Goal: Task Accomplishment & Management: Manage account settings

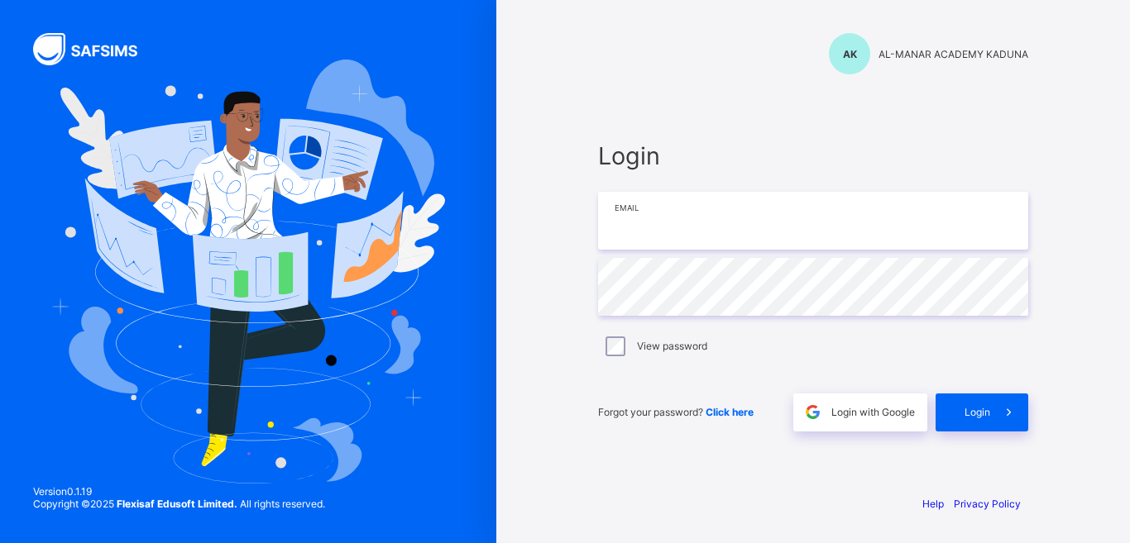
type input "**********"
click at [964, 407] on span "Login" at bounding box center [977, 412] width 26 height 12
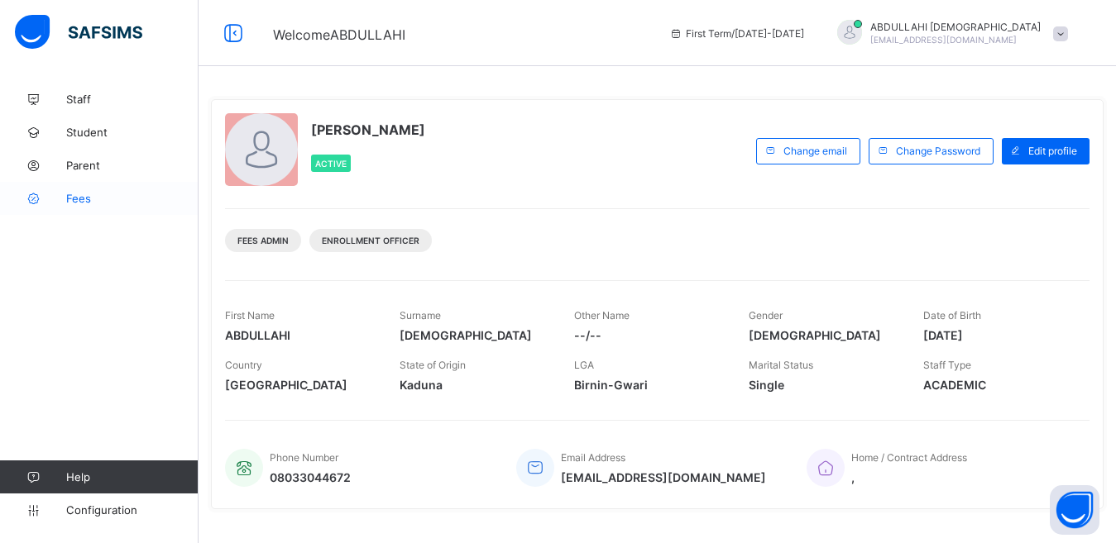
click at [70, 197] on span "Fees" at bounding box center [132, 198] width 132 height 13
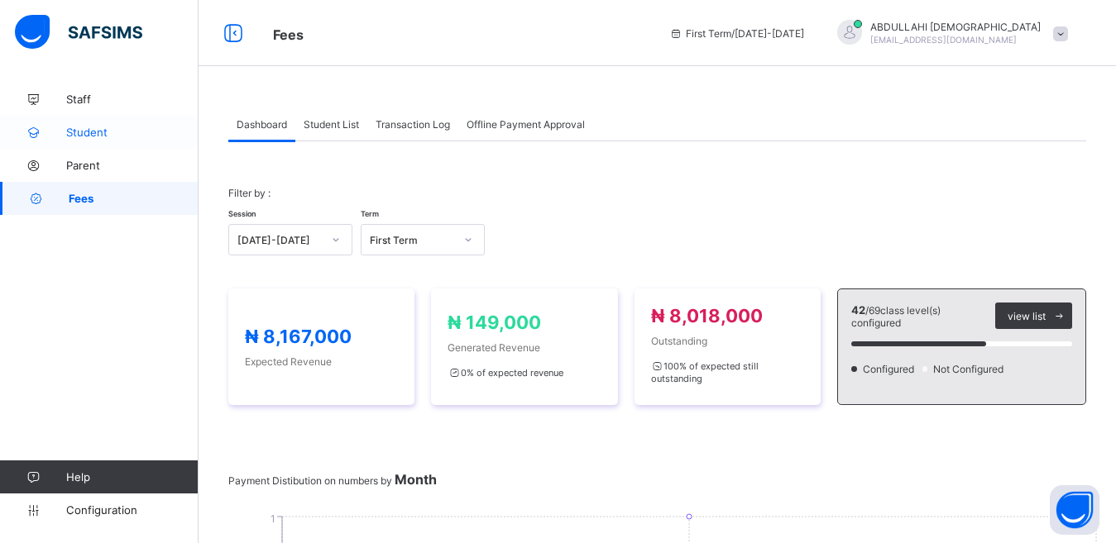
click at [92, 132] on span "Student" at bounding box center [132, 132] width 132 height 13
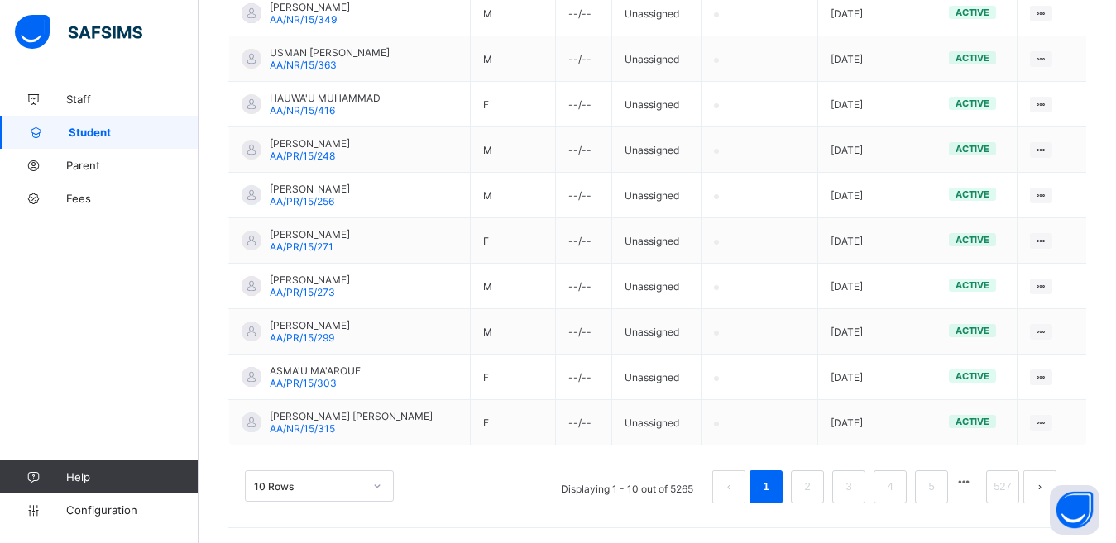
scroll to position [460, 0]
click at [939, 484] on link "5" at bounding box center [931, 486] width 16 height 22
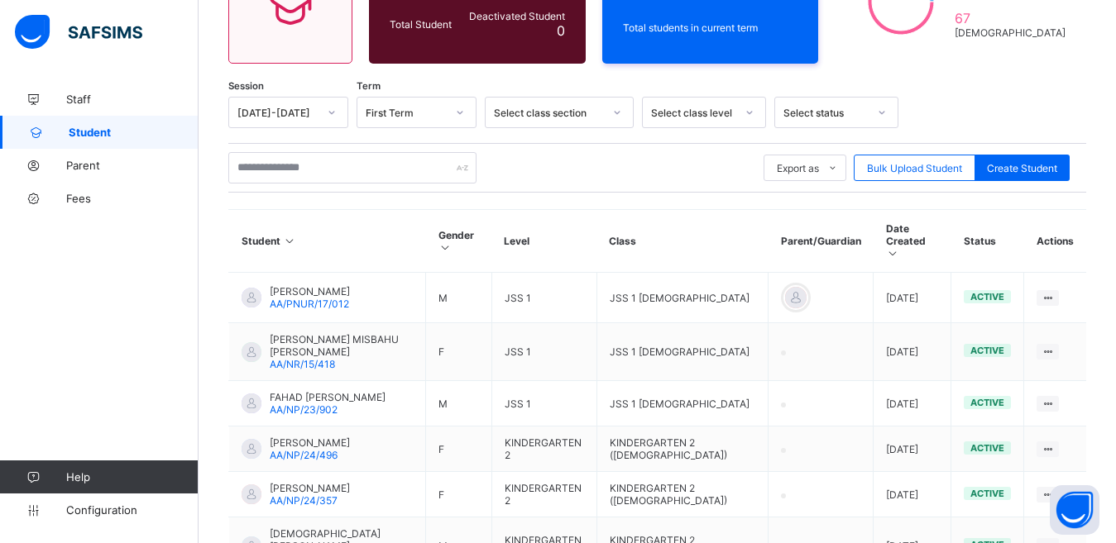
scroll to position [218, 0]
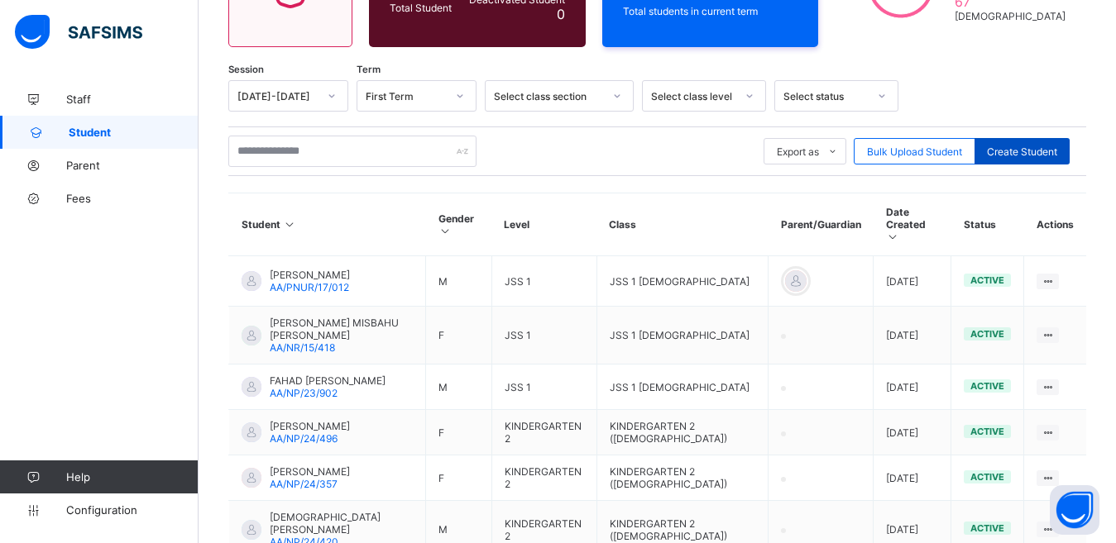
click at [1046, 152] on span "Create Student" at bounding box center [1022, 152] width 70 height 12
select select "**"
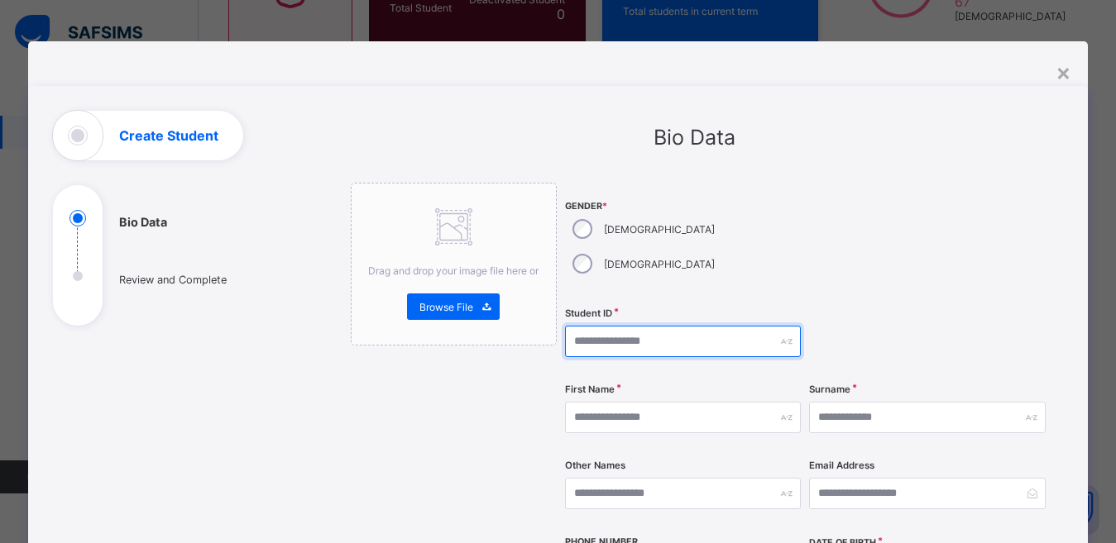
click at [653, 326] on input "text" at bounding box center [683, 341] width 236 height 31
type input "**********"
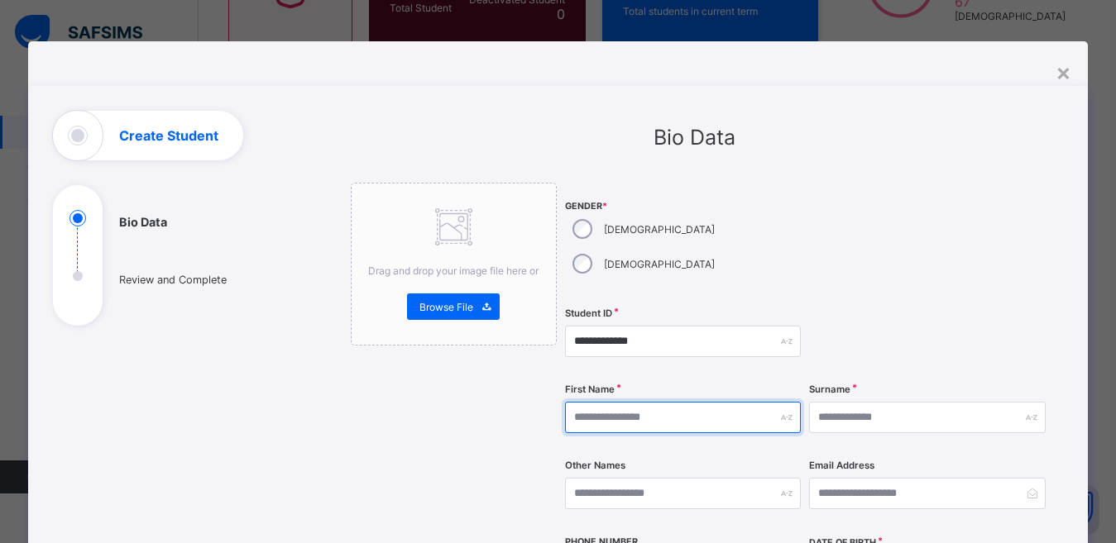
click at [639, 402] on input "text" at bounding box center [683, 417] width 236 height 31
type input "********"
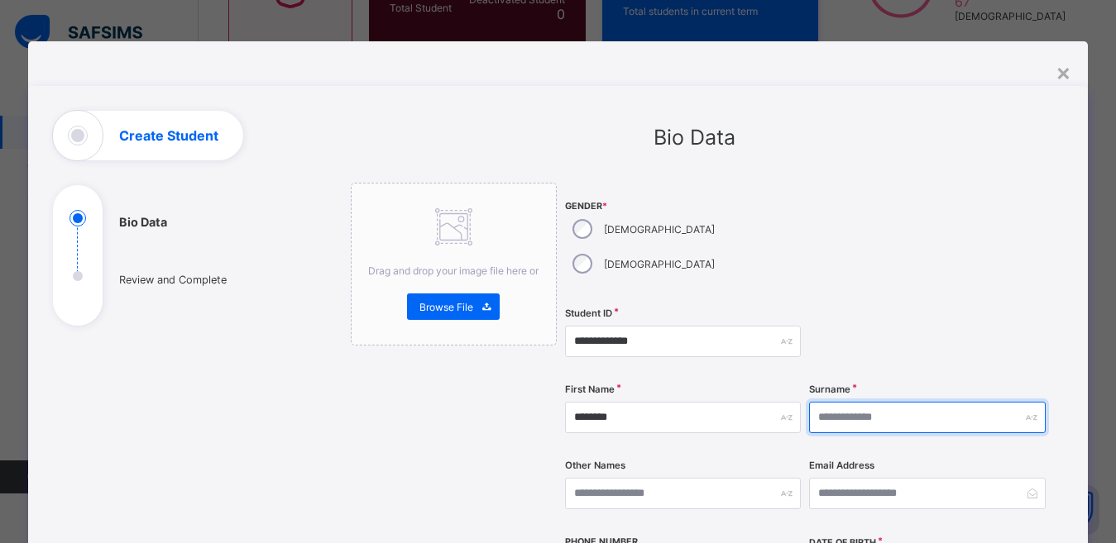
click at [892, 402] on input "text" at bounding box center [927, 417] width 236 height 31
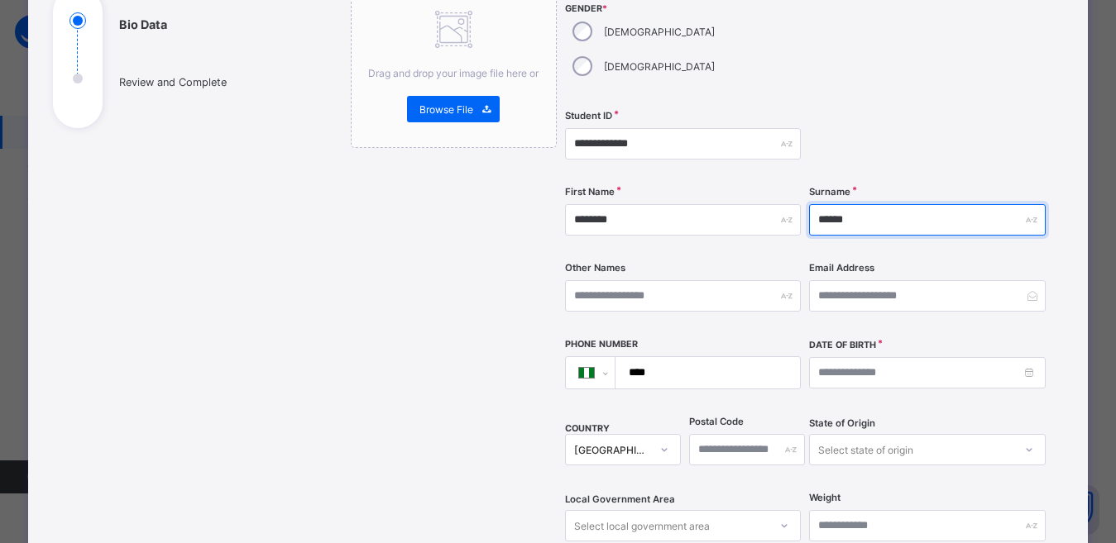
scroll to position [199, 0]
type input "******"
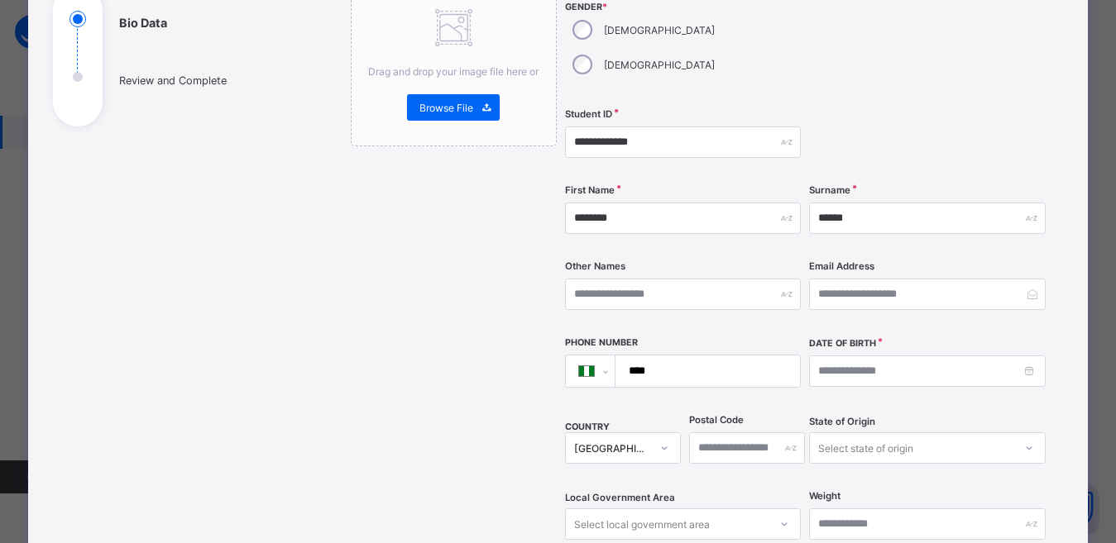
click at [631, 433] on div "[GEOGRAPHIC_DATA]" at bounding box center [623, 448] width 116 height 31
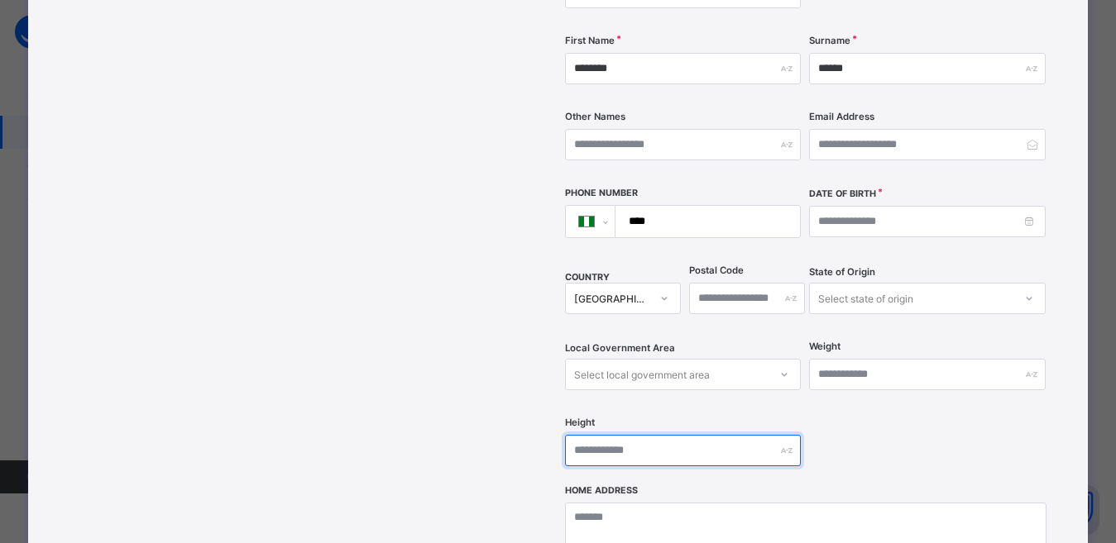
click at [727, 435] on input "text" at bounding box center [683, 450] width 236 height 31
click at [732, 359] on div "Select local government area" at bounding box center [683, 374] width 236 height 31
click at [734, 363] on div "Select local government area" at bounding box center [667, 374] width 203 height 23
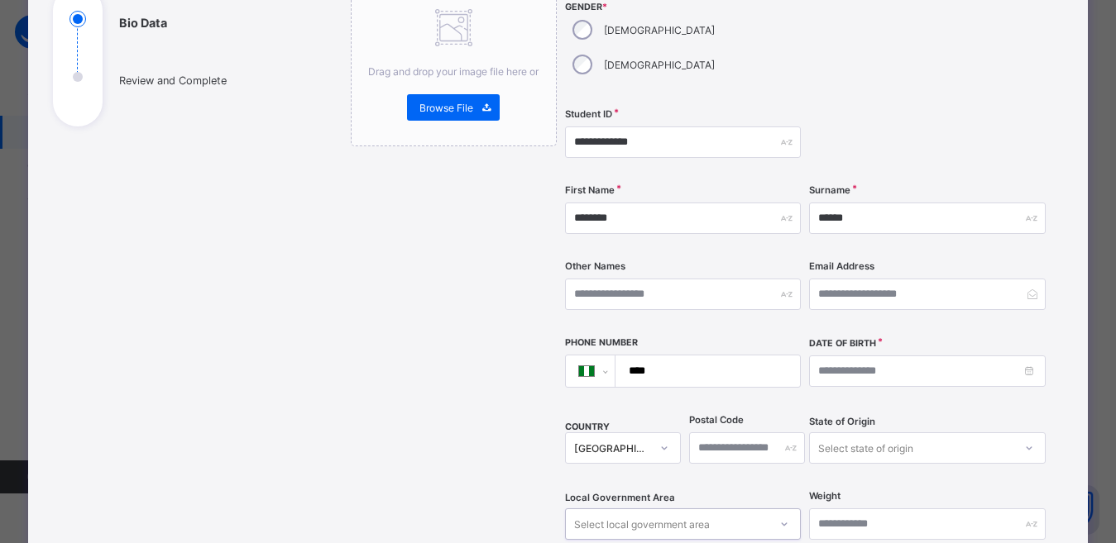
scroll to position [182, 0]
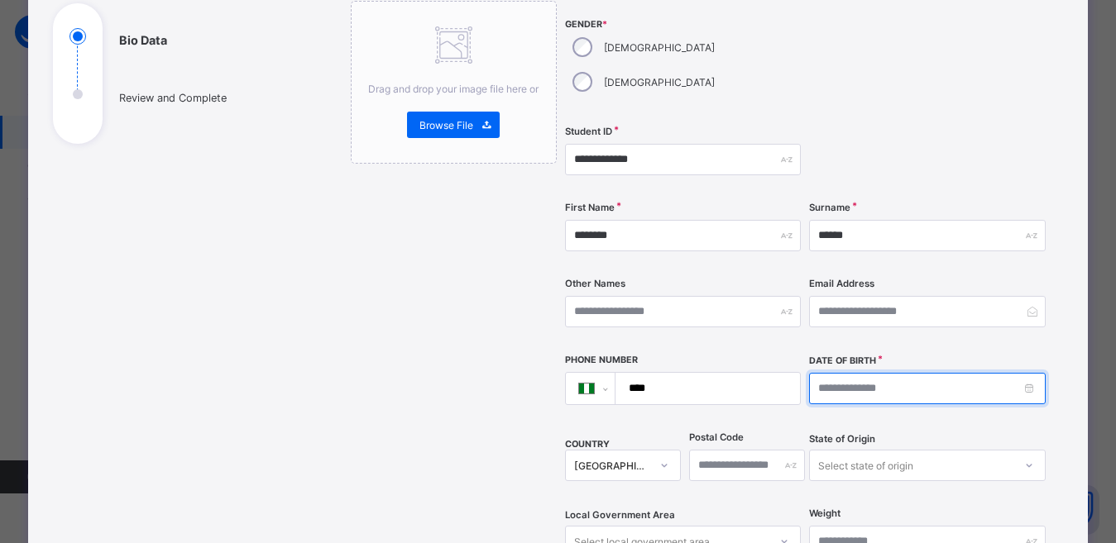
click at [844, 373] on input at bounding box center [927, 388] width 236 height 31
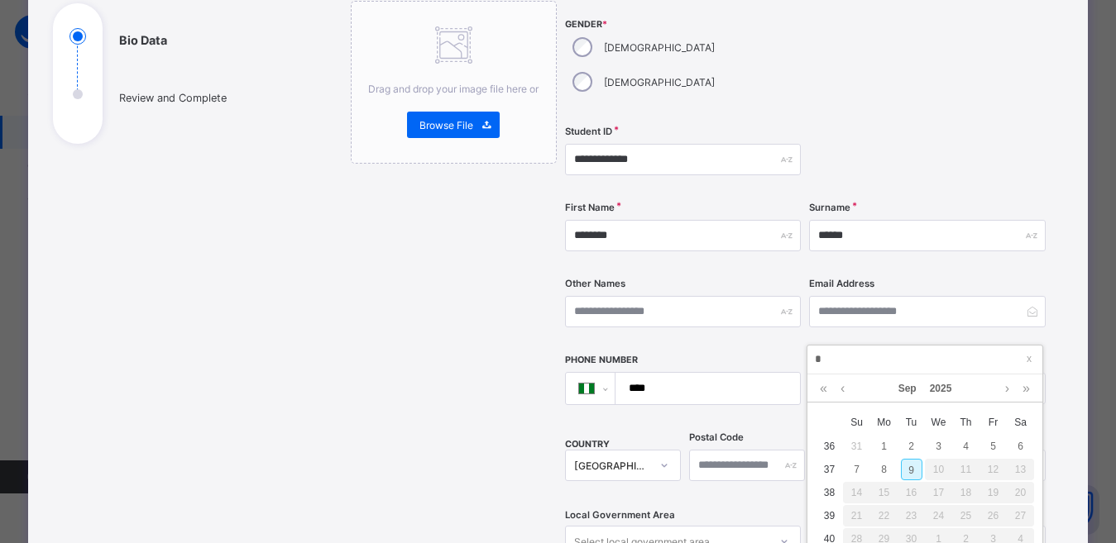
type input "**"
type input "**********"
click at [939, 390] on link "2025" at bounding box center [941, 389] width 36 height 28
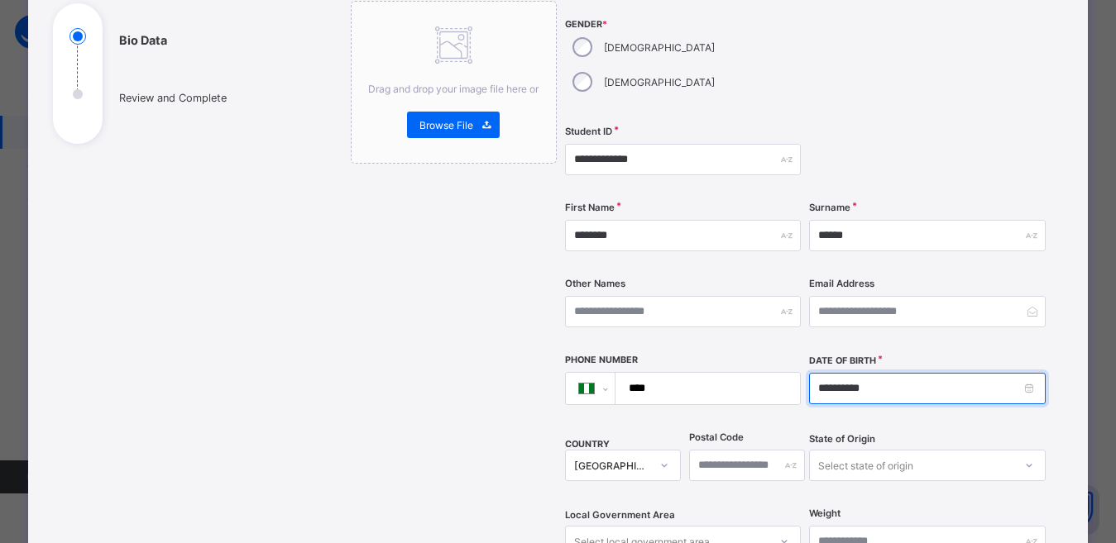
click at [892, 373] on input "**********" at bounding box center [927, 388] width 236 height 31
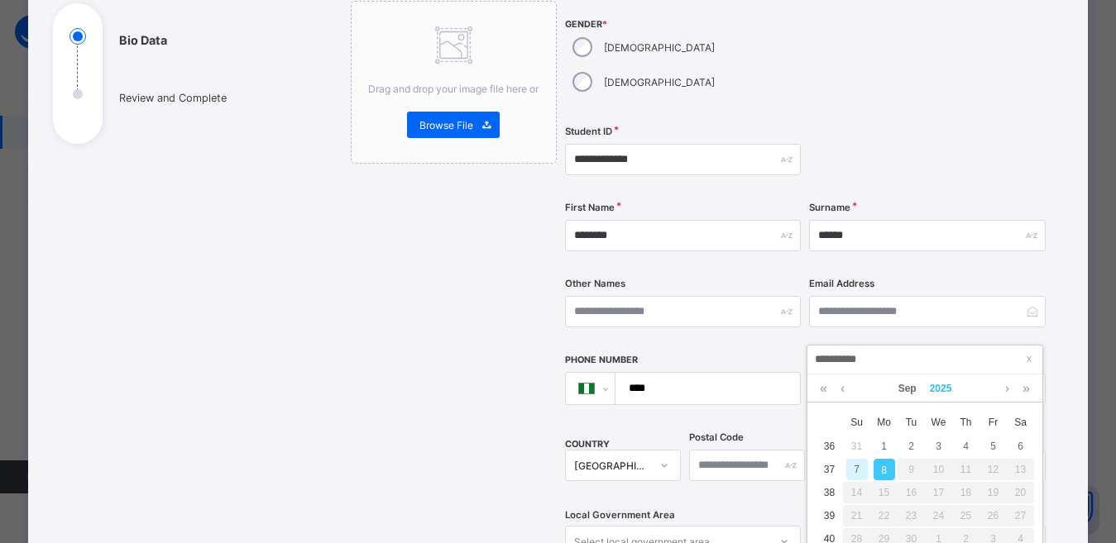
click at [932, 391] on link "2025" at bounding box center [941, 389] width 36 height 28
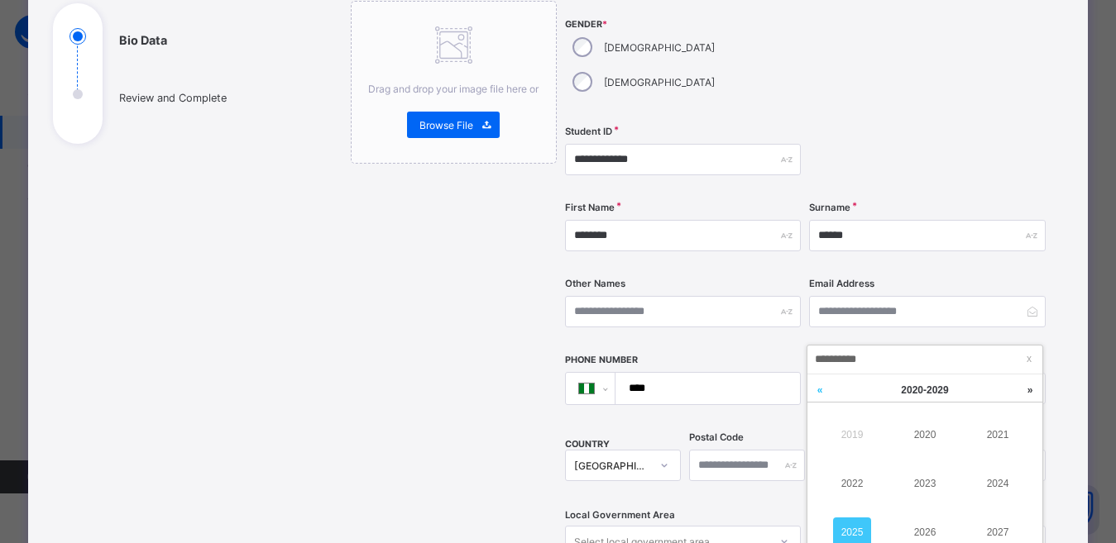
click at [821, 390] on link at bounding box center [819, 390] width 25 height 31
click at [1031, 390] on link at bounding box center [1029, 390] width 25 height 31
click at [929, 487] on link "2013" at bounding box center [925, 484] width 38 height 30
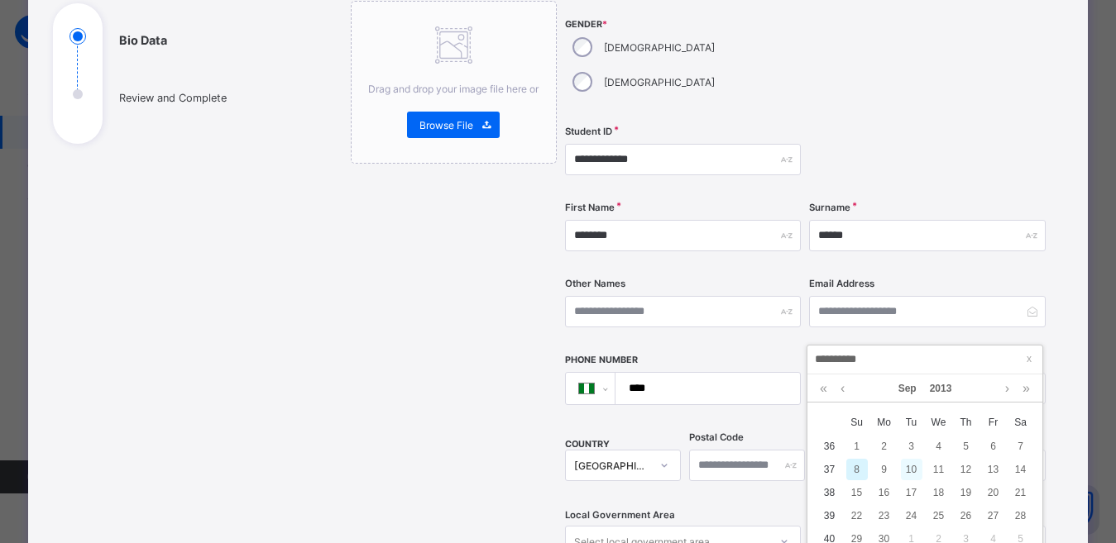
click at [914, 470] on div "10" at bounding box center [912, 470] width 22 height 22
type input "**********"
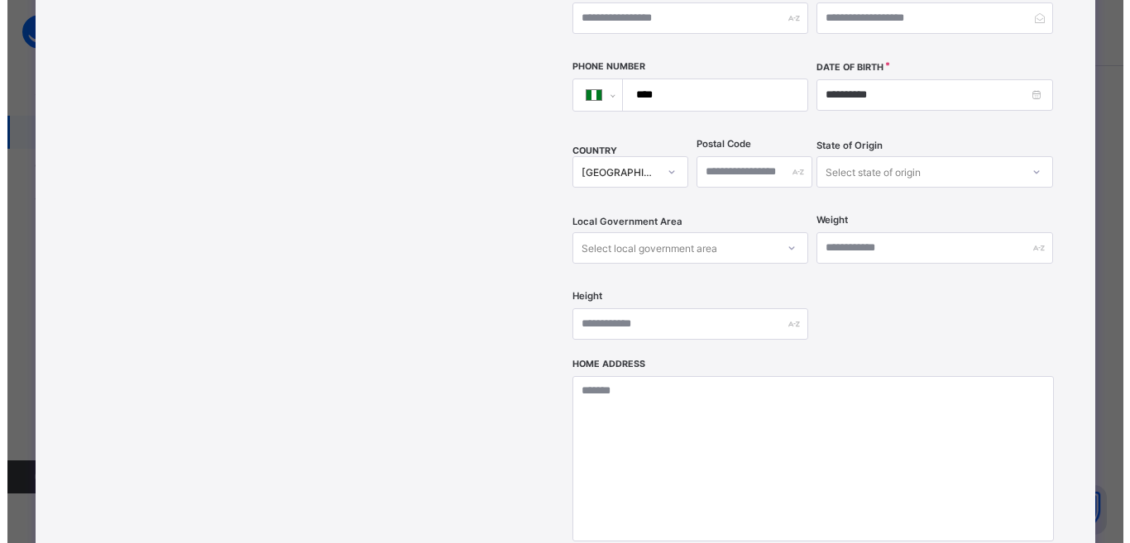
scroll to position [667, 0]
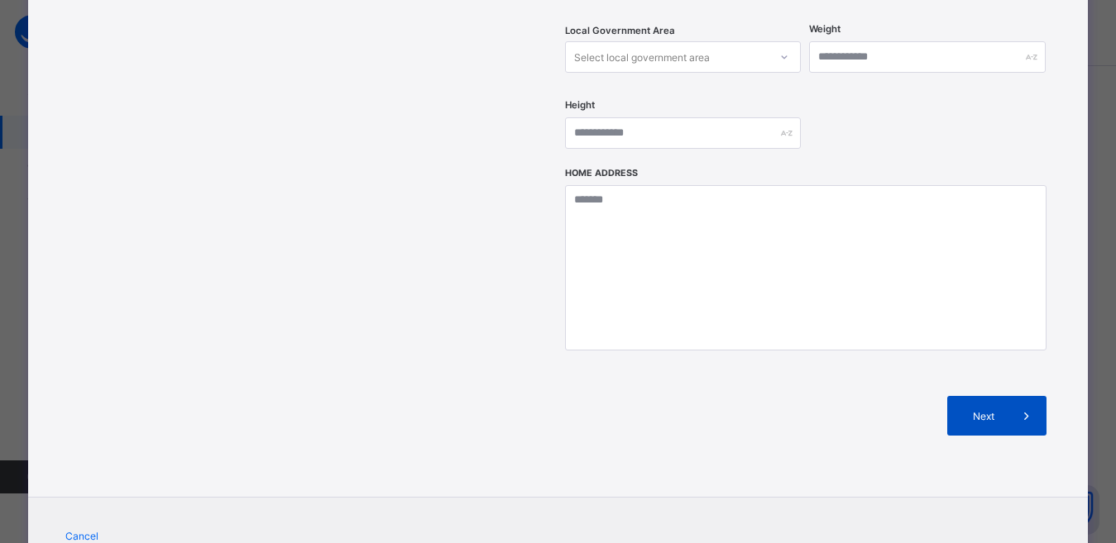
click at [1012, 396] on span at bounding box center [1027, 416] width 40 height 40
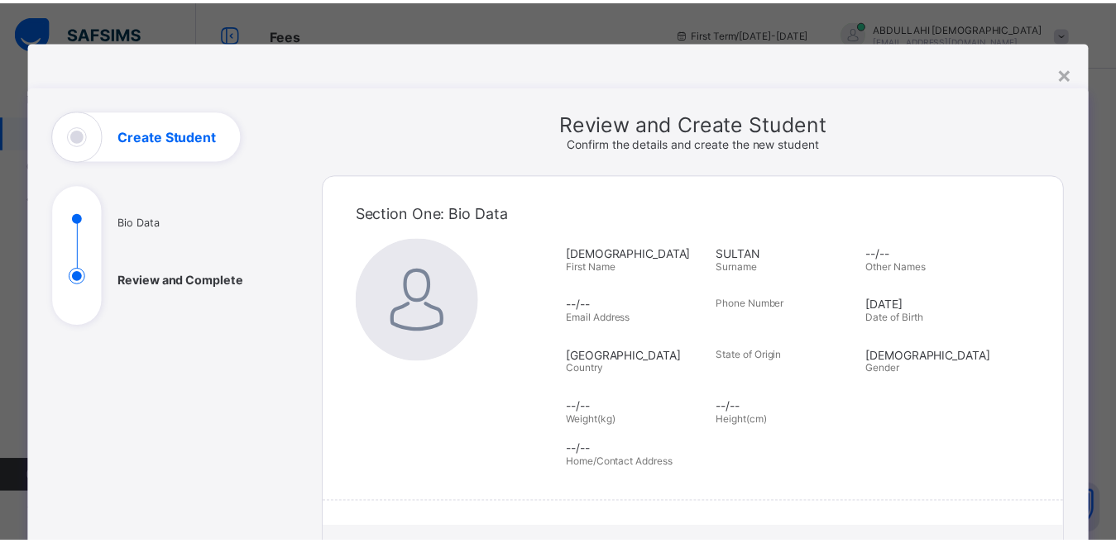
scroll to position [311, 0]
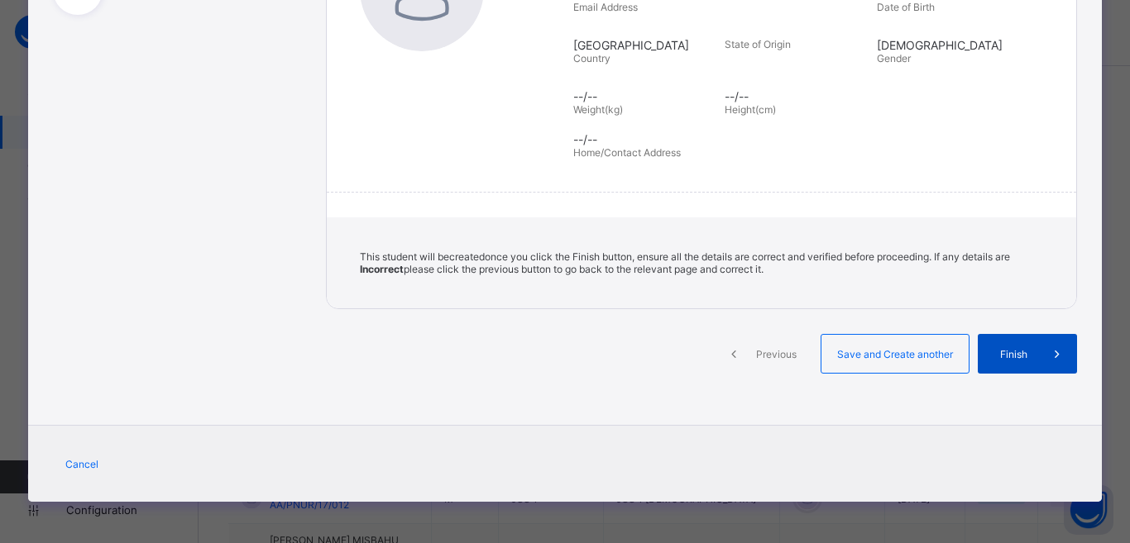
click at [1048, 359] on icon at bounding box center [1057, 354] width 18 height 17
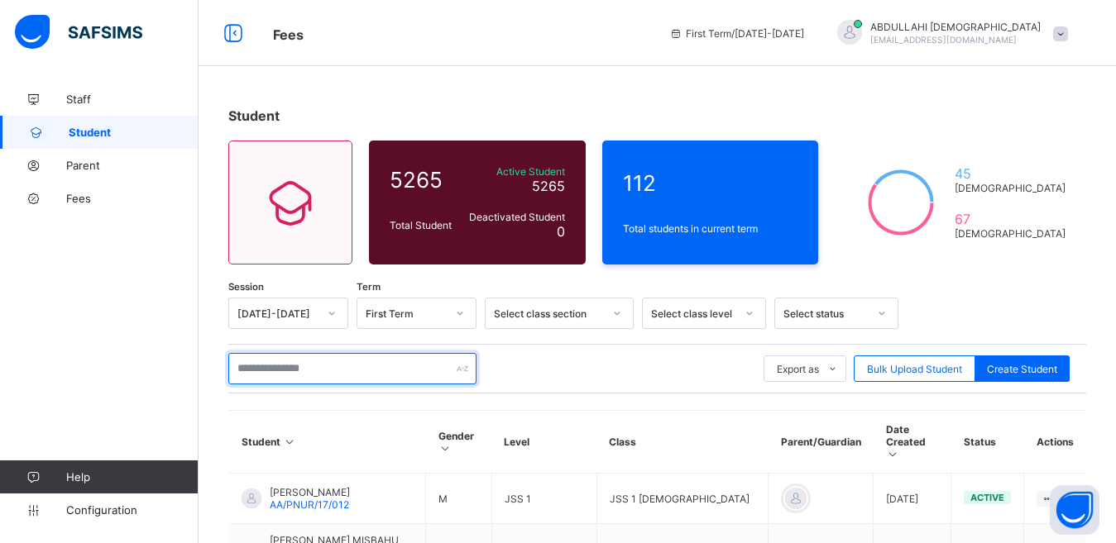
click at [287, 371] on input "text" at bounding box center [352, 368] width 248 height 31
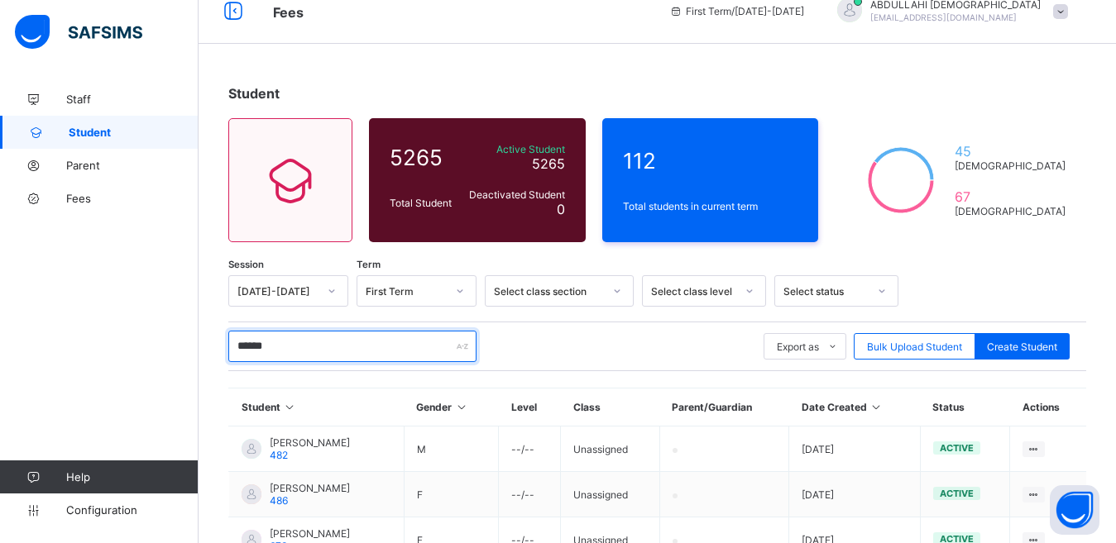
scroll to position [16, 0]
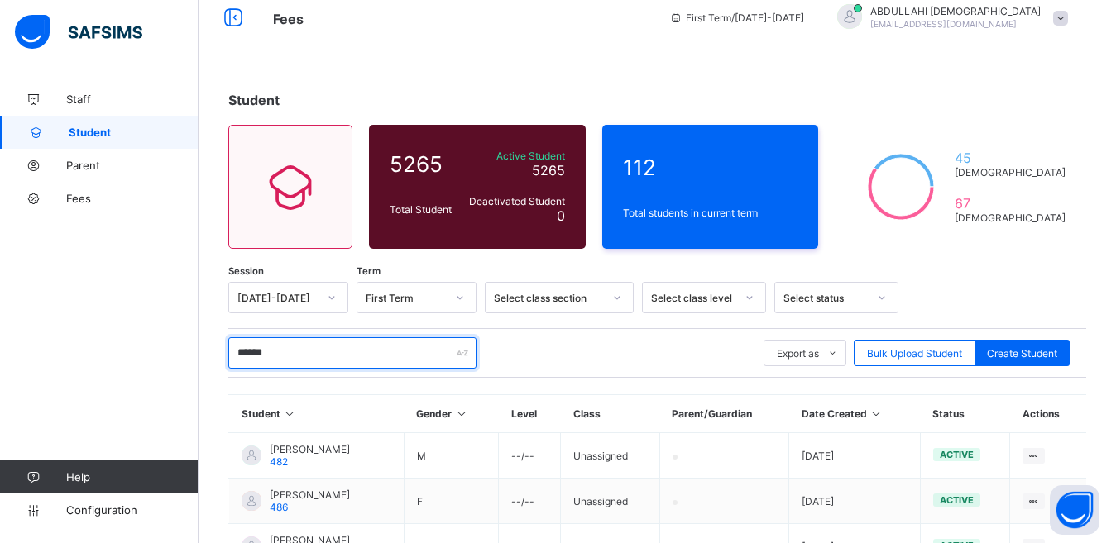
click at [350, 350] on input "******" at bounding box center [352, 352] width 248 height 31
type input "*"
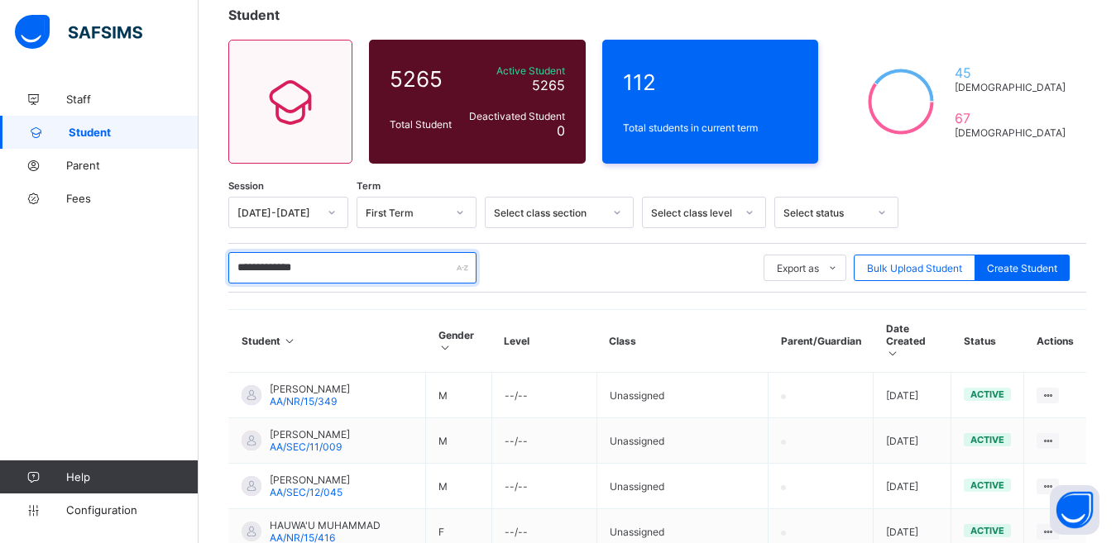
scroll to position [98, 0]
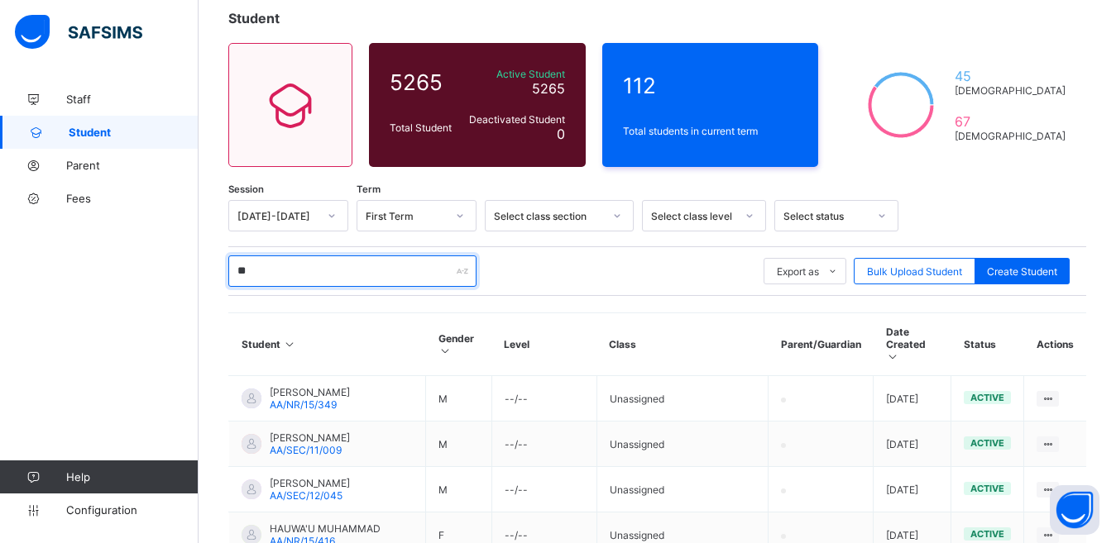
type input "*"
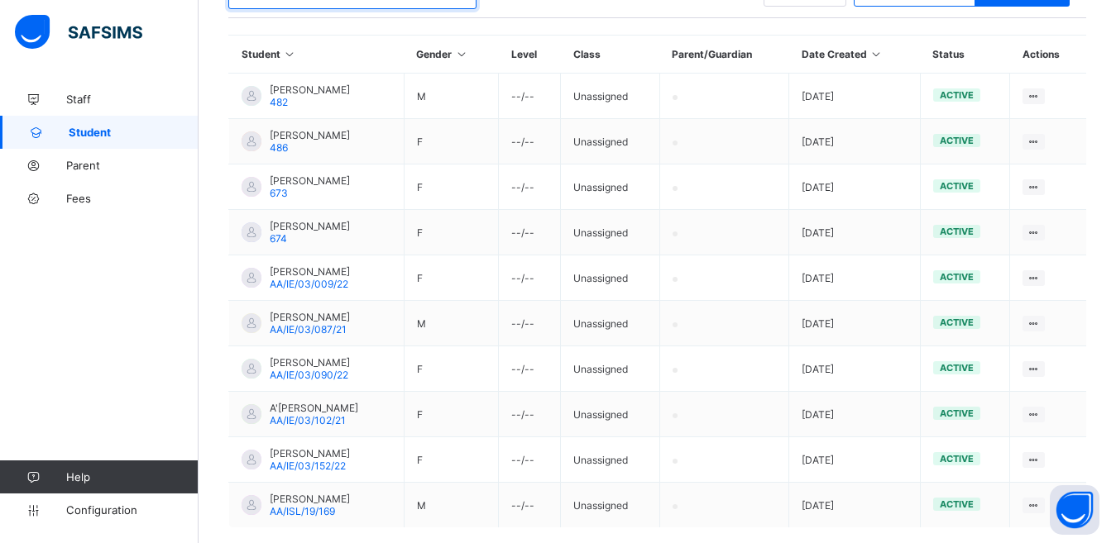
scroll to position [460, 0]
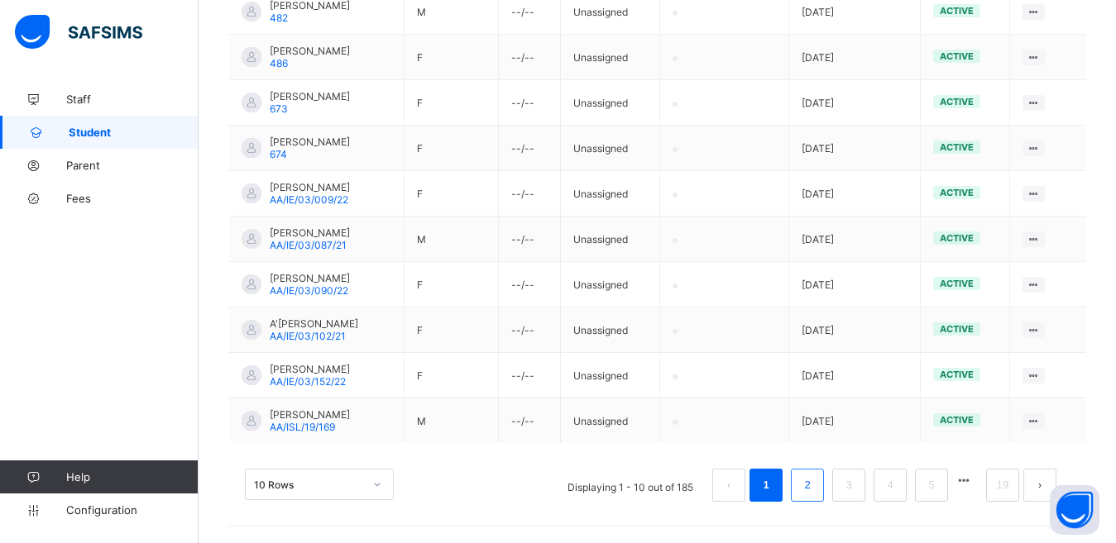
click at [824, 482] on li "2" at bounding box center [807, 485] width 33 height 33
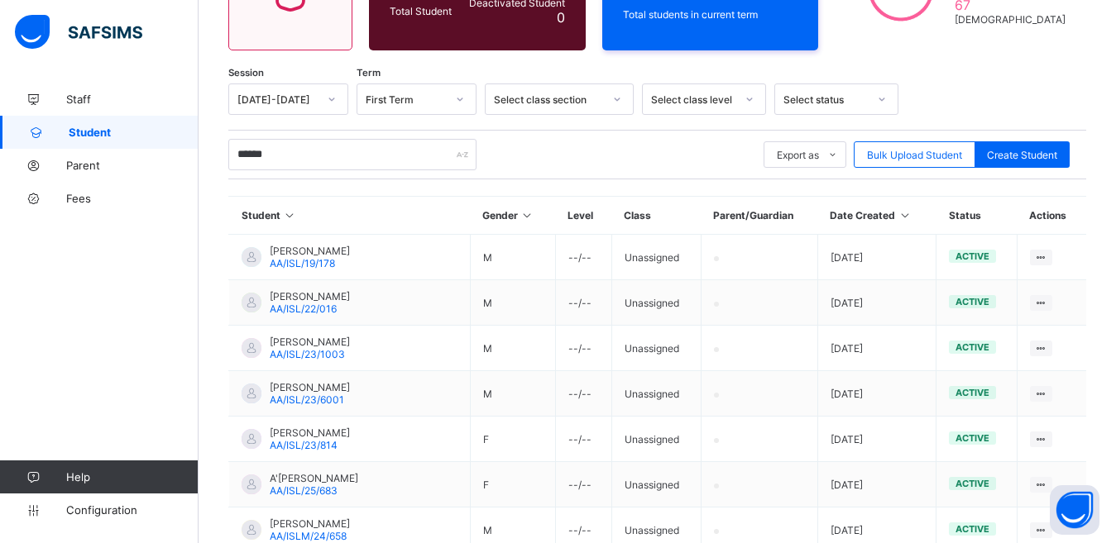
scroll to position [199, 0]
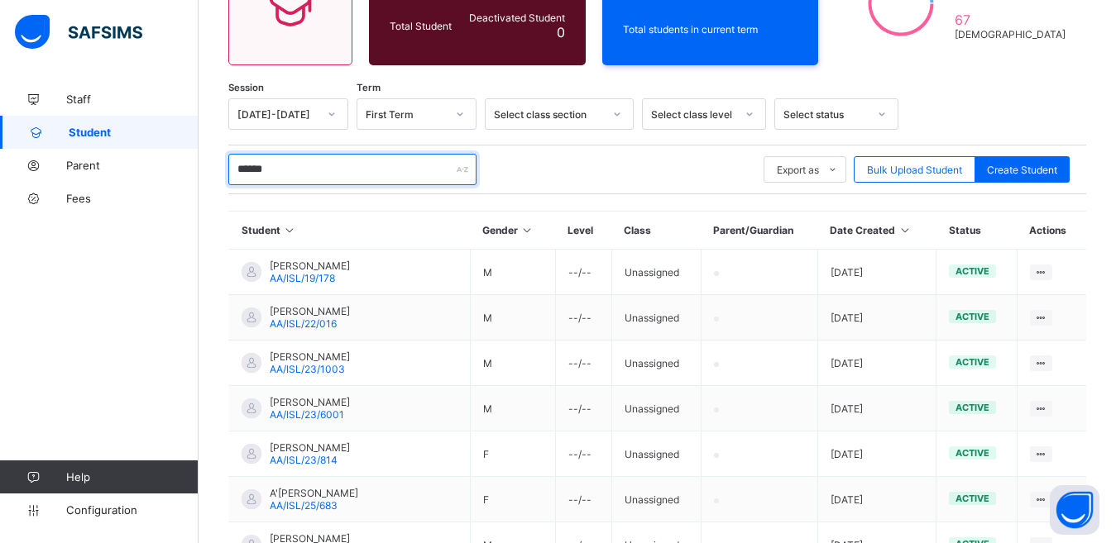
click at [323, 174] on input "******" at bounding box center [352, 169] width 248 height 31
type input "*"
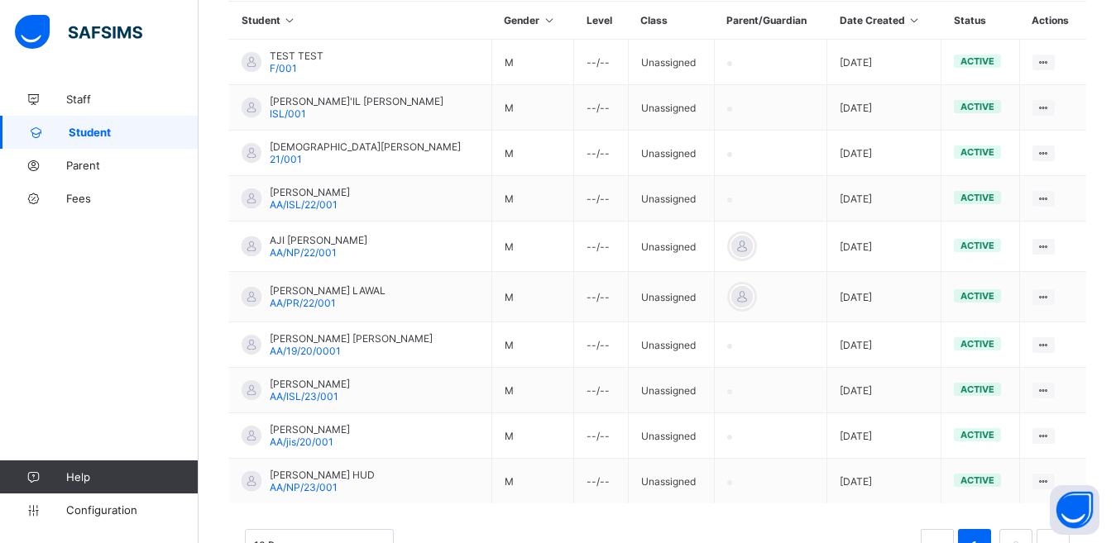
scroll to position [470, 0]
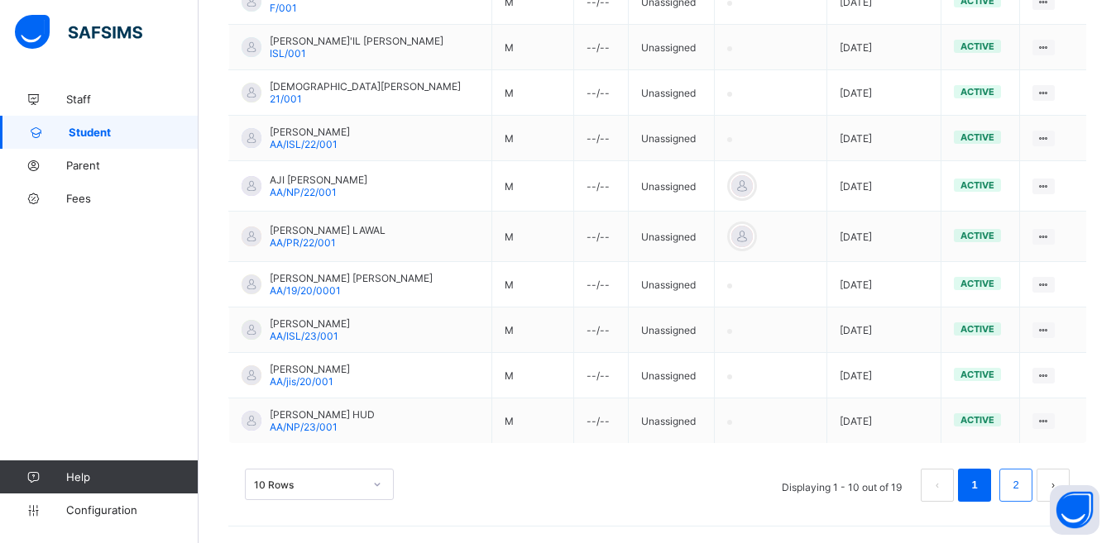
type input "******"
click at [1023, 483] on link "2" at bounding box center [1015, 486] width 16 height 22
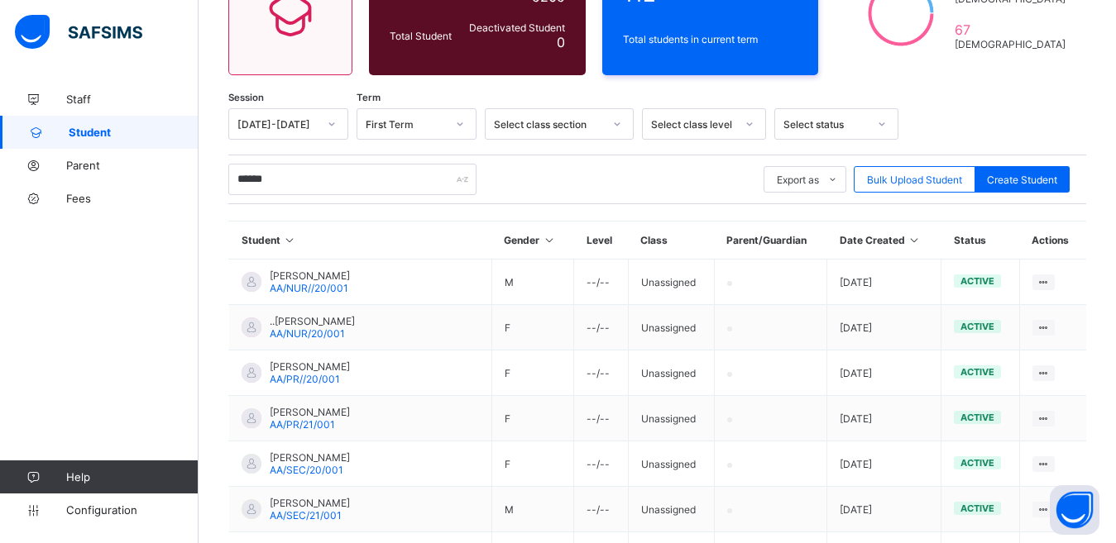
scroll to position [414, 0]
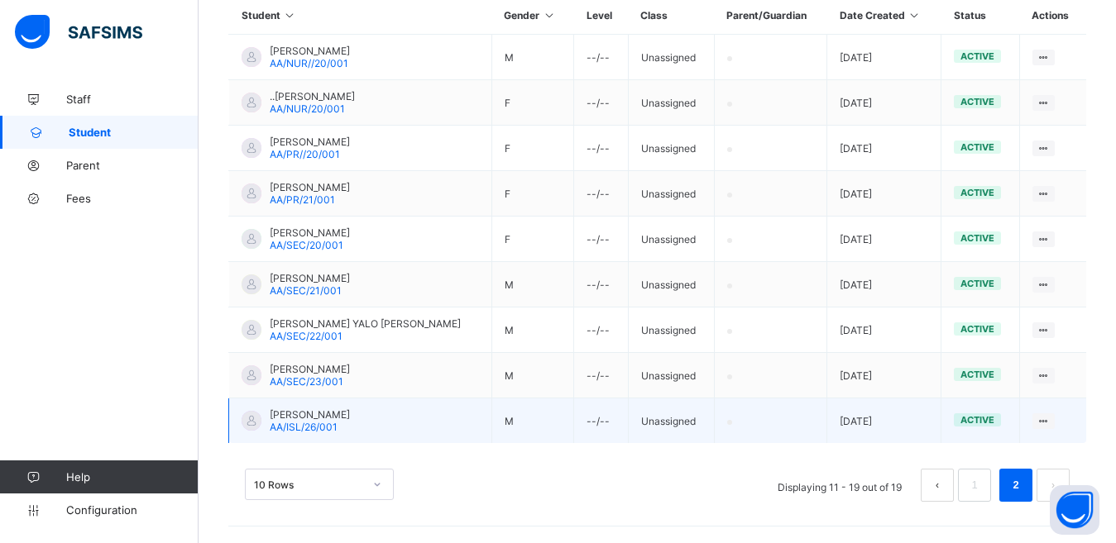
click at [380, 419] on td "[PERSON_NAME]/ISL/26/001" at bounding box center [360, 421] width 263 height 45
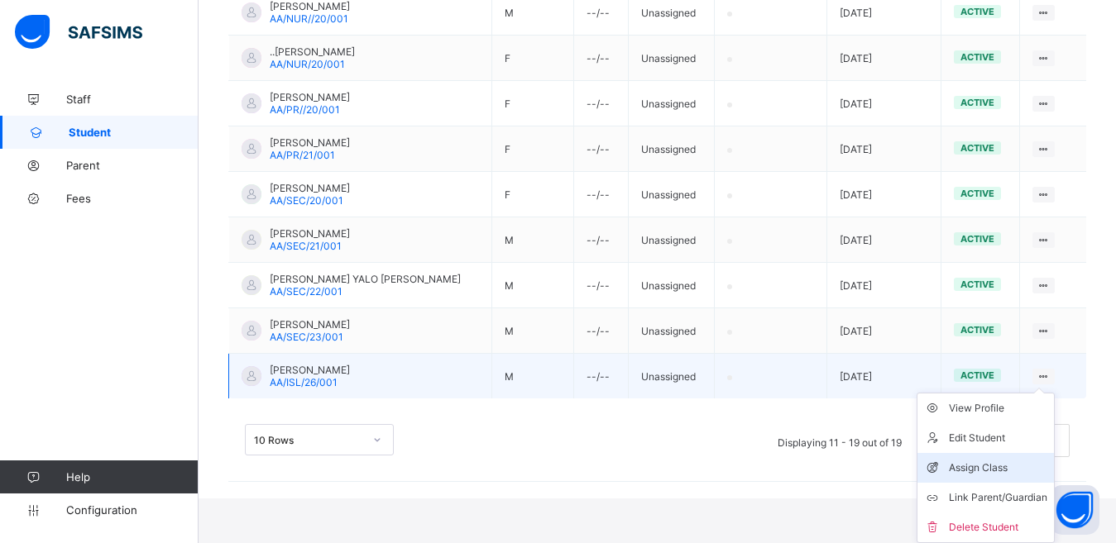
click at [998, 470] on div "Assign Class" at bounding box center [998, 468] width 98 height 17
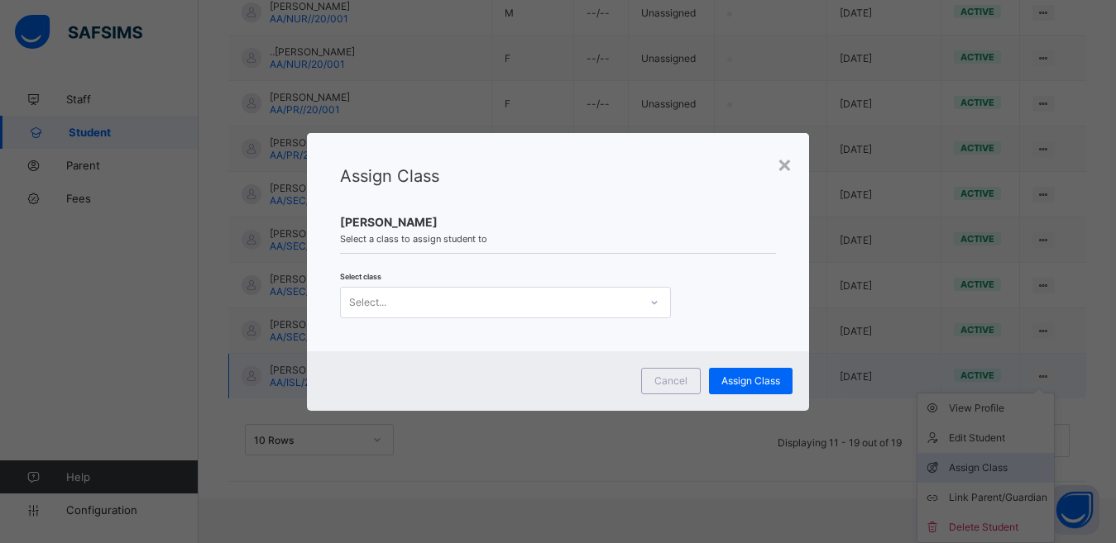
scroll to position [414, 0]
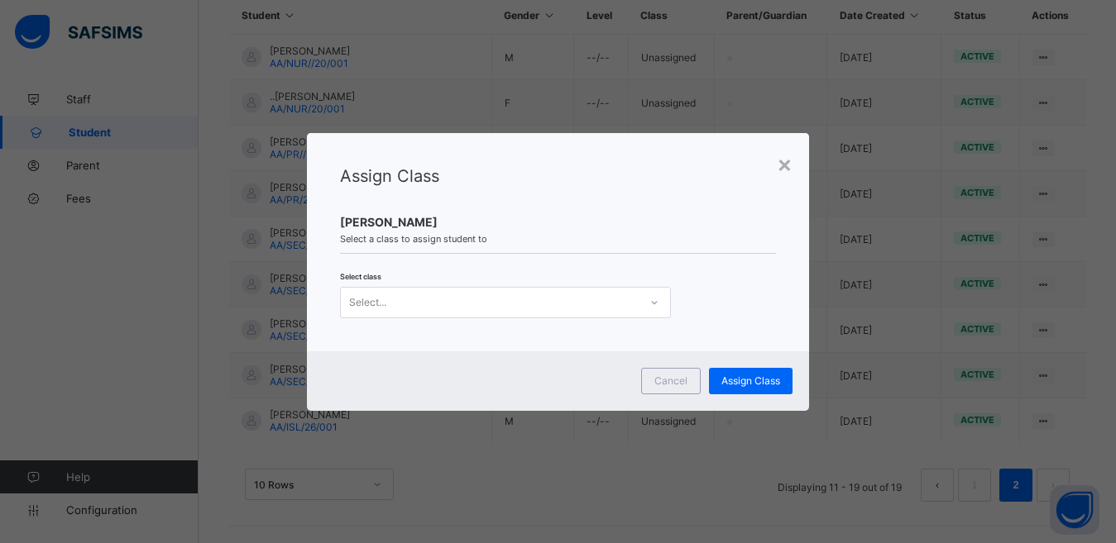
click at [411, 302] on div "Select..." at bounding box center [490, 302] width 298 height 23
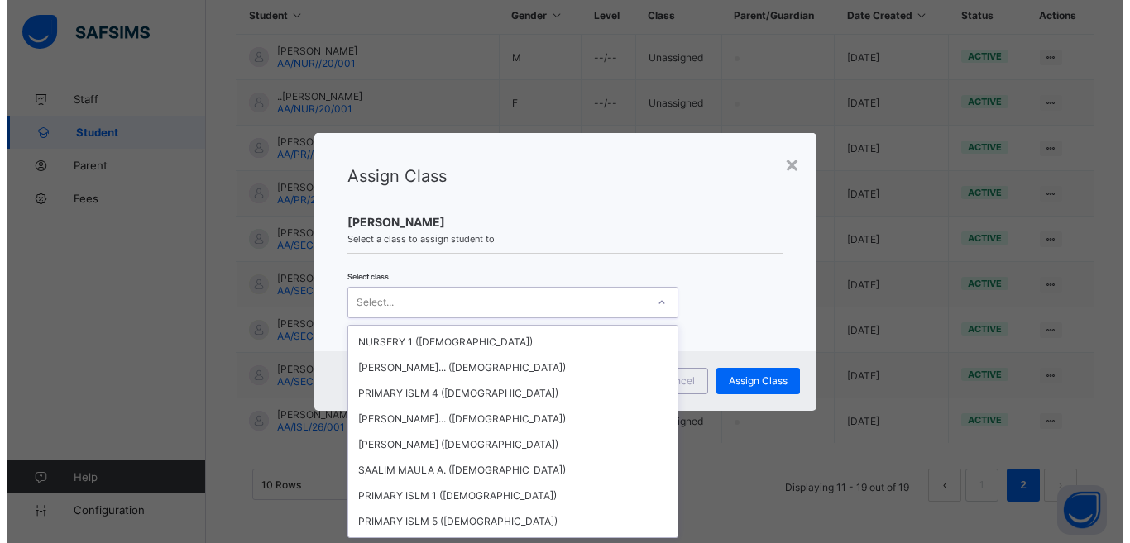
scroll to position [265, 0]
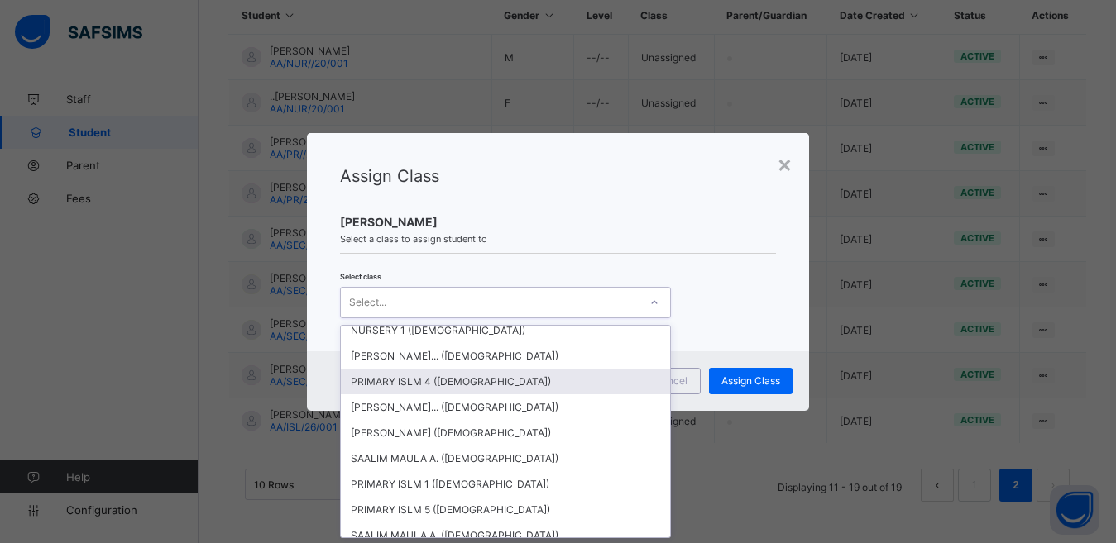
click at [444, 380] on div "PRIMARY ISLM 4 ([DEMOGRAPHIC_DATA])" at bounding box center [505, 382] width 329 height 26
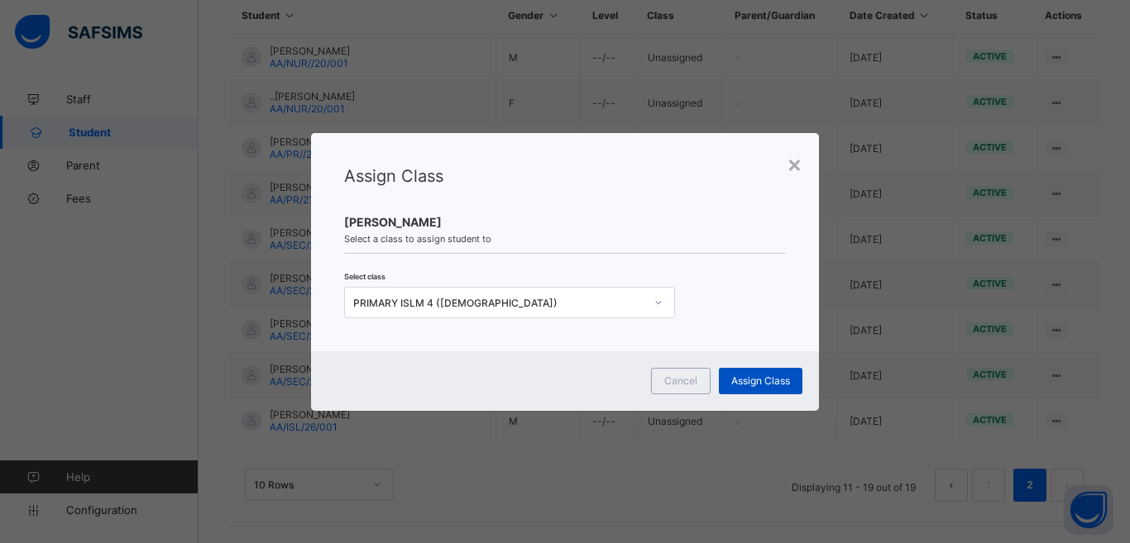
click at [773, 377] on span "Assign Class" at bounding box center [760, 381] width 59 height 12
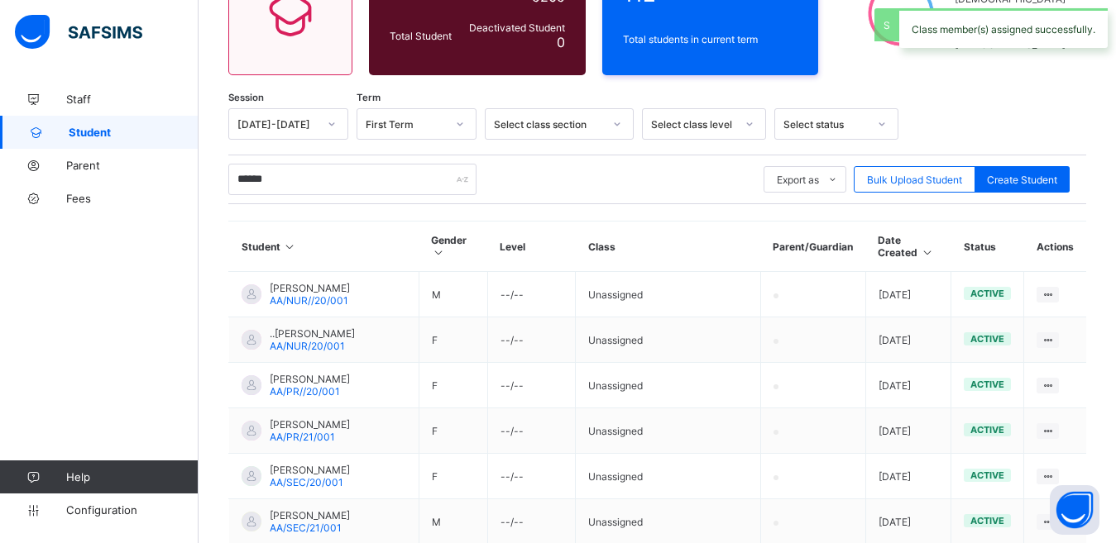
scroll to position [414, 0]
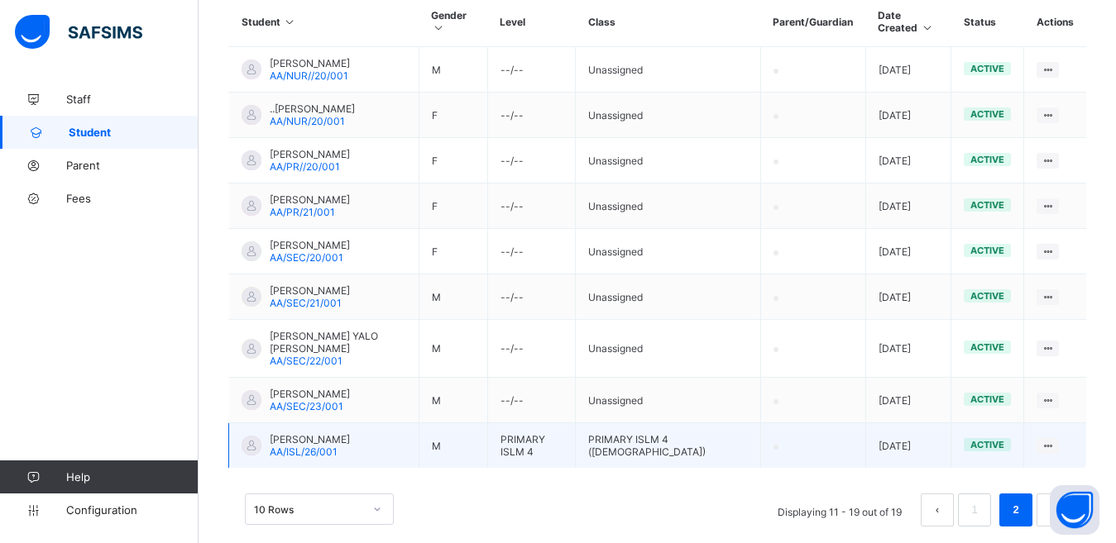
click at [381, 423] on td "[PERSON_NAME]/ISL/26/001" at bounding box center [324, 445] width 190 height 45
click at [324, 446] on span "AA/ISL/26/001" at bounding box center [304, 452] width 68 height 12
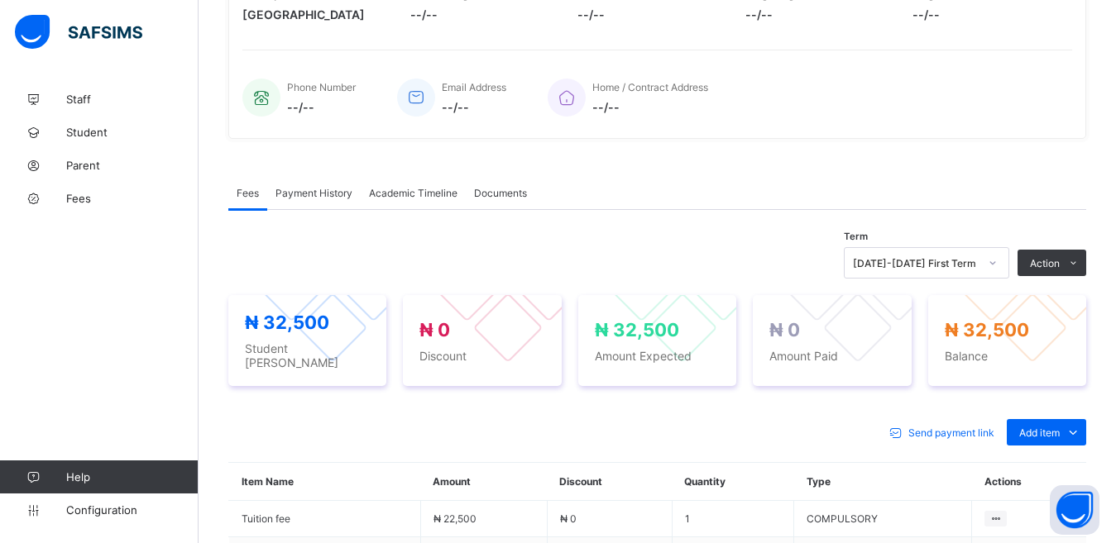
scroll to position [363, 0]
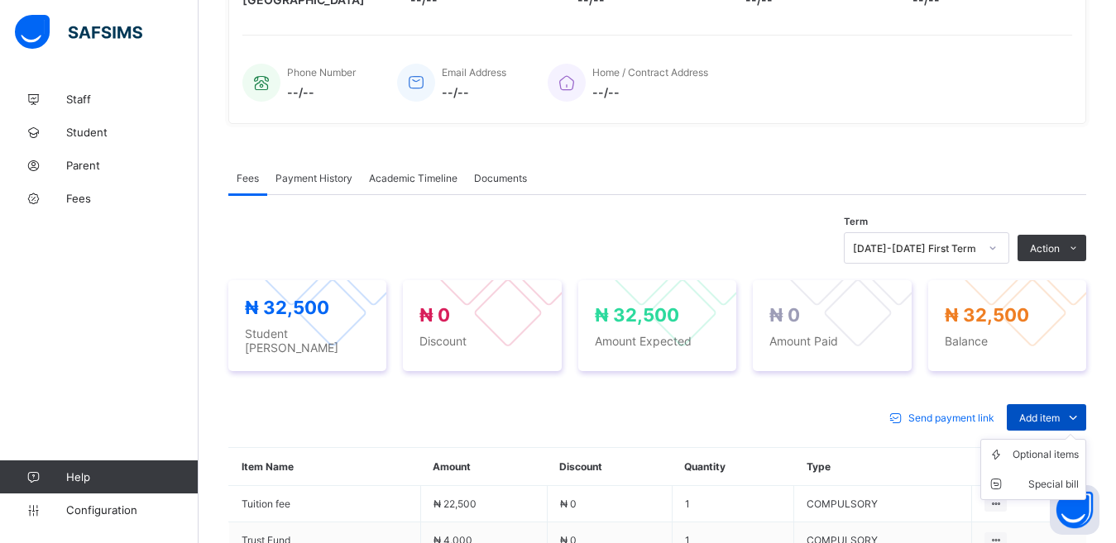
click at [1060, 412] on span "Add item" at bounding box center [1039, 418] width 41 height 12
click at [1069, 449] on div "Optional items" at bounding box center [1045, 455] width 66 height 17
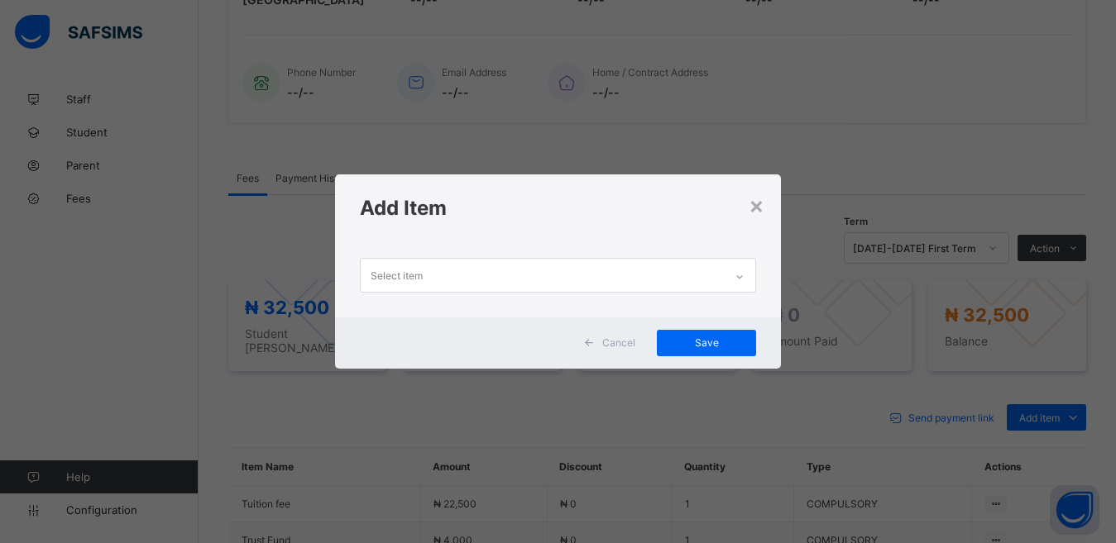
click at [667, 281] on div "Select item" at bounding box center [543, 275] width 364 height 32
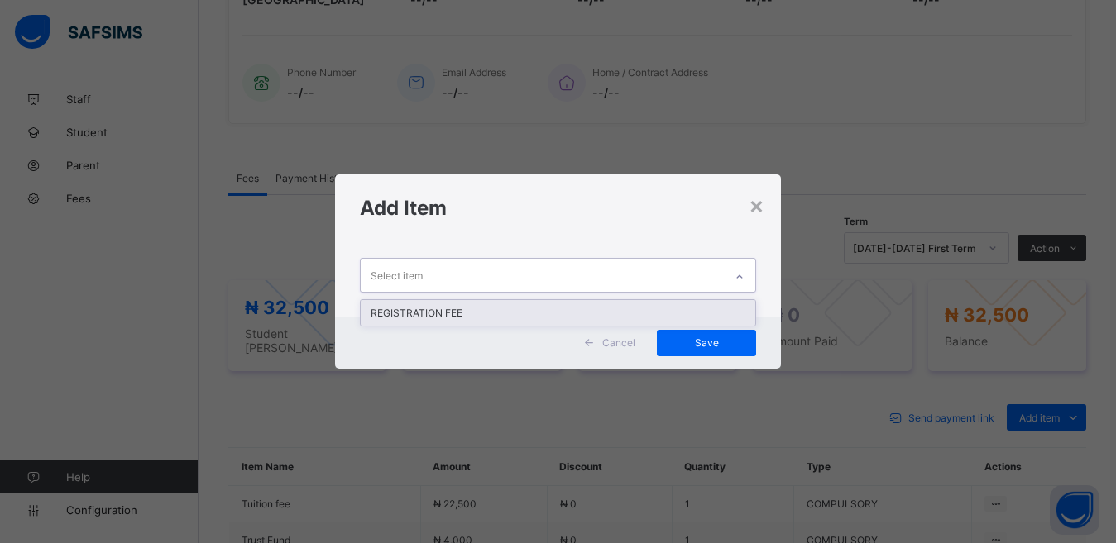
click at [595, 311] on div "REGISTRATION FEE" at bounding box center [558, 313] width 395 height 26
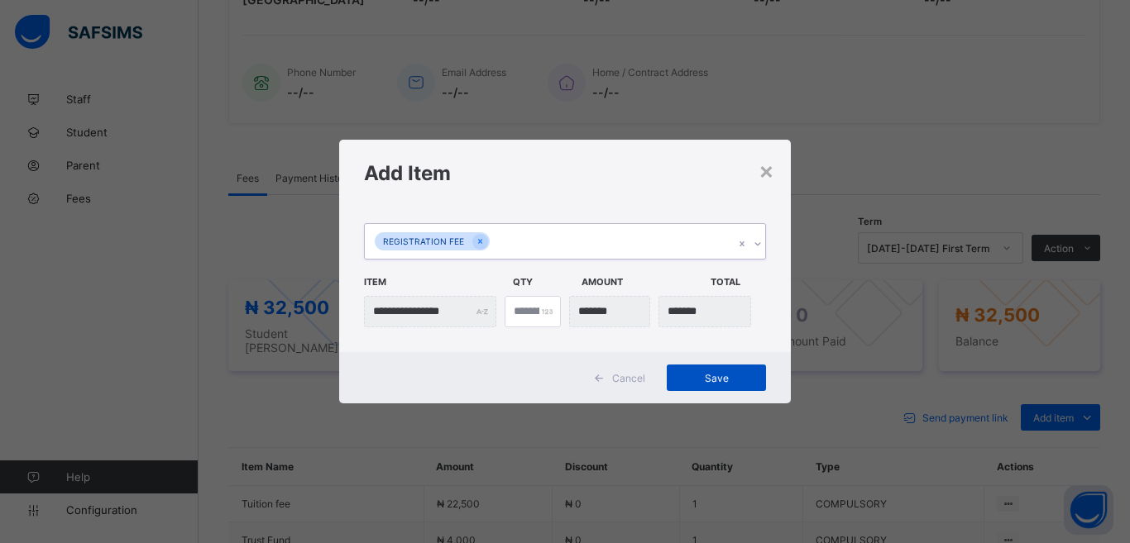
click at [698, 379] on span "Save" at bounding box center [716, 378] width 74 height 12
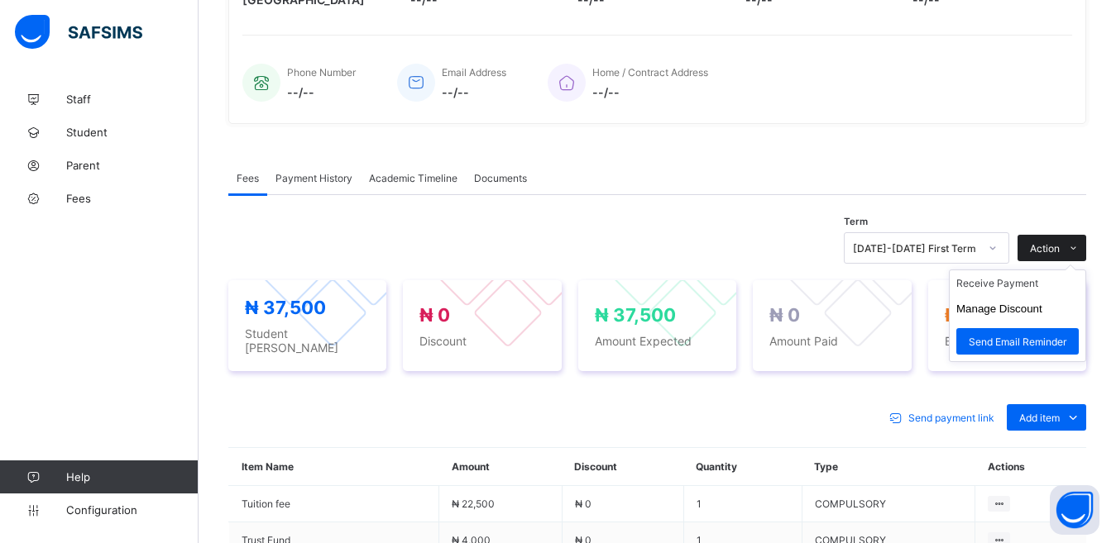
click at [1060, 250] on span "Action" at bounding box center [1045, 248] width 30 height 12
click at [1024, 281] on li "Receive Payment" at bounding box center [1018, 283] width 136 height 26
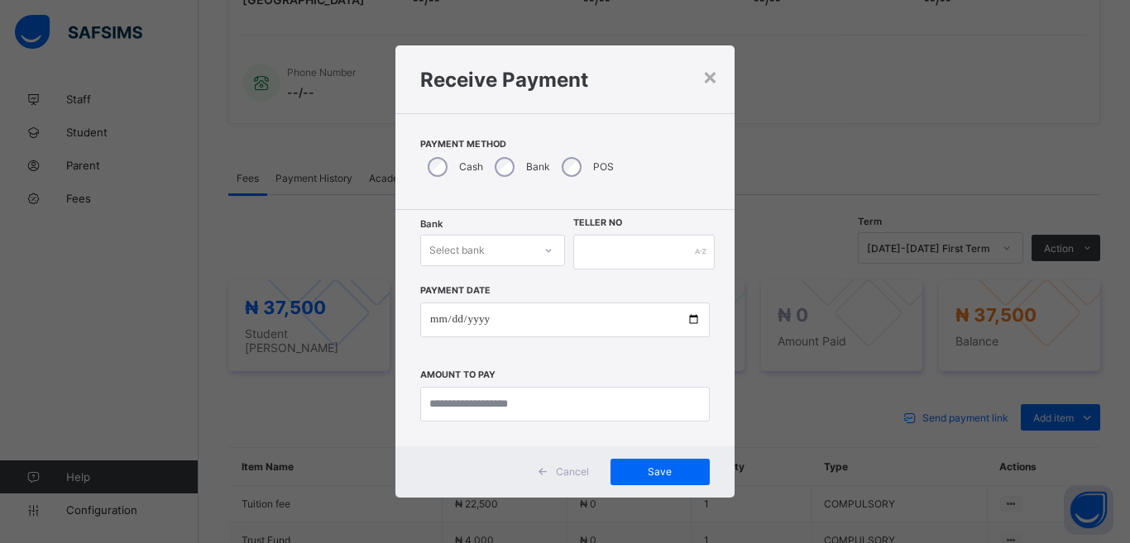
click at [476, 251] on div "Select bank" at bounding box center [456, 250] width 55 height 31
click at [492, 291] on div "Zenith Bank - Almanar edu & dev" at bounding box center [492, 293] width 143 height 38
click at [615, 251] on input "text" at bounding box center [643, 252] width 141 height 35
type input "***"
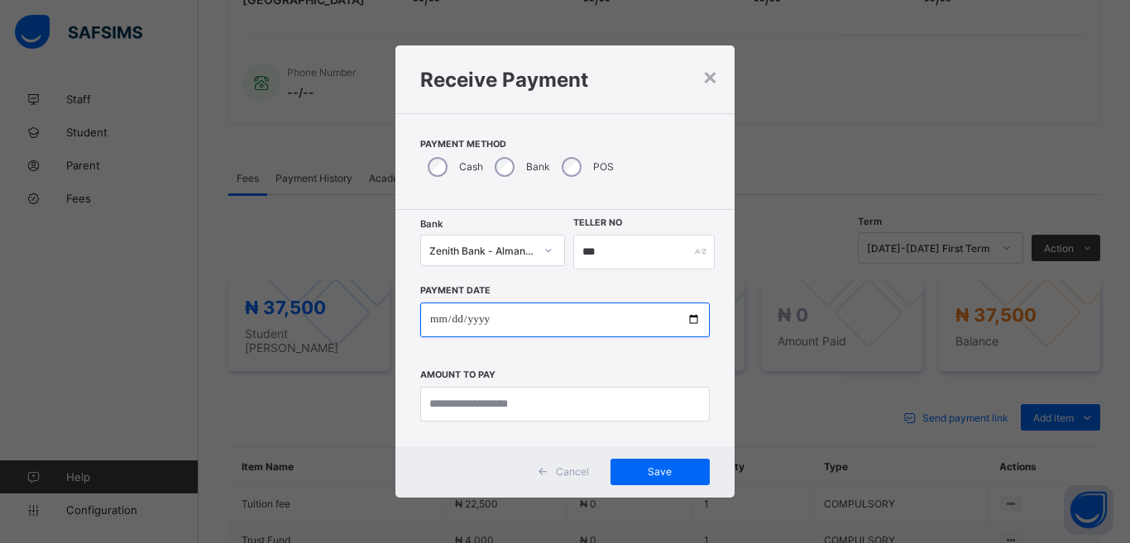
click at [527, 323] on input "date" at bounding box center [564, 320] width 289 height 35
click at [690, 318] on input "date" at bounding box center [564, 320] width 289 height 35
type input "**********"
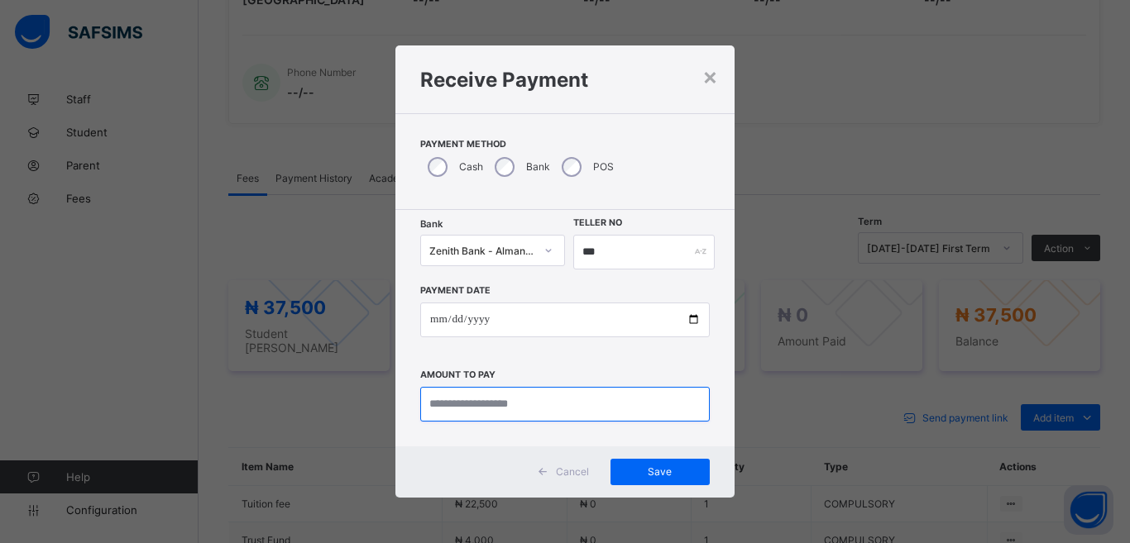
click at [524, 406] on input "currency" at bounding box center [564, 404] width 289 height 35
type input "********"
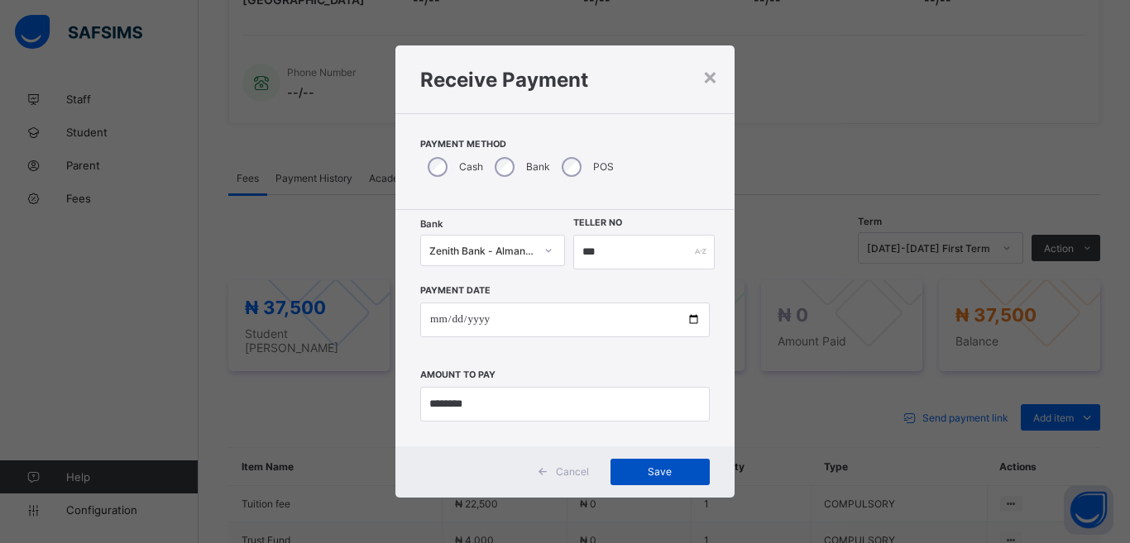
click at [646, 470] on span "Save" at bounding box center [660, 472] width 74 height 12
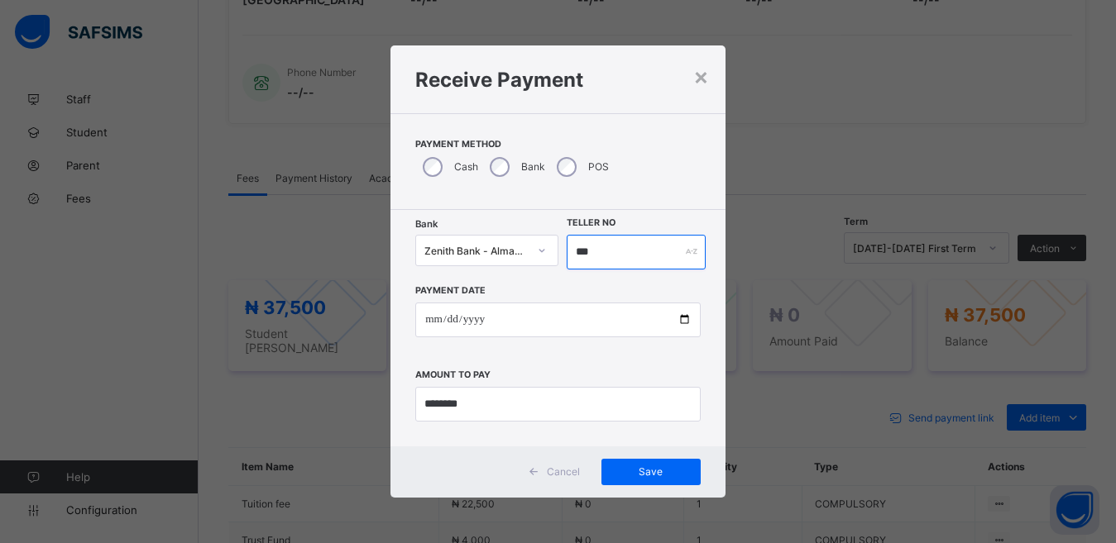
click at [613, 251] on input "***" at bounding box center [637, 252] width 140 height 35
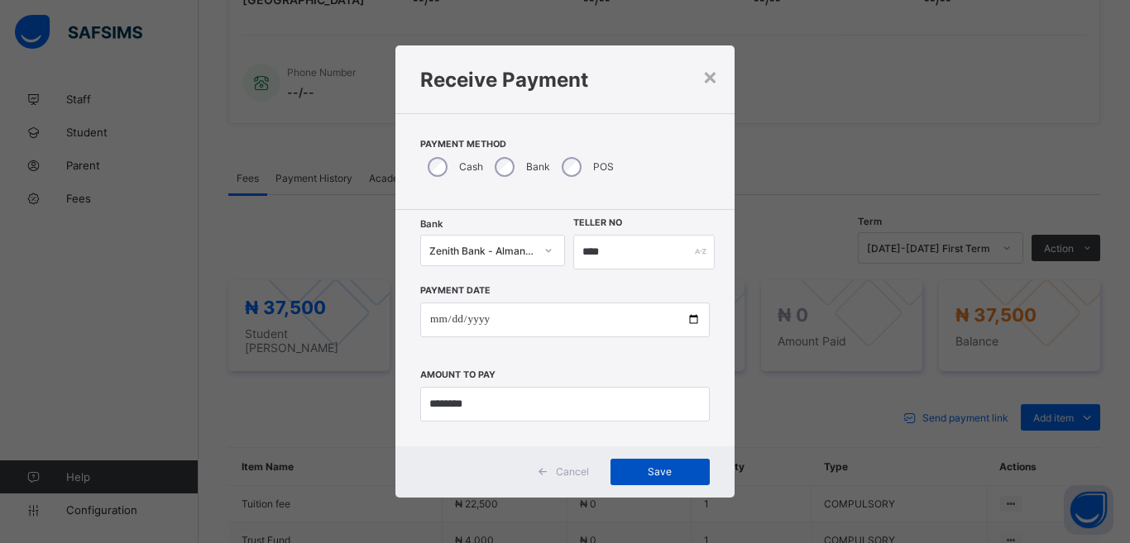
click at [660, 470] on span "Save" at bounding box center [660, 472] width 74 height 12
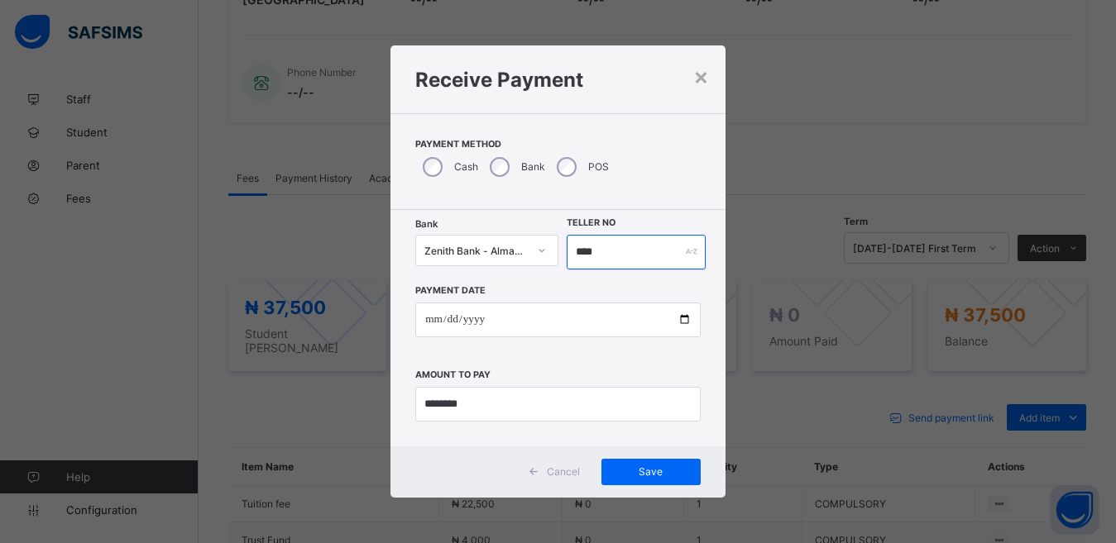
click at [615, 255] on input "****" at bounding box center [637, 252] width 140 height 35
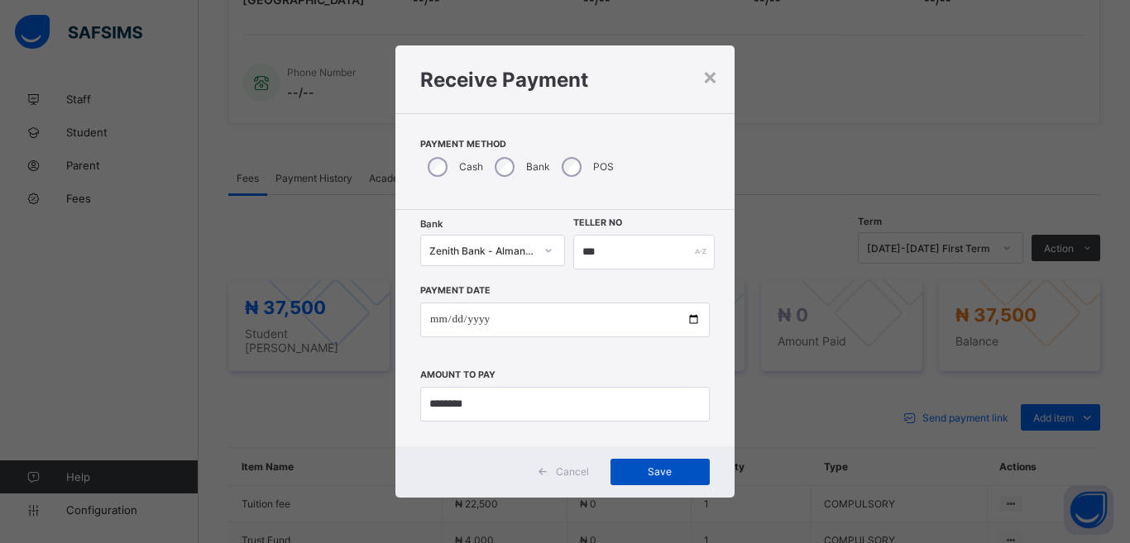
click at [658, 474] on span "Save" at bounding box center [660, 472] width 74 height 12
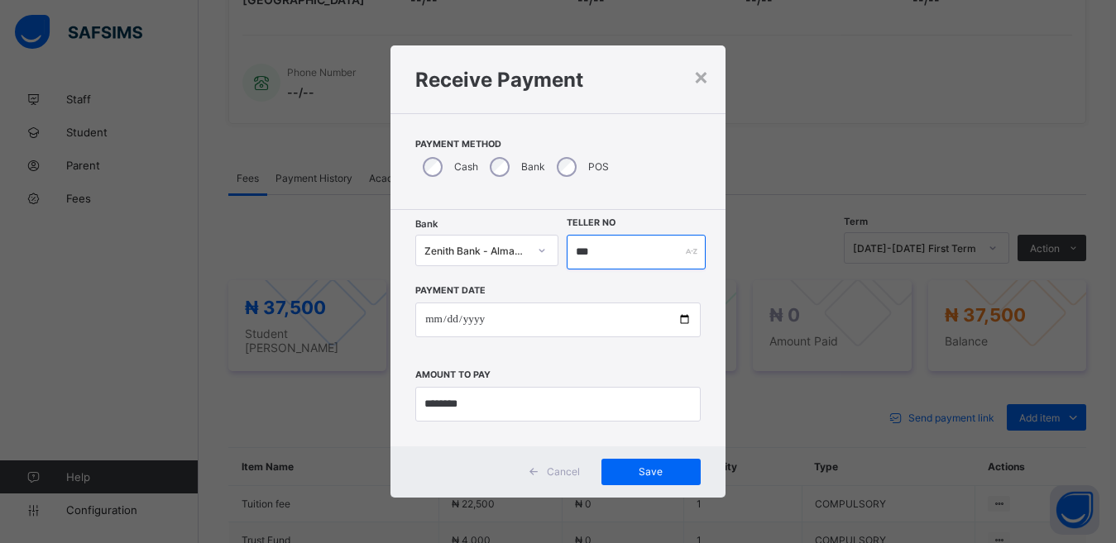
click at [602, 244] on input "***" at bounding box center [637, 252] width 140 height 35
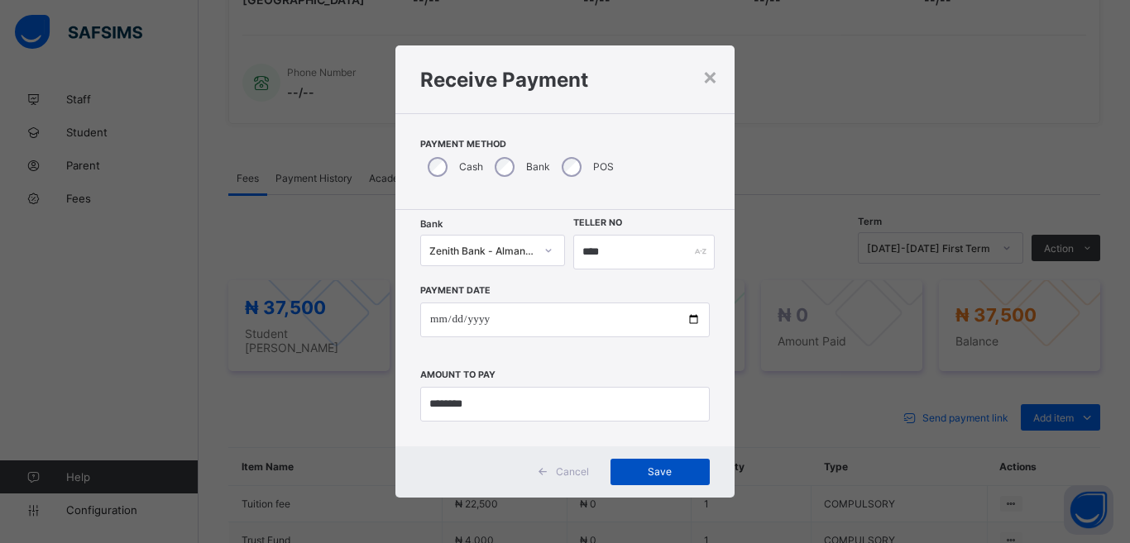
click at [665, 479] on div "Save" at bounding box center [659, 472] width 99 height 26
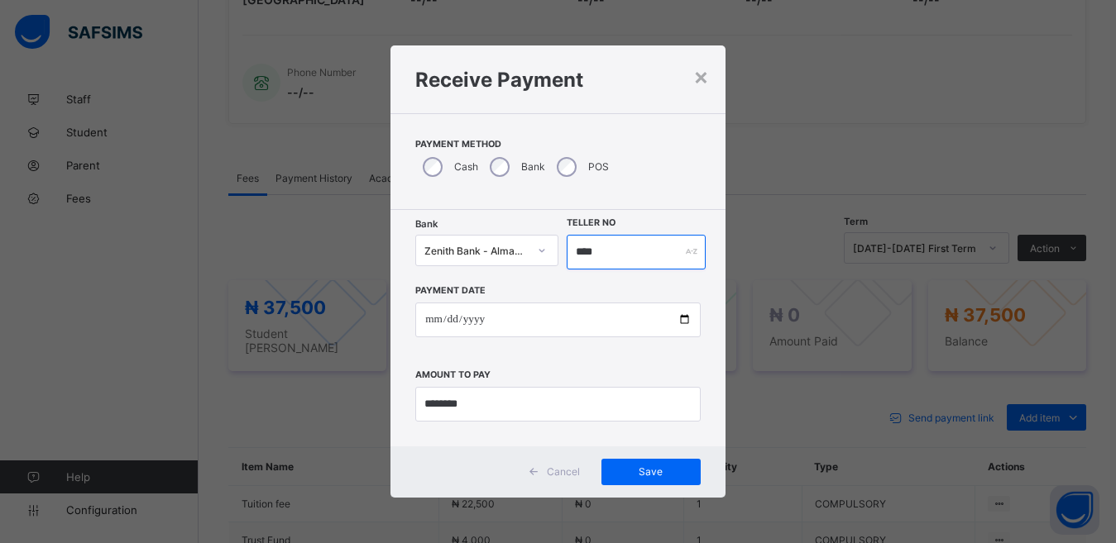
click at [623, 255] on input "****" at bounding box center [637, 252] width 140 height 35
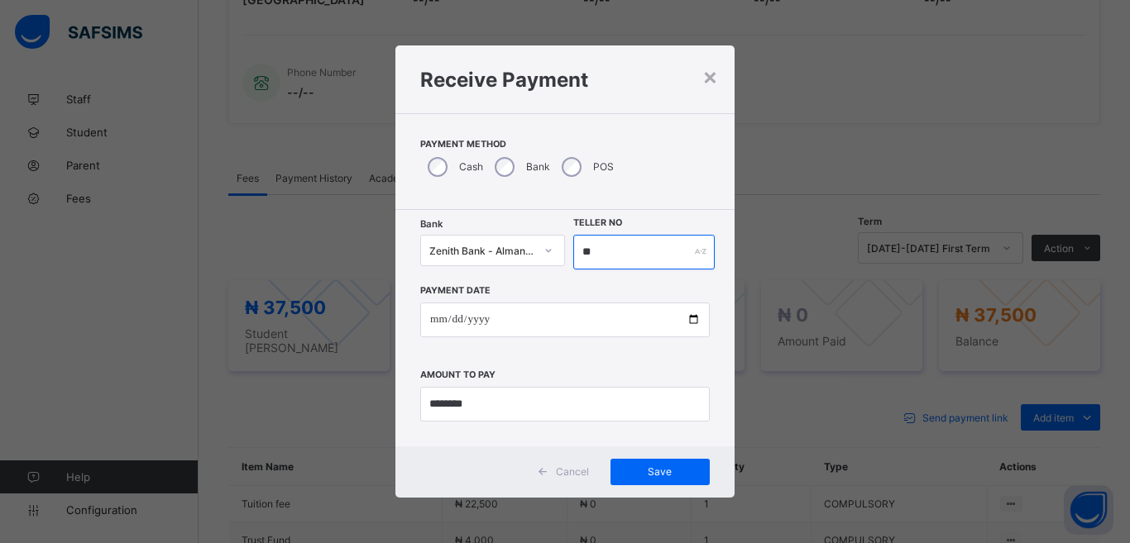
type input "*"
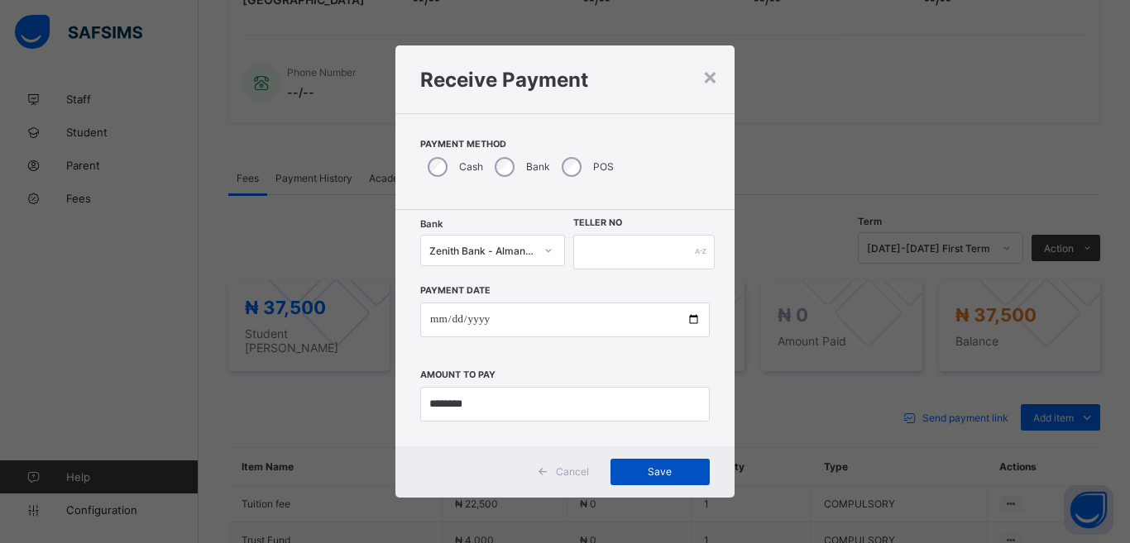
click at [667, 475] on span "Save" at bounding box center [660, 472] width 74 height 12
click at [621, 266] on input "text" at bounding box center [643, 252] width 141 height 35
click at [648, 469] on span "Save" at bounding box center [660, 472] width 74 height 12
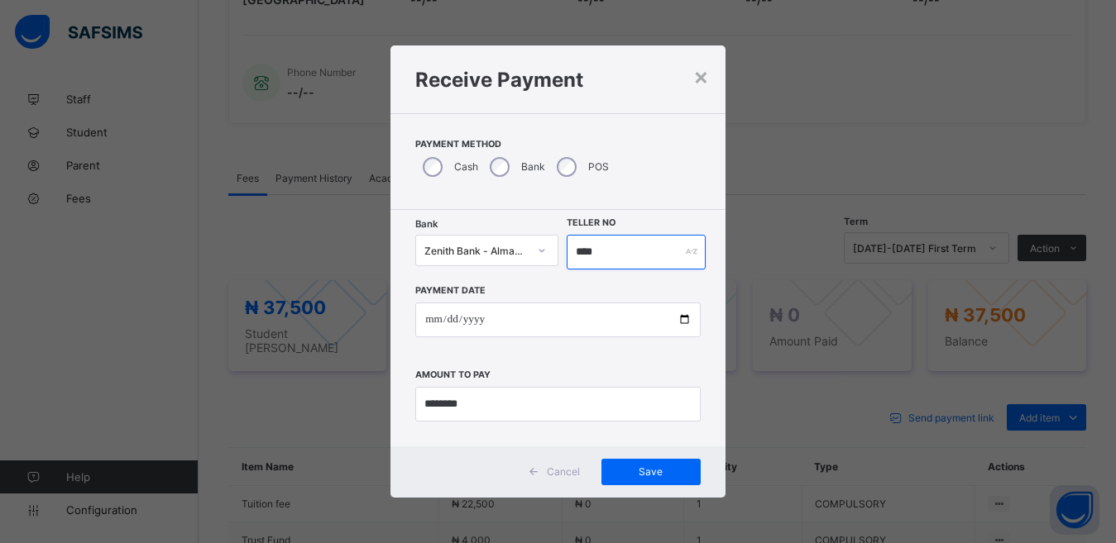
click at [607, 252] on input "****" at bounding box center [637, 252] width 140 height 35
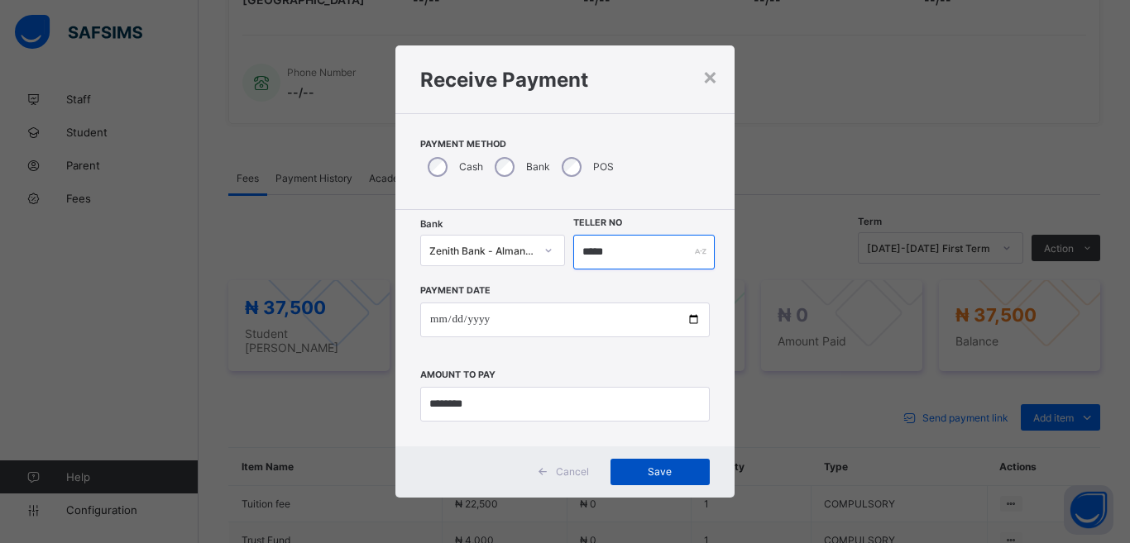
type input "*****"
click at [656, 463] on div "Save" at bounding box center [659, 472] width 99 height 26
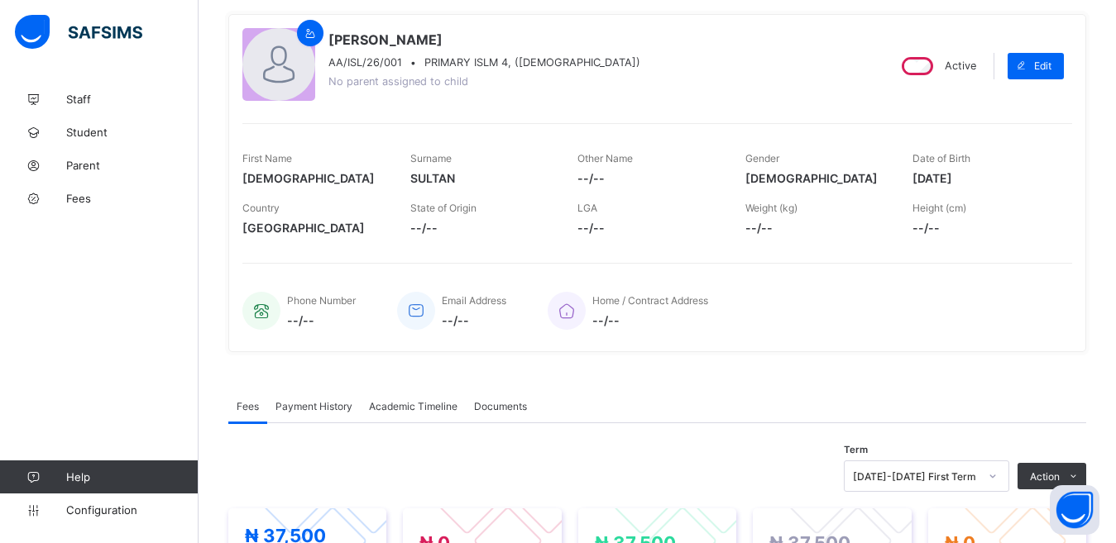
scroll to position [0, 0]
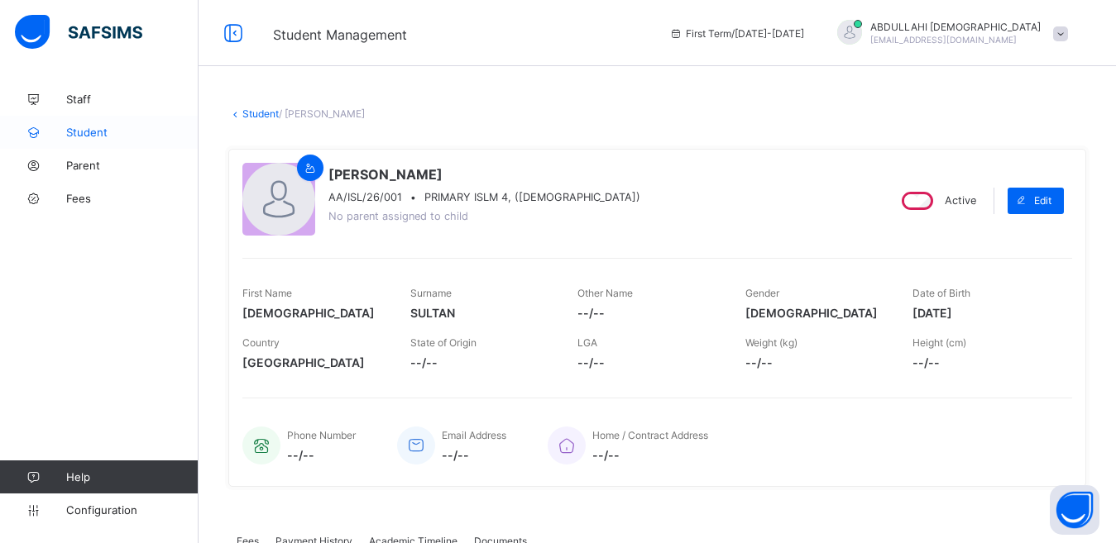
click at [88, 133] on span "Student" at bounding box center [132, 132] width 132 height 13
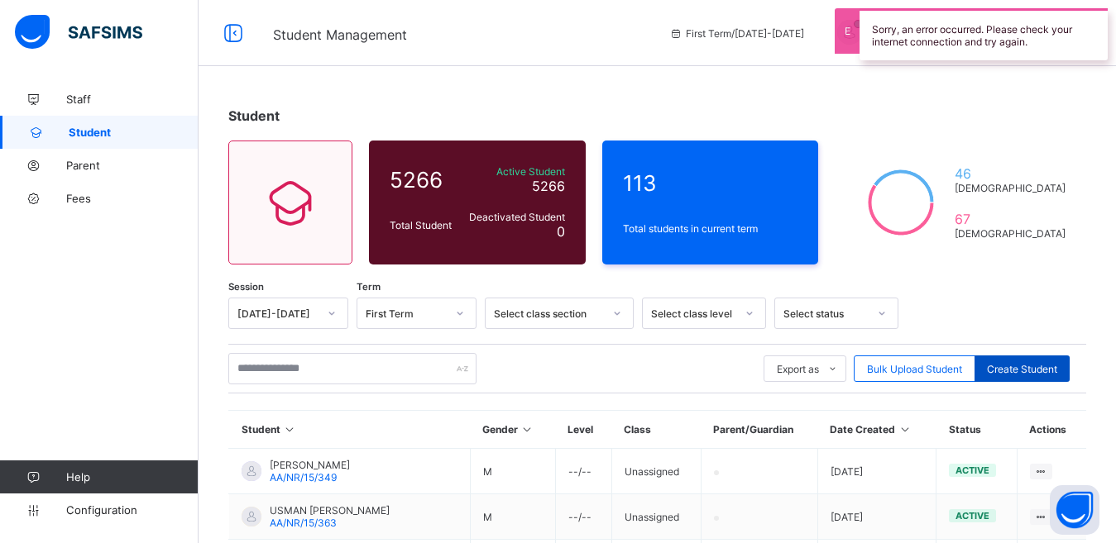
click at [1023, 371] on span "Create Student" at bounding box center [1022, 369] width 70 height 12
select select "**"
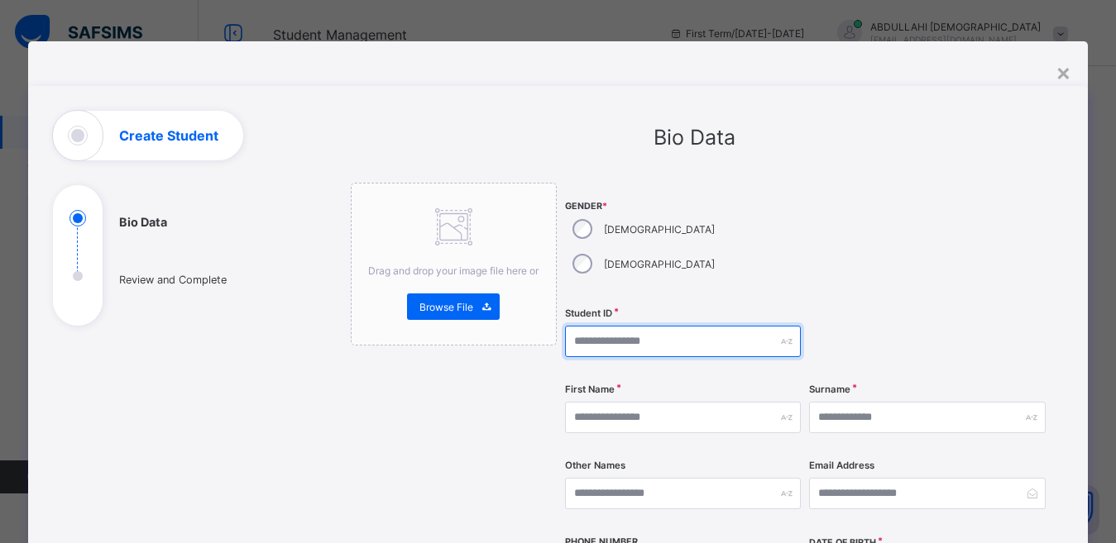
click at [597, 326] on input "text" at bounding box center [683, 341] width 236 height 31
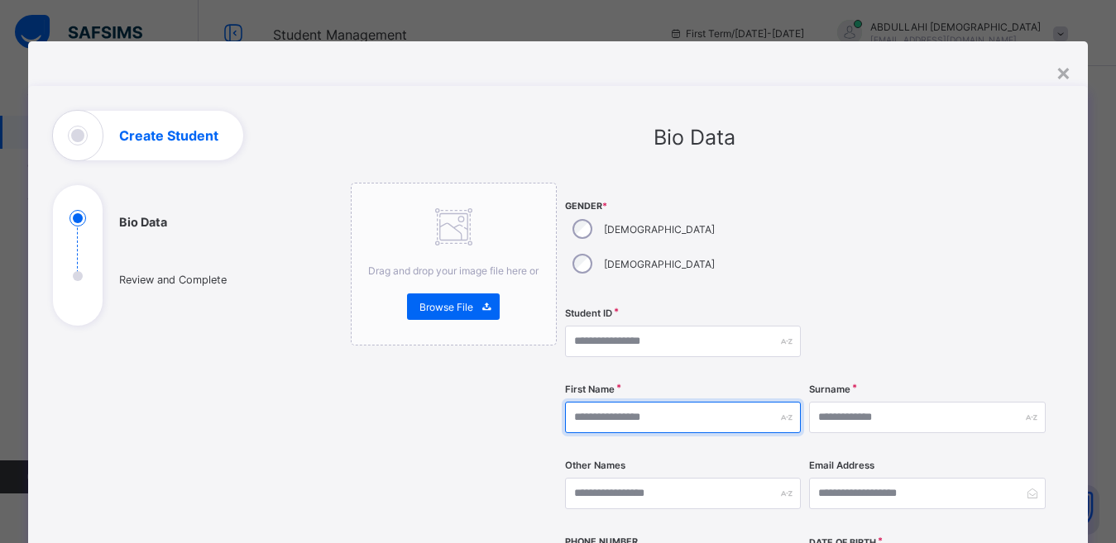
click at [624, 402] on input "text" at bounding box center [683, 417] width 236 height 31
type input "********"
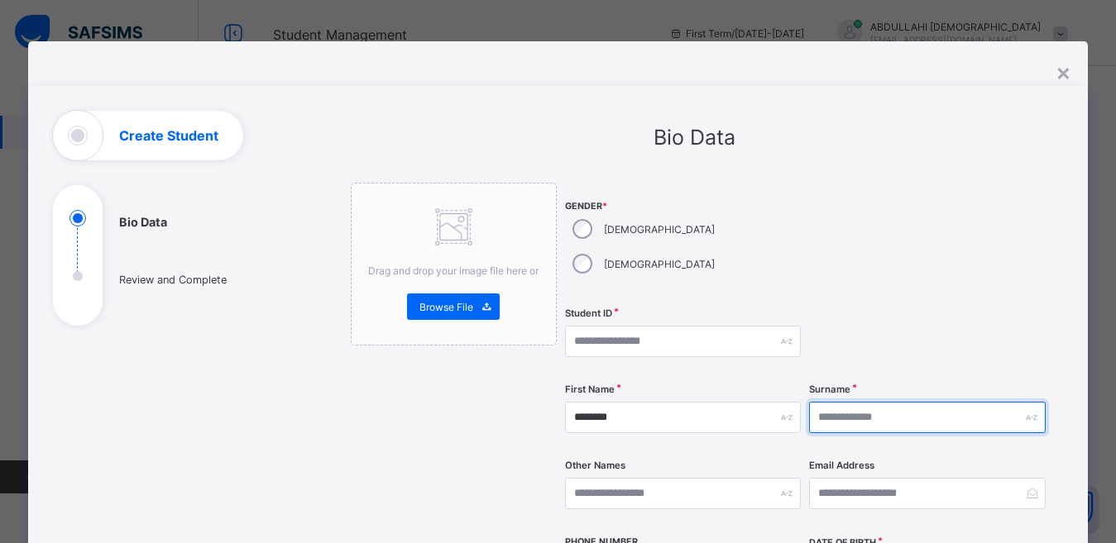
click at [888, 402] on input "text" at bounding box center [927, 417] width 236 height 31
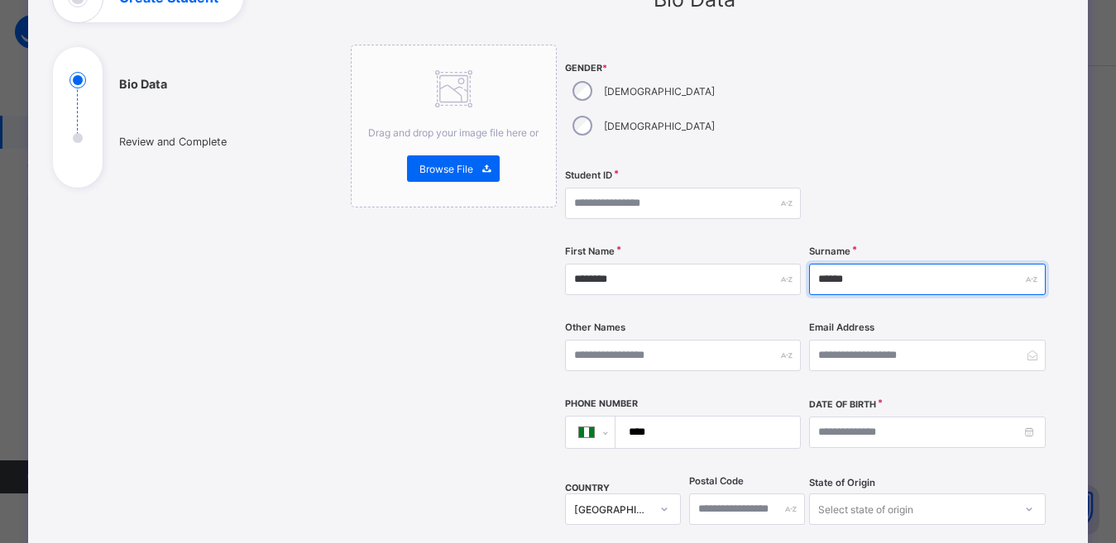
scroll to position [167, 0]
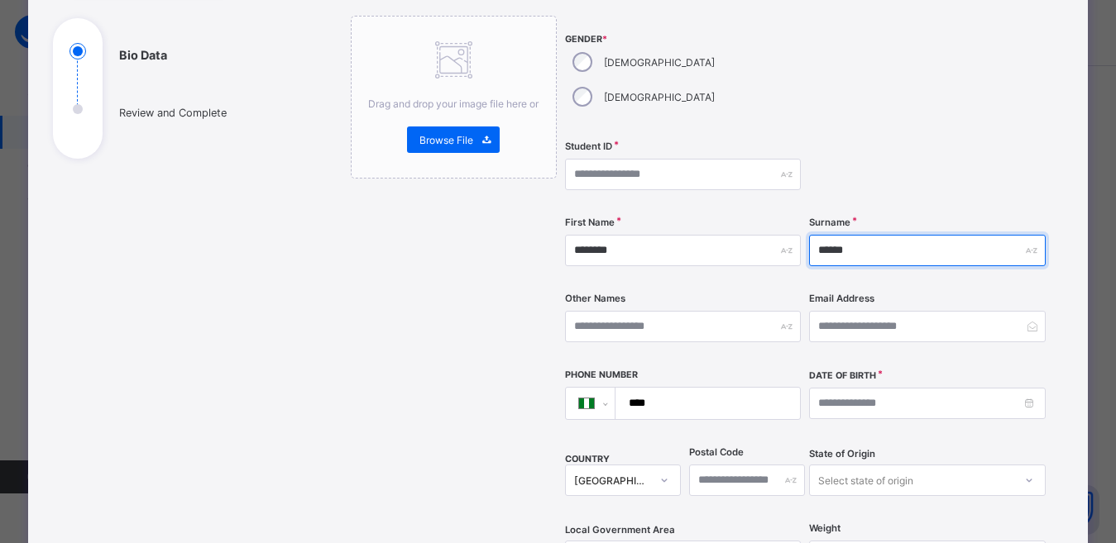
type input "******"
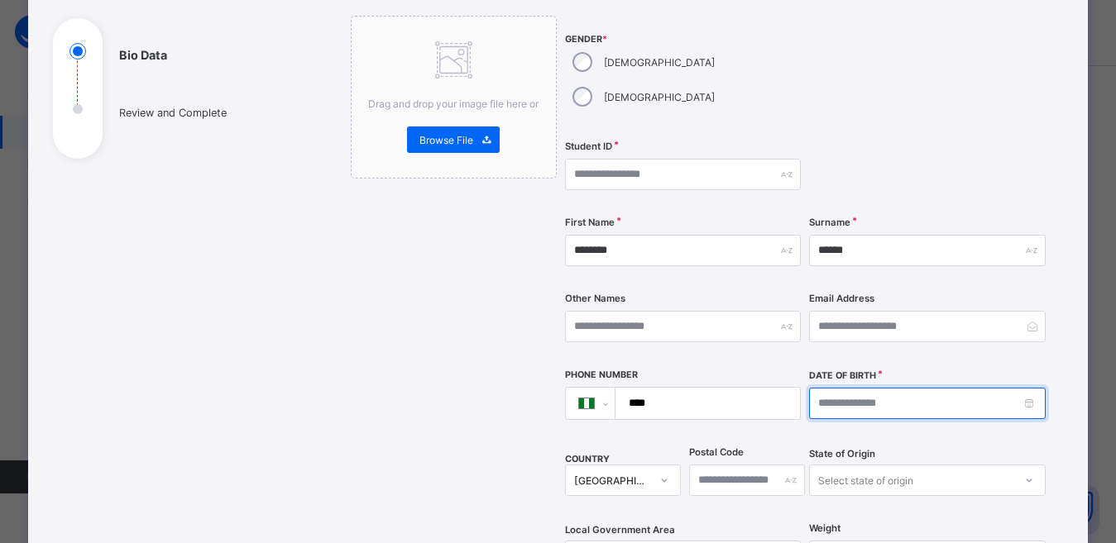
click at [878, 388] on input at bounding box center [927, 403] width 236 height 31
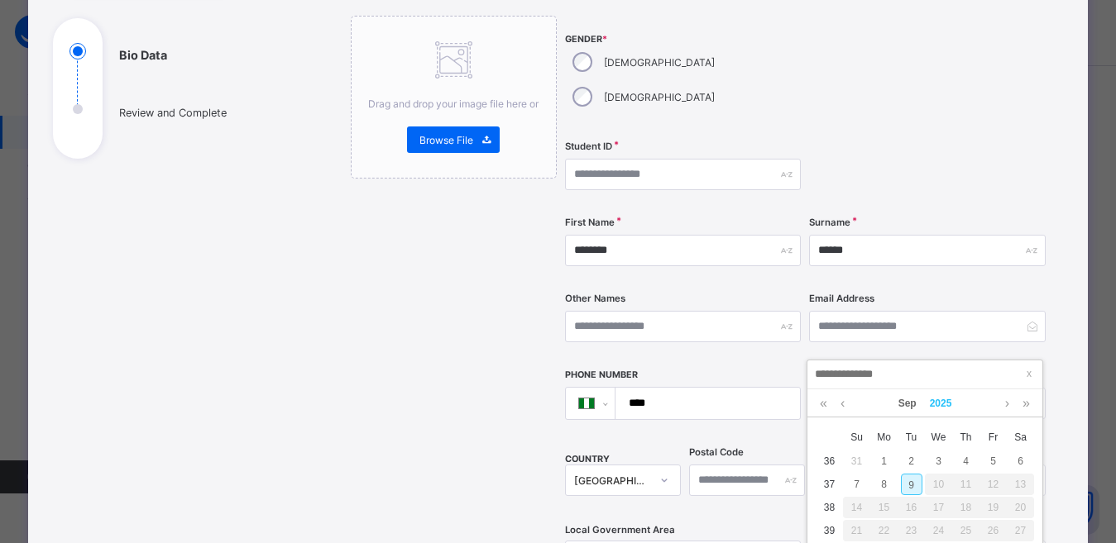
click at [940, 400] on link "2025" at bounding box center [941, 404] width 36 height 28
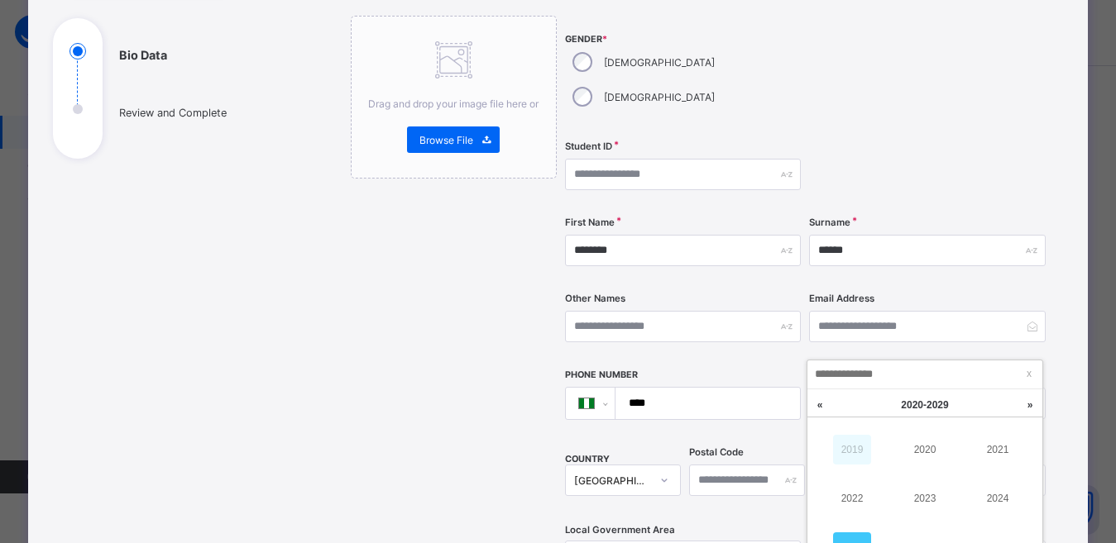
click at [840, 435] on link "2019" at bounding box center [852, 450] width 38 height 30
click at [927, 500] on link "2013" at bounding box center [925, 499] width 38 height 30
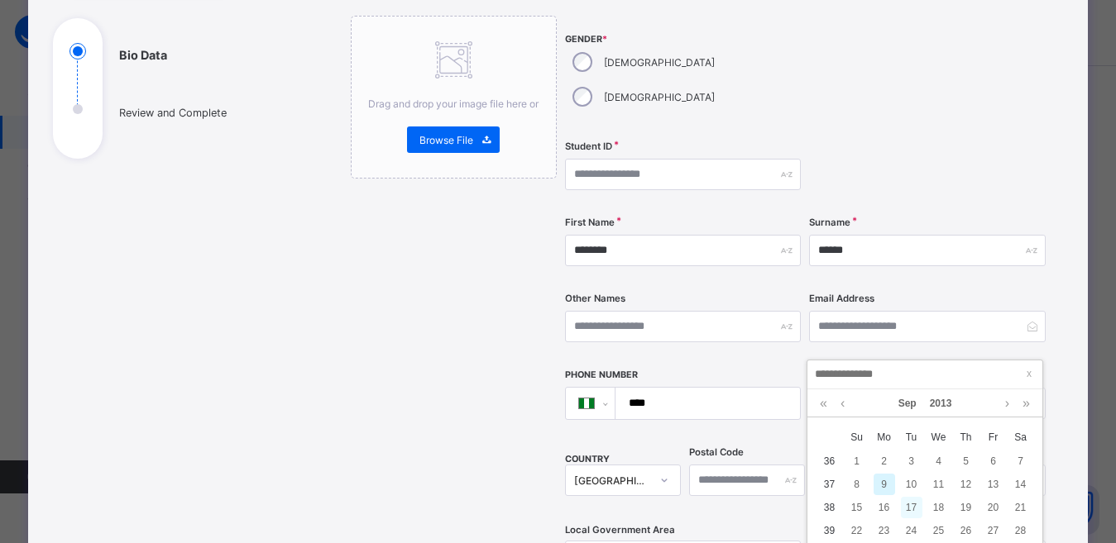
click at [911, 504] on div "17" at bounding box center [912, 508] width 22 height 22
type input "**********"
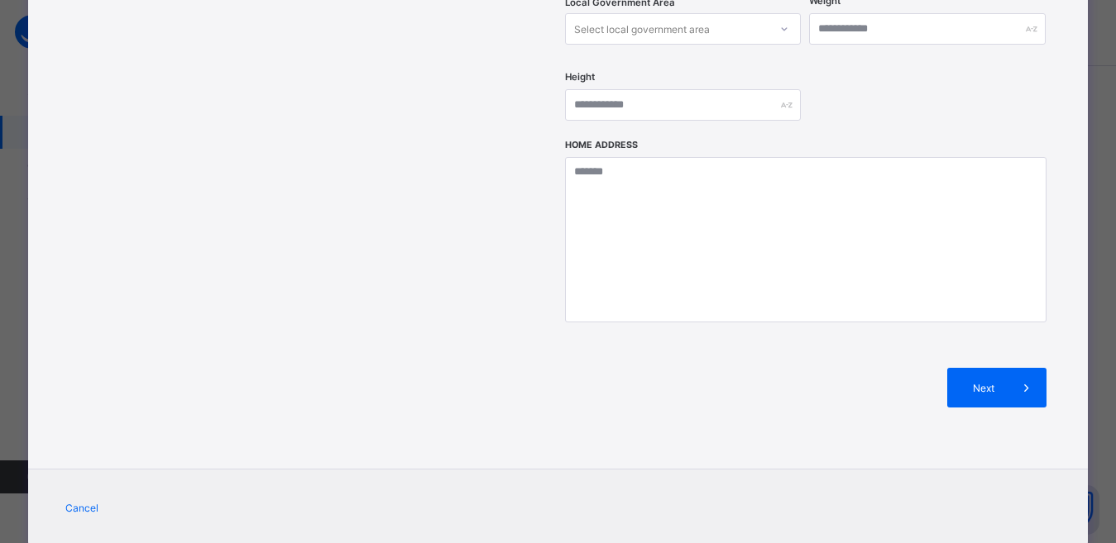
scroll to position [705, 0]
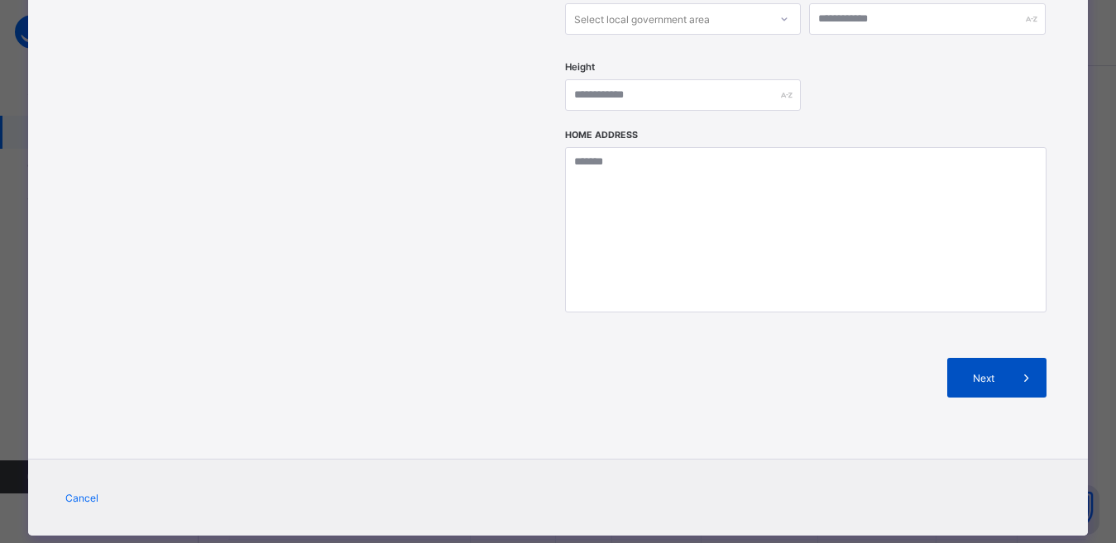
click at [1020, 361] on span at bounding box center [1027, 378] width 40 height 40
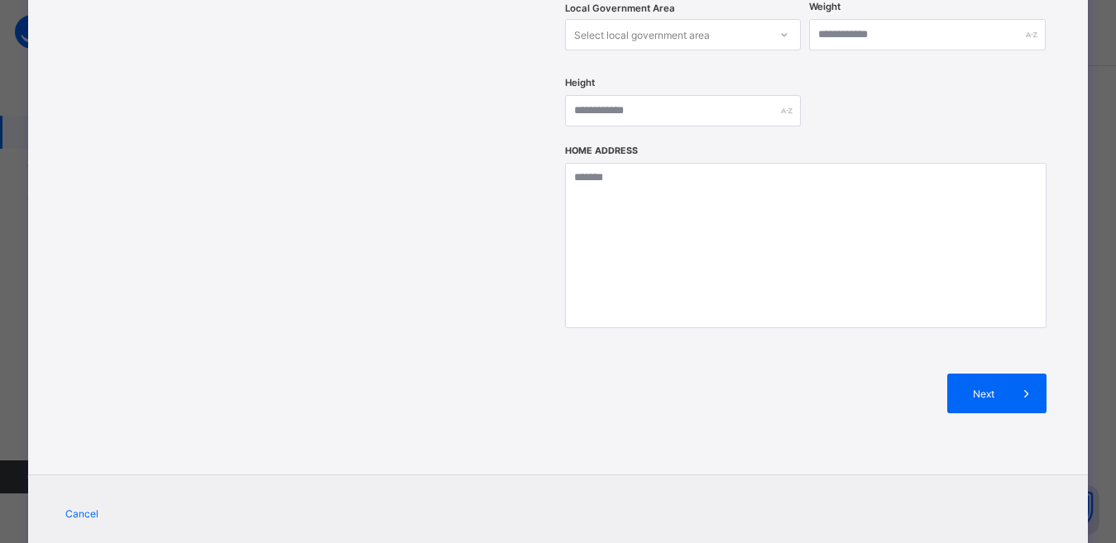
scroll to position [229, 0]
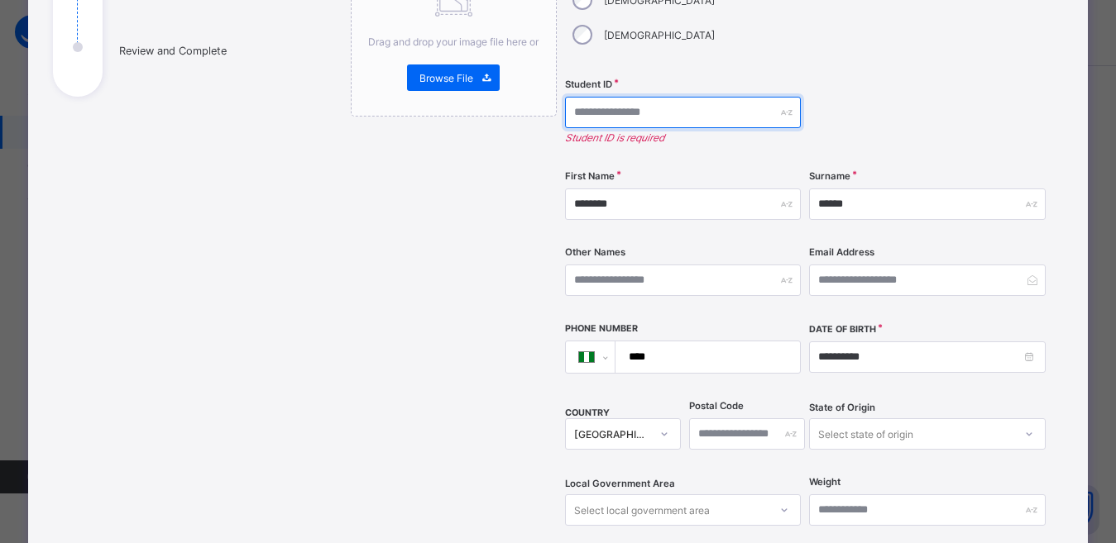
click at [646, 97] on input "text" at bounding box center [683, 112] width 236 height 31
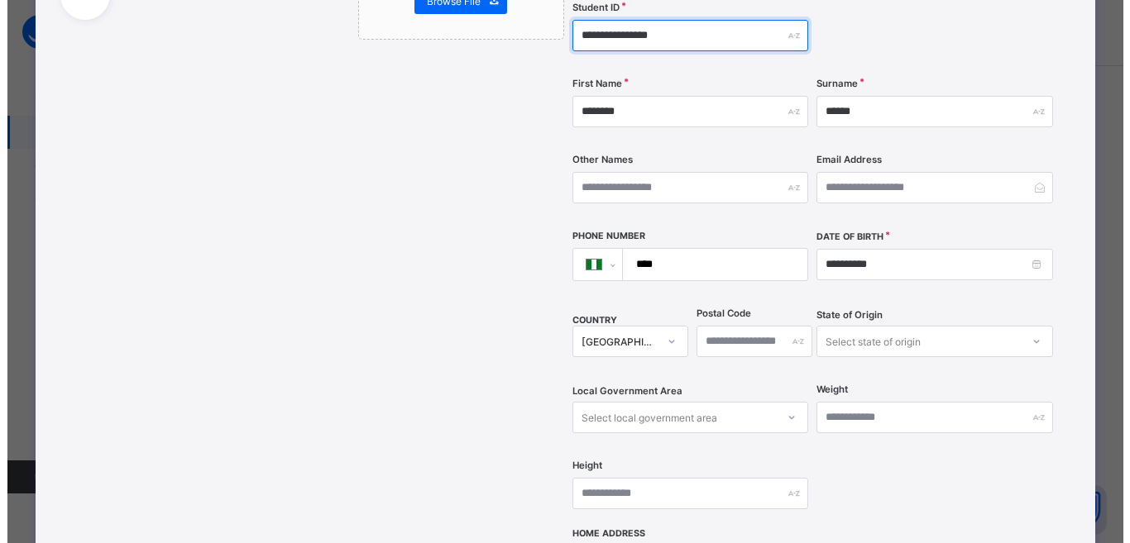
scroll to position [570, 0]
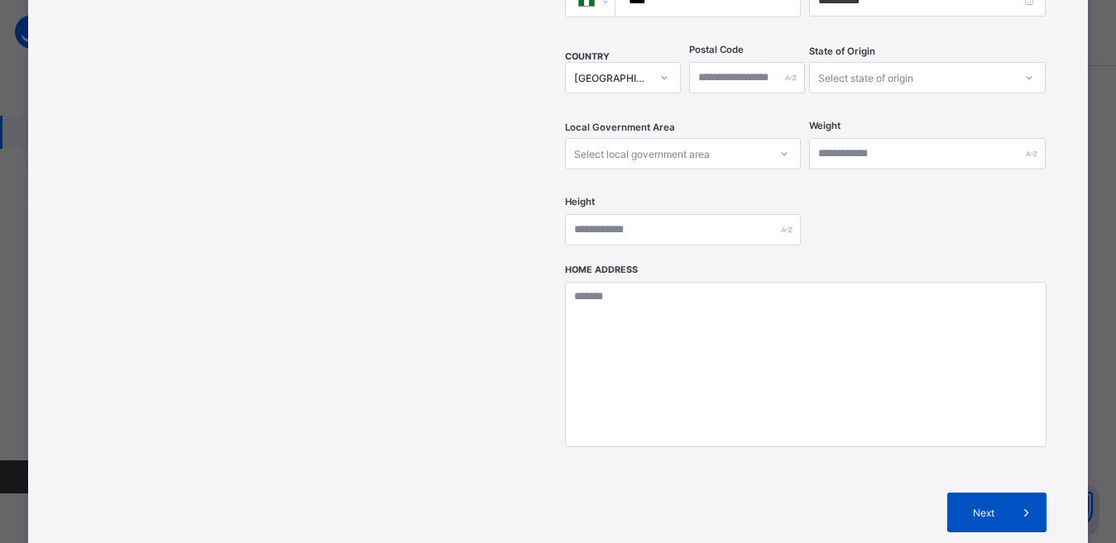
type input "**********"
click at [1001, 493] on div "Next" at bounding box center [996, 513] width 99 height 40
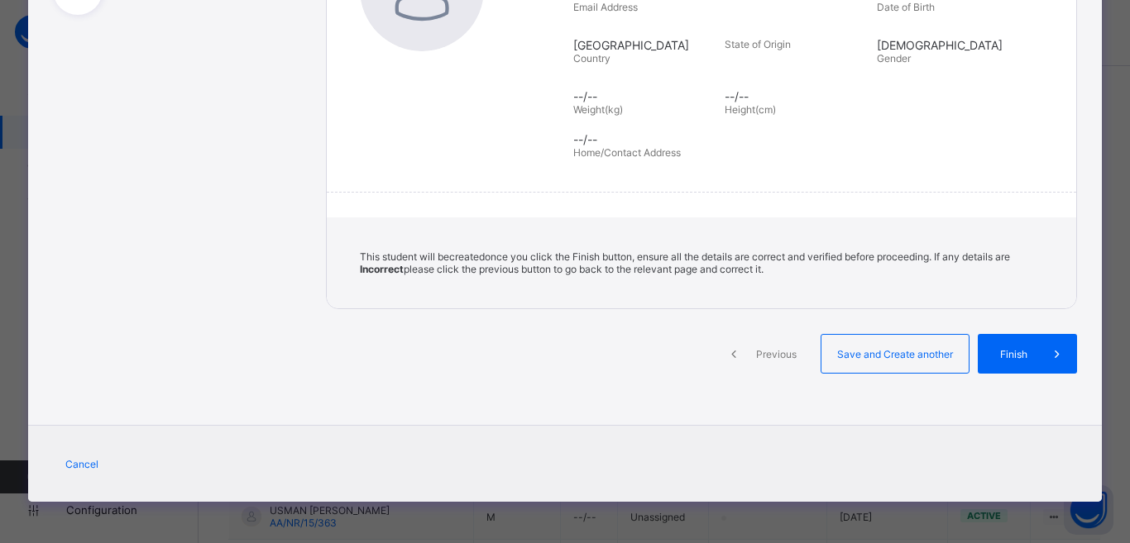
scroll to position [311, 0]
click at [1120, 165] on div "**********" at bounding box center [565, 271] width 1130 height 543
click at [1012, 353] on span "Finish" at bounding box center [1013, 354] width 47 height 12
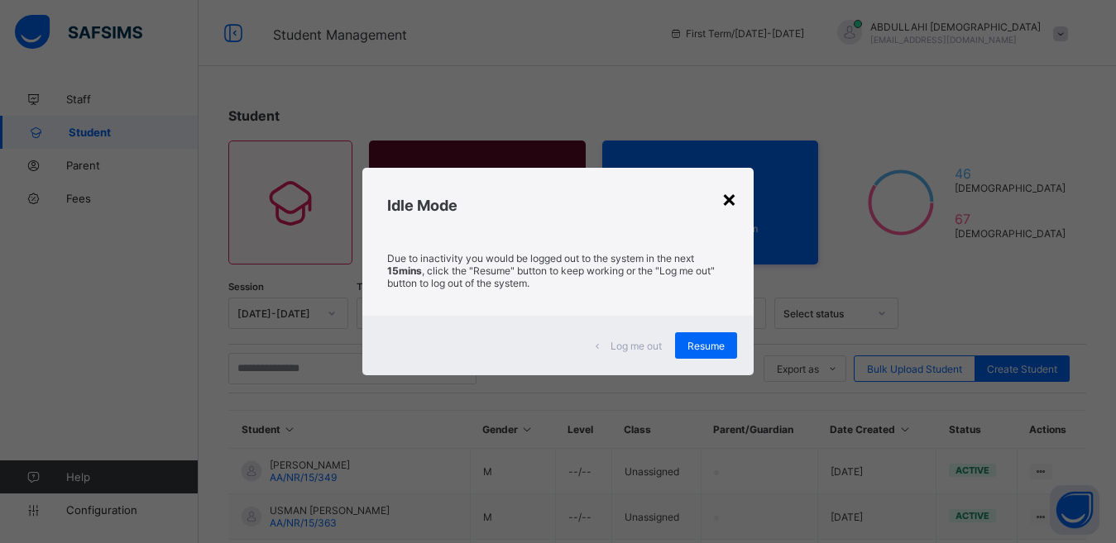
click at [732, 194] on div "×" at bounding box center [729, 198] width 16 height 28
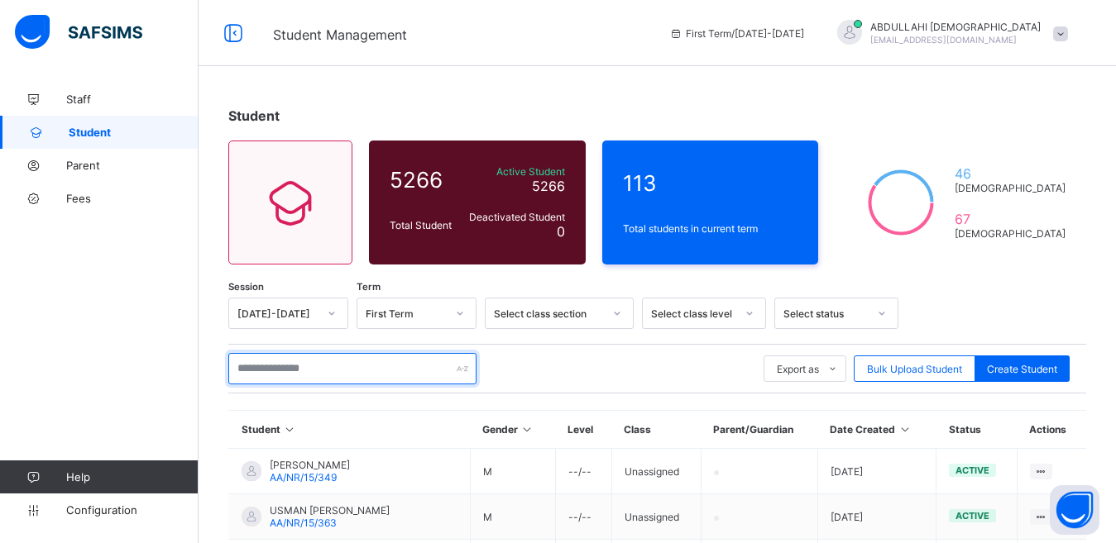
click at [339, 369] on input "text" at bounding box center [352, 368] width 248 height 31
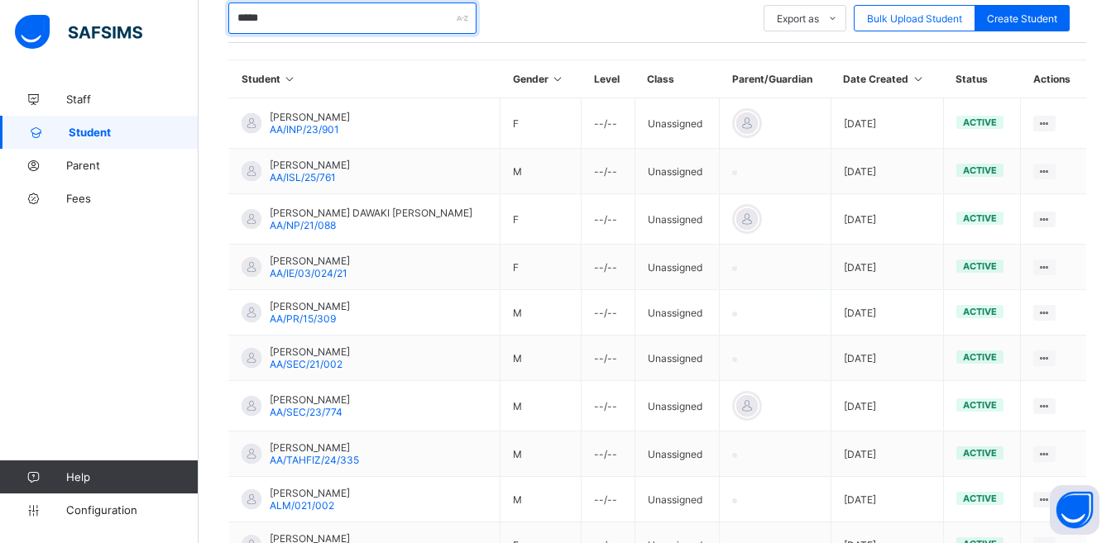
scroll to position [366, 0]
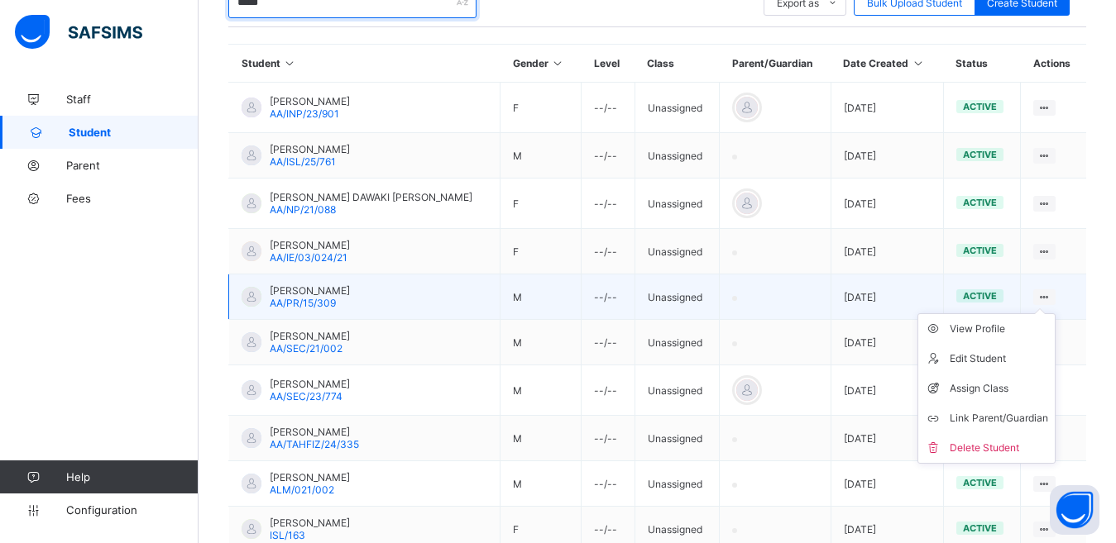
type input "*****"
click at [1051, 296] on icon at bounding box center [1044, 297] width 14 height 12
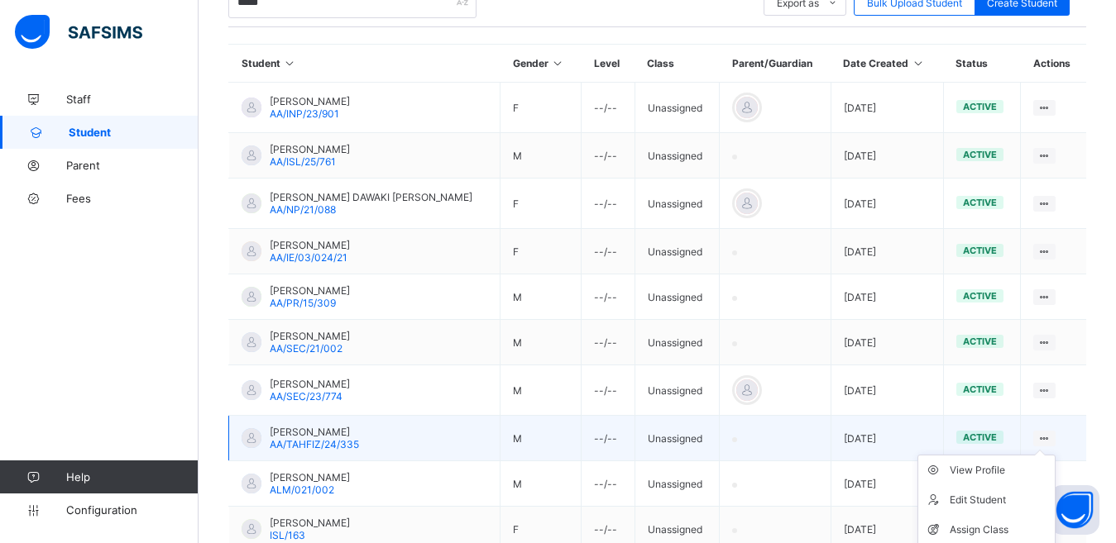
click at [1051, 455] on ul "View Profile Edit Student Assign Class Link Parent/Guardian Delete Student" at bounding box center [986, 530] width 138 height 151
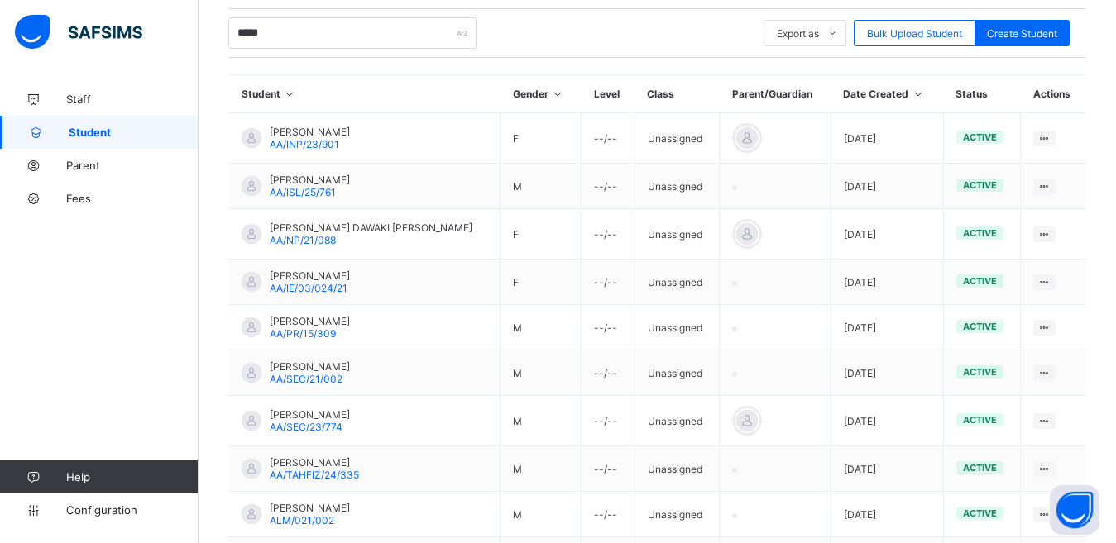
scroll to position [475, 0]
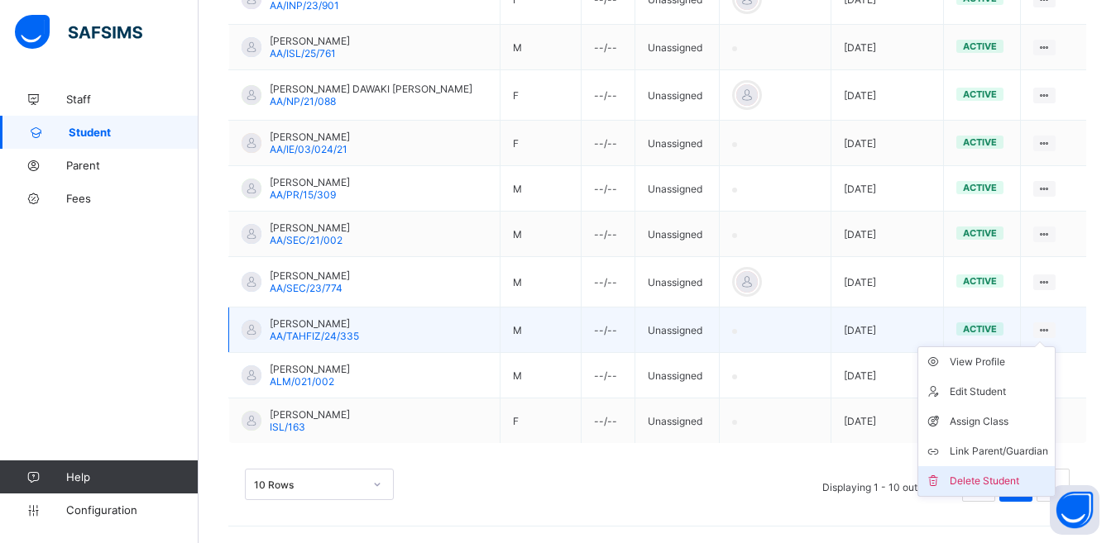
click at [996, 487] on div "Delete Student" at bounding box center [999, 481] width 98 height 17
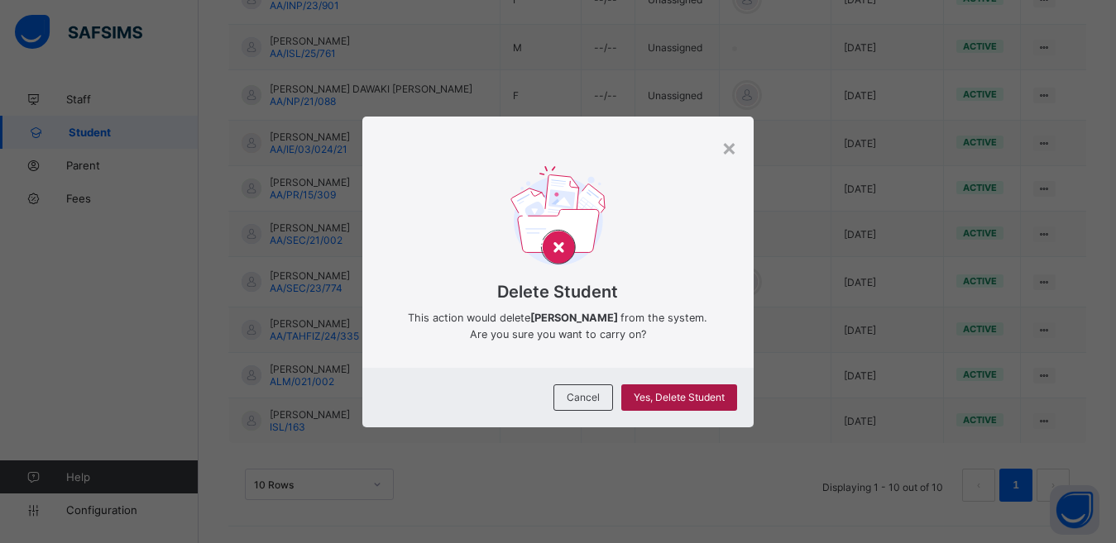
click at [712, 411] on div "Yes, Delete Student" at bounding box center [679, 398] width 116 height 26
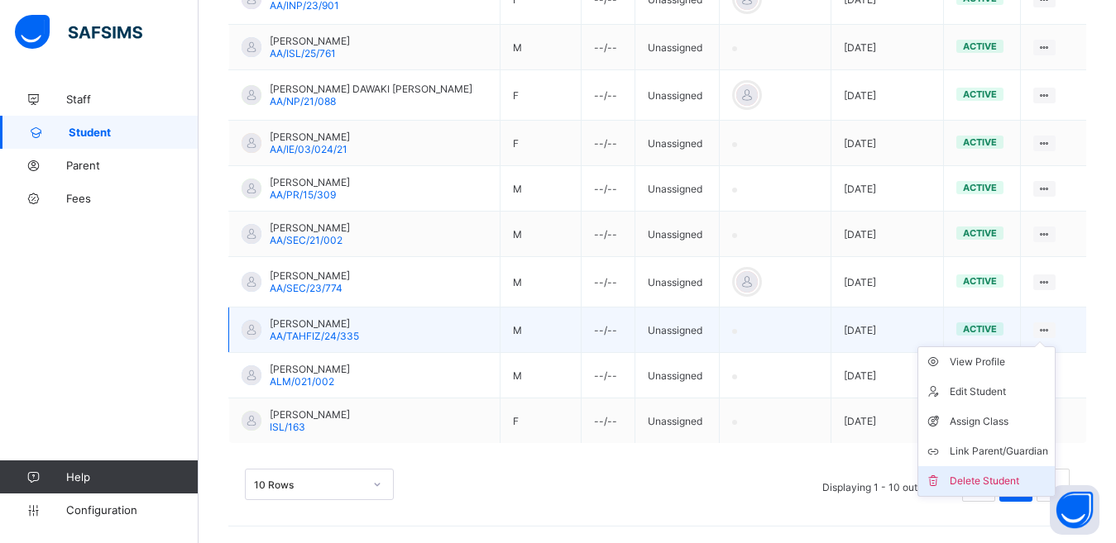
click at [1011, 479] on div "Delete Student" at bounding box center [999, 481] width 98 height 17
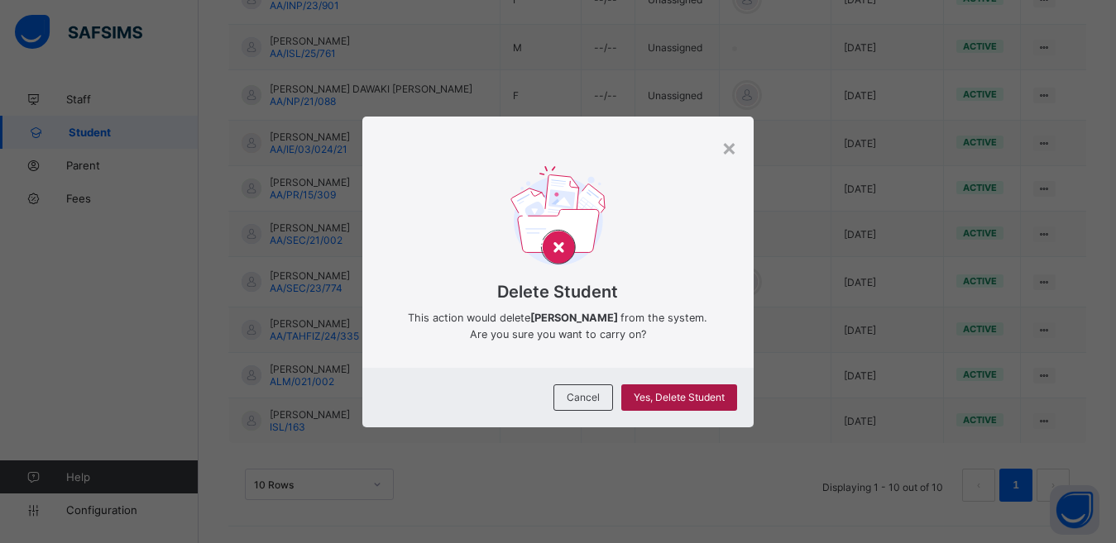
click at [666, 402] on span "Yes, Delete Student" at bounding box center [679, 397] width 91 height 12
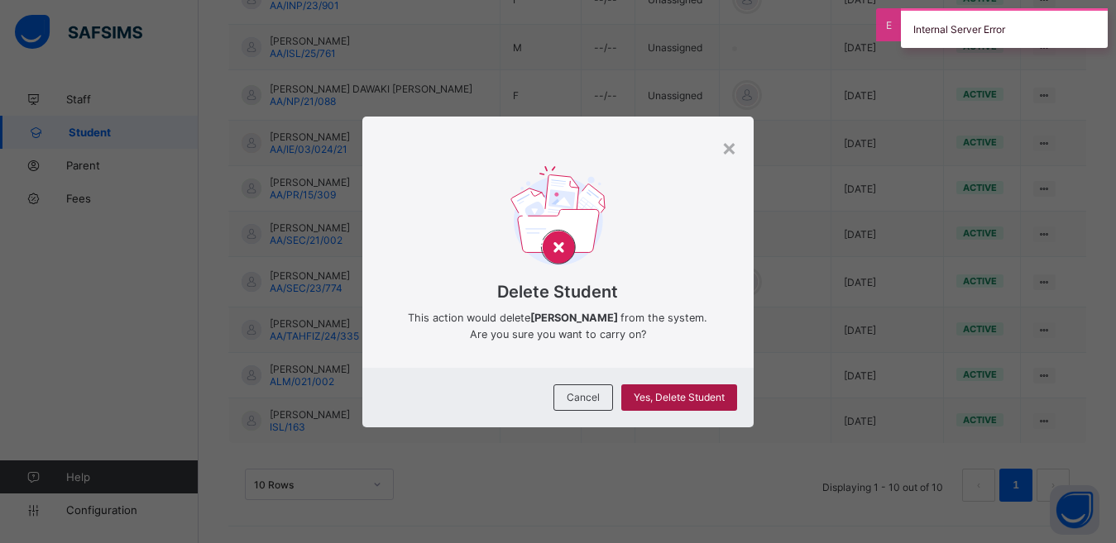
click at [666, 402] on span "Yes, Delete Student" at bounding box center [679, 397] width 91 height 12
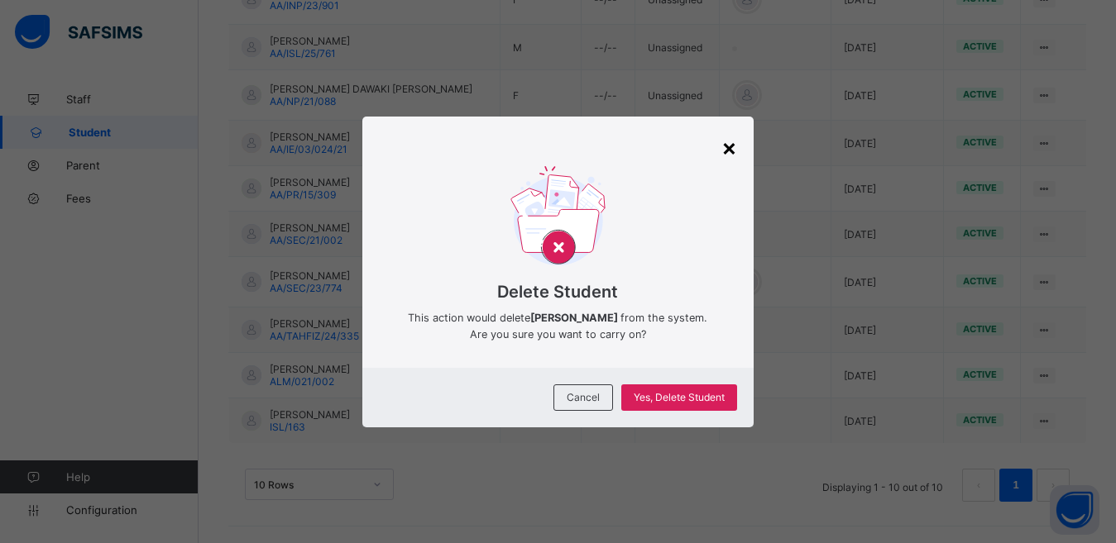
click at [731, 144] on div "×" at bounding box center [729, 147] width 16 height 28
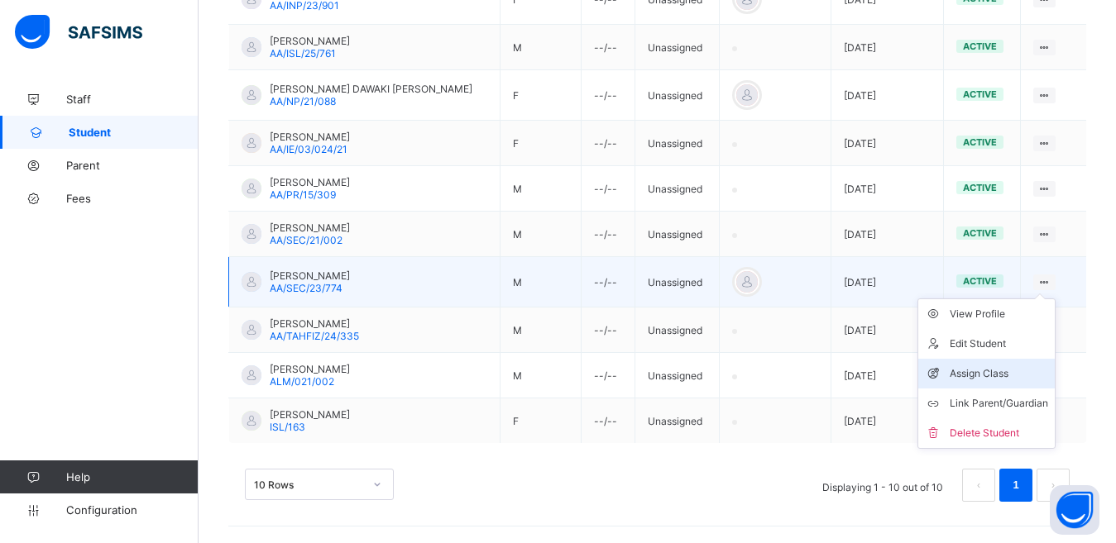
click at [1000, 371] on div "Assign Class" at bounding box center [999, 374] width 98 height 17
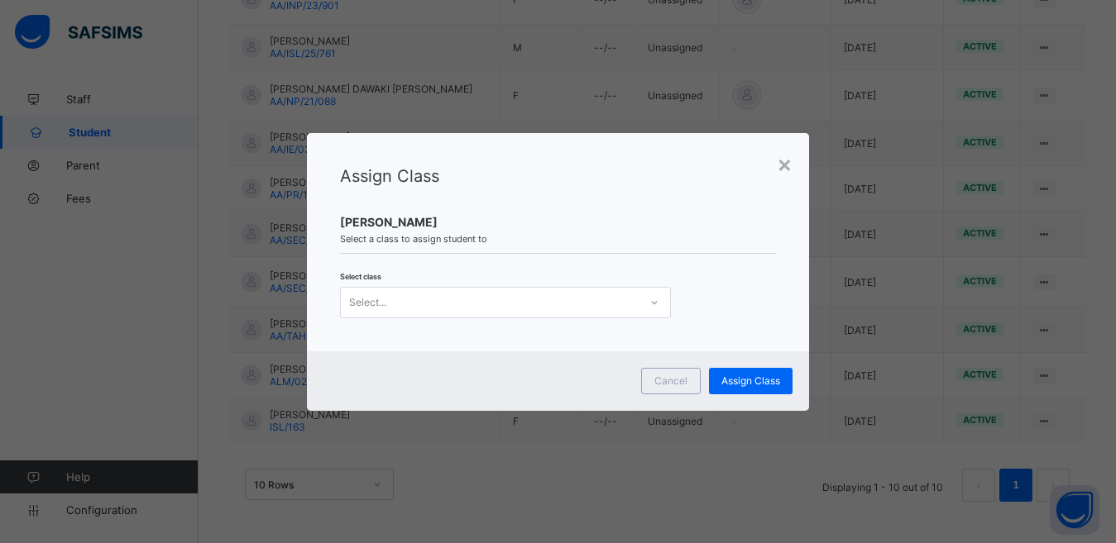
click at [650, 311] on div at bounding box center [654, 302] width 28 height 26
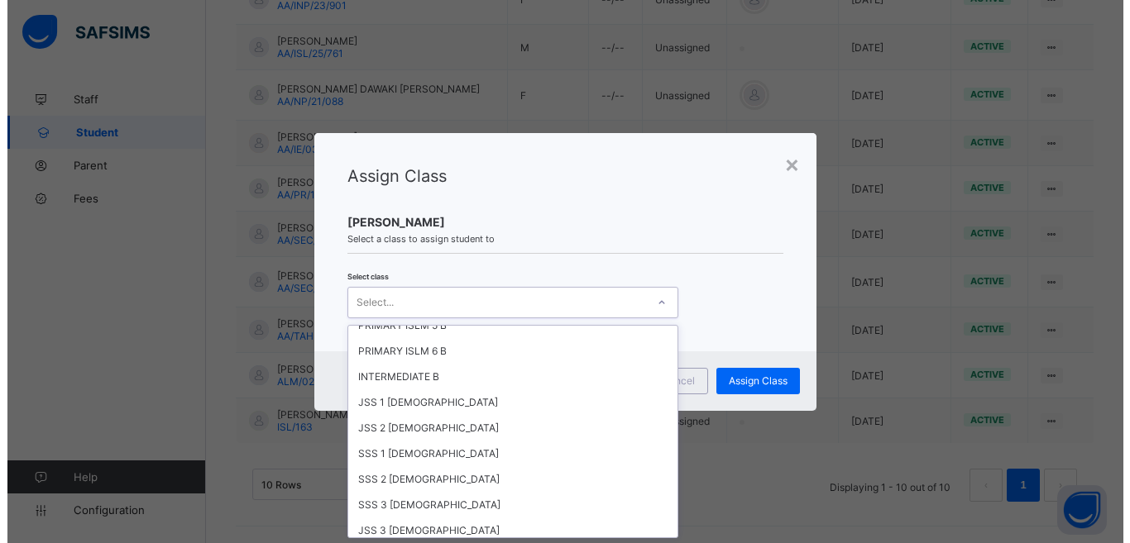
scroll to position [2978, 0]
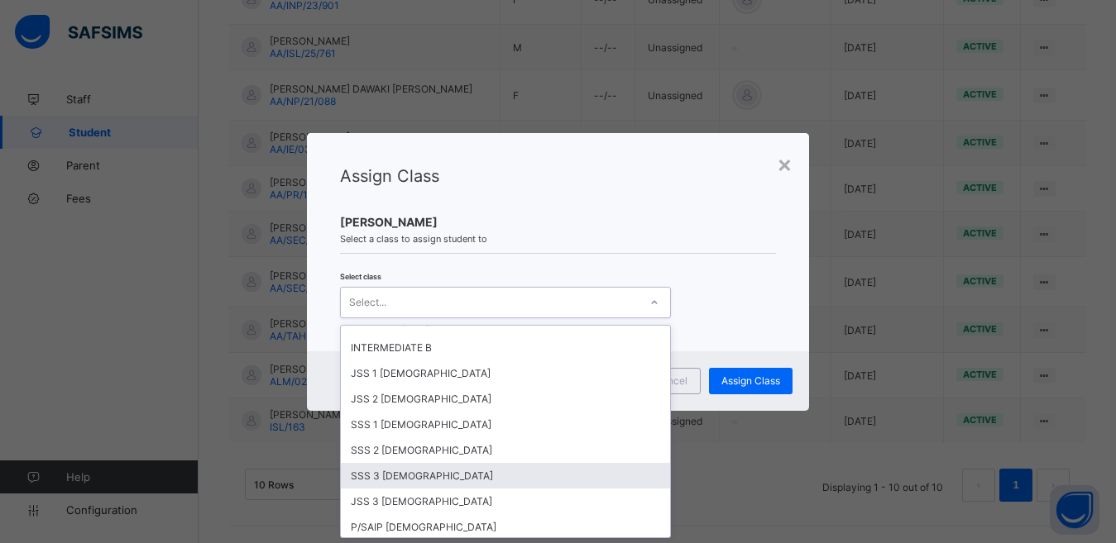
click at [444, 469] on div "SSS 3 [DEMOGRAPHIC_DATA]" at bounding box center [505, 476] width 329 height 26
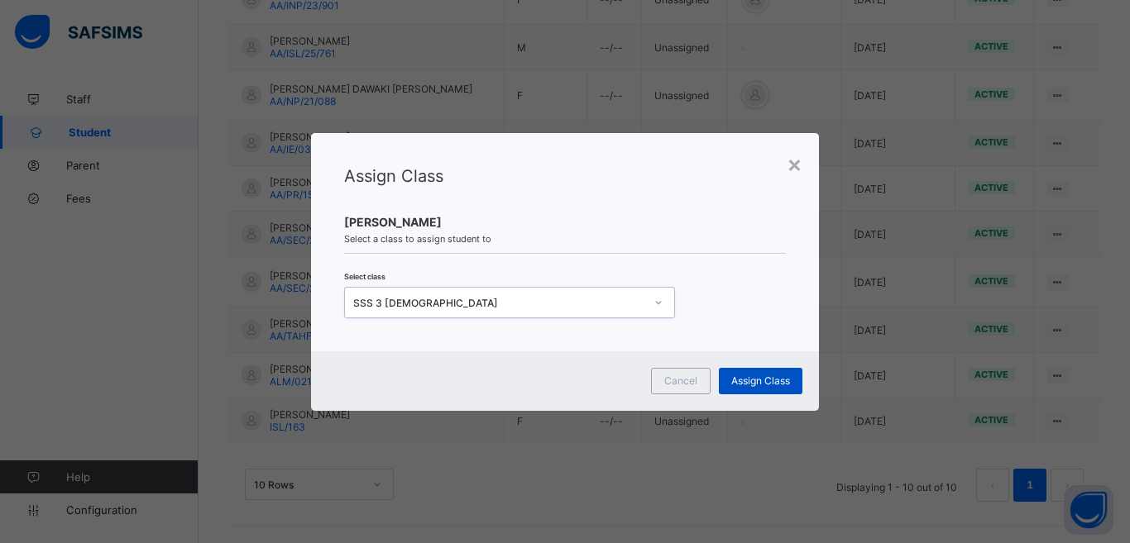
click at [729, 382] on div "Assign Class" at bounding box center [761, 381] width 84 height 26
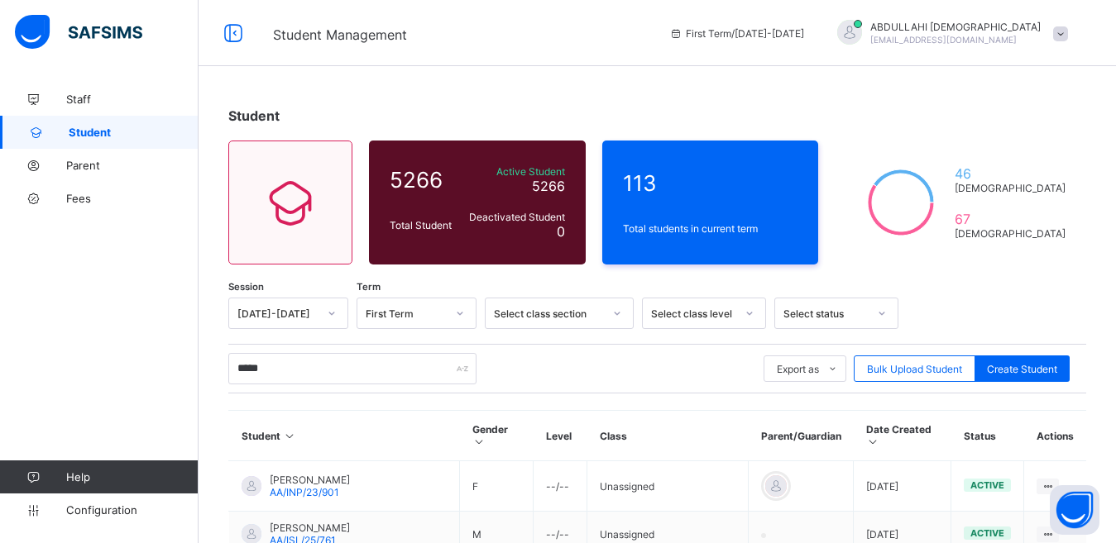
scroll to position [429, 0]
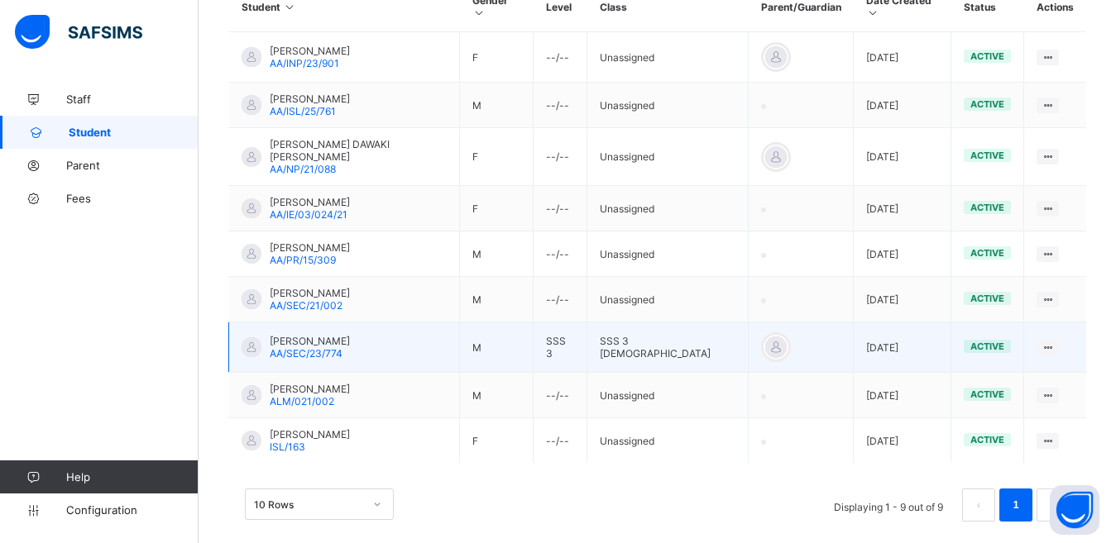
click at [411, 327] on td "[PERSON_NAME] HARUNA AA/SEC/23/774" at bounding box center [344, 348] width 231 height 50
click at [390, 328] on td "[PERSON_NAME] HARUNA AA/SEC/23/774" at bounding box center [344, 348] width 231 height 50
click at [390, 327] on td "[PERSON_NAME] HARUNA AA/SEC/23/774" at bounding box center [344, 348] width 231 height 50
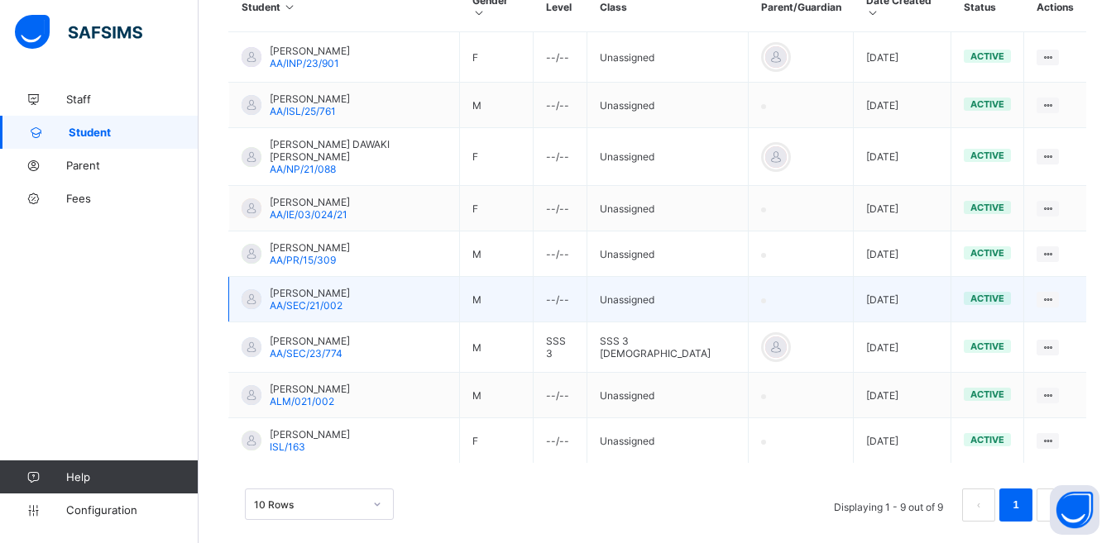
click at [383, 281] on td "[PERSON_NAME] HARUNA AA/SEC/21/002" at bounding box center [344, 299] width 231 height 45
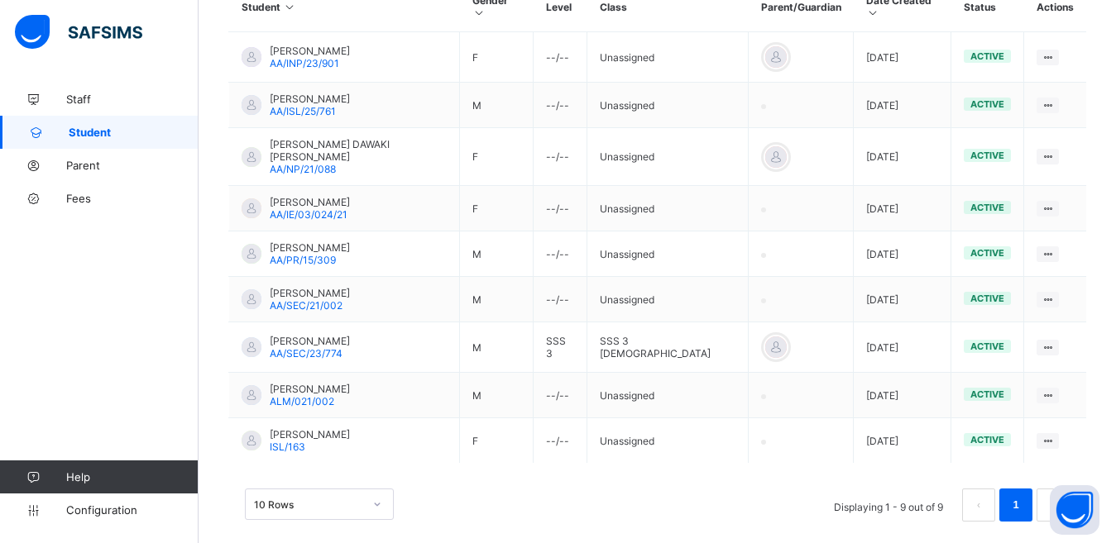
click at [93, 134] on span "Student" at bounding box center [134, 132] width 130 height 13
click at [81, 203] on span "Fees" at bounding box center [132, 198] width 132 height 13
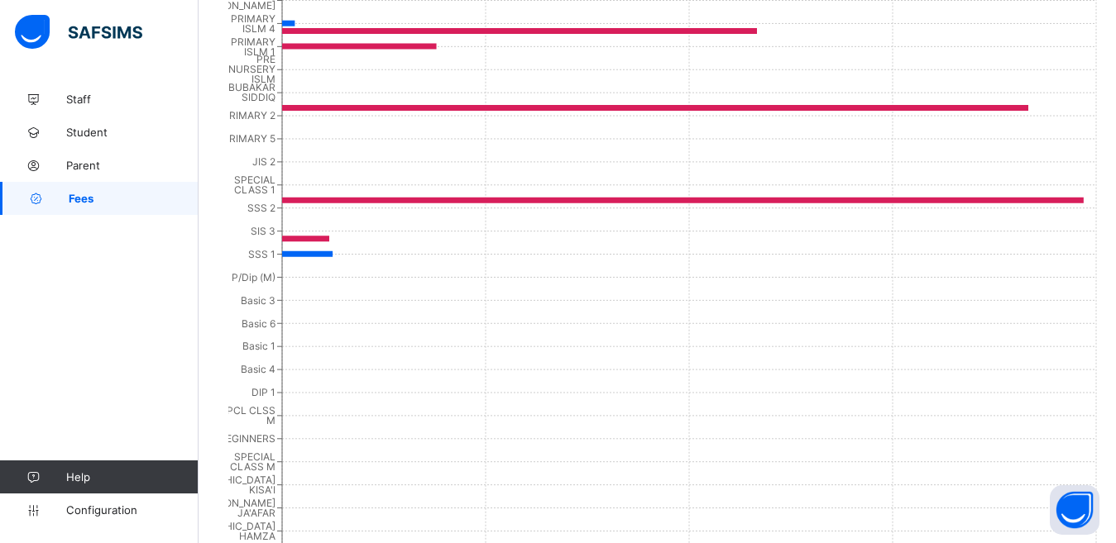
scroll to position [970, 0]
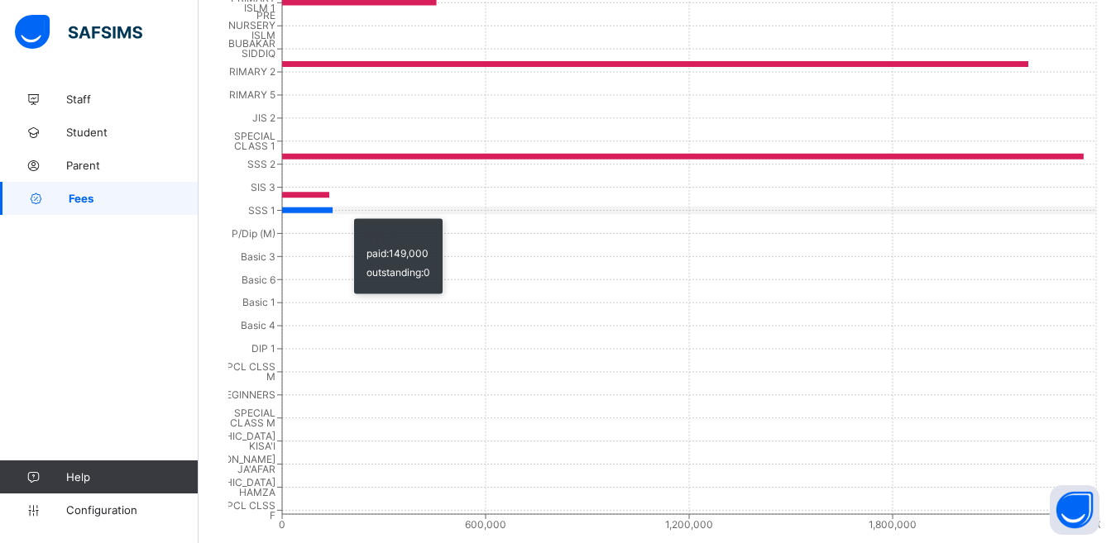
click at [346, 211] on line at bounding box center [689, 211] width 814 height 0
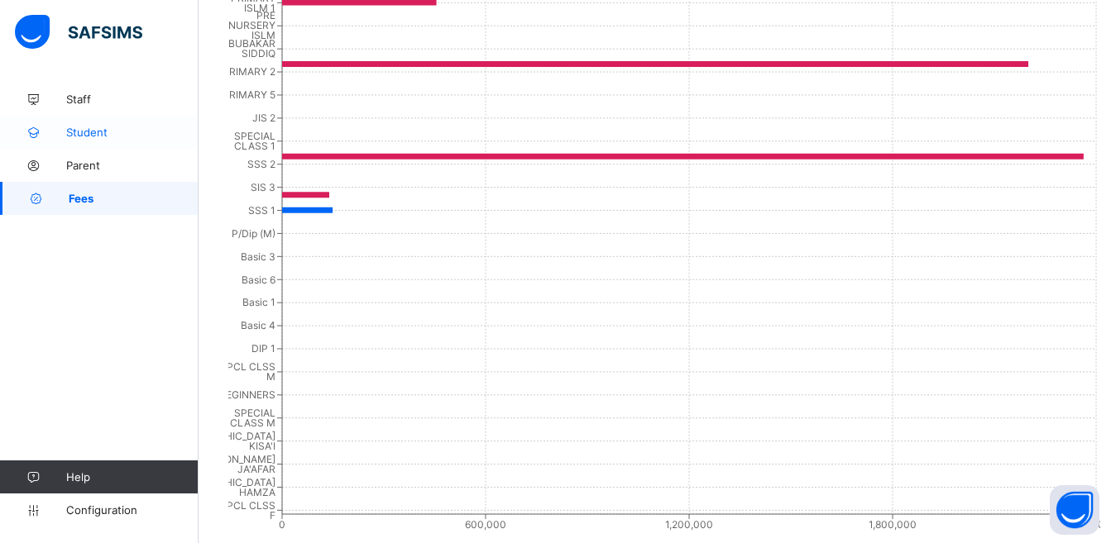
click at [91, 138] on span "Student" at bounding box center [132, 132] width 132 height 13
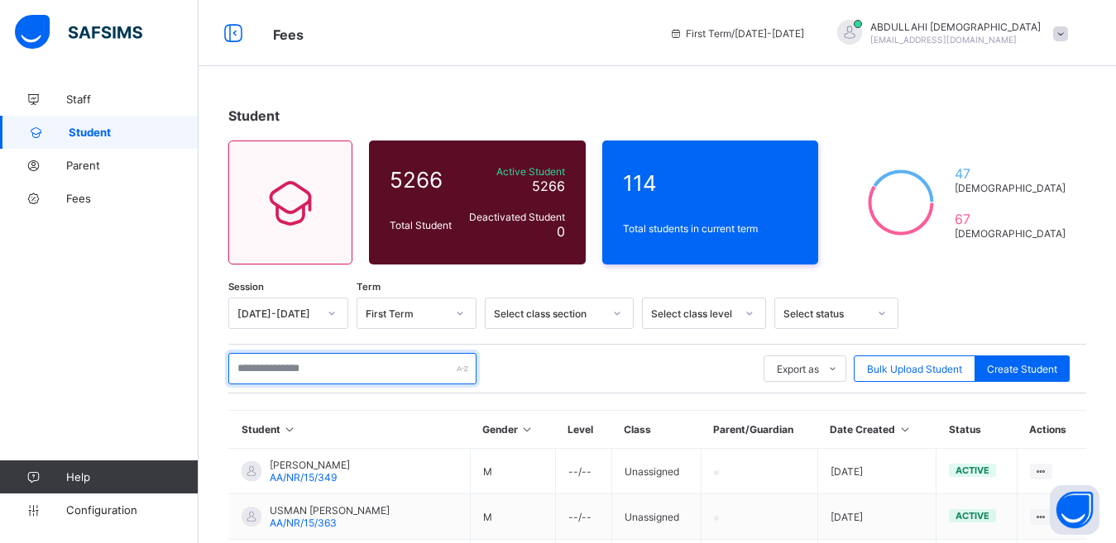
click at [302, 368] on input "text" at bounding box center [352, 368] width 248 height 31
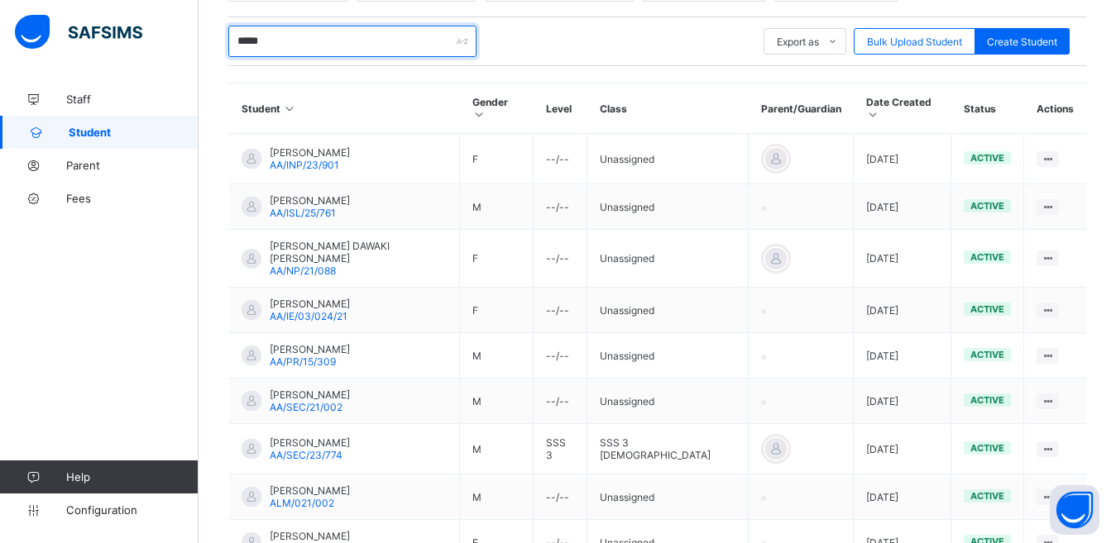
scroll to position [429, 0]
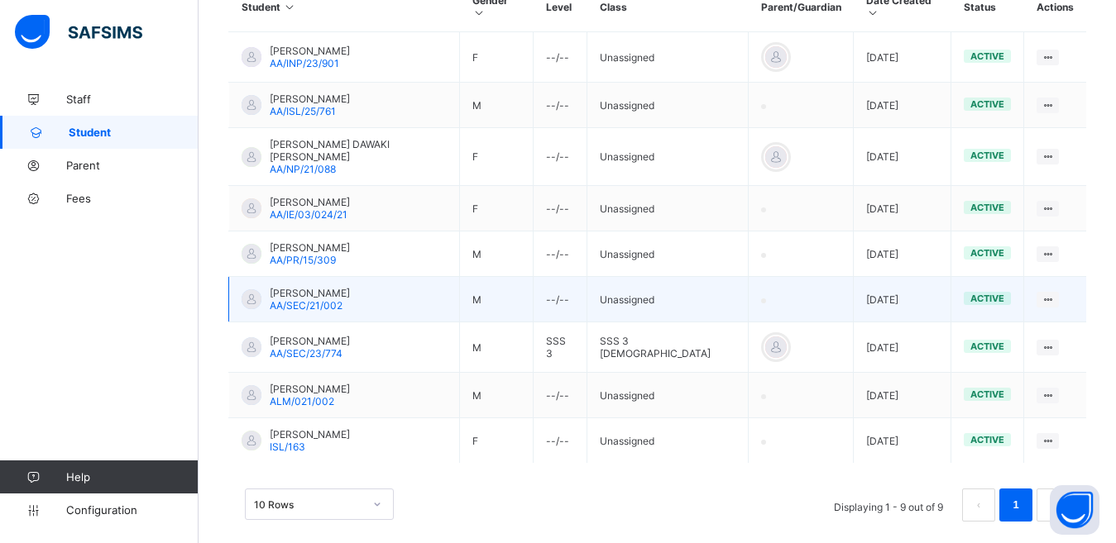
type input "*****"
click at [350, 287] on div "[PERSON_NAME] HARUNA AA/SEC/21/002" at bounding box center [310, 299] width 80 height 25
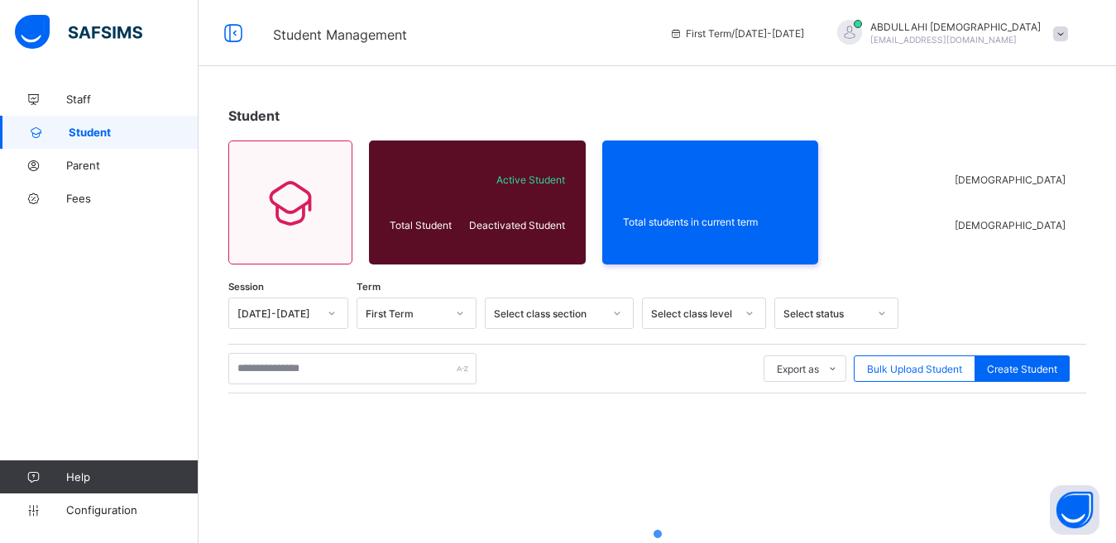
scroll to position [189, 0]
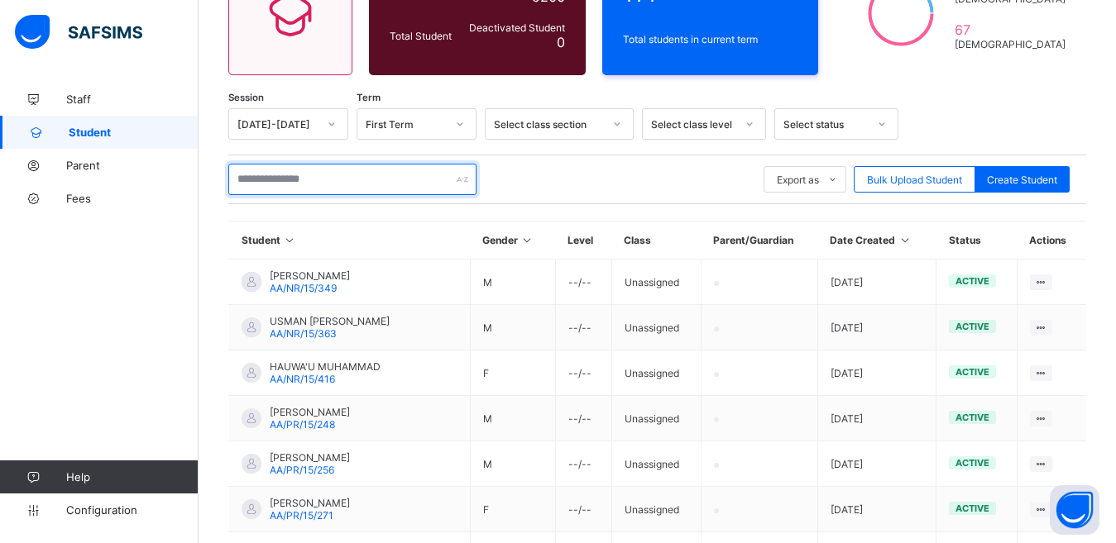
click at [280, 173] on input "text" at bounding box center [352, 179] width 248 height 31
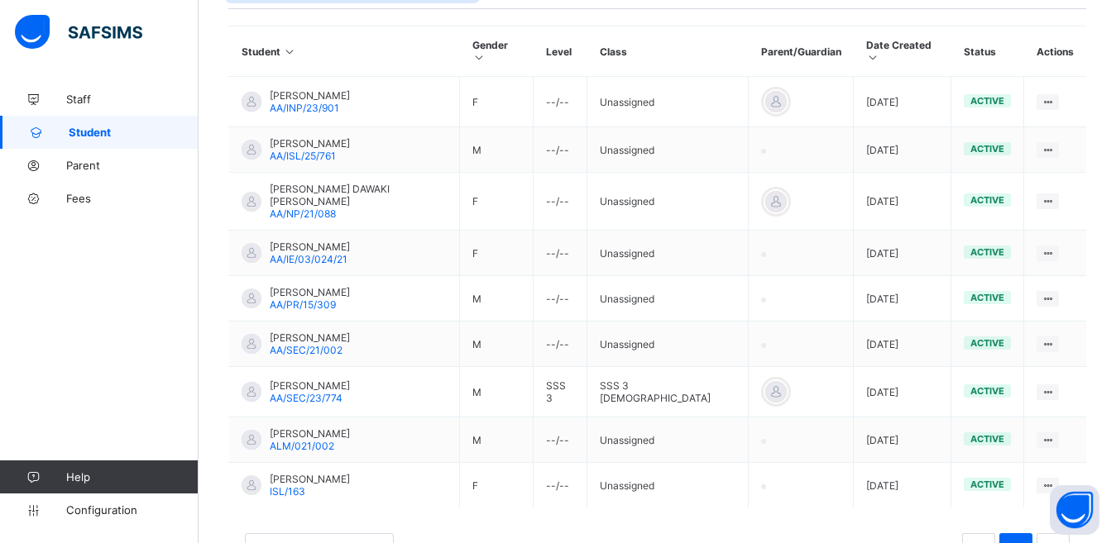
scroll to position [397, 0]
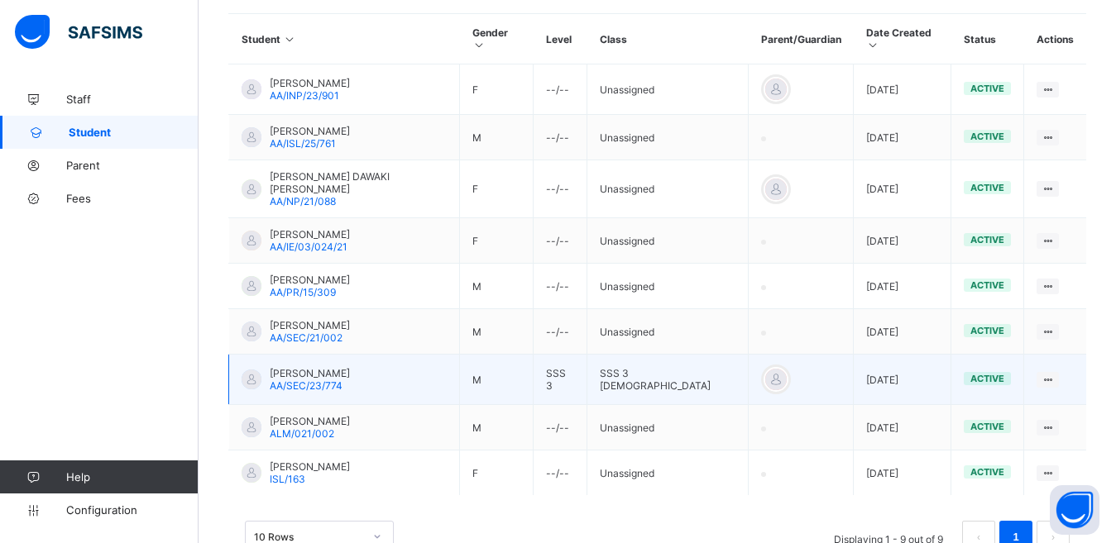
type input "*****"
click at [324, 367] on span "[PERSON_NAME]" at bounding box center [310, 373] width 80 height 12
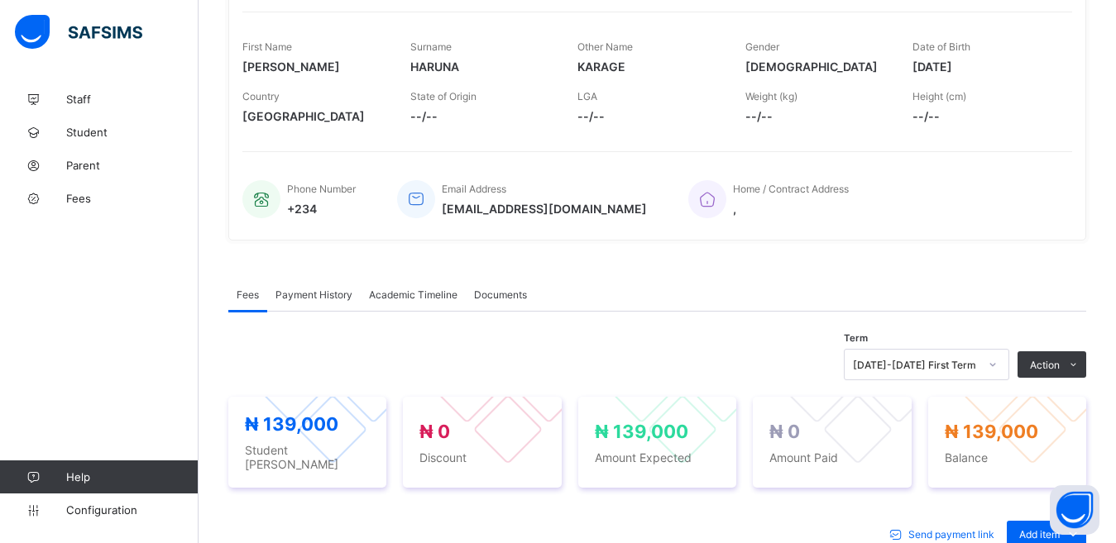
scroll to position [462, 0]
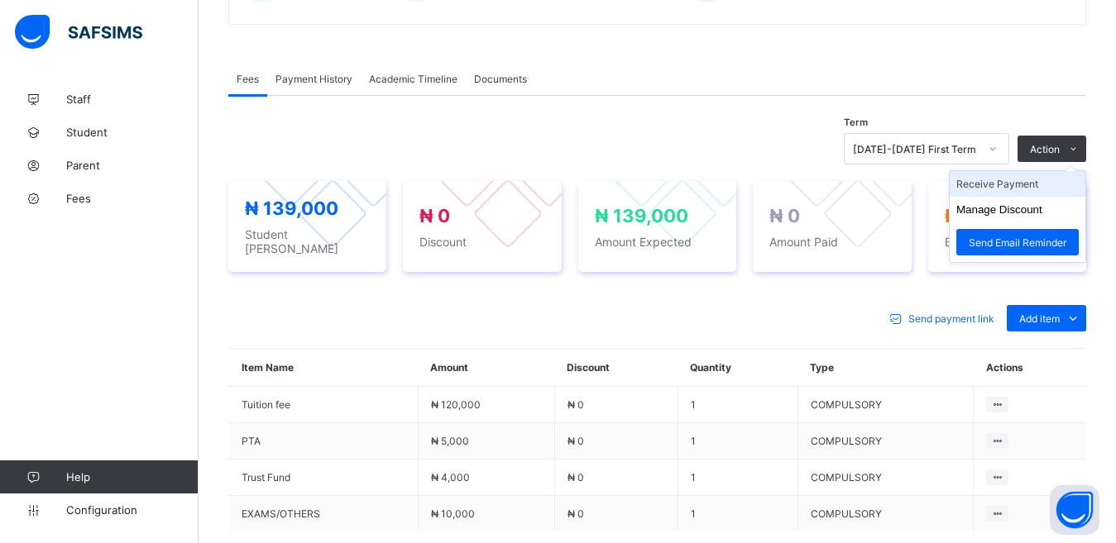
click at [1030, 183] on li "Receive Payment" at bounding box center [1018, 184] width 136 height 26
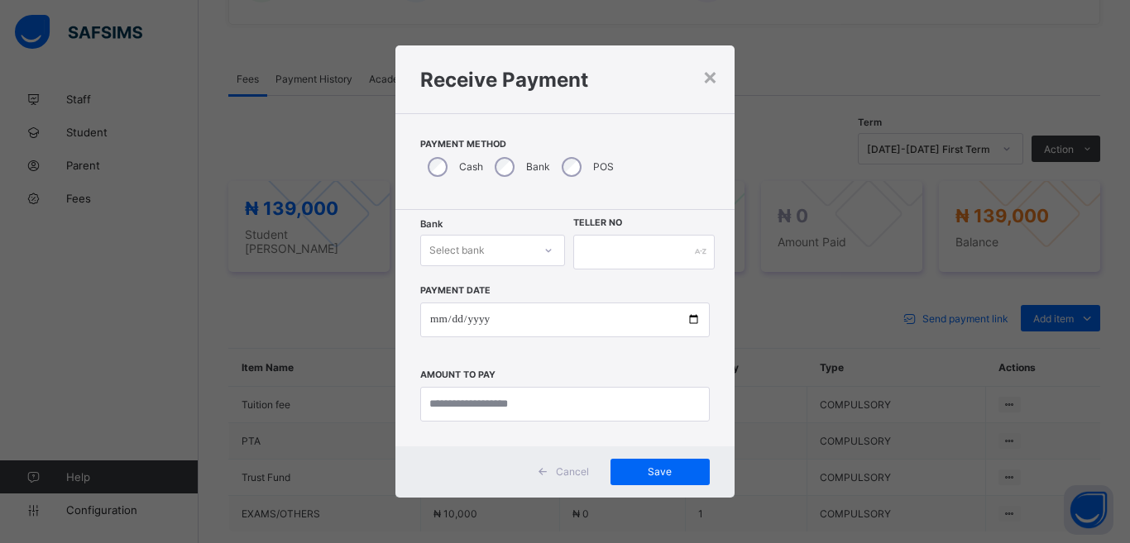
click at [465, 246] on div "Select bank" at bounding box center [456, 250] width 55 height 31
click at [464, 278] on div "Zenith Bank - Almanar edu & dev" at bounding box center [492, 293] width 143 height 38
click at [465, 279] on div "Payment Date Amount to pay" at bounding box center [564, 346] width 289 height 152
click at [596, 251] on input "text" at bounding box center [643, 252] width 141 height 35
type input "***"
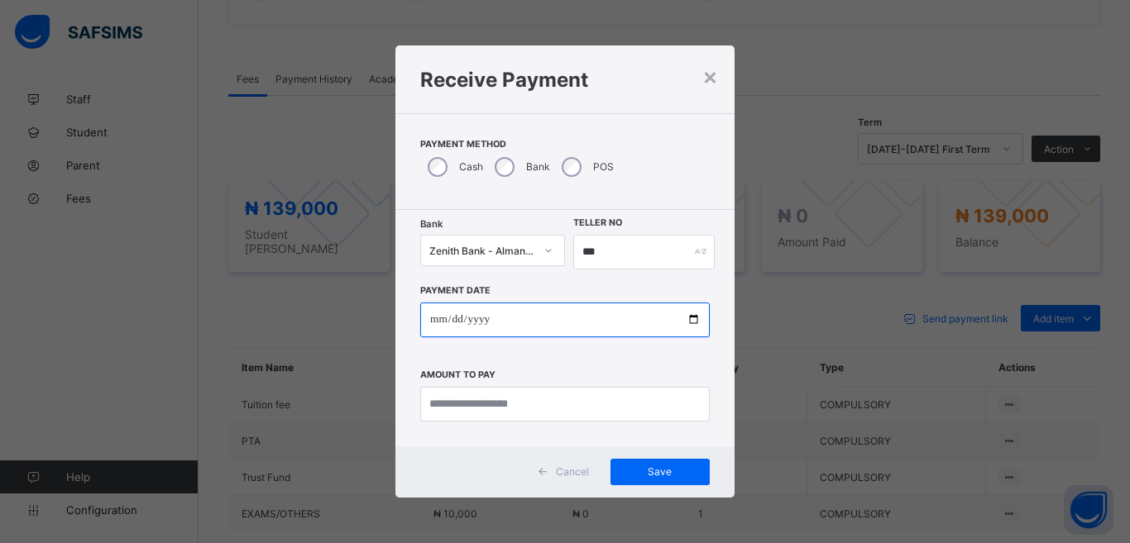
click at [695, 321] on input "date" at bounding box center [564, 320] width 289 height 35
type input "**********"
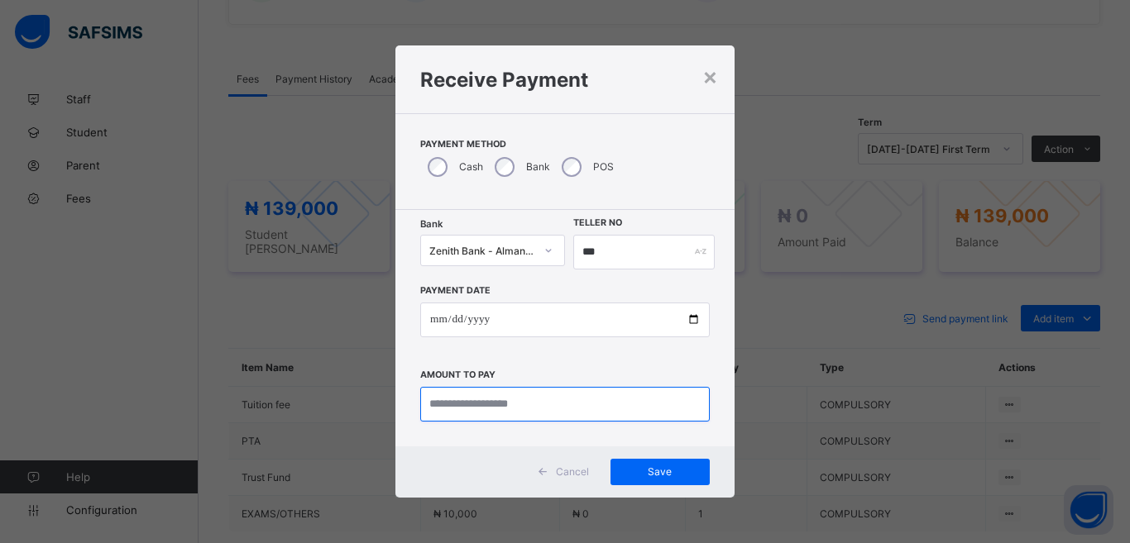
click at [521, 416] on input "currency" at bounding box center [564, 404] width 289 height 35
type input "********"
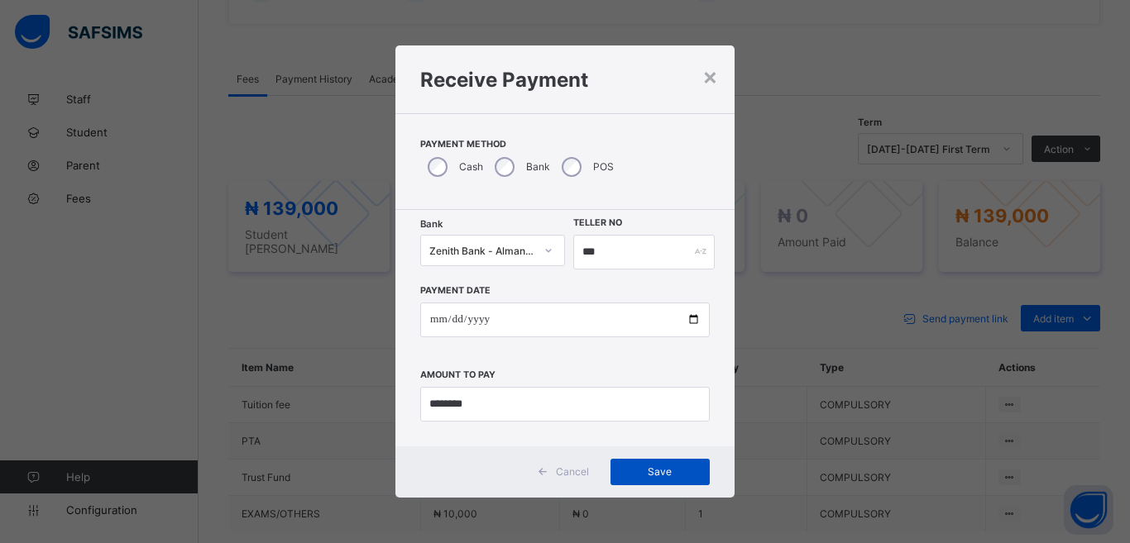
click at [635, 475] on span "Save" at bounding box center [660, 472] width 74 height 12
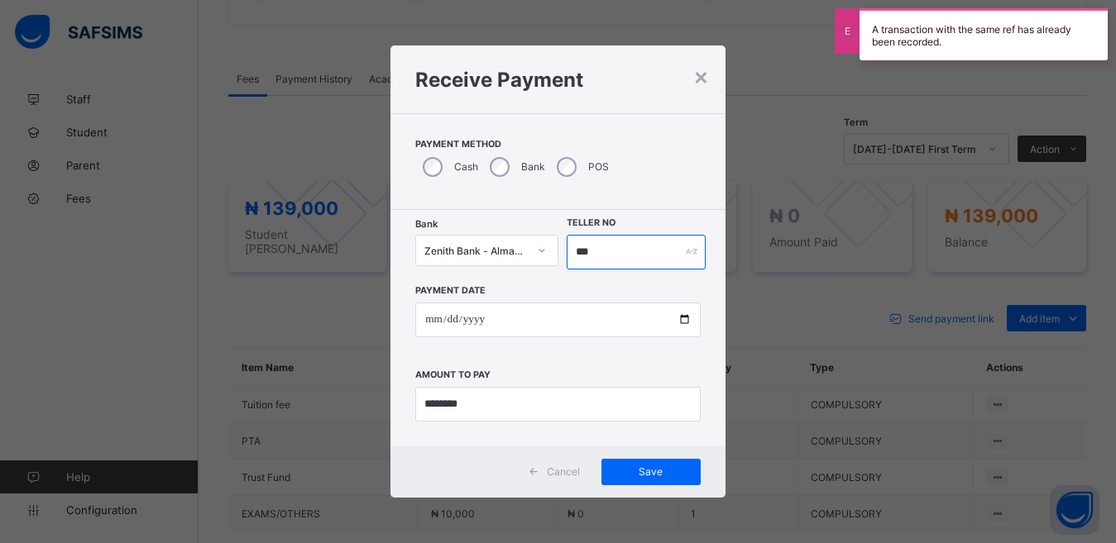
click at [608, 258] on input "***" at bounding box center [637, 252] width 140 height 35
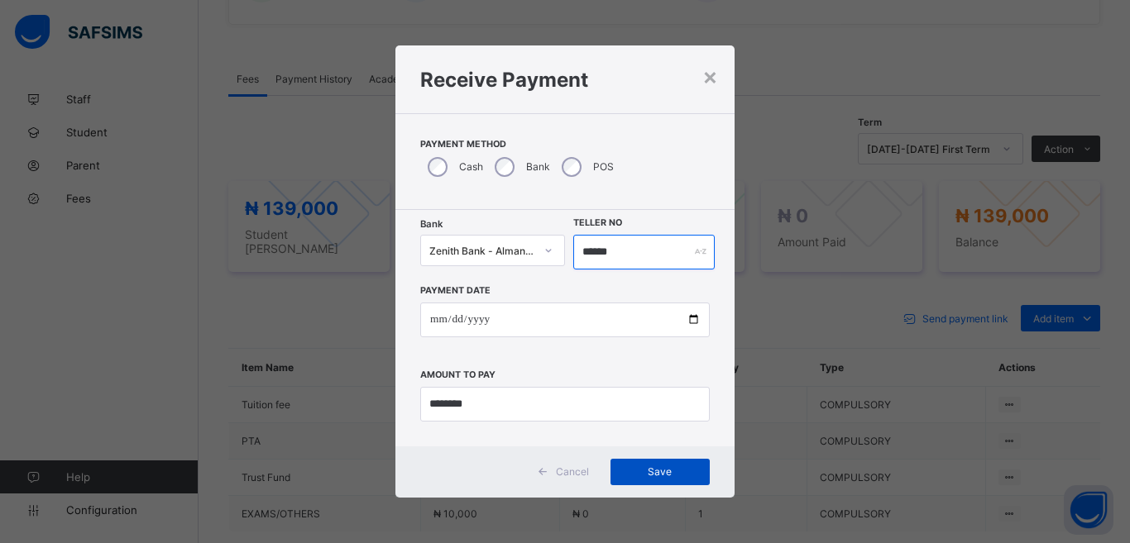
type input "******"
click at [658, 481] on div "Save" at bounding box center [659, 472] width 99 height 26
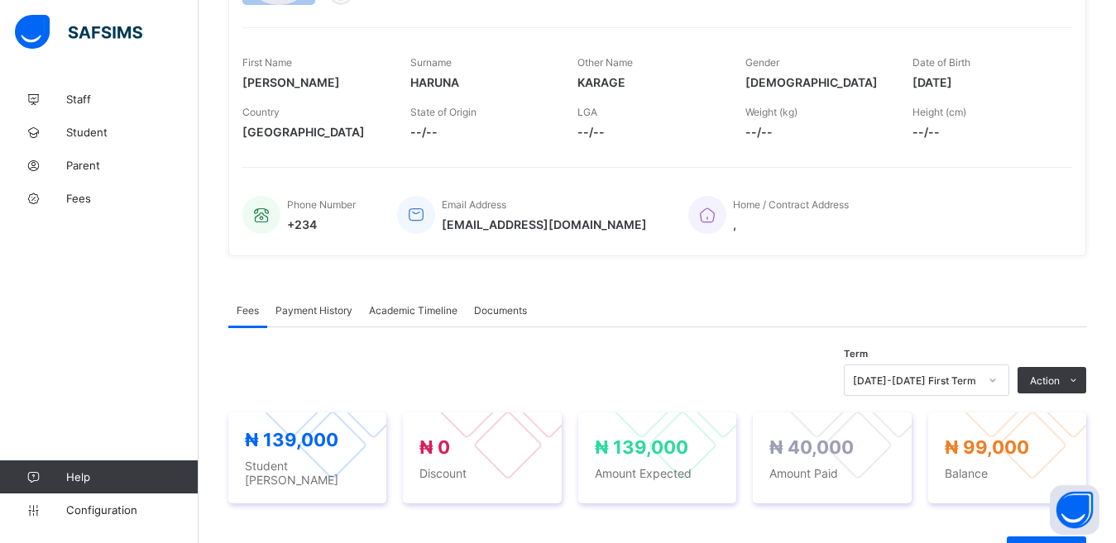
scroll to position [227, 0]
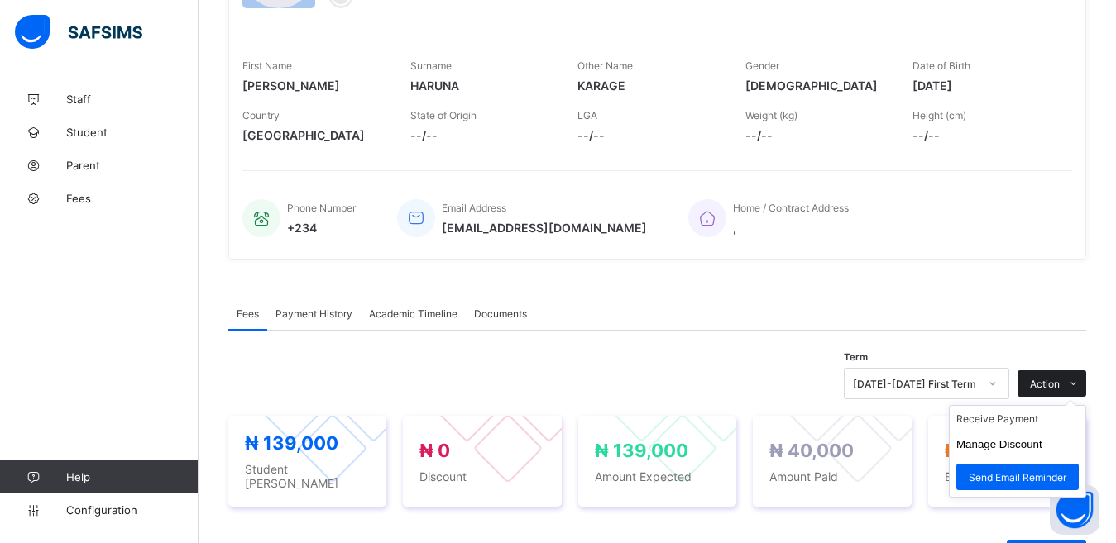
click at [1057, 385] on span "Action" at bounding box center [1045, 384] width 30 height 12
click at [1016, 414] on ul "Receive Payment Manage Discount Send Email Reminder" at bounding box center [1017, 451] width 137 height 93
click at [1016, 420] on li "Receive Payment" at bounding box center [1018, 419] width 136 height 26
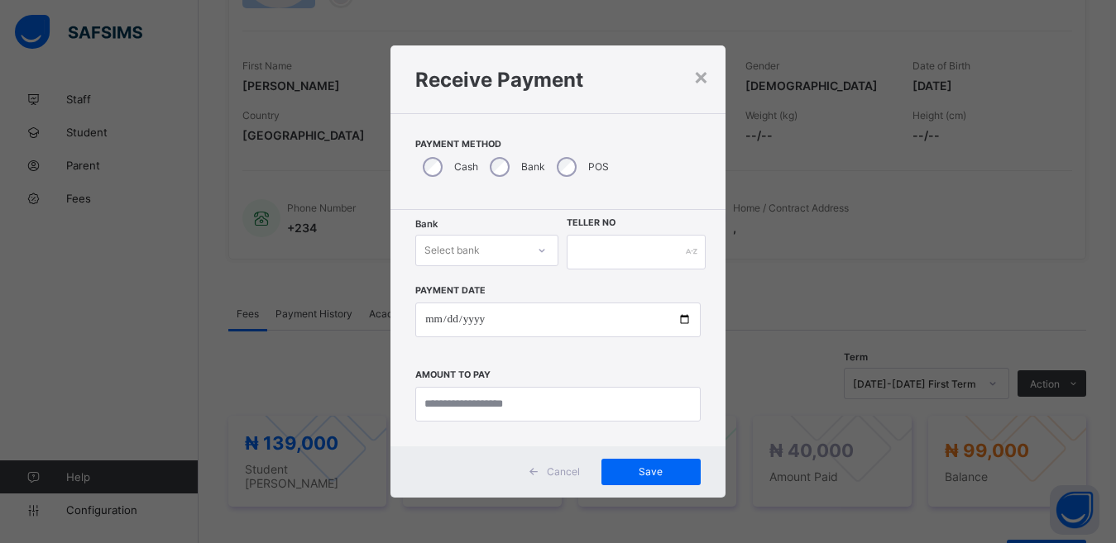
click at [443, 250] on div "Select bank" at bounding box center [451, 250] width 55 height 31
click at [470, 302] on div "Zenith Bank - Almanar edu & dev" at bounding box center [486, 293] width 141 height 38
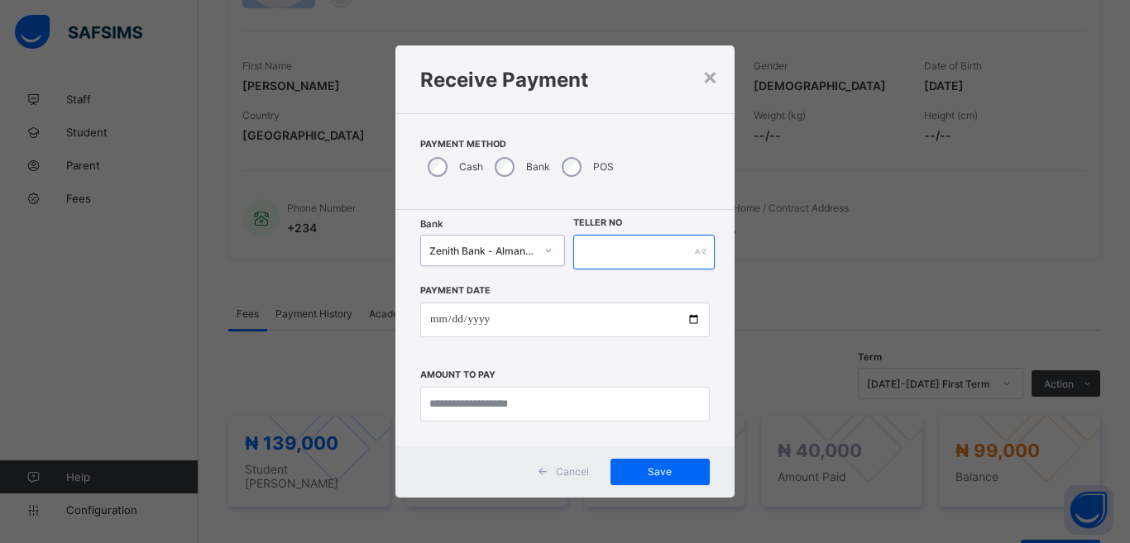
click at [596, 261] on input "text" at bounding box center [643, 252] width 141 height 35
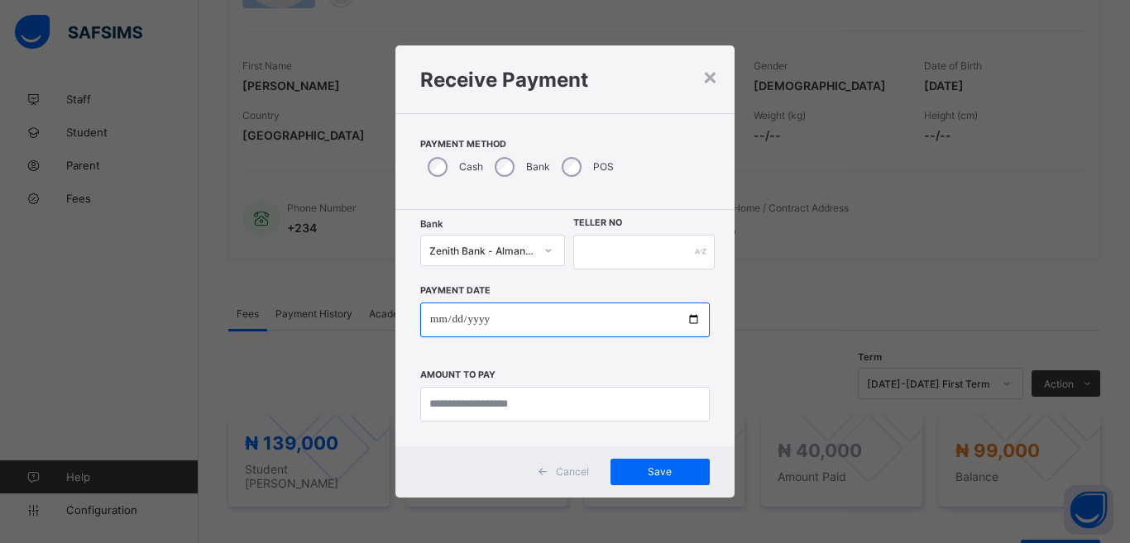
click at [693, 324] on input "date" at bounding box center [564, 320] width 289 height 35
type input "**********"
click at [473, 165] on label "Cash" at bounding box center [471, 166] width 24 height 12
click at [694, 318] on input "**********" at bounding box center [564, 320] width 289 height 35
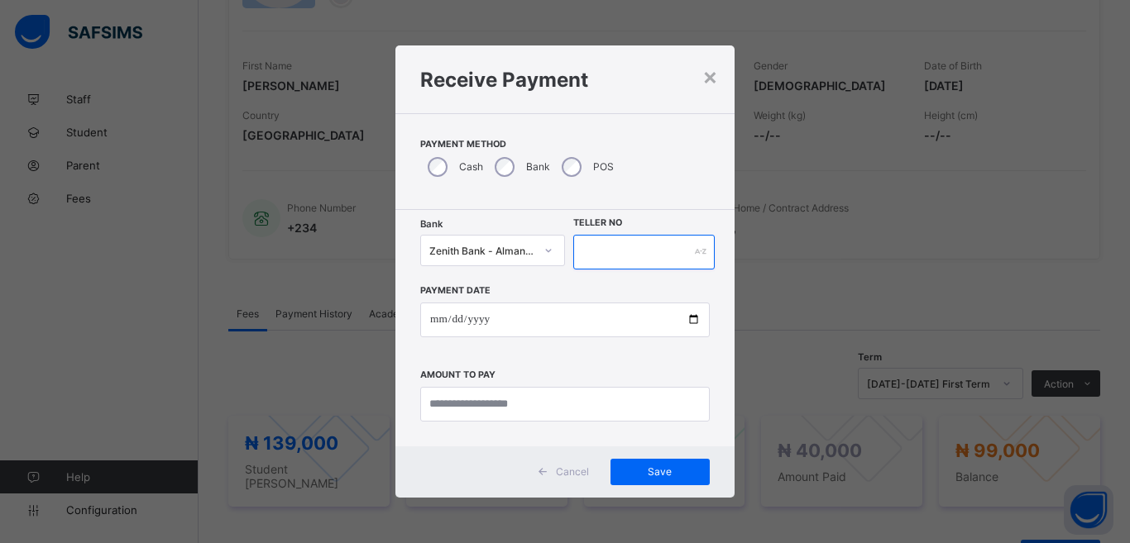
click at [617, 246] on input "text" at bounding box center [643, 252] width 141 height 35
type input "*****"
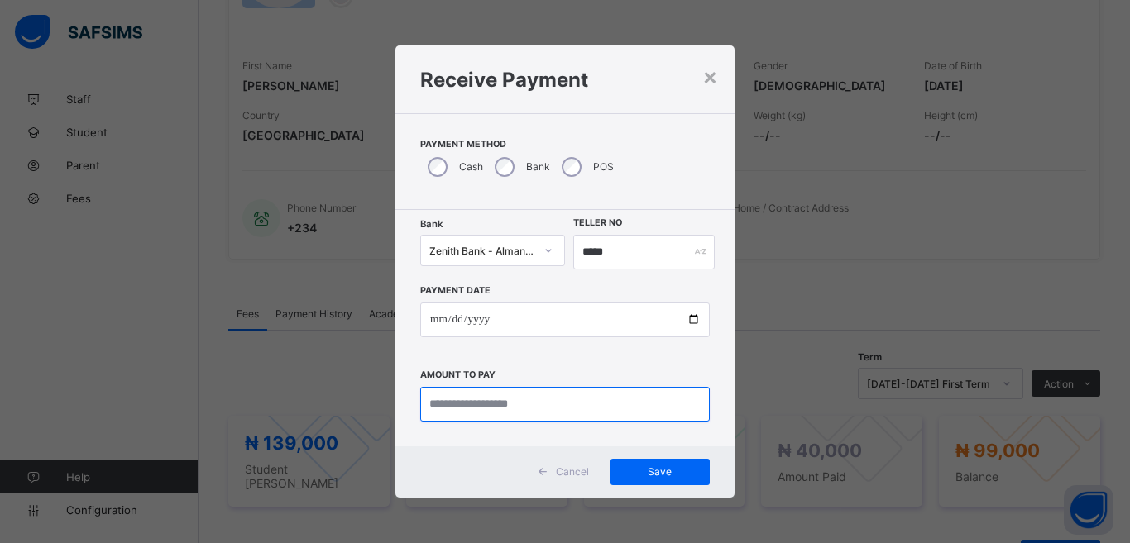
click at [576, 404] on input "currency" at bounding box center [564, 404] width 289 height 35
type input "********"
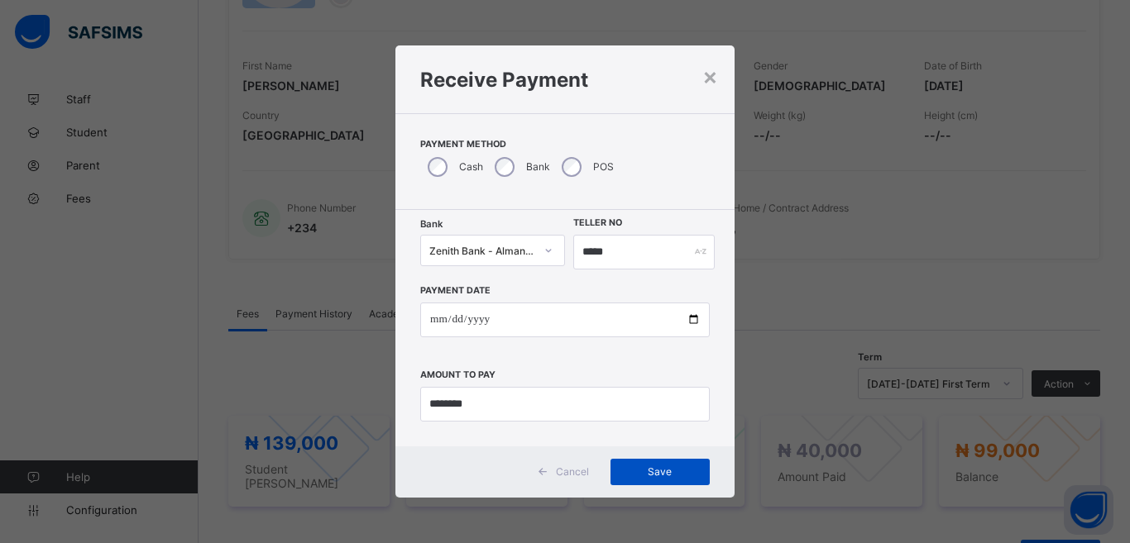
click at [650, 475] on span "Save" at bounding box center [660, 472] width 74 height 12
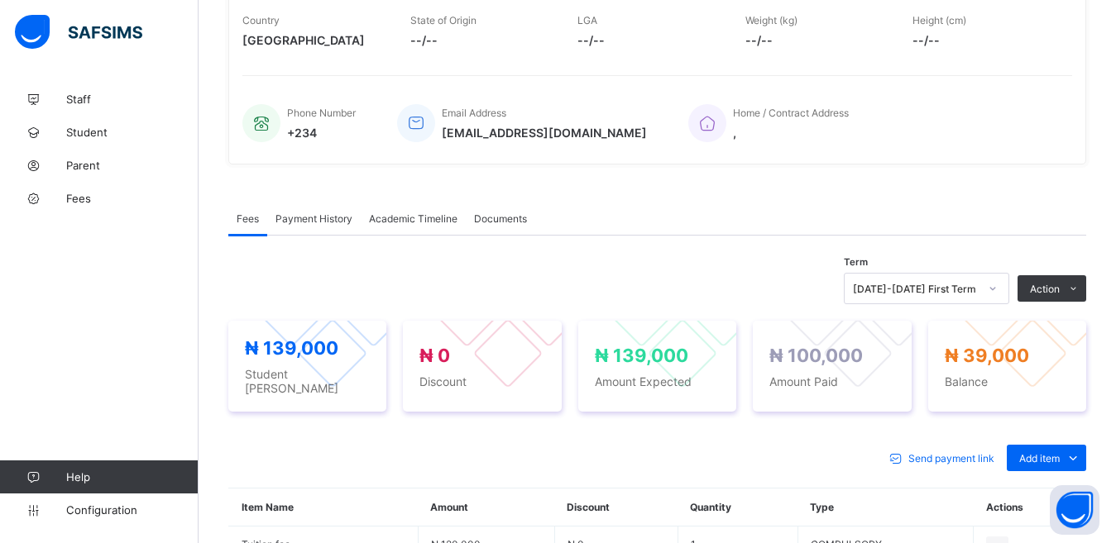
scroll to position [321, 0]
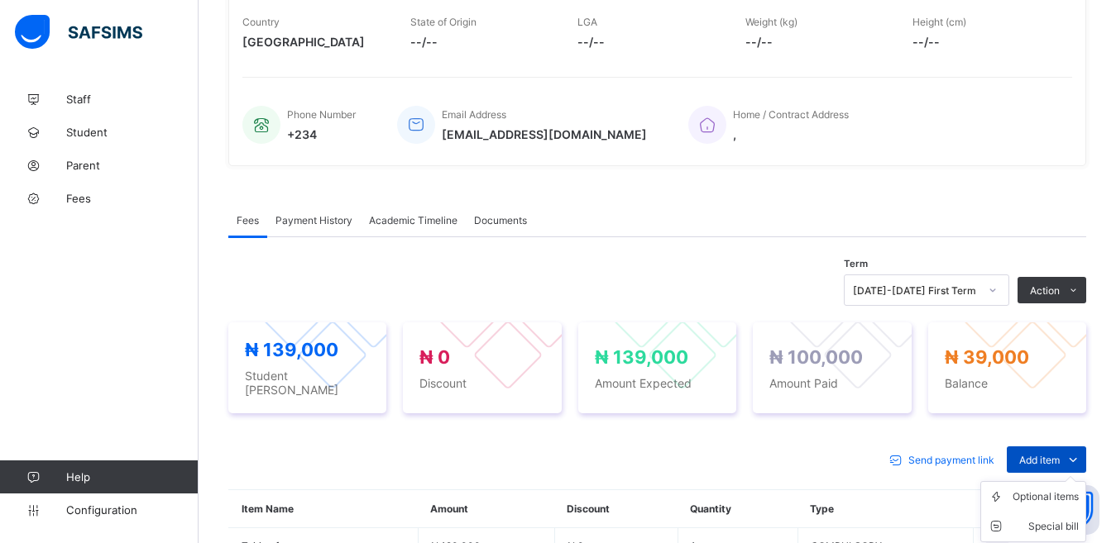
click at [1060, 455] on span "Add item" at bounding box center [1039, 460] width 41 height 12
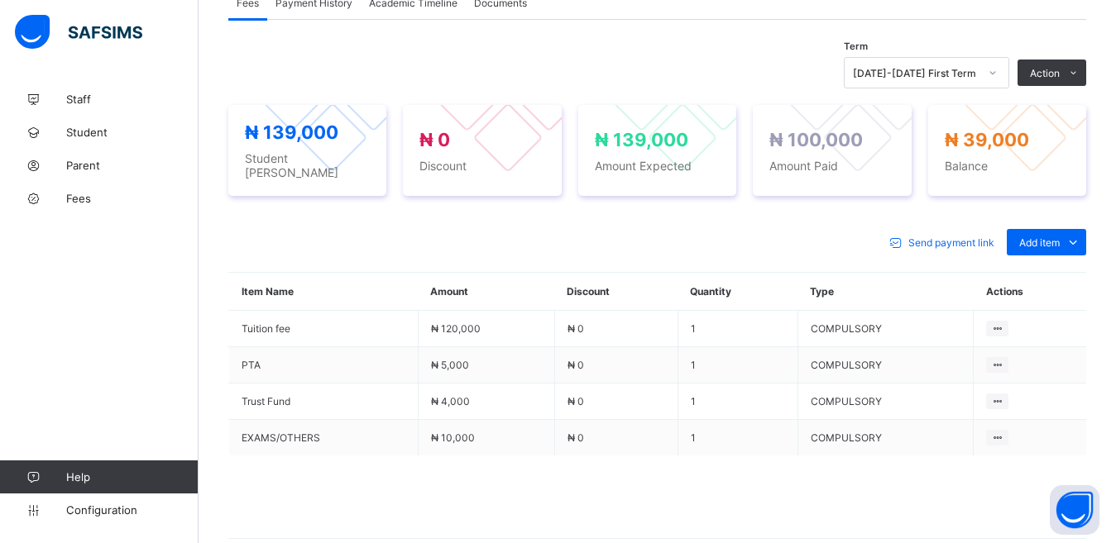
scroll to position [543, 0]
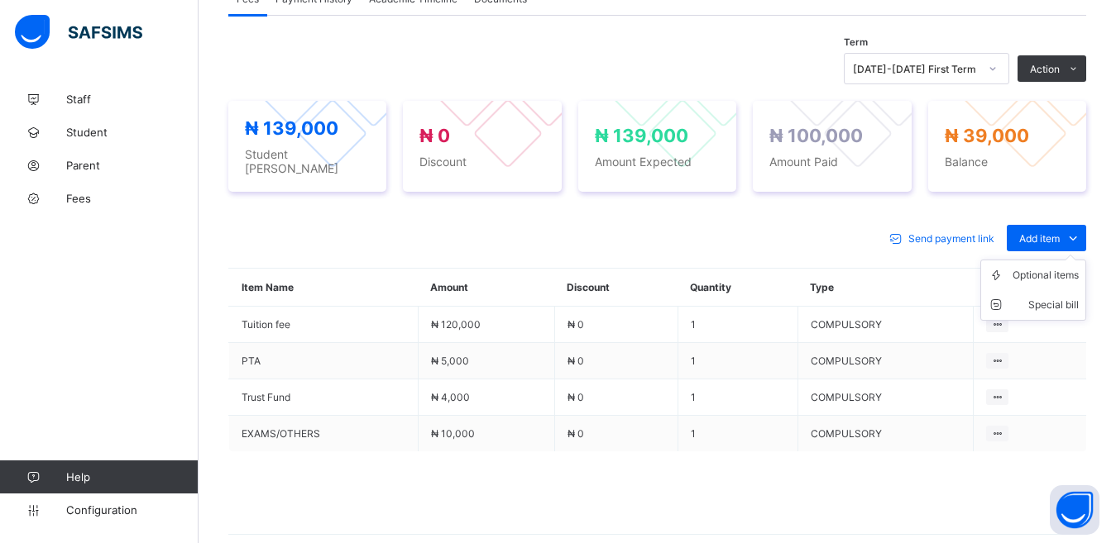
click at [1077, 260] on ul "Optional items Special bill" at bounding box center [1033, 290] width 106 height 61
click at [1069, 299] on div "Special bill" at bounding box center [1045, 305] width 66 height 17
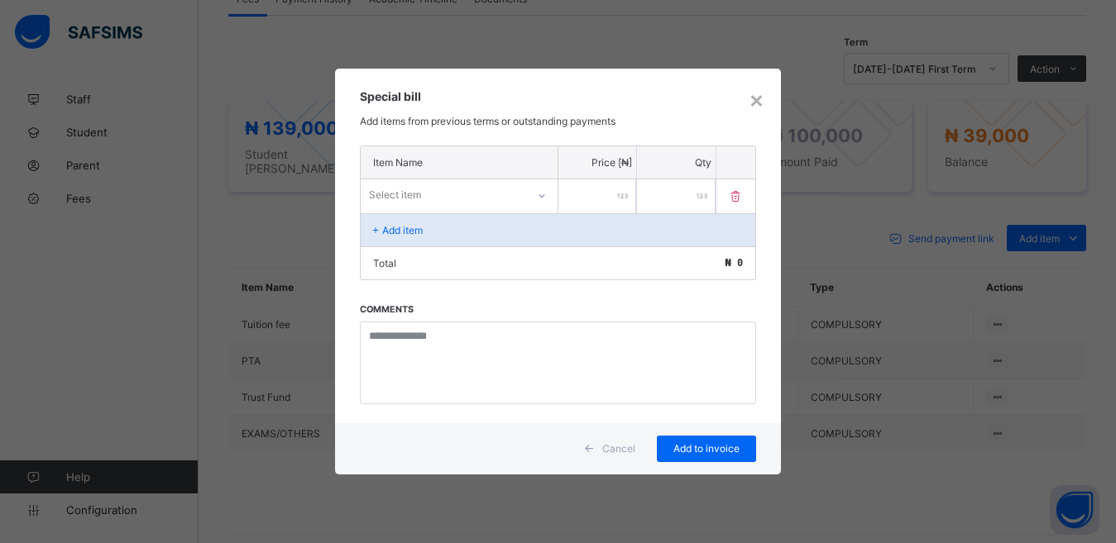
click at [476, 194] on div "Select item" at bounding box center [443, 195] width 165 height 23
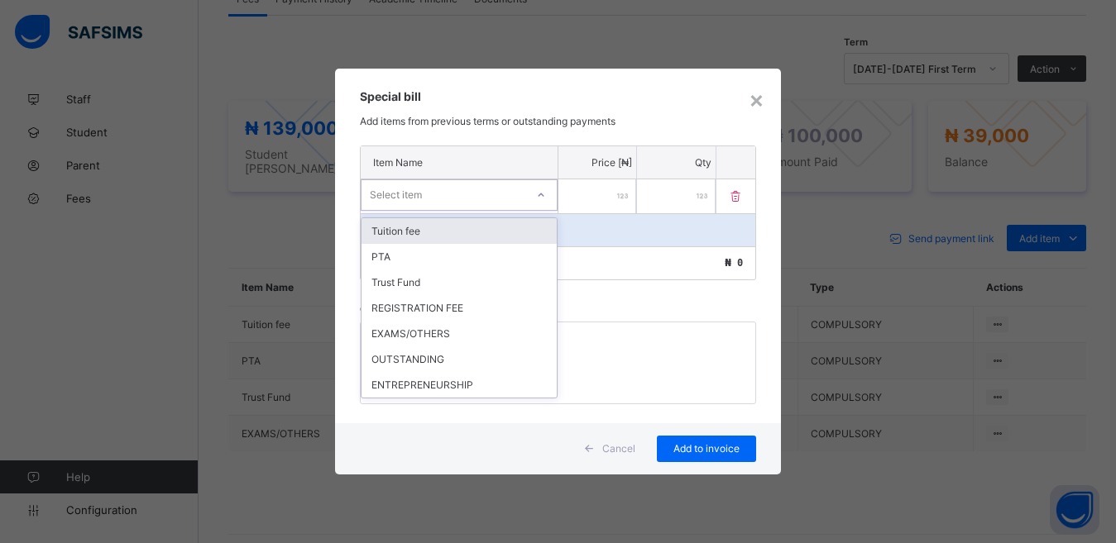
click at [461, 234] on div "Tuition fee" at bounding box center [458, 231] width 195 height 26
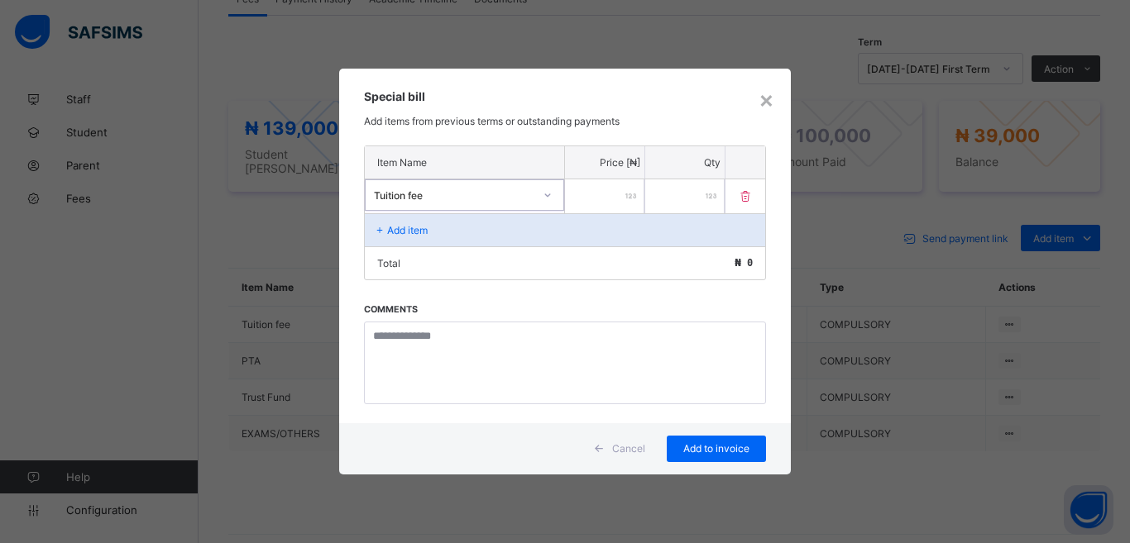
click at [596, 204] on input "number" at bounding box center [604, 196] width 79 height 34
type input "*****"
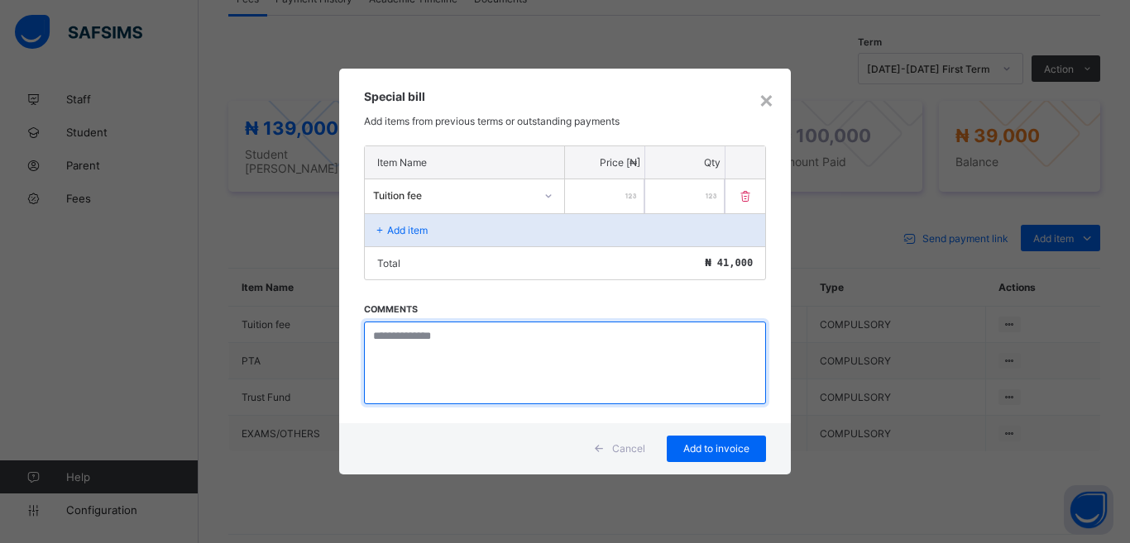
click at [486, 352] on textarea at bounding box center [565, 363] width 402 height 83
type textarea "**********"
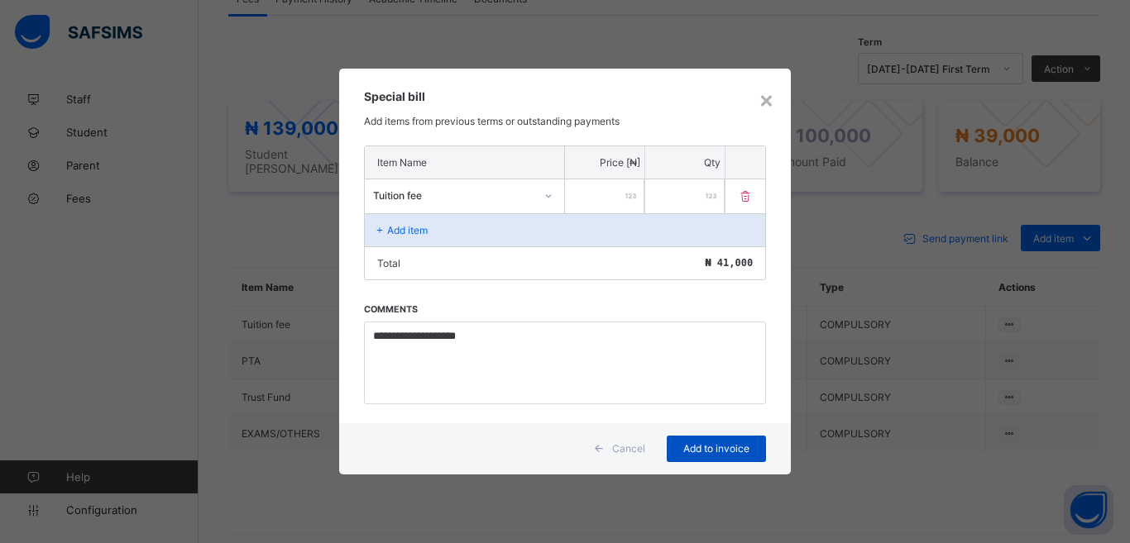
click at [729, 446] on span "Add to invoice" at bounding box center [716, 449] width 74 height 12
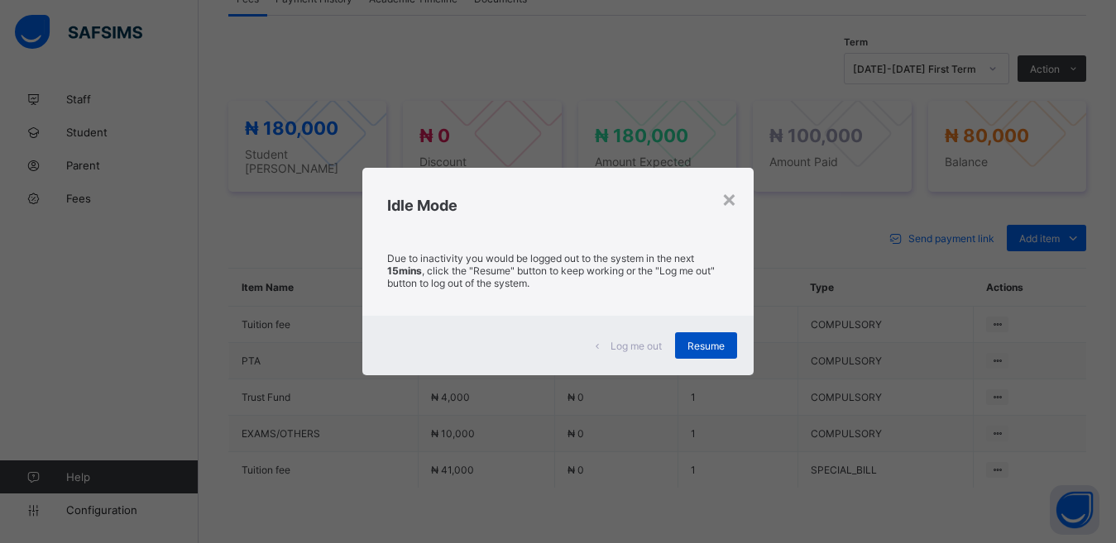
click at [706, 347] on span "Resume" at bounding box center [705, 346] width 37 height 12
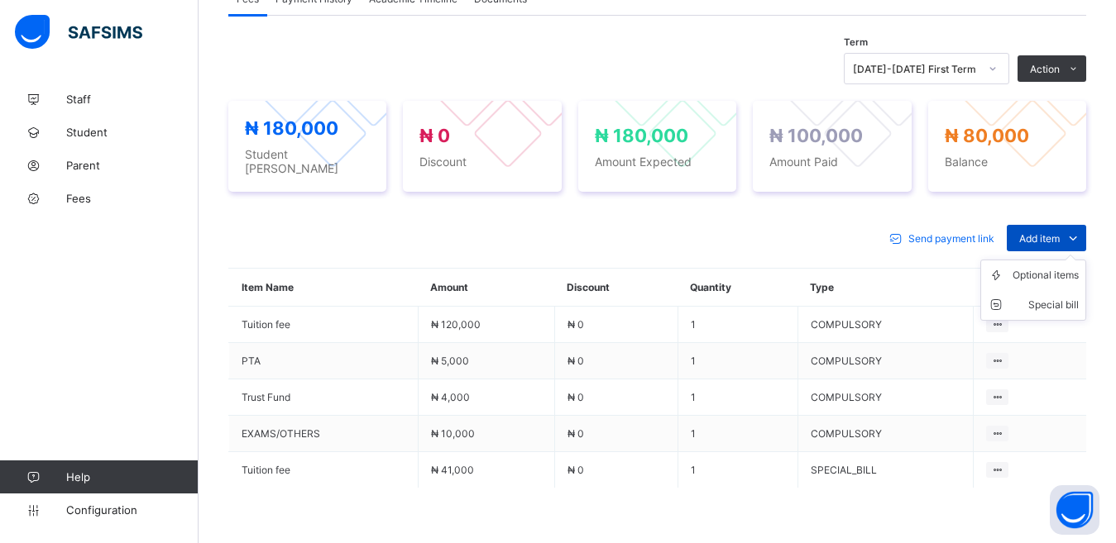
click at [1060, 232] on span "Add item" at bounding box center [1039, 238] width 41 height 12
click at [1069, 301] on div "Special bill" at bounding box center [1045, 305] width 66 height 17
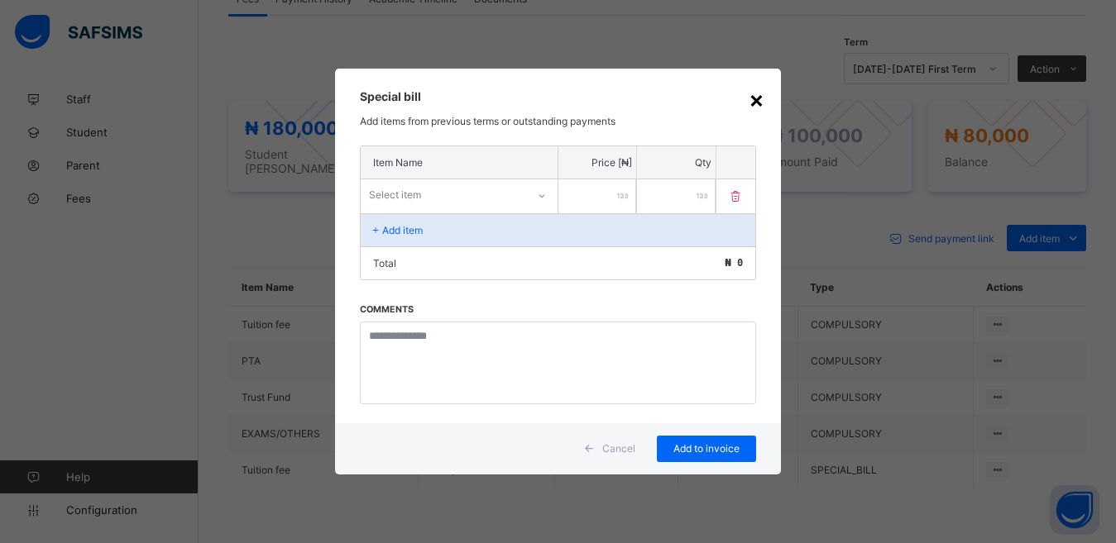
click at [757, 99] on div "×" at bounding box center [757, 99] width 16 height 28
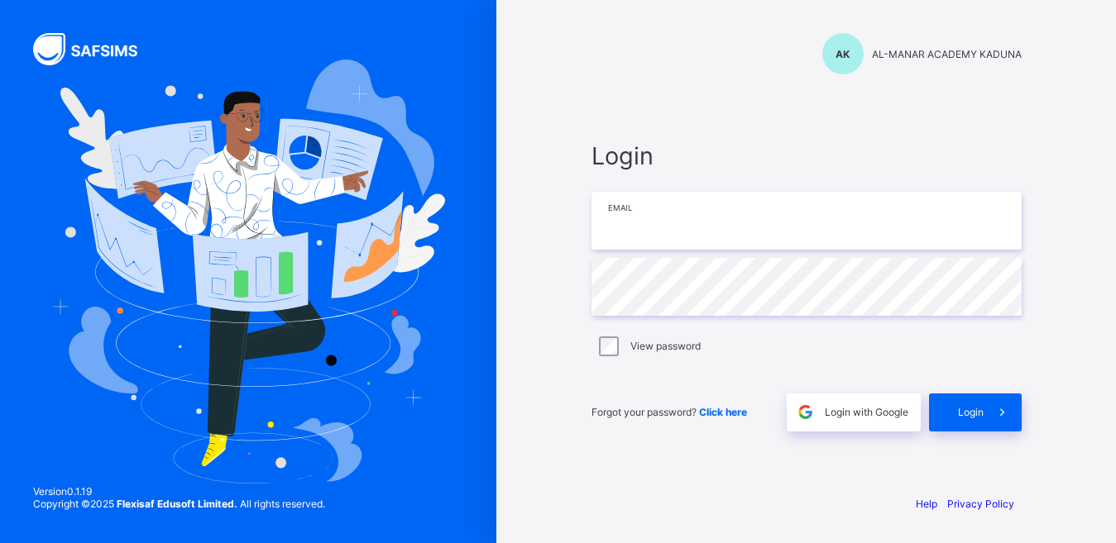
type input "**********"
click at [723, 344] on div "View password" at bounding box center [807, 347] width 422 height 20
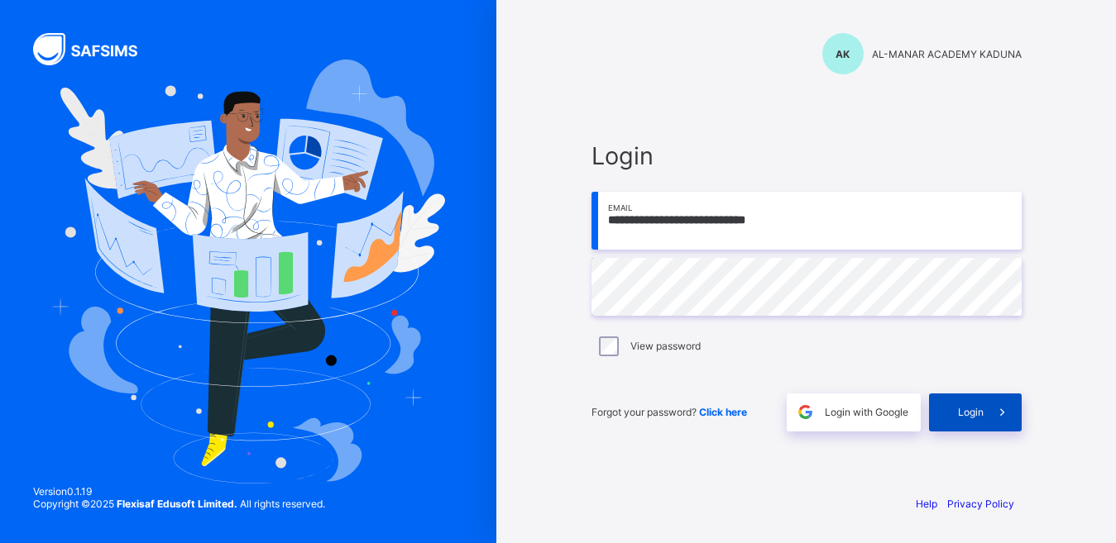
click at [992, 413] on span at bounding box center [1002, 413] width 38 height 38
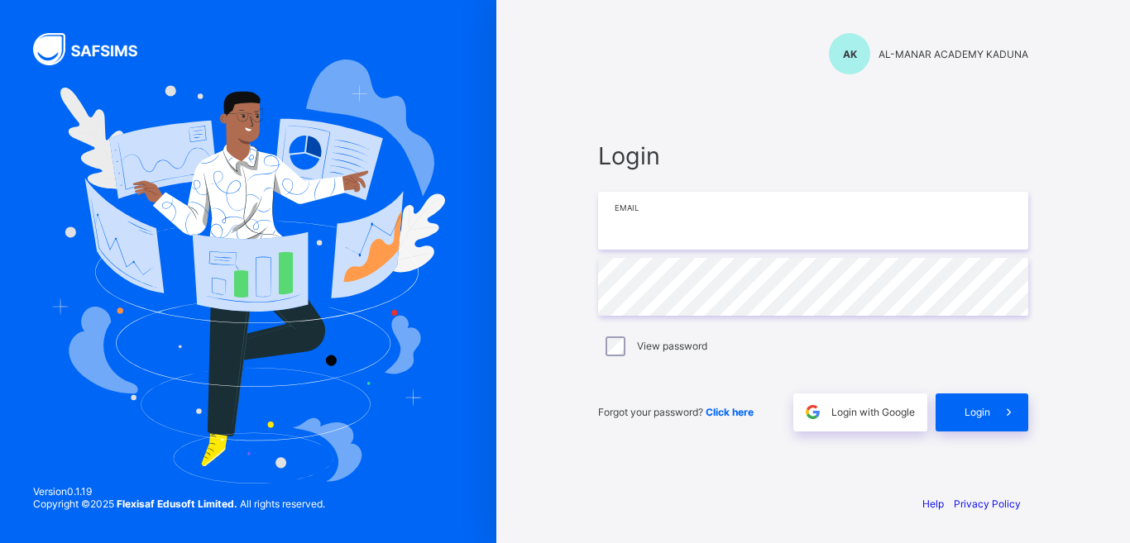
type input "**********"
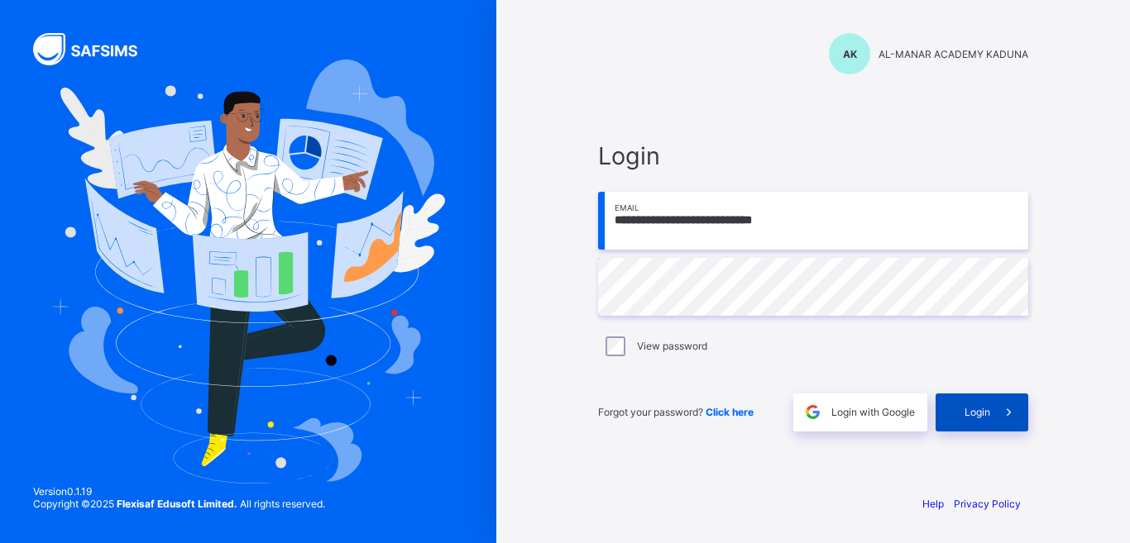
click at [994, 419] on span at bounding box center [1009, 413] width 38 height 38
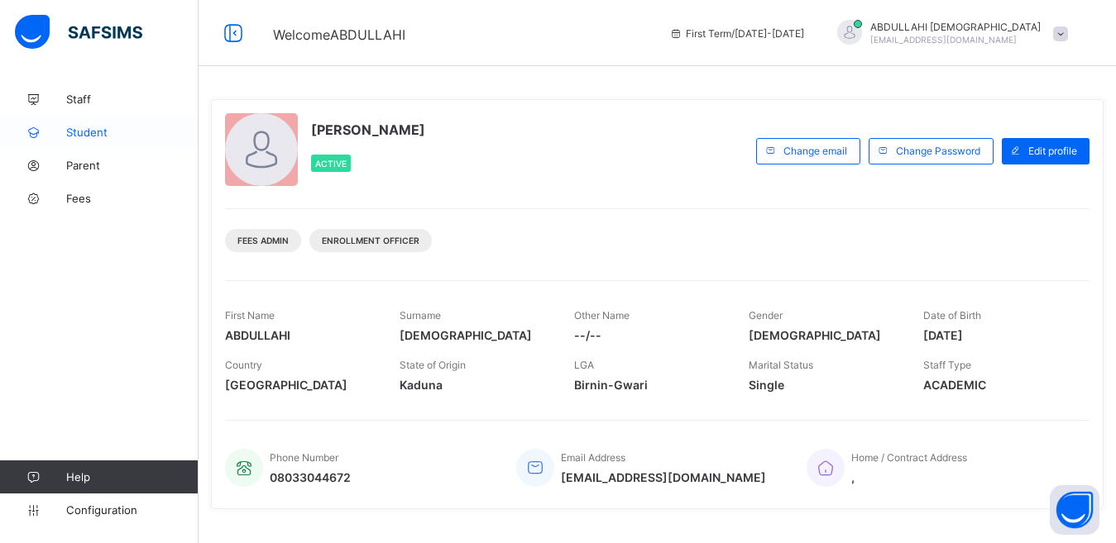
click at [83, 131] on span "Student" at bounding box center [132, 132] width 132 height 13
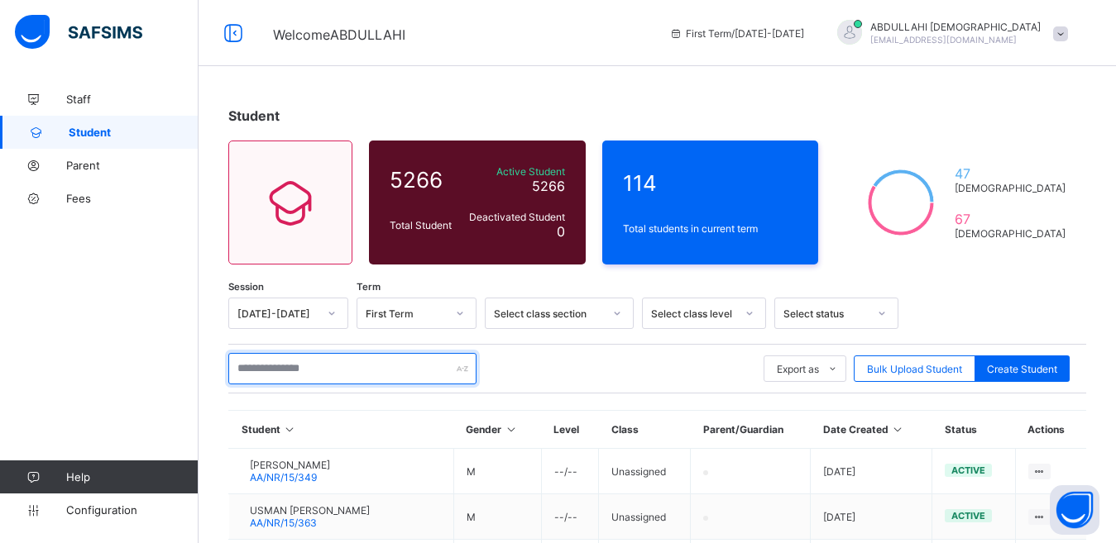
click at [289, 372] on input "text" at bounding box center [352, 368] width 248 height 31
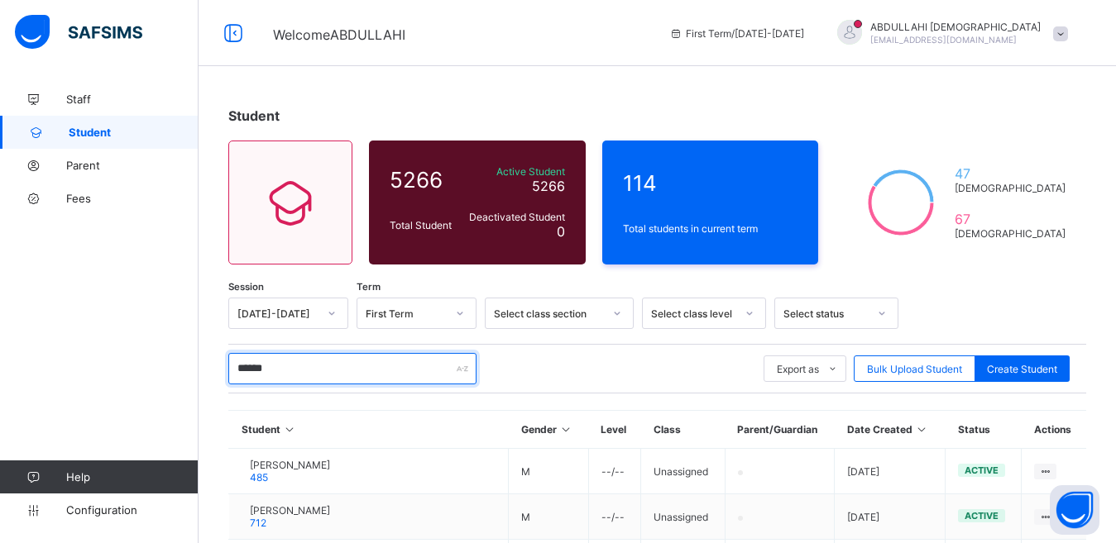
scroll to position [414, 0]
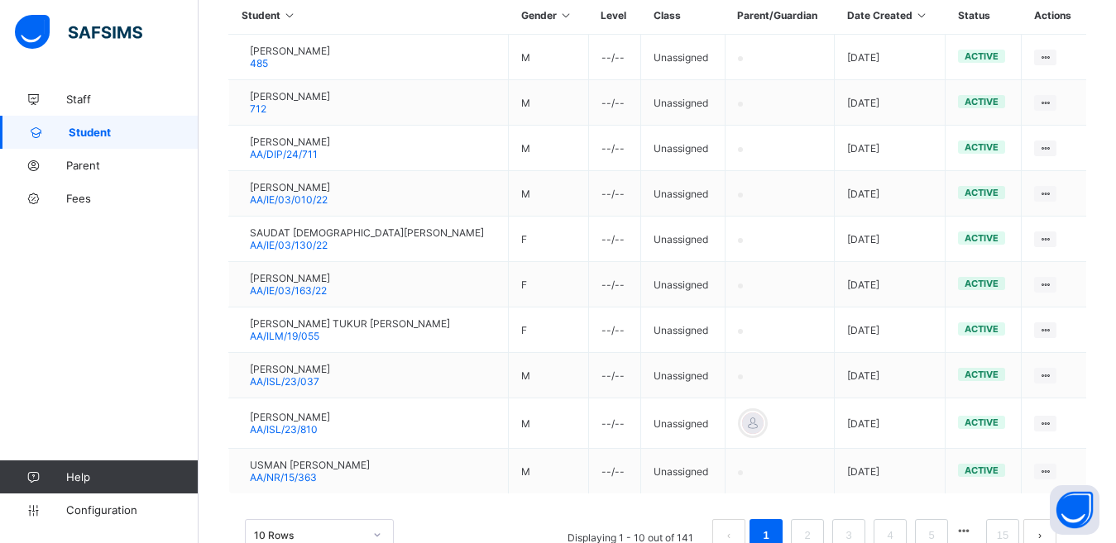
type input "******"
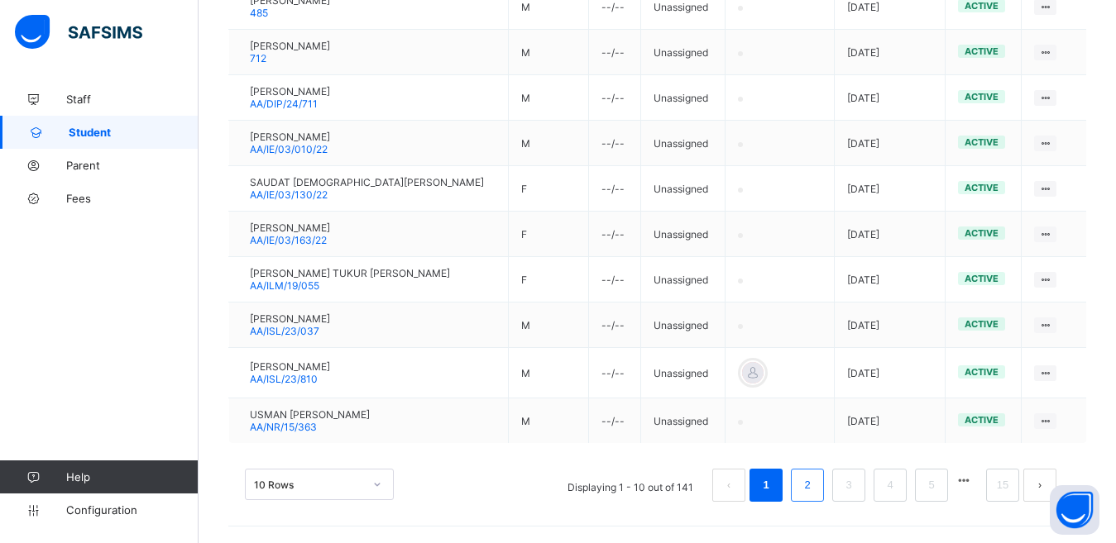
click at [808, 487] on li "2" at bounding box center [807, 485] width 33 height 33
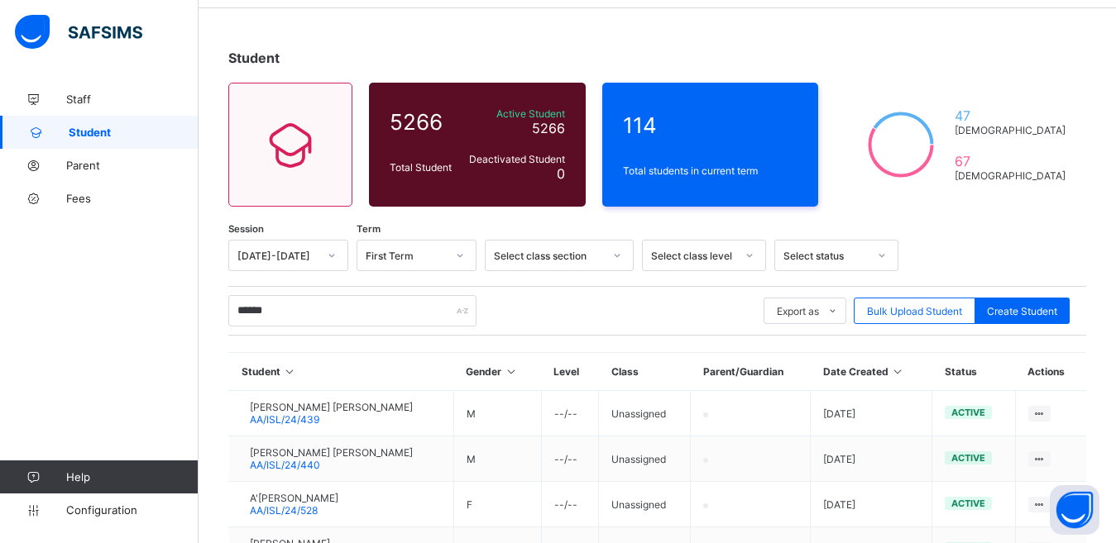
scroll to position [0, 0]
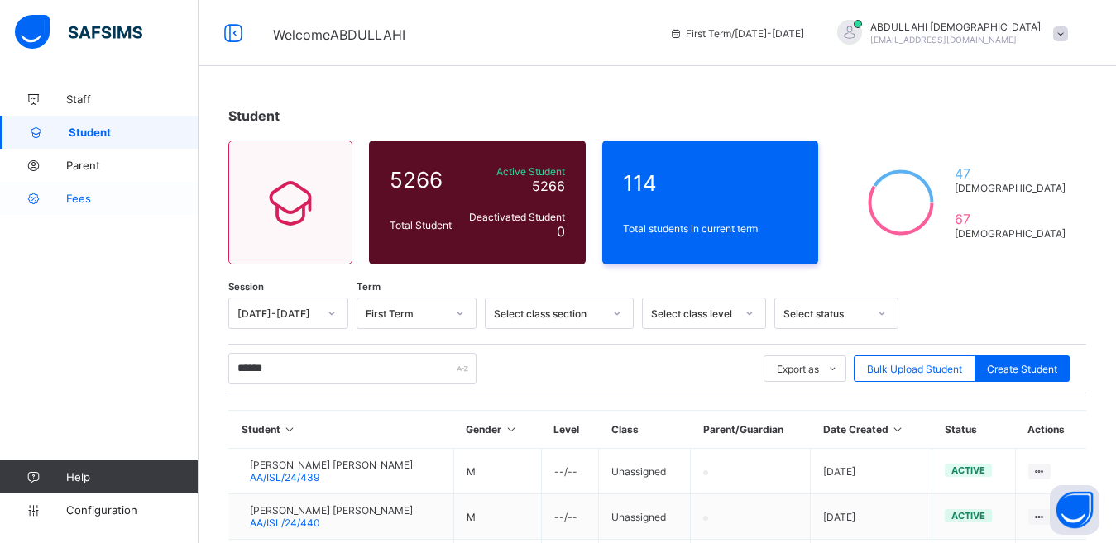
click at [79, 200] on span "Fees" at bounding box center [132, 198] width 132 height 13
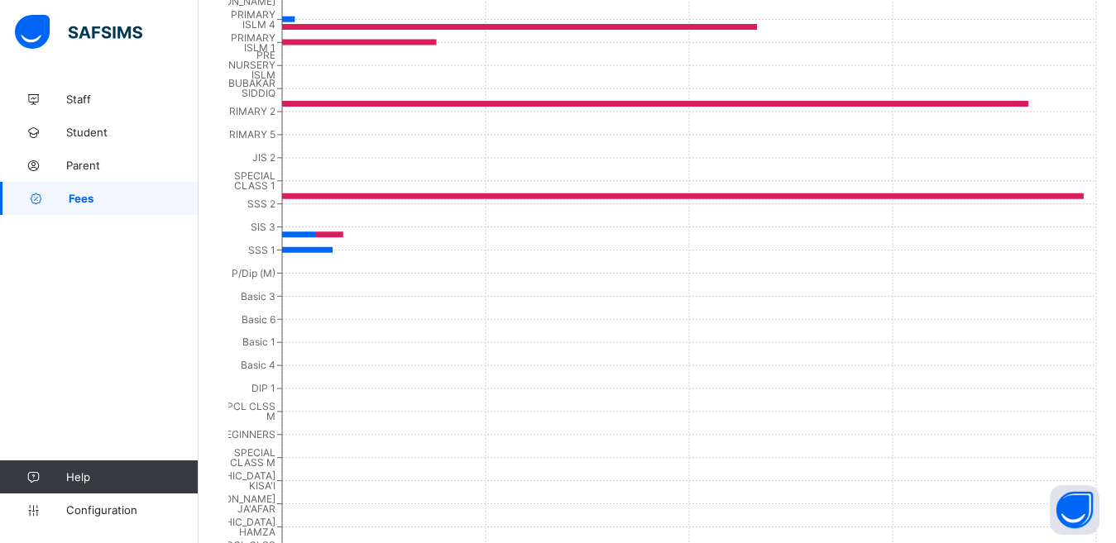
scroll to position [222, 0]
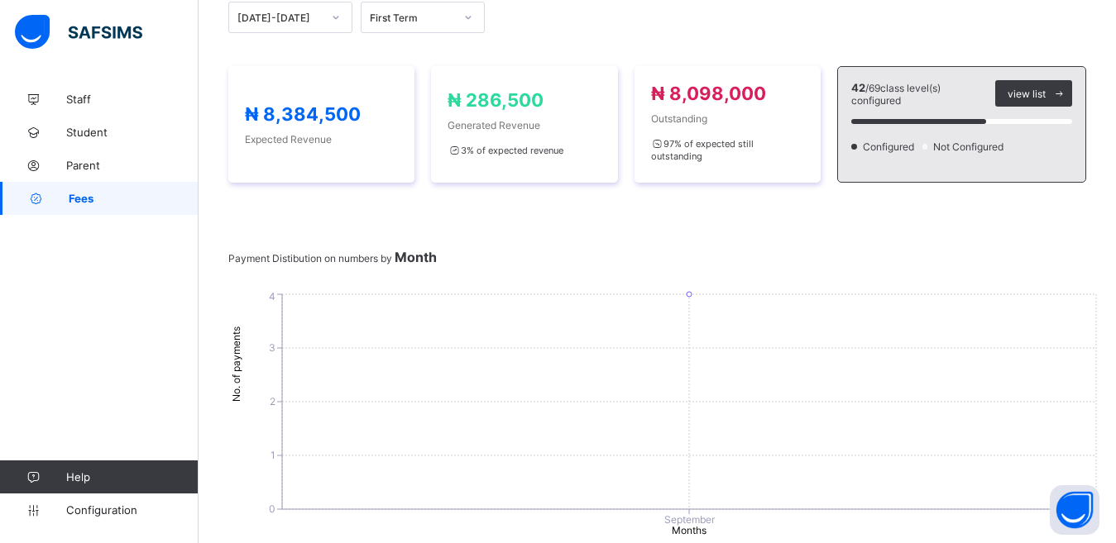
drag, startPoint x: 1110, startPoint y: 205, endPoint x: 1109, endPoint y: 107, distance: 98.4
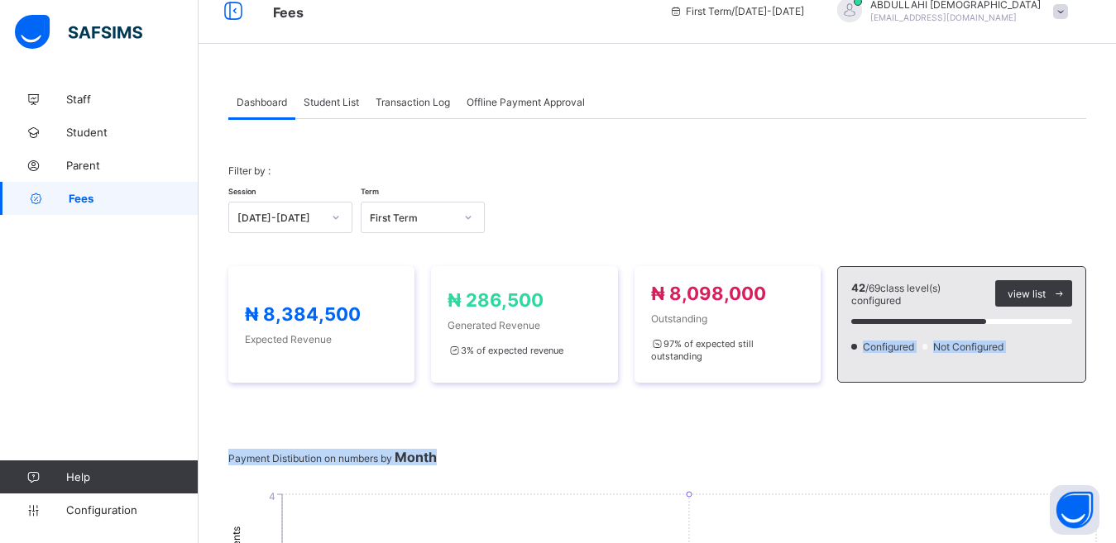
scroll to position [0, 0]
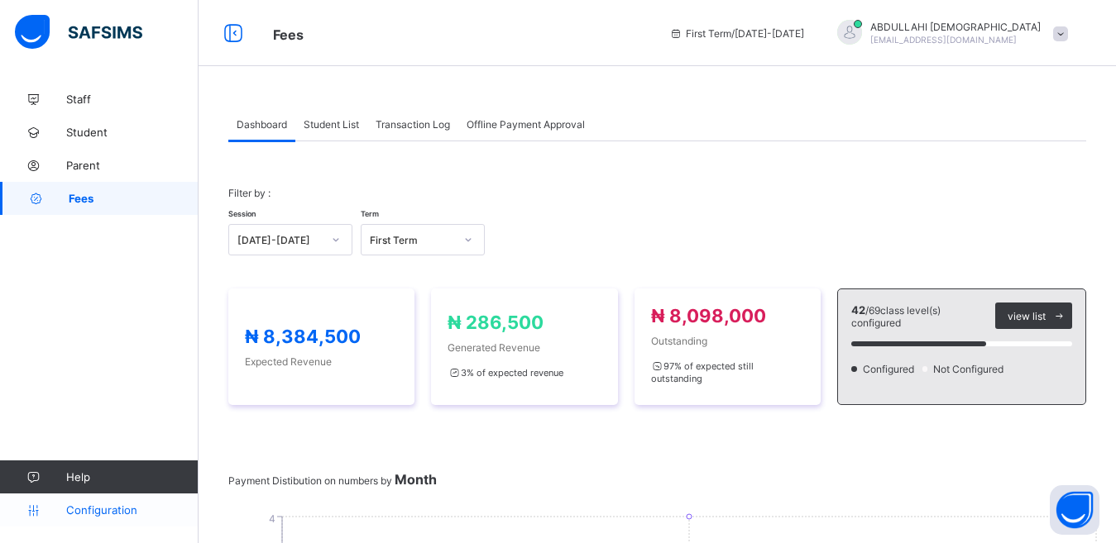
click at [85, 508] on span "Configuration" at bounding box center [132, 510] width 132 height 13
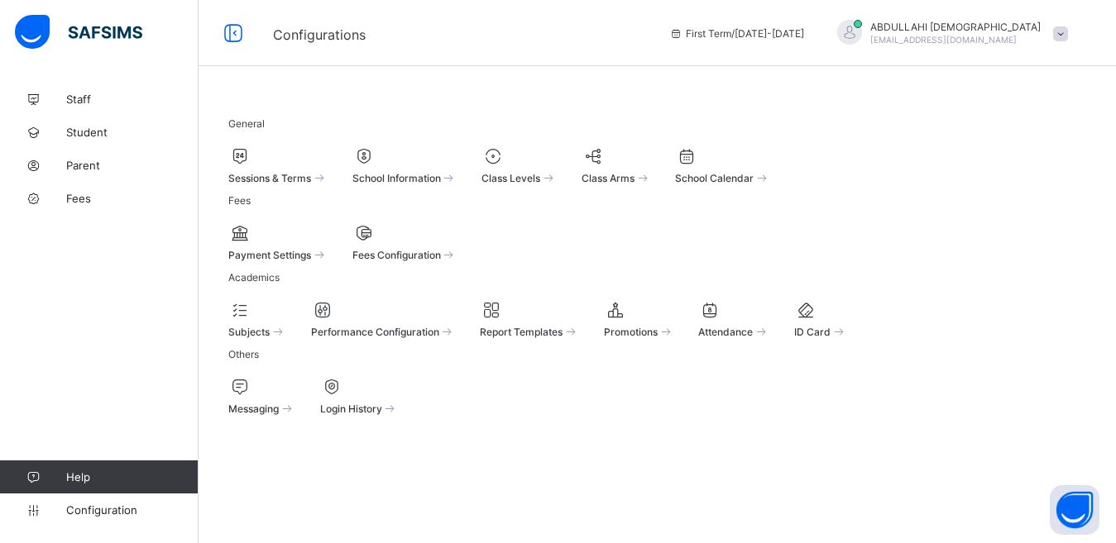
click at [328, 261] on div "Payment Settings" at bounding box center [277, 254] width 99 height 14
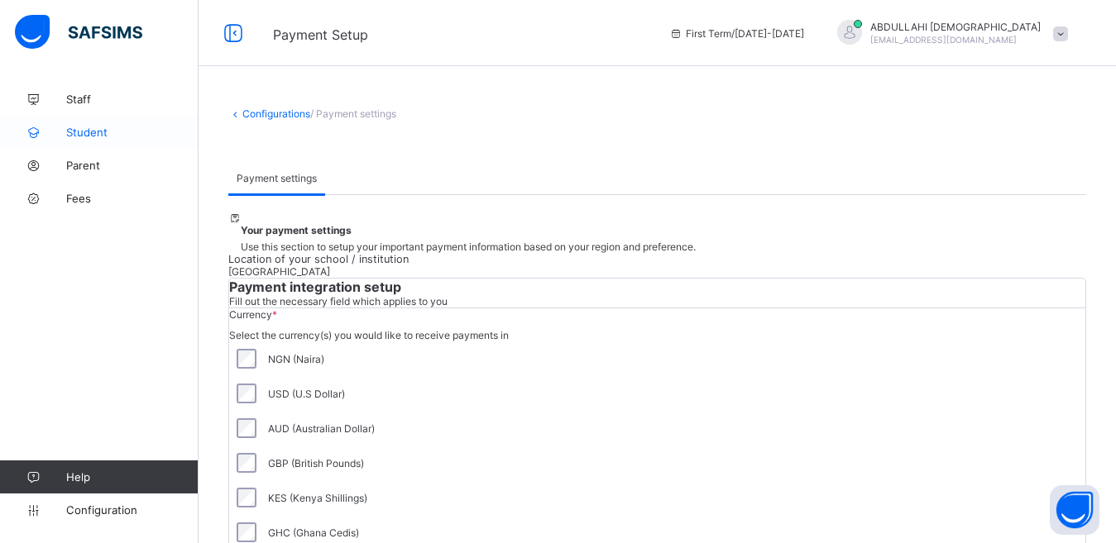
click at [111, 135] on span "Student" at bounding box center [132, 132] width 132 height 13
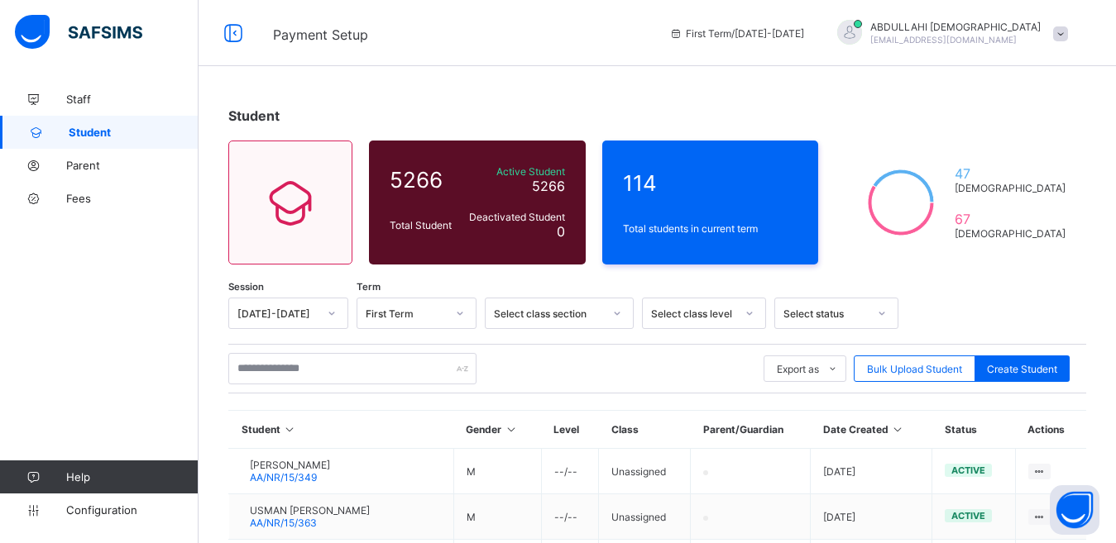
click at [318, 34] on span "Payment Setup" at bounding box center [320, 34] width 95 height 17
click at [229, 36] on icon at bounding box center [233, 34] width 28 height 24
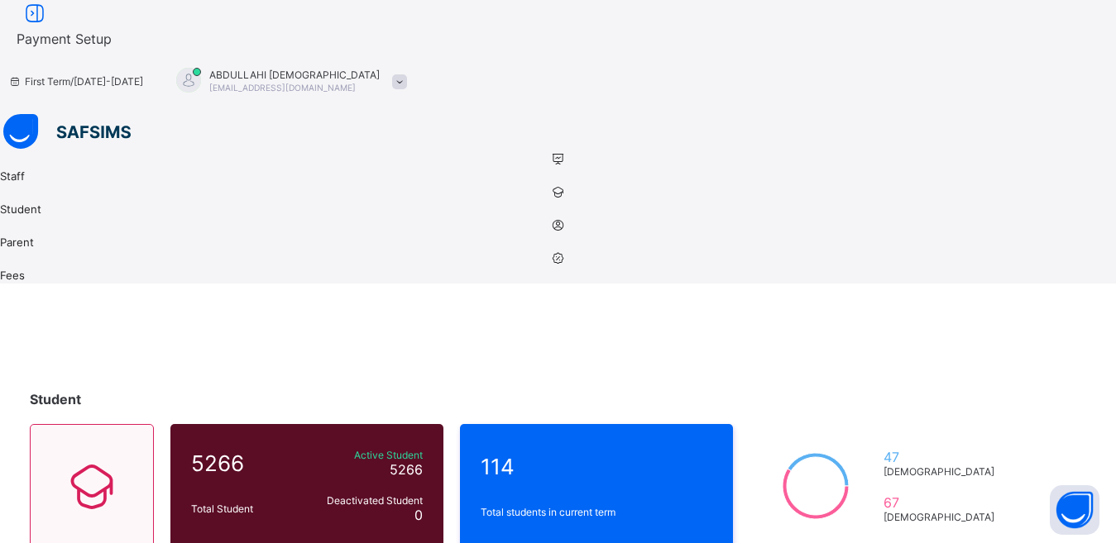
click at [36, 219] on icon at bounding box center [558, 225] width 1116 height 12
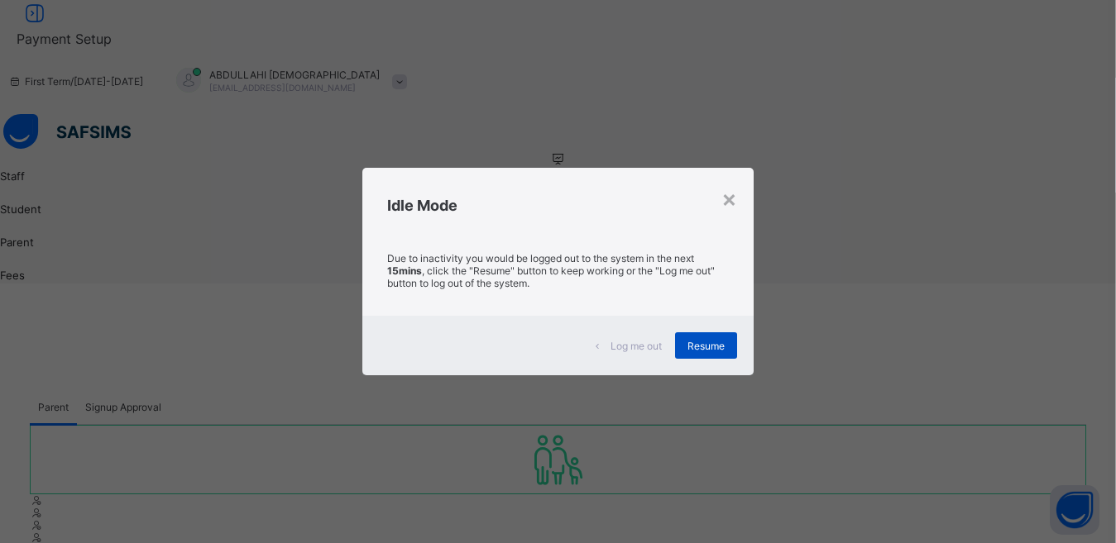
click at [715, 337] on div "Resume" at bounding box center [706, 346] width 62 height 26
click at [715, 340] on span "Resume" at bounding box center [705, 346] width 37 height 12
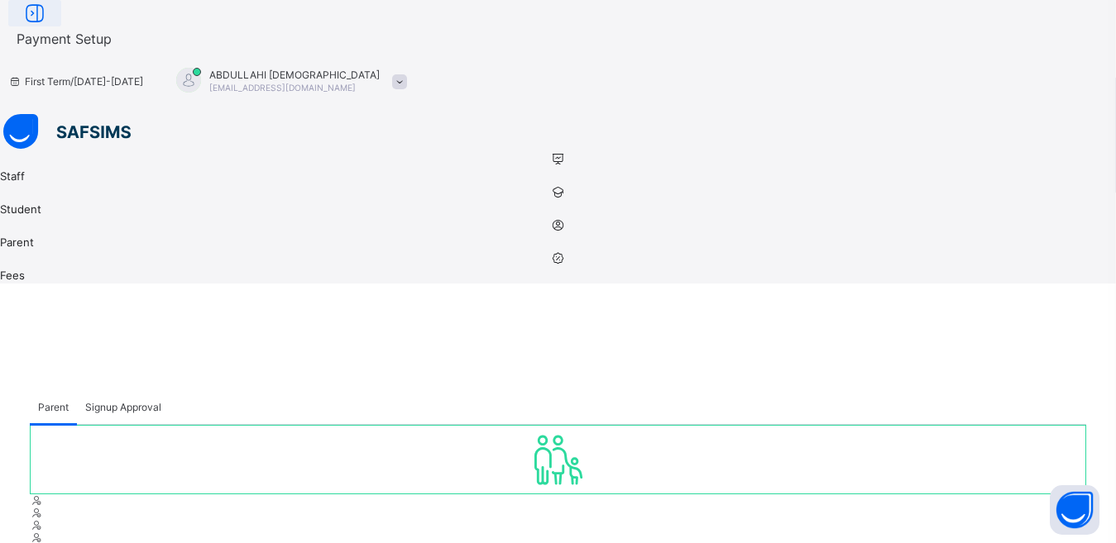
click at [49, 26] on icon at bounding box center [35, 14] width 28 height 24
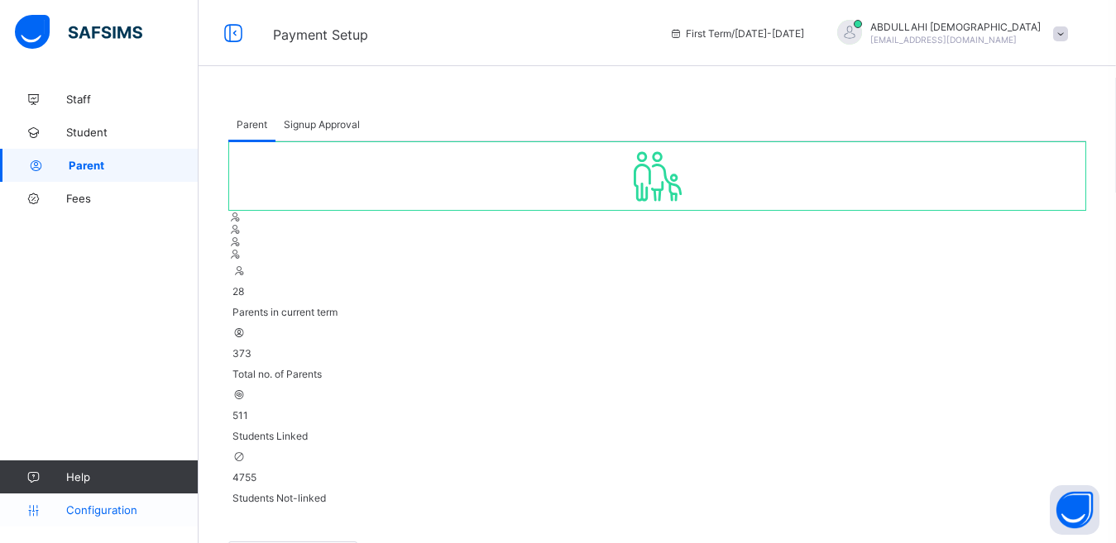
click at [98, 511] on span "Configuration" at bounding box center [132, 510] width 132 height 13
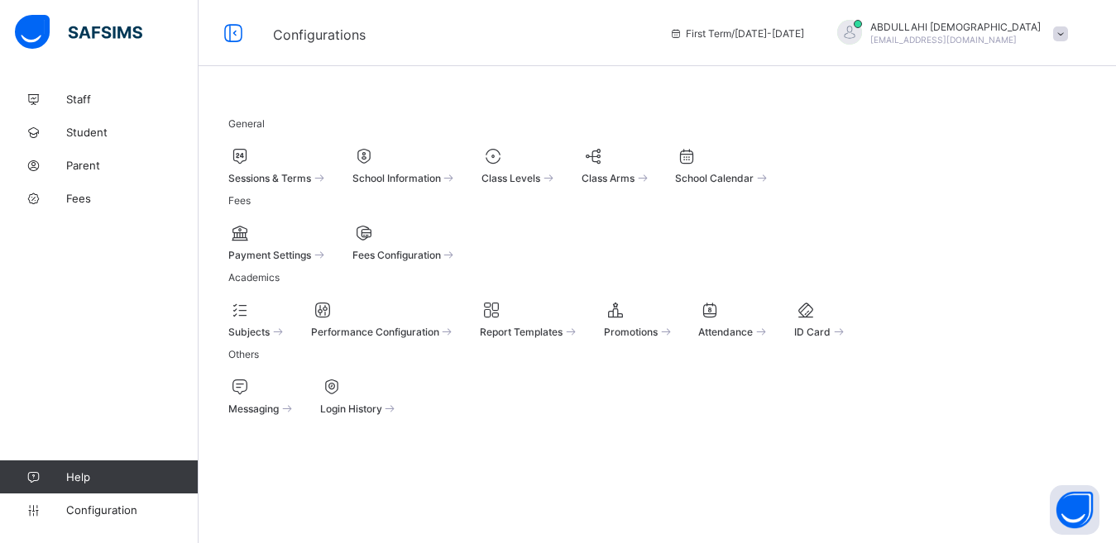
click at [426, 261] on span "Fees Configuration" at bounding box center [396, 255] width 89 height 12
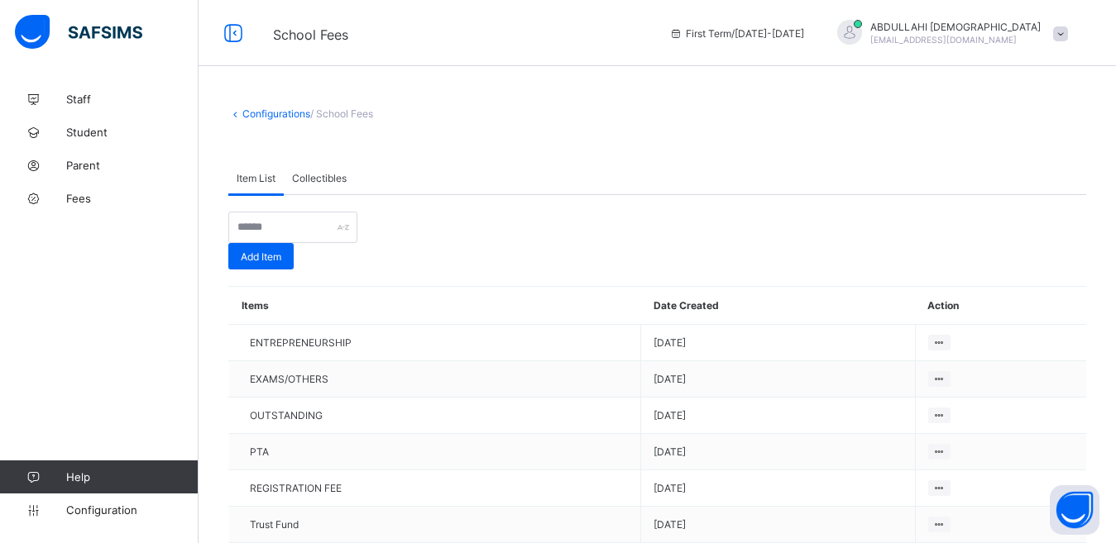
click at [318, 178] on span "Collectibles" at bounding box center [319, 178] width 55 height 12
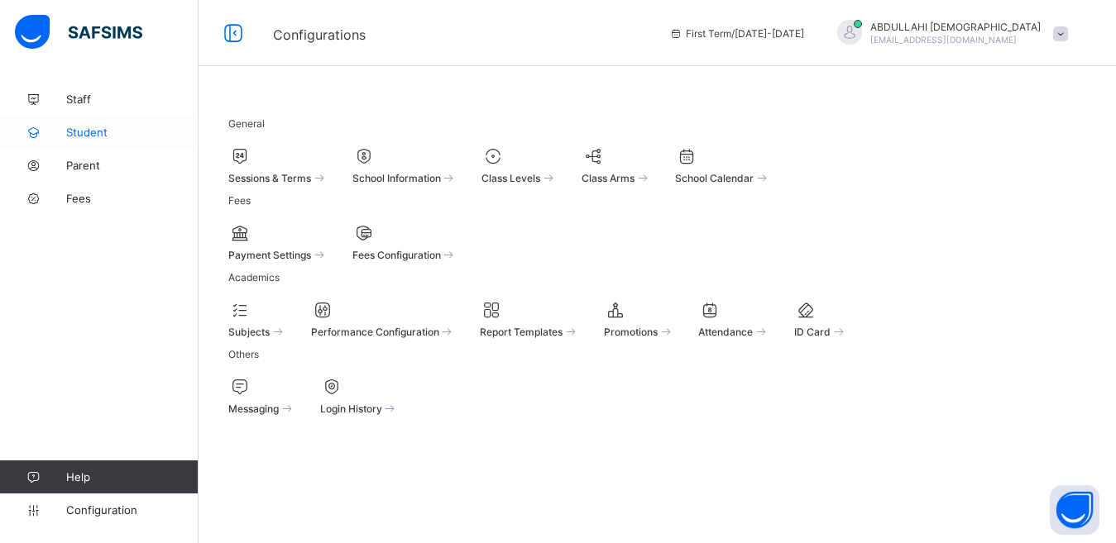
click at [85, 132] on span "Student" at bounding box center [132, 132] width 132 height 13
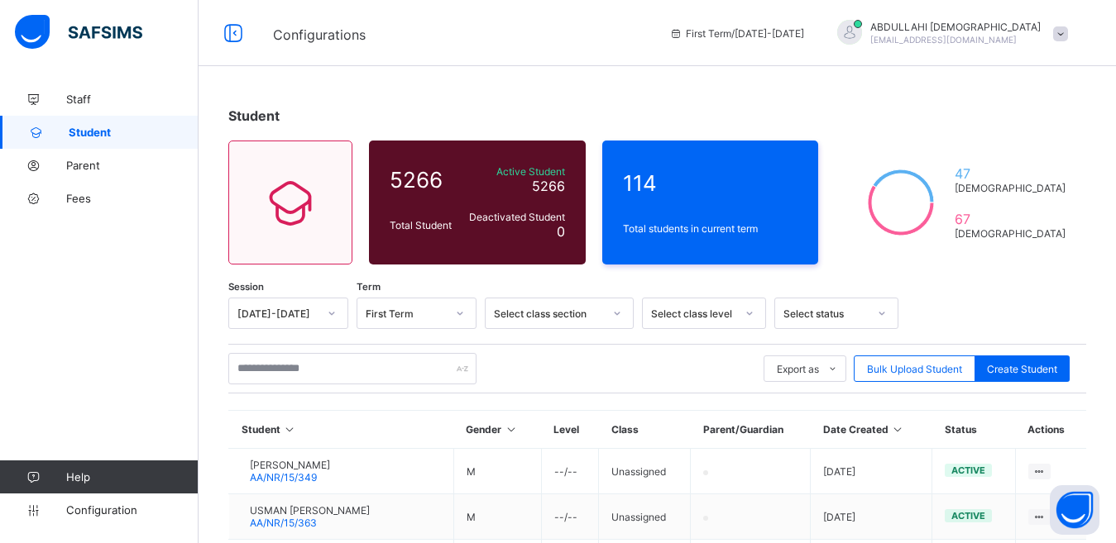
click at [554, 318] on div "Select class section" at bounding box center [548, 314] width 109 height 12
click at [1022, 363] on span "Create Student" at bounding box center [1022, 369] width 70 height 12
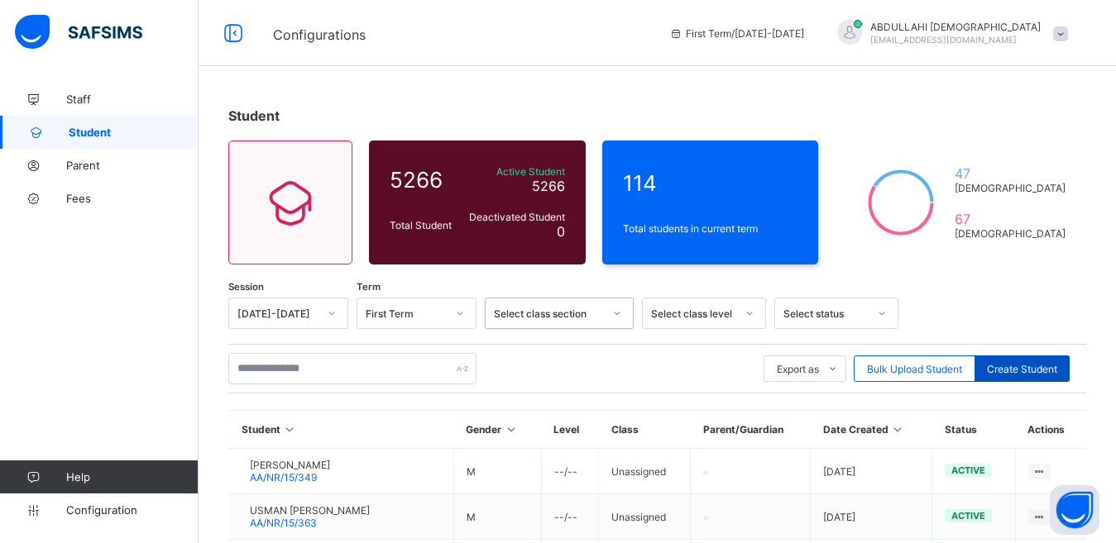
select select "**"
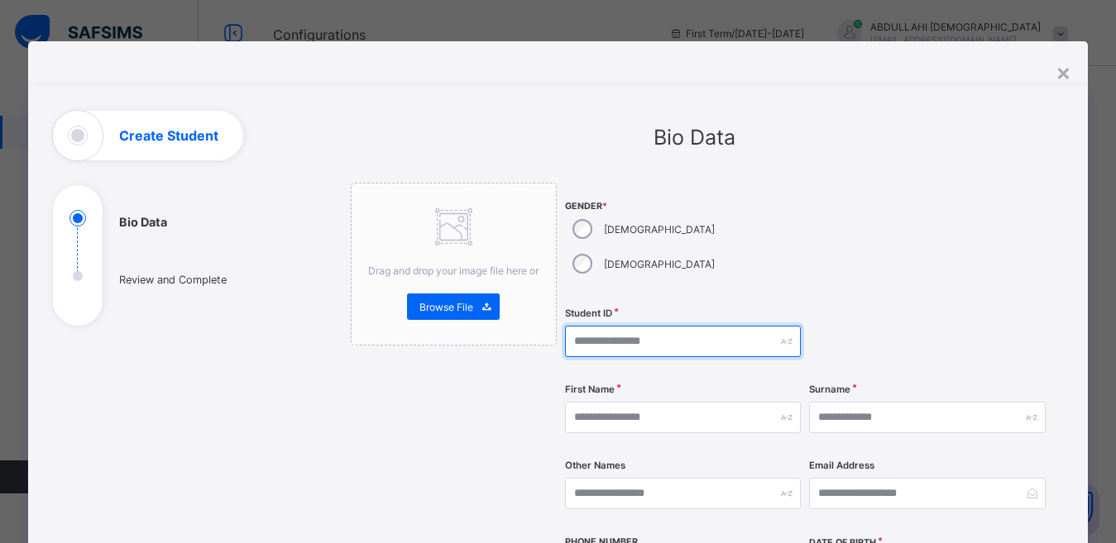
click at [624, 326] on input "text" at bounding box center [683, 341] width 236 height 31
type input "**********"
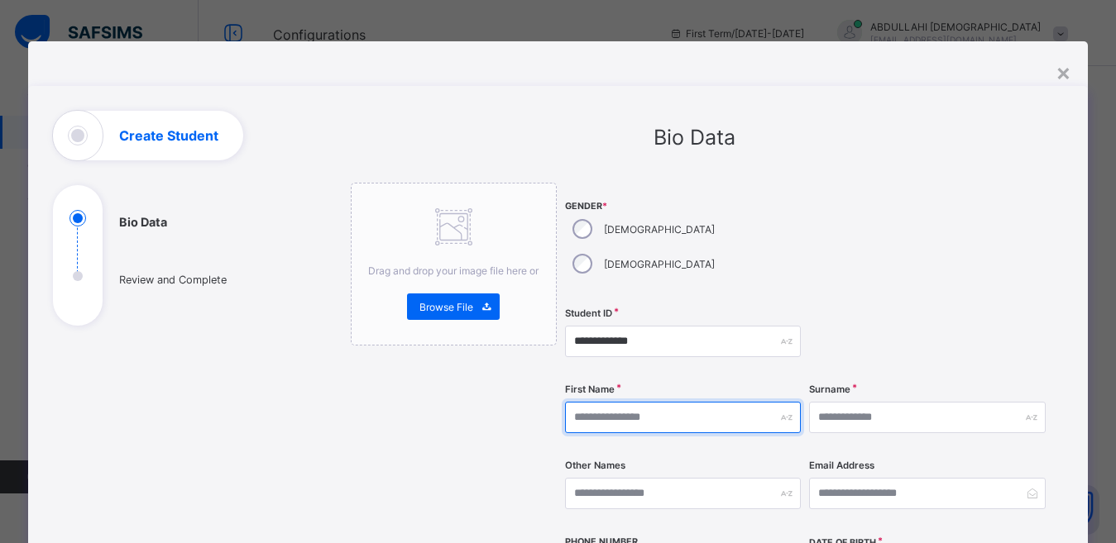
click at [662, 402] on input "text" at bounding box center [683, 417] width 236 height 31
type input "******"
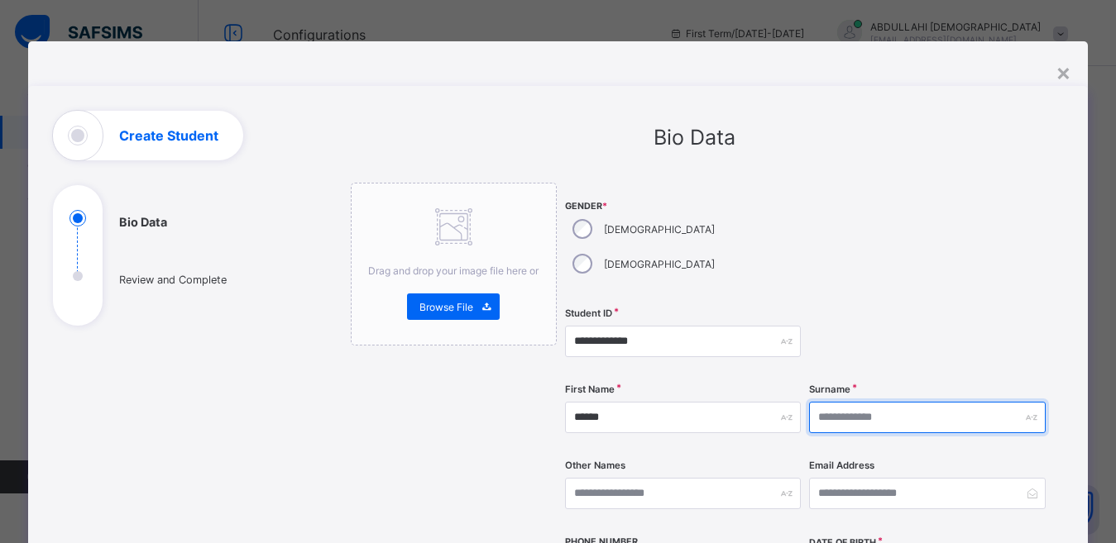
click at [873, 402] on input "text" at bounding box center [927, 417] width 236 height 31
type input "*****"
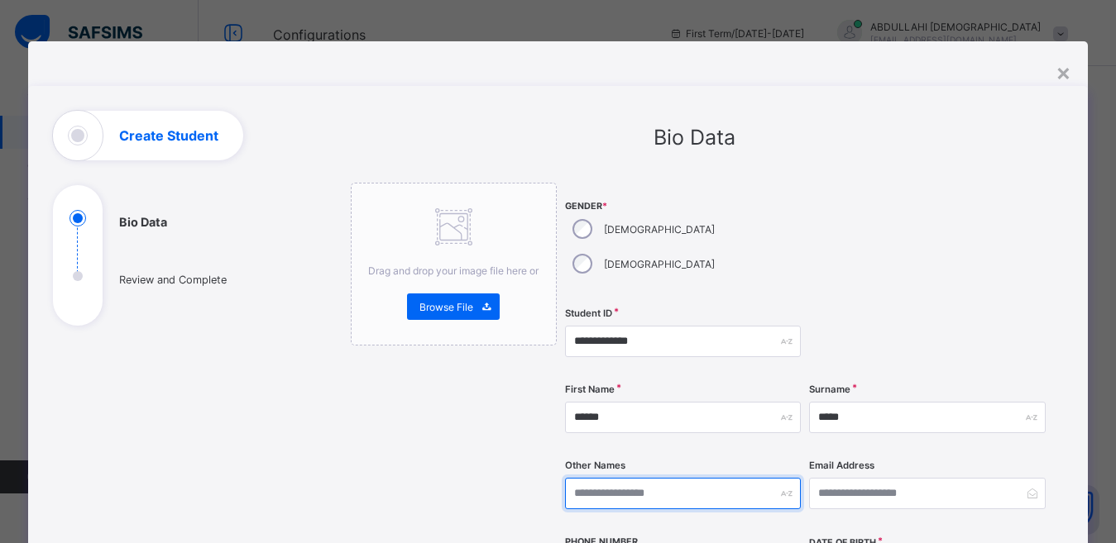
click at [622, 478] on input "text" at bounding box center [683, 493] width 236 height 31
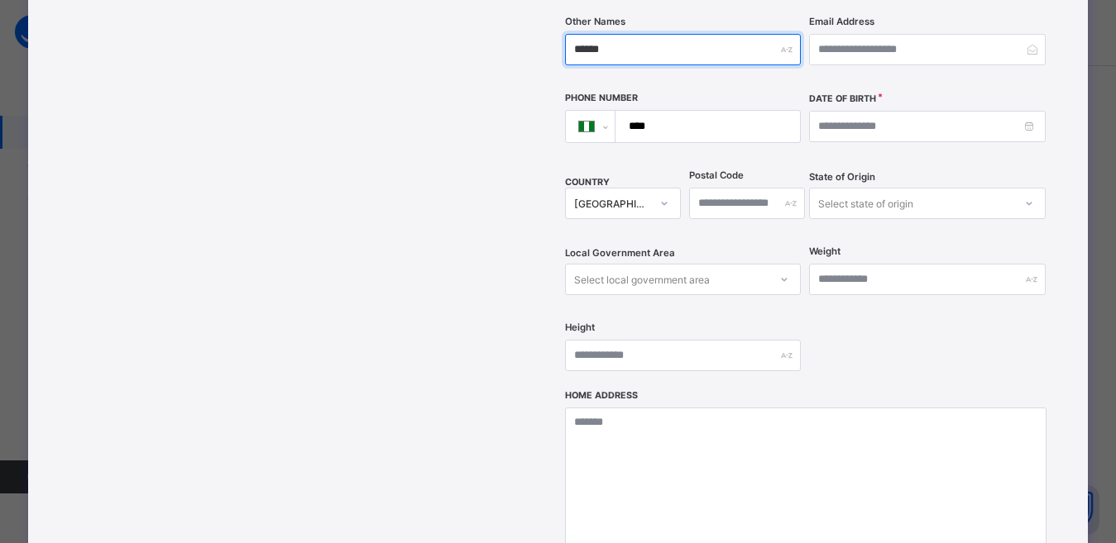
scroll to position [251, 0]
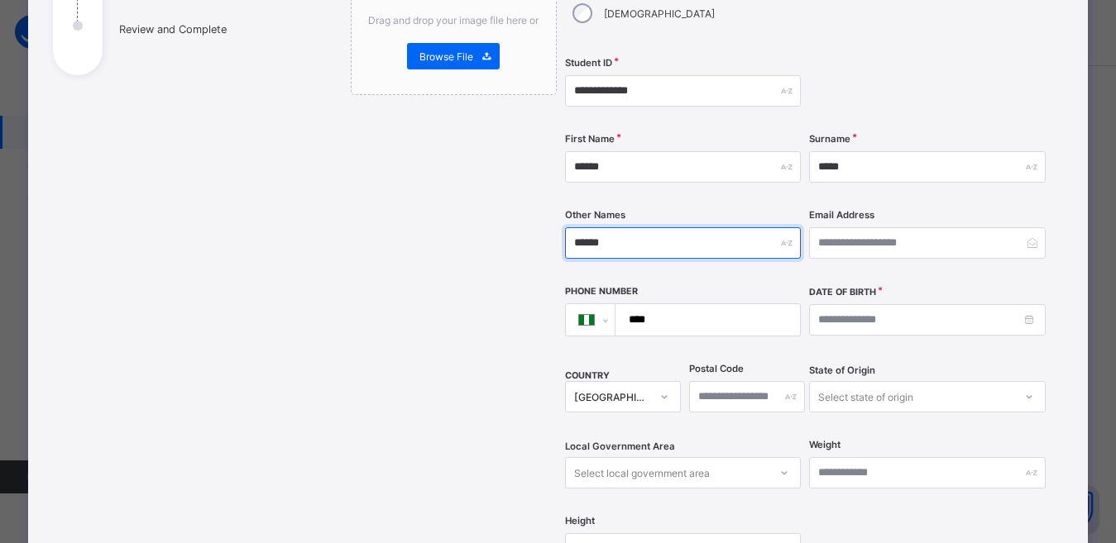
type input "******"
click at [662, 304] on input "****" at bounding box center [704, 319] width 171 height 31
type input "**********"
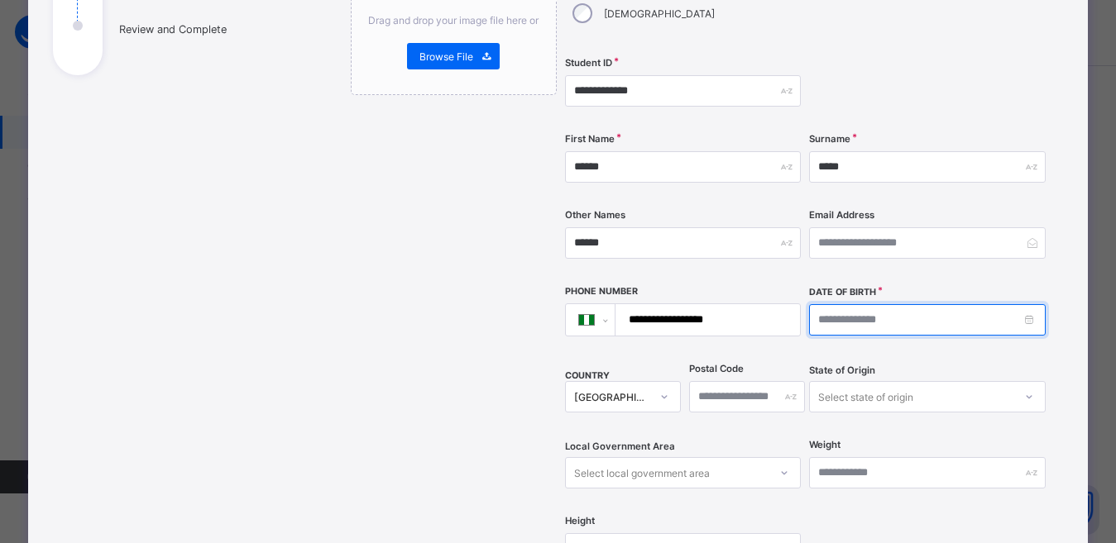
click at [1033, 304] on input at bounding box center [927, 319] width 236 height 31
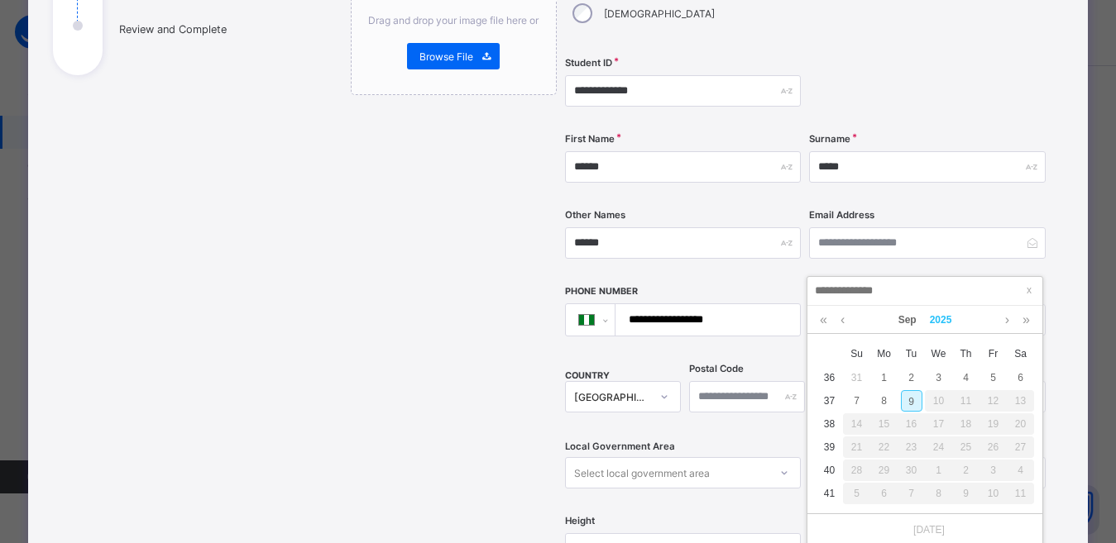
click at [942, 317] on link "2025" at bounding box center [941, 320] width 36 height 28
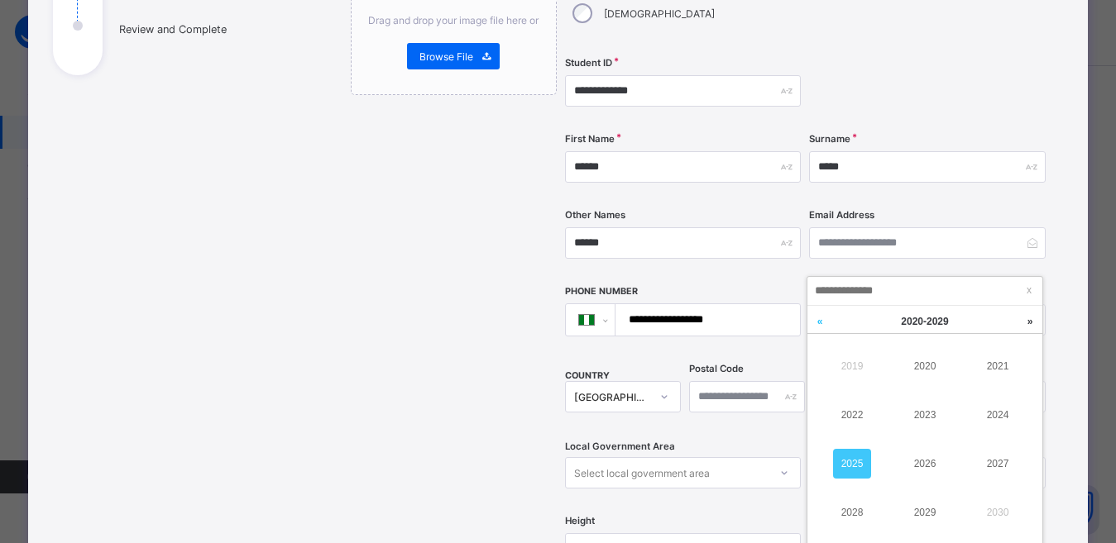
click at [818, 322] on link at bounding box center [819, 321] width 25 height 31
click at [851, 474] on link "2015" at bounding box center [852, 464] width 38 height 30
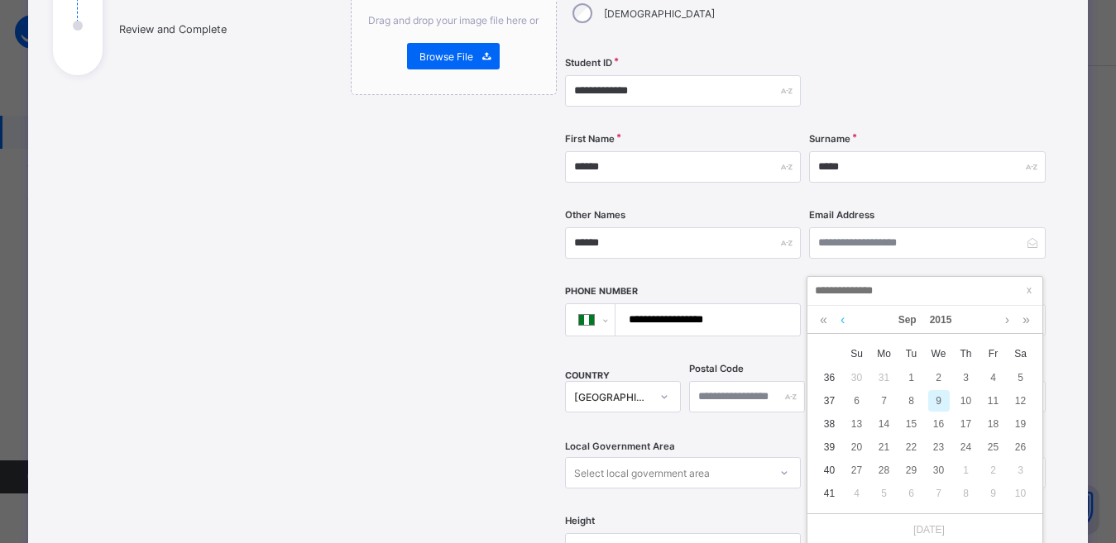
click at [841, 321] on link at bounding box center [842, 320] width 12 height 28
click at [841, 320] on link at bounding box center [842, 320] width 12 height 28
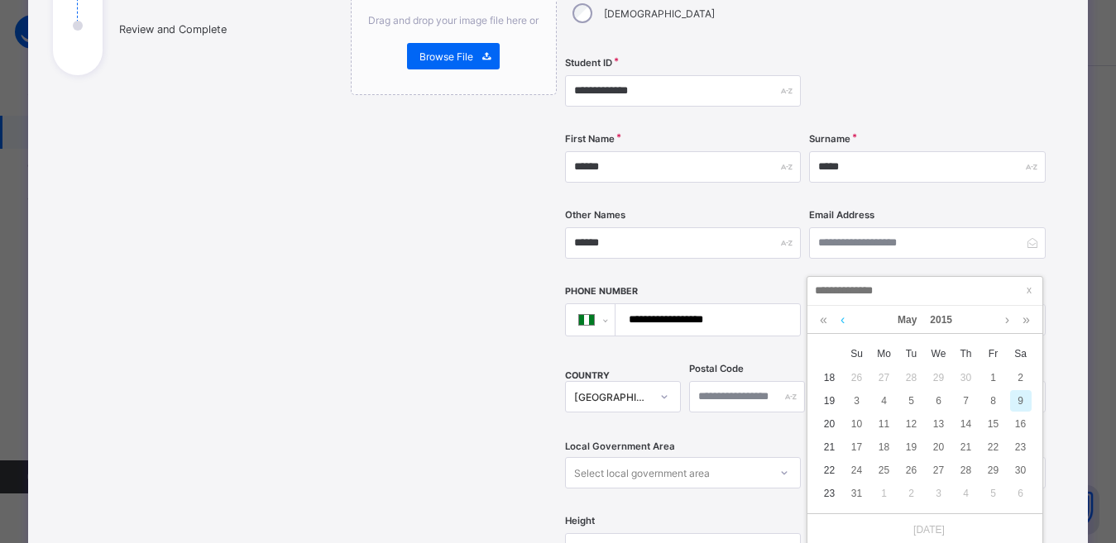
click at [841, 320] on link at bounding box center [842, 320] width 12 height 28
click at [1004, 319] on link at bounding box center [1007, 320] width 12 height 28
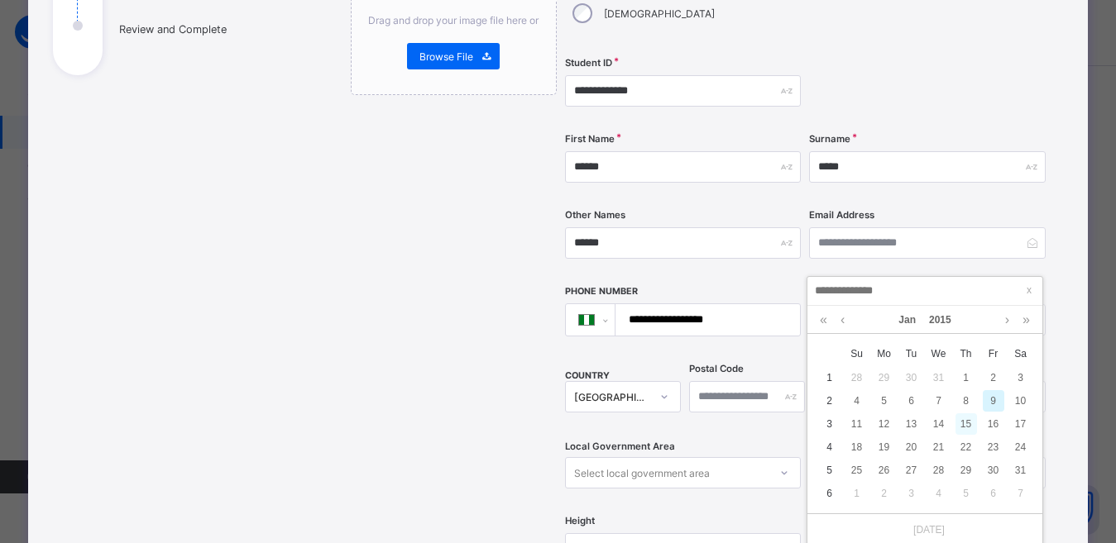
click at [965, 422] on div "15" at bounding box center [966, 425] width 22 height 22
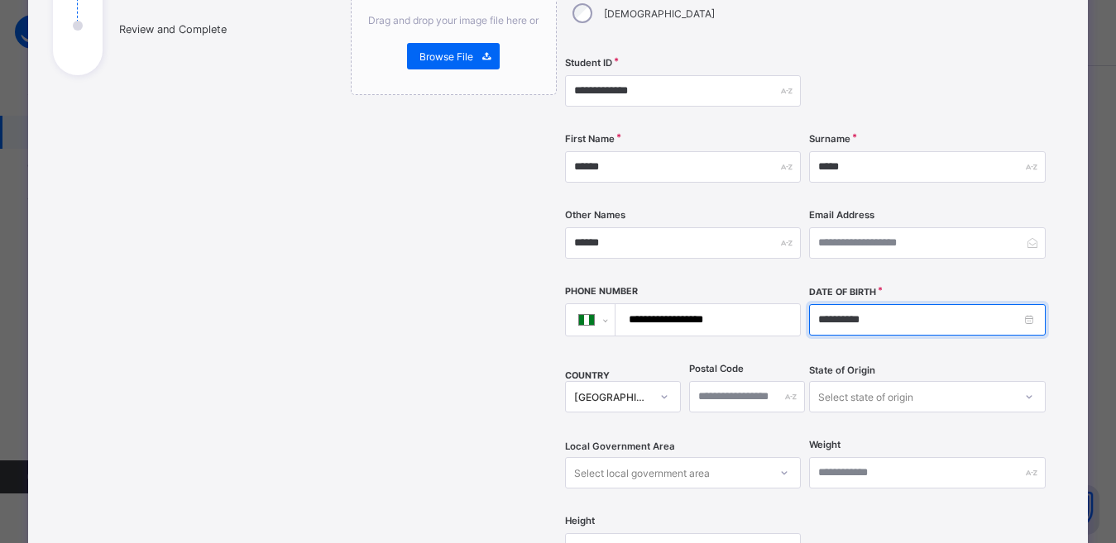
click at [1031, 304] on input "**********" at bounding box center [927, 319] width 236 height 31
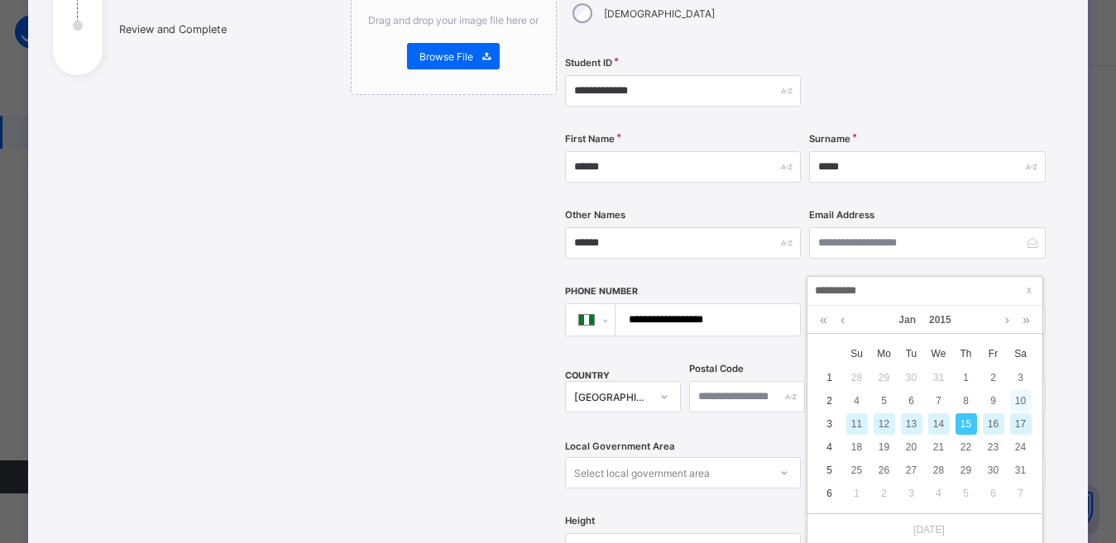
click at [1022, 397] on div "10" at bounding box center [1021, 401] width 22 height 22
type input "**********"
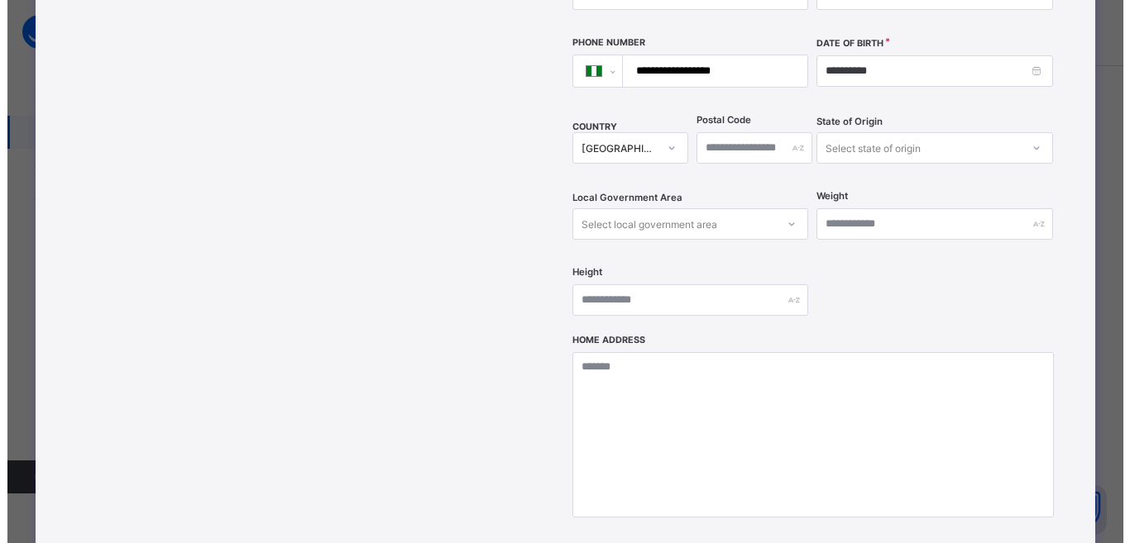
scroll to position [548, 0]
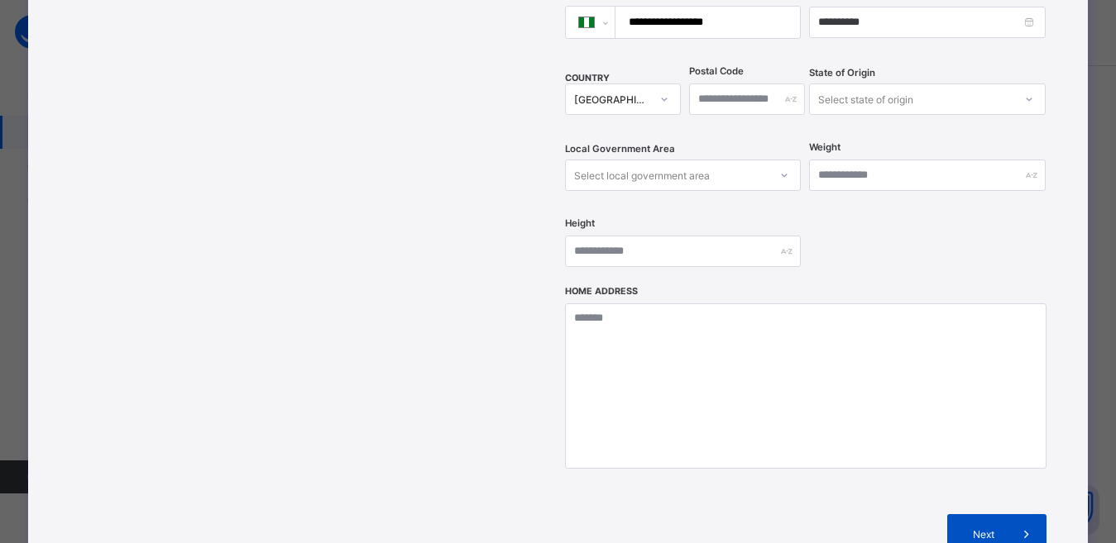
click at [1029, 526] on icon at bounding box center [1026, 534] width 18 height 17
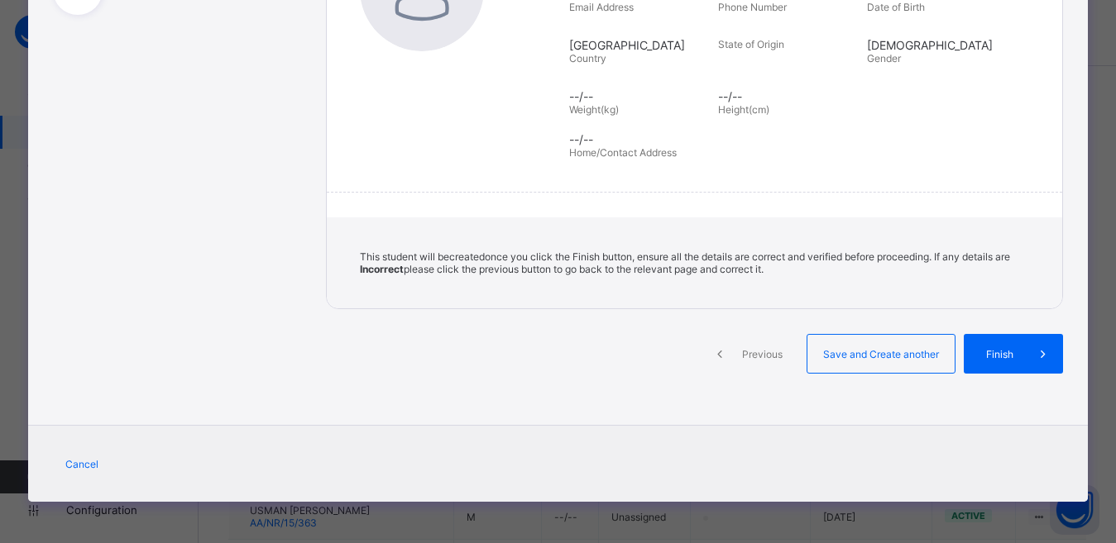
scroll to position [311, 0]
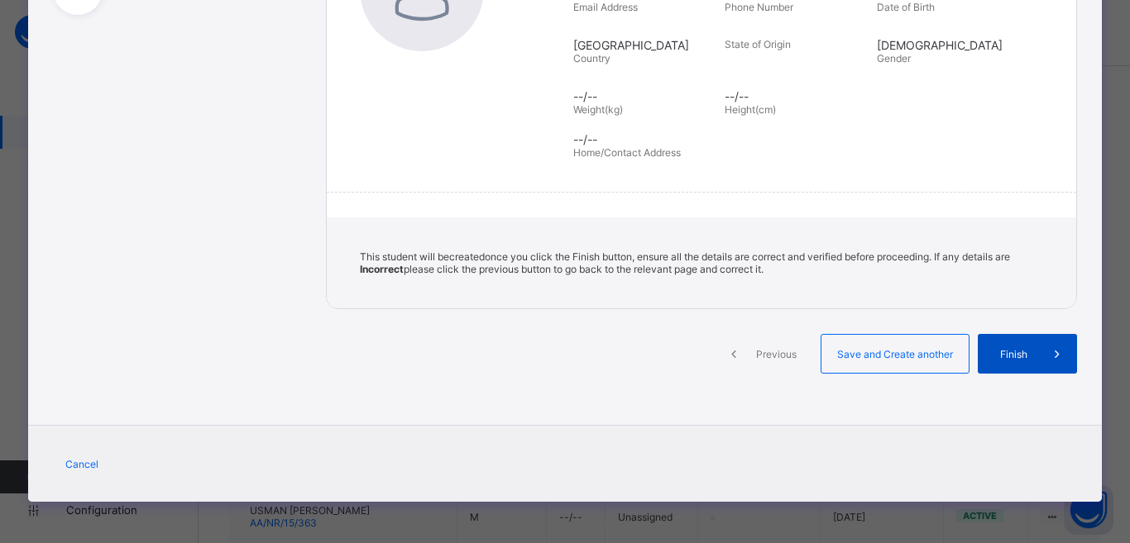
click at [1037, 357] on span at bounding box center [1057, 354] width 40 height 40
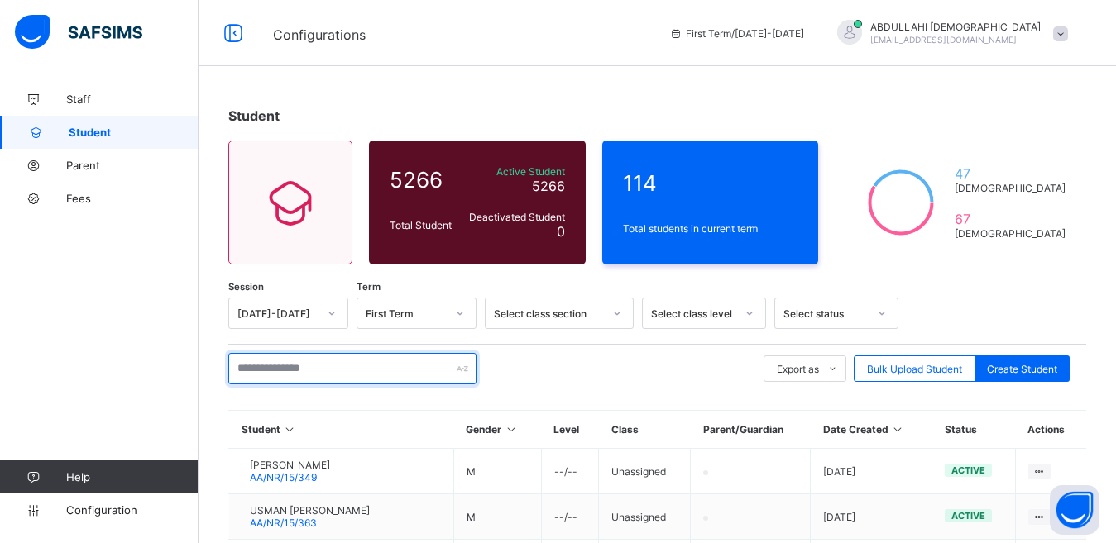
click at [345, 370] on input "text" at bounding box center [352, 368] width 248 height 31
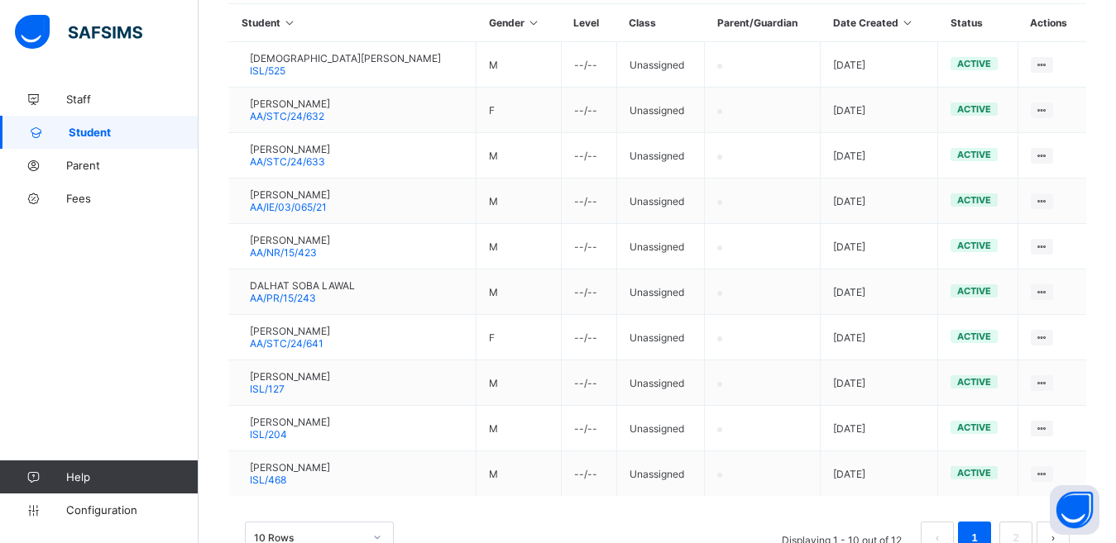
scroll to position [446, 0]
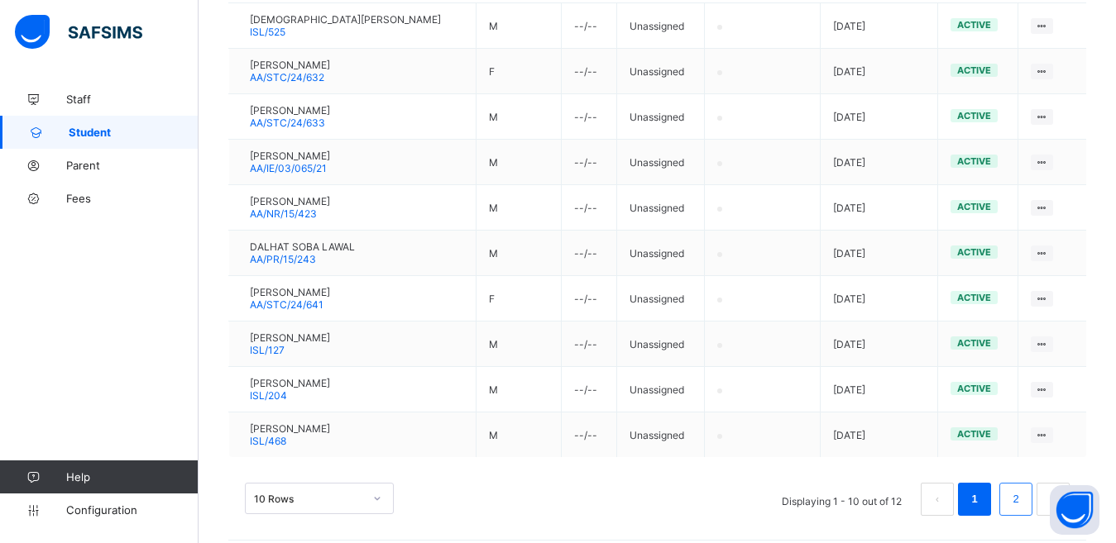
type input "******"
click at [1023, 505] on link "2" at bounding box center [1015, 500] width 16 height 22
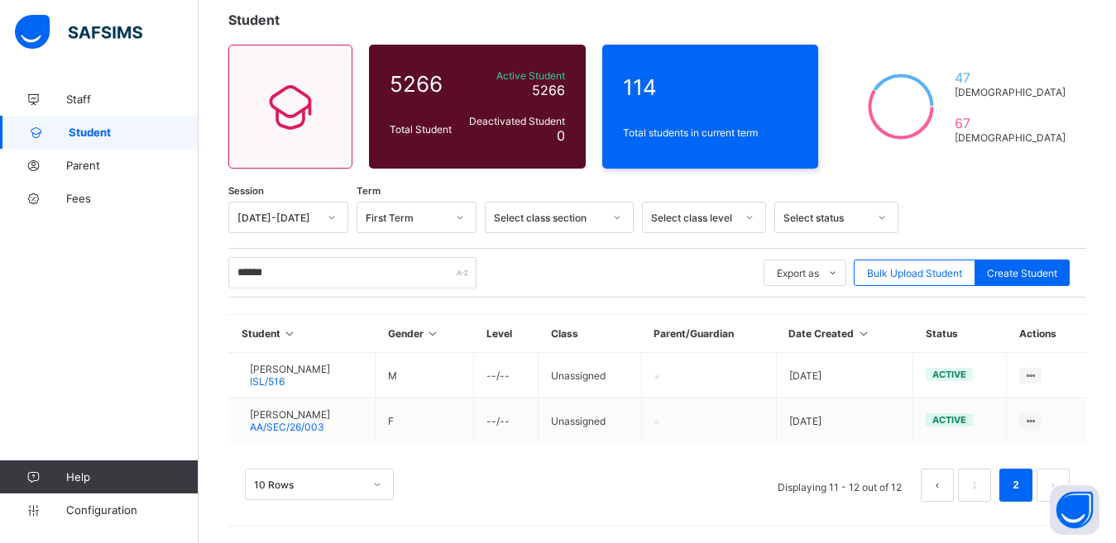
scroll to position [96, 0]
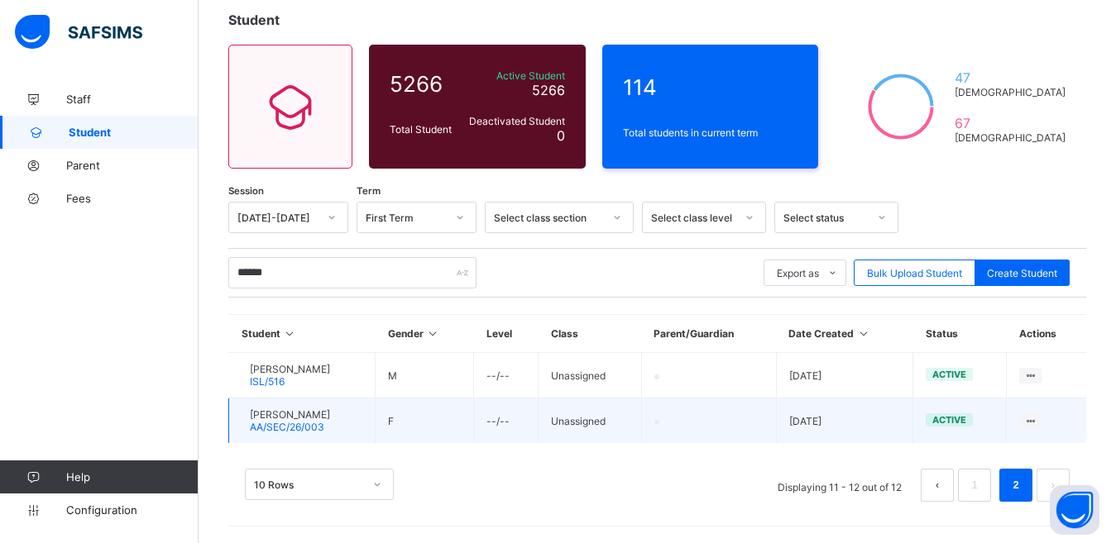
click at [324, 426] on span "AA/SEC/26/003" at bounding box center [287, 427] width 74 height 12
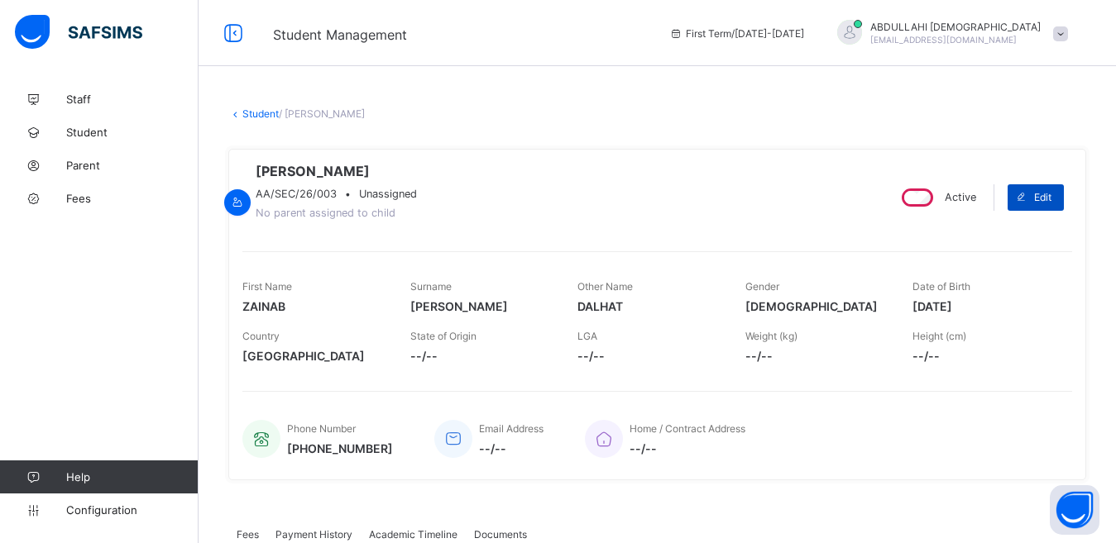
click at [1051, 200] on span "Edit" at bounding box center [1042, 197] width 17 height 12
select select "**"
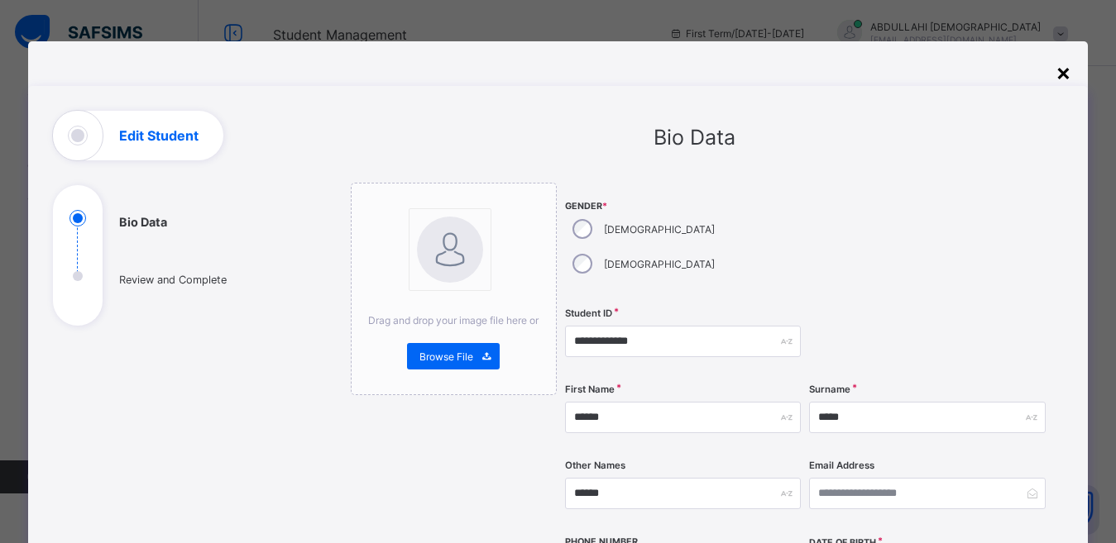
click at [1066, 76] on div "×" at bounding box center [1063, 72] width 16 height 28
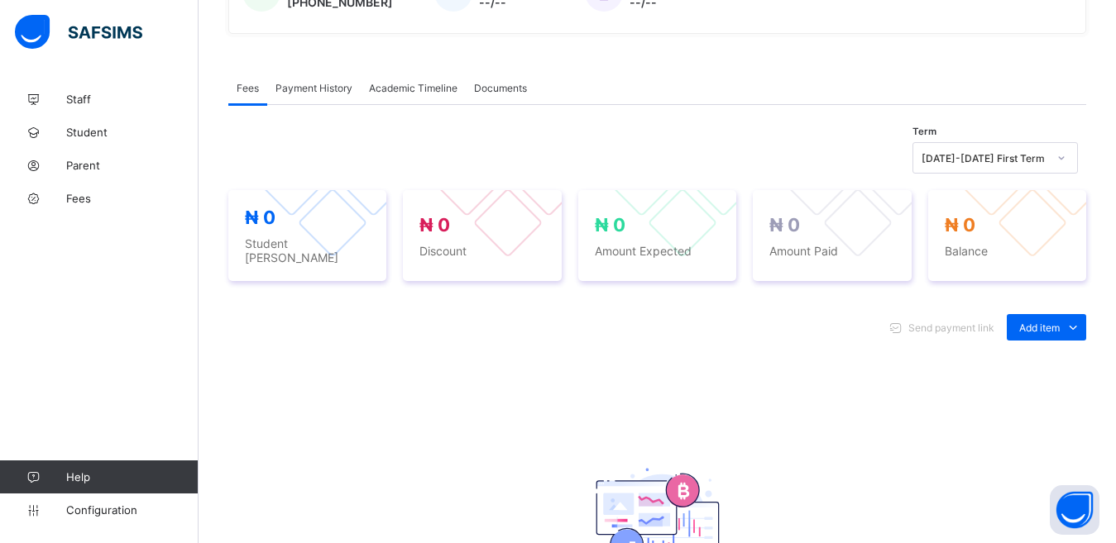
scroll to position [53, 0]
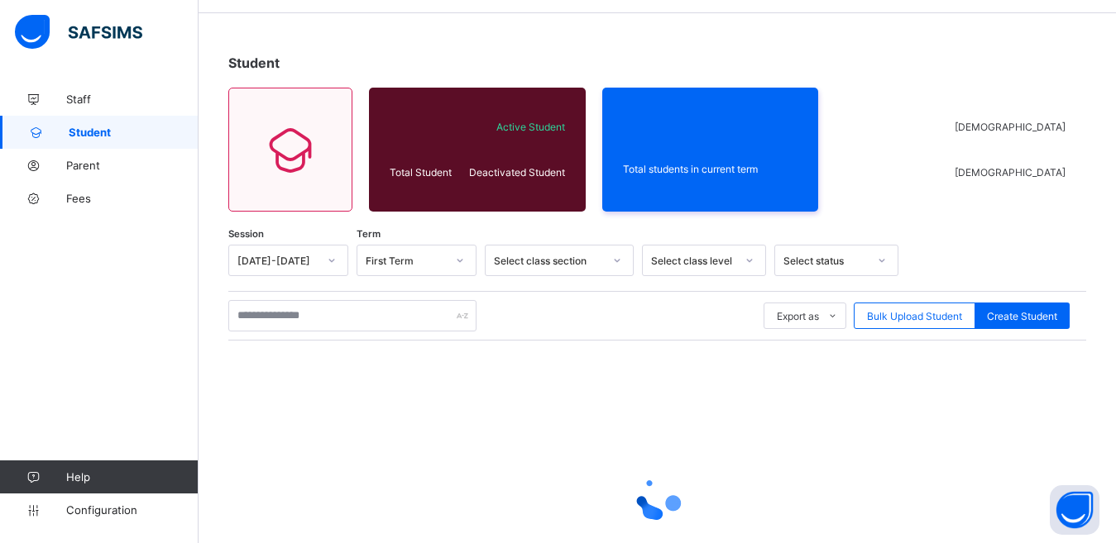
scroll to position [96, 0]
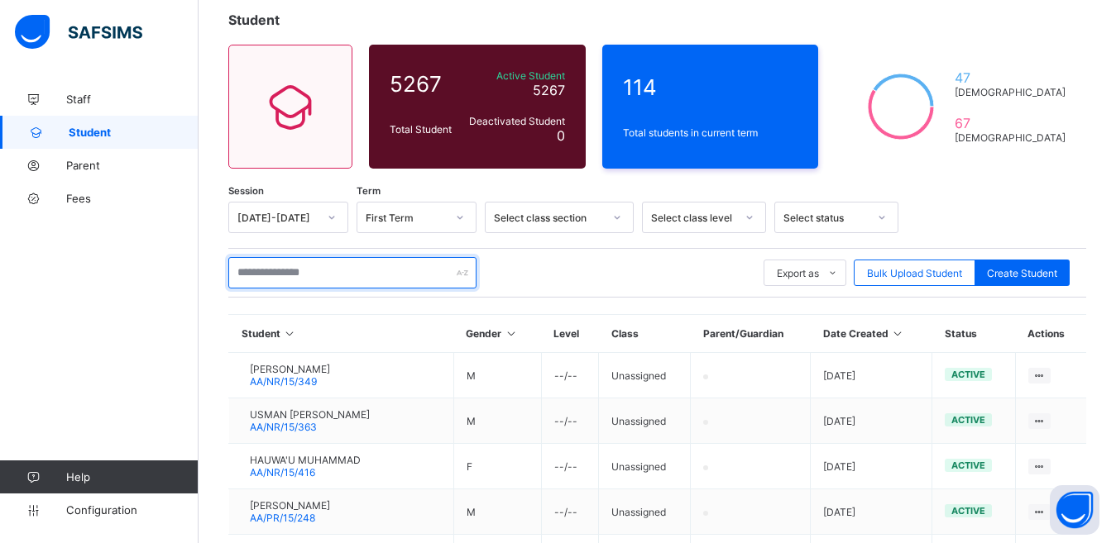
click at [306, 261] on input "text" at bounding box center [352, 272] width 248 height 31
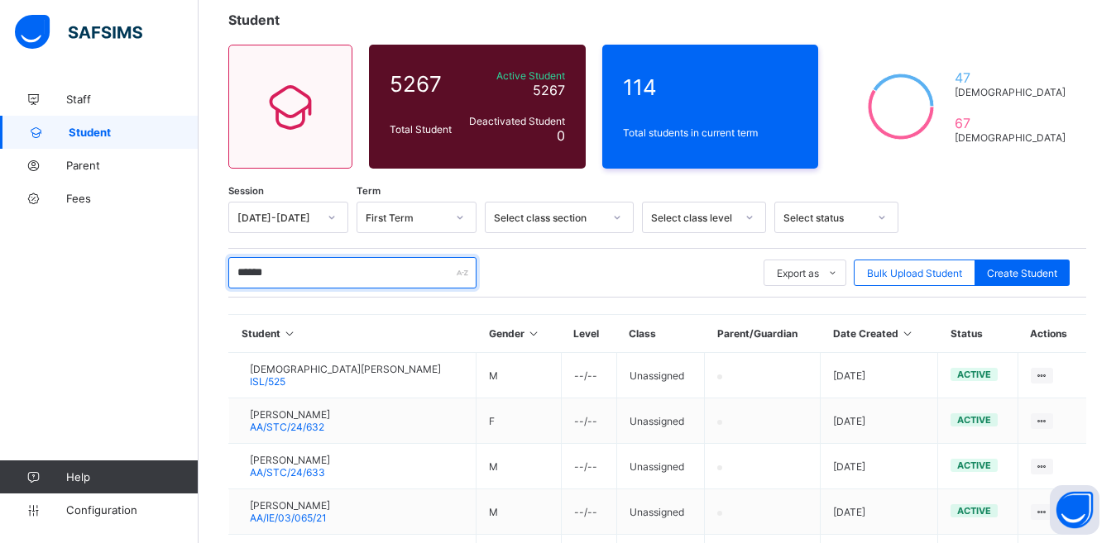
scroll to position [455, 0]
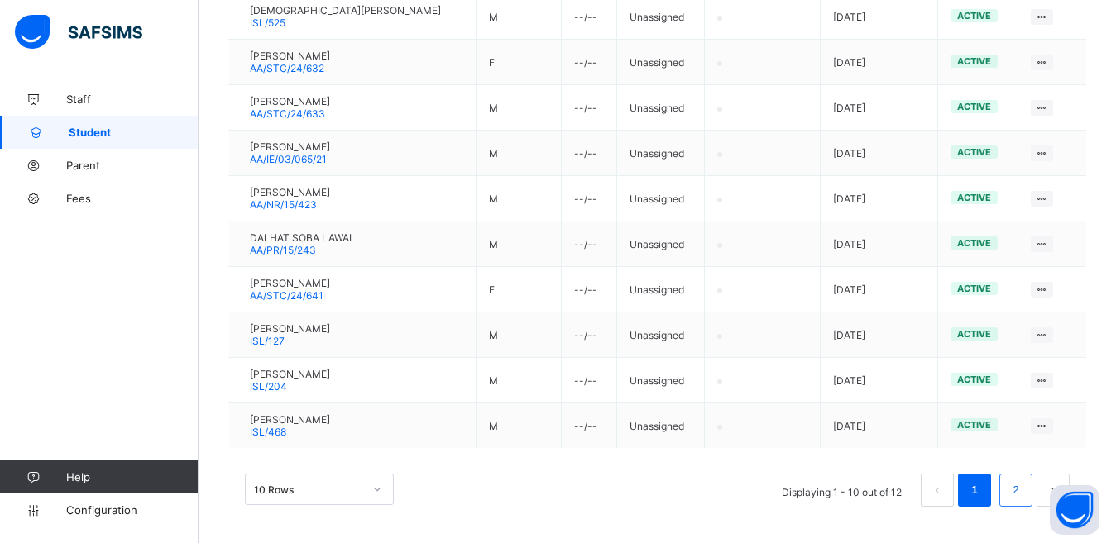
type input "******"
click at [1023, 489] on link "2" at bounding box center [1015, 491] width 16 height 22
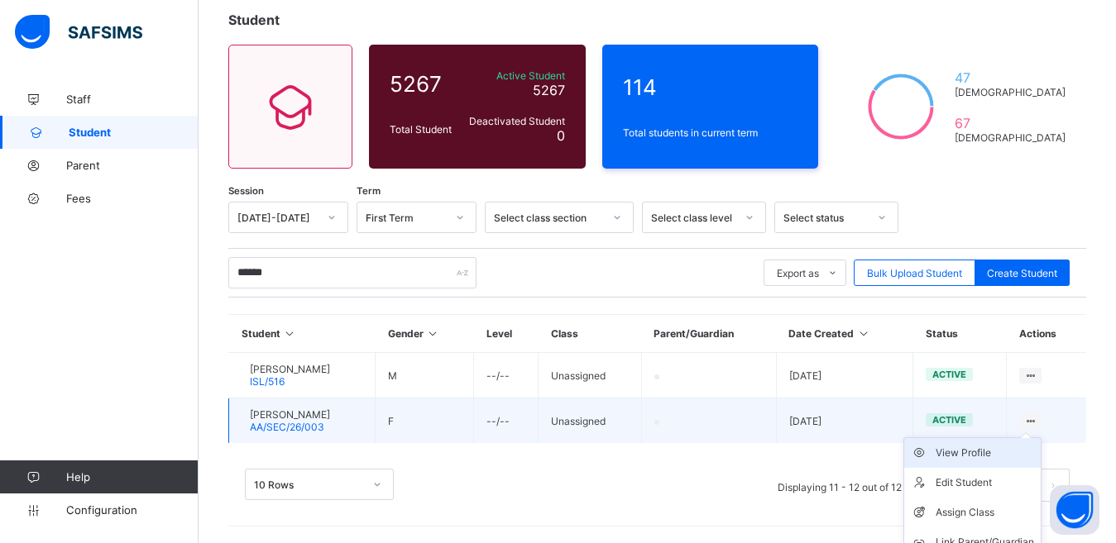
scroll to position [141, 0]
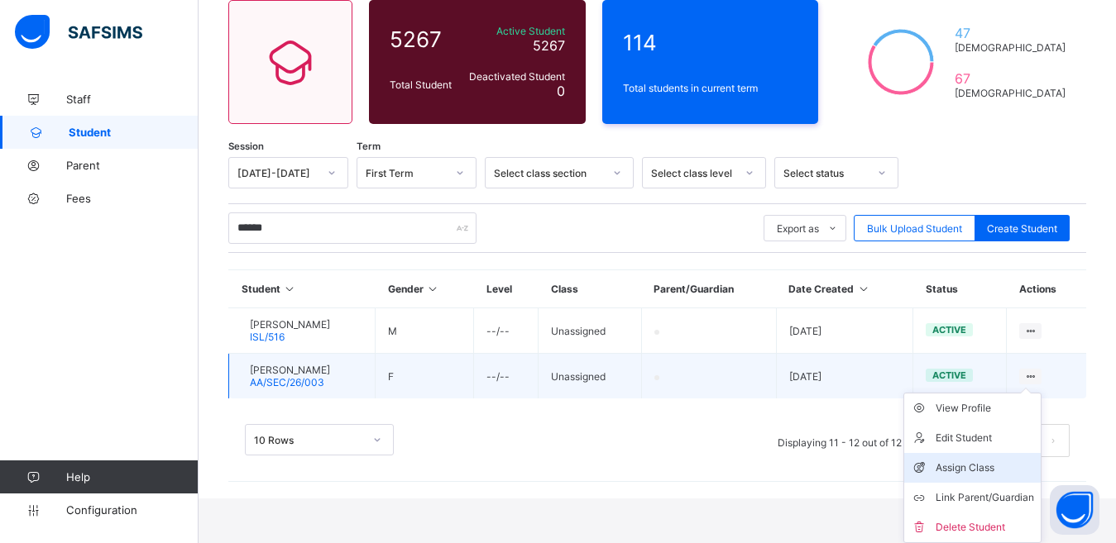
click at [1004, 467] on div "Assign Class" at bounding box center [984, 468] width 98 height 17
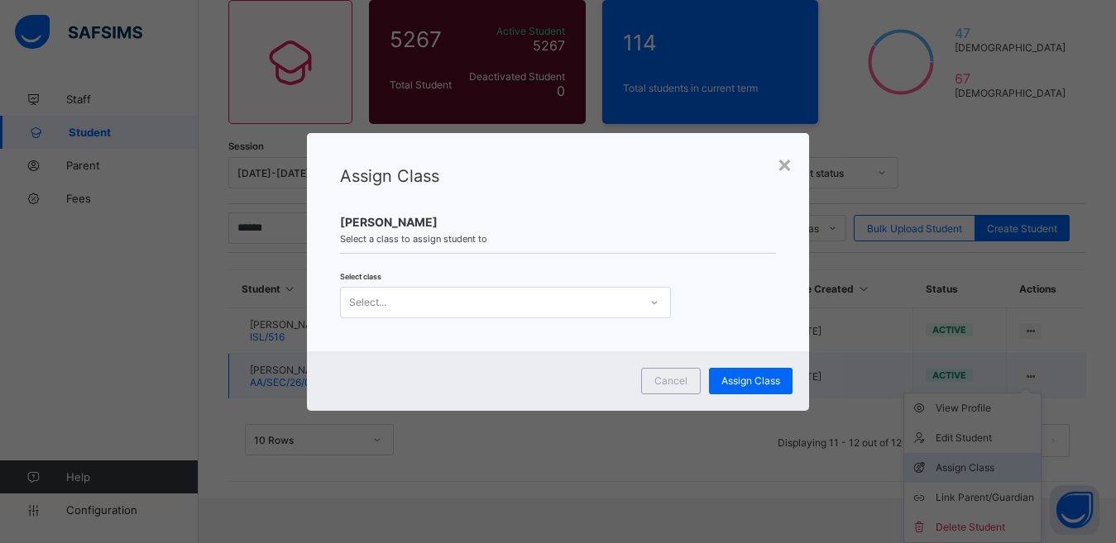
scroll to position [96, 0]
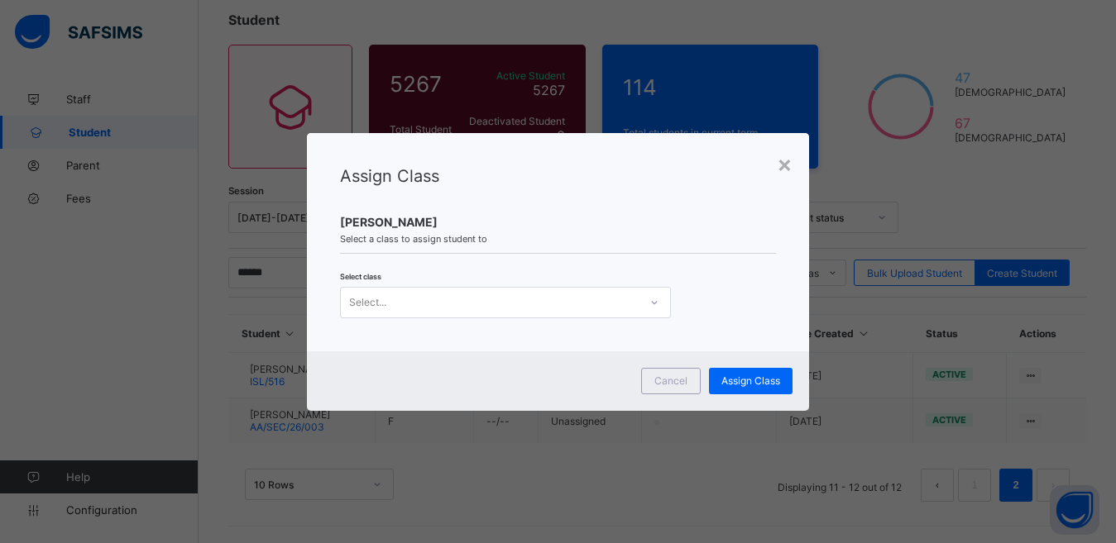
click at [575, 300] on div "Select..." at bounding box center [490, 302] width 298 height 23
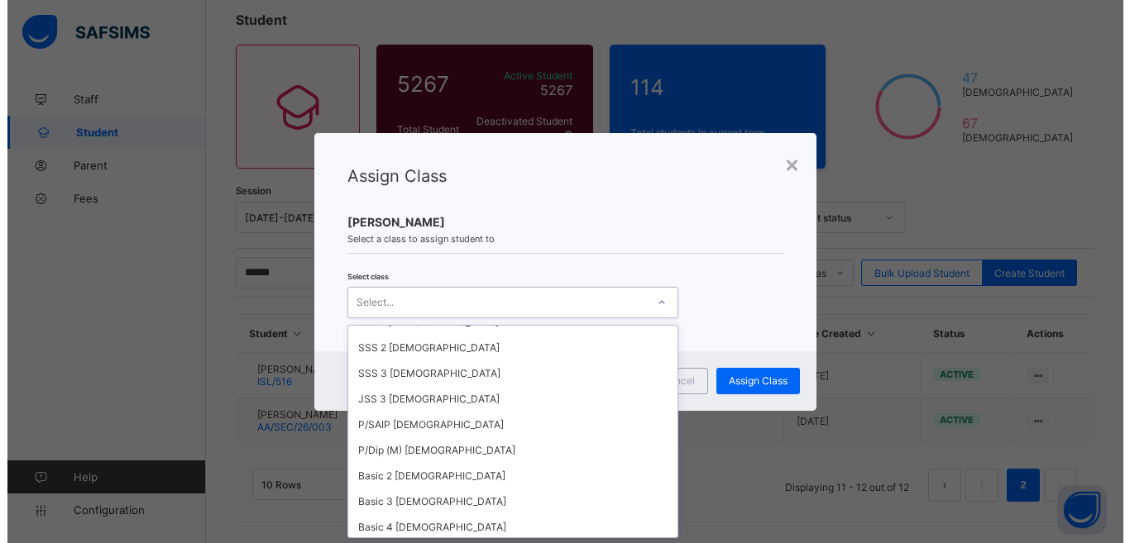
scroll to position [3077, 0]
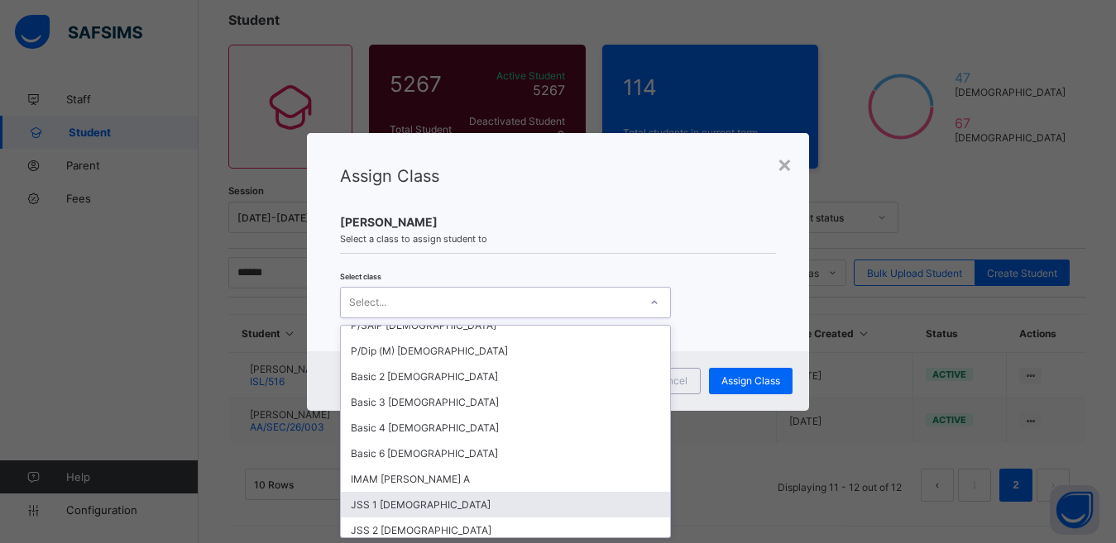
click at [391, 494] on div "JSS 1 [DEMOGRAPHIC_DATA]" at bounding box center [505, 505] width 329 height 26
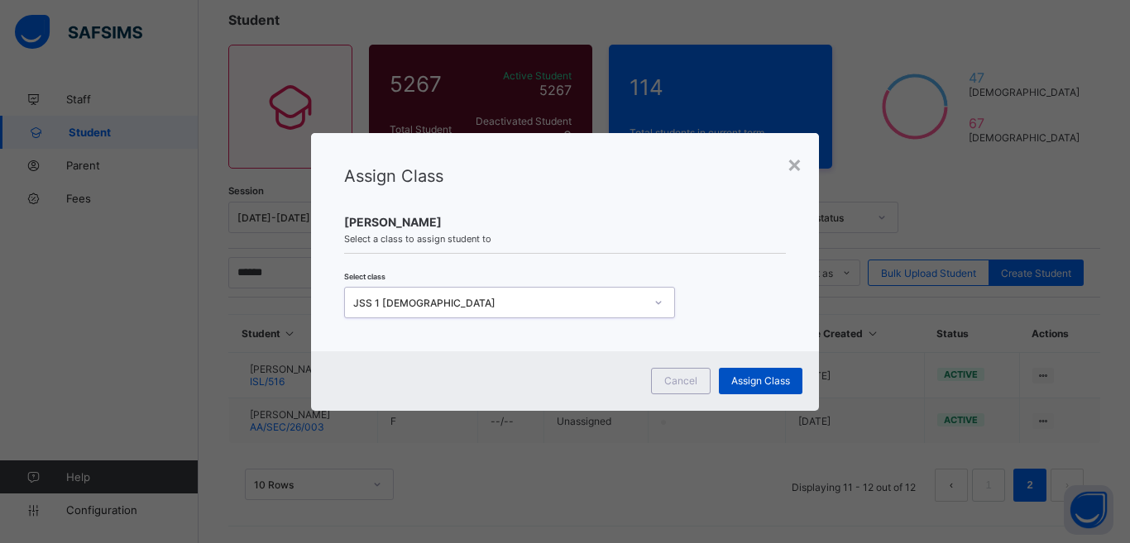
click at [770, 376] on span "Assign Class" at bounding box center [760, 381] width 59 height 12
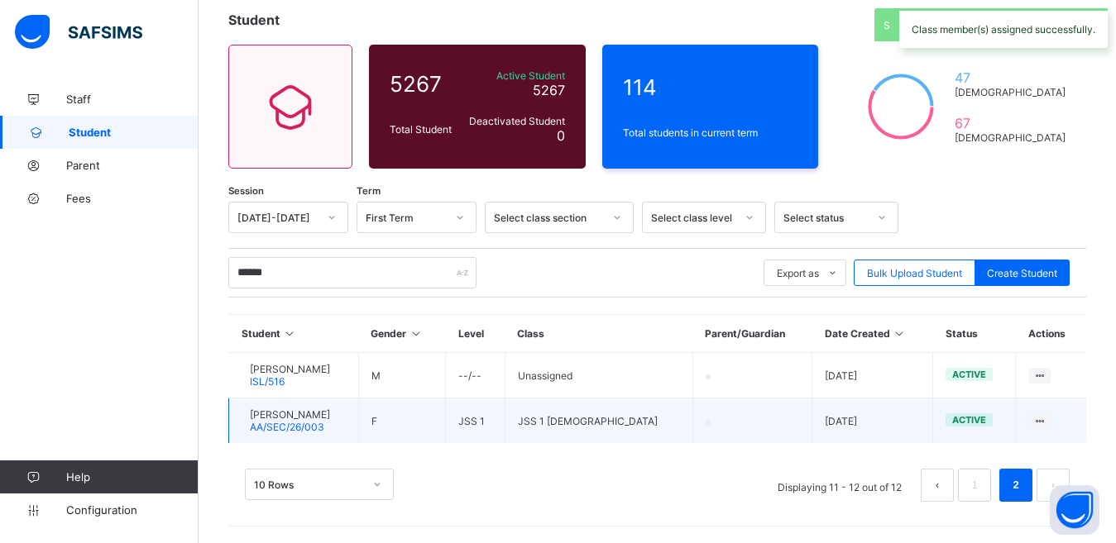
click at [679, 427] on td "JSS 1 [DEMOGRAPHIC_DATA]" at bounding box center [599, 421] width 188 height 45
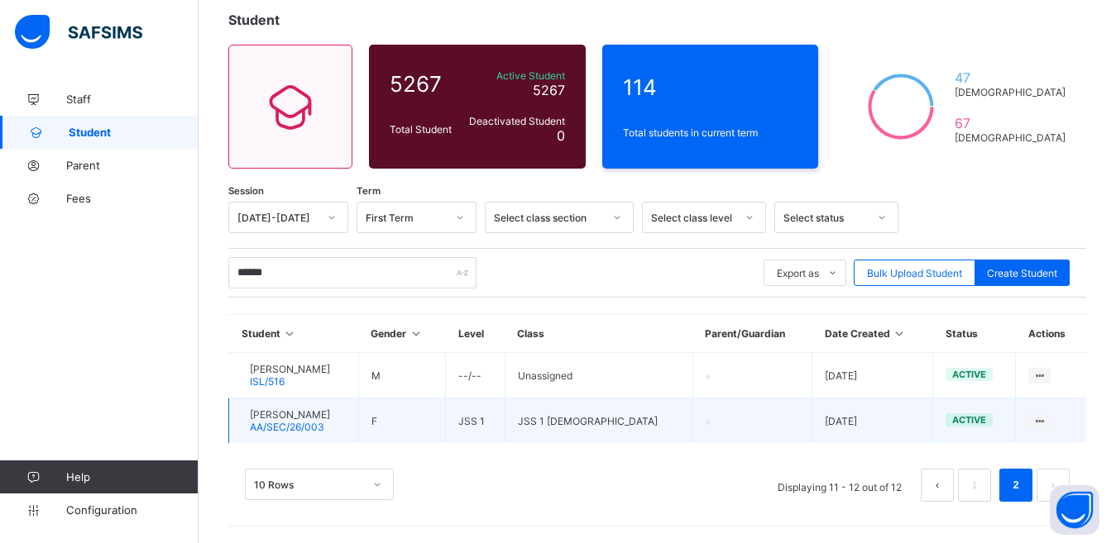
click at [639, 409] on td "JSS 1 [DEMOGRAPHIC_DATA]" at bounding box center [599, 421] width 188 height 45
click at [978, 419] on span "active" at bounding box center [969, 420] width 34 height 12
click at [359, 423] on td "[PERSON_NAME] AA/SEC/26/003" at bounding box center [294, 421] width 130 height 45
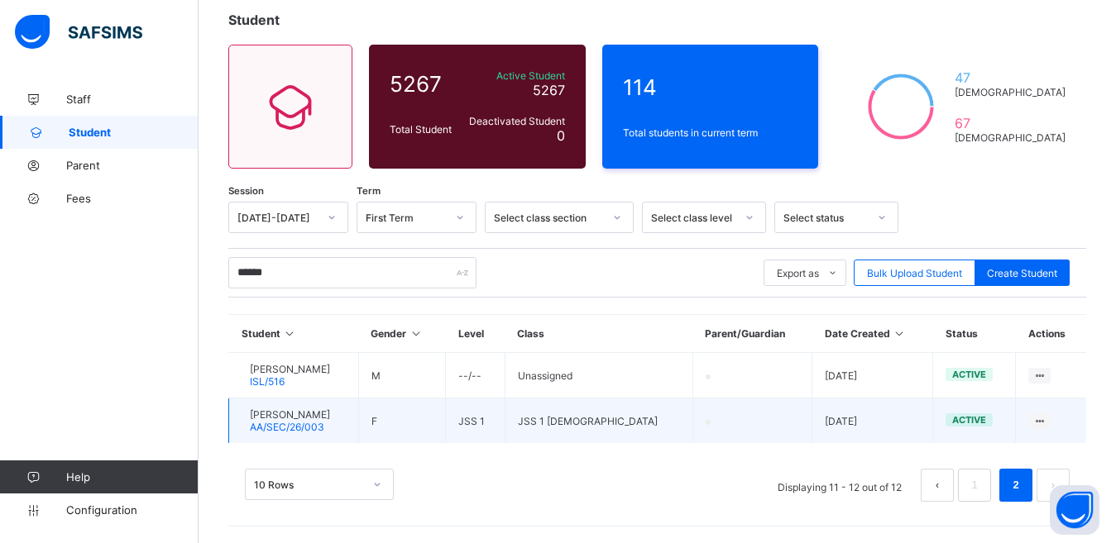
click at [359, 423] on td "[PERSON_NAME] AA/SEC/26/003" at bounding box center [294, 421] width 130 height 45
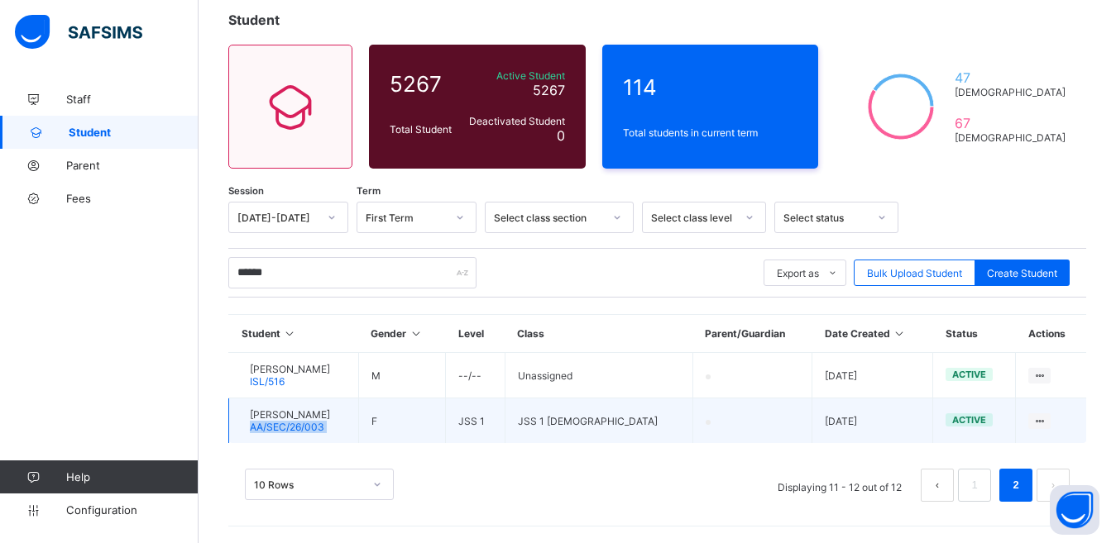
click at [359, 423] on td "[PERSON_NAME] AA/SEC/26/003" at bounding box center [294, 421] width 130 height 45
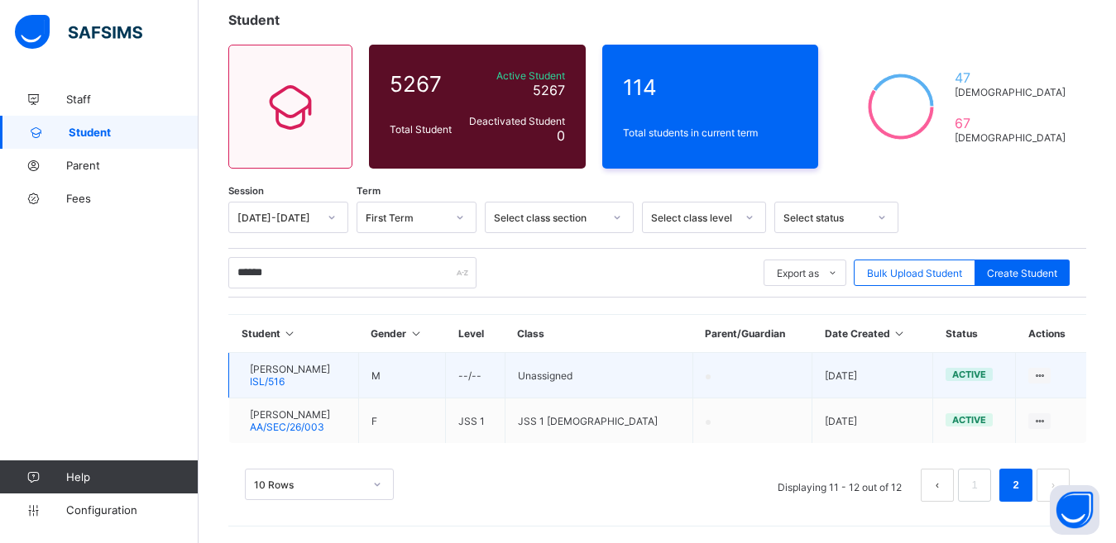
click at [359, 379] on td "[PERSON_NAME] ISL/516" at bounding box center [294, 375] width 130 height 45
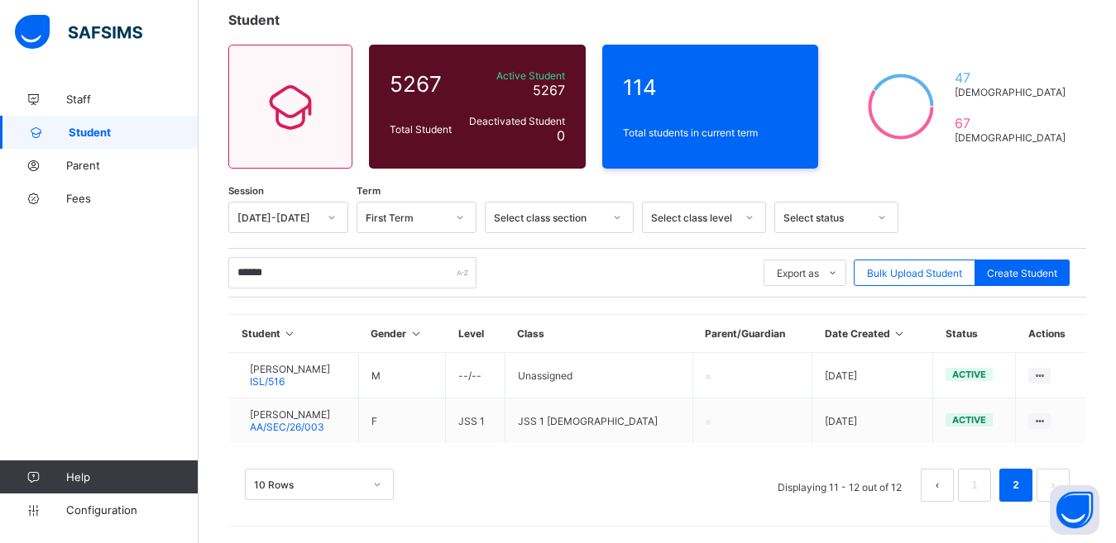
click at [414, 439] on div "10 Rows Displaying 11 - 12 out of 12 1 2" at bounding box center [657, 477] width 858 height 83
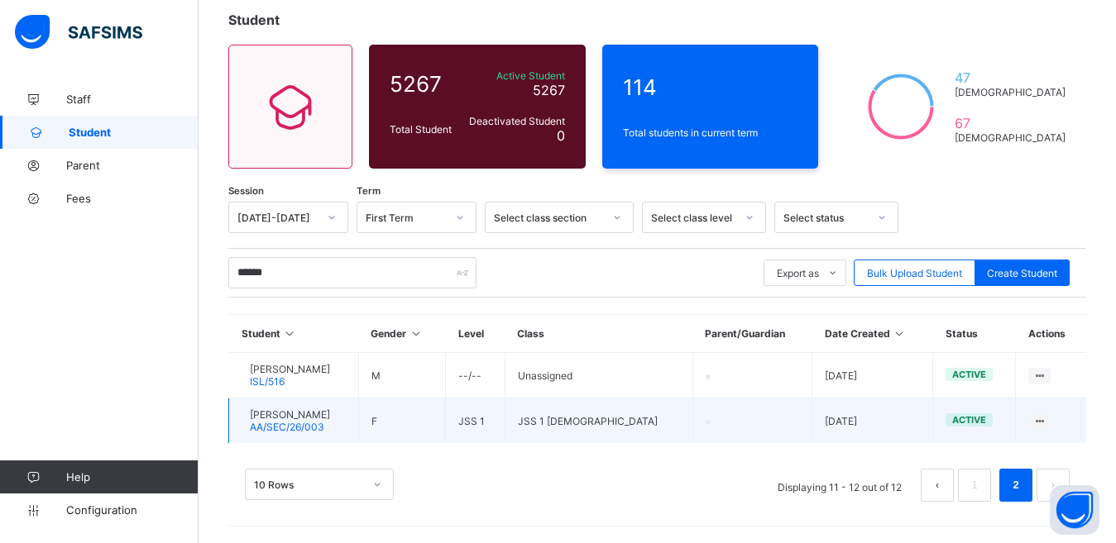
click at [986, 425] on span "active" at bounding box center [969, 420] width 34 height 12
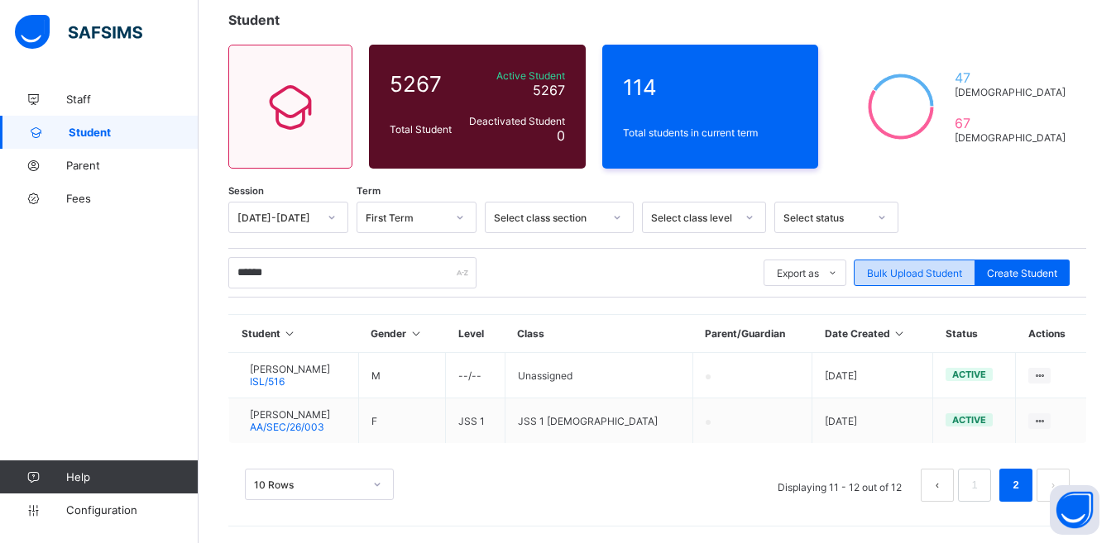
click at [916, 280] on div "Bulk Upload Student" at bounding box center [915, 273] width 122 height 26
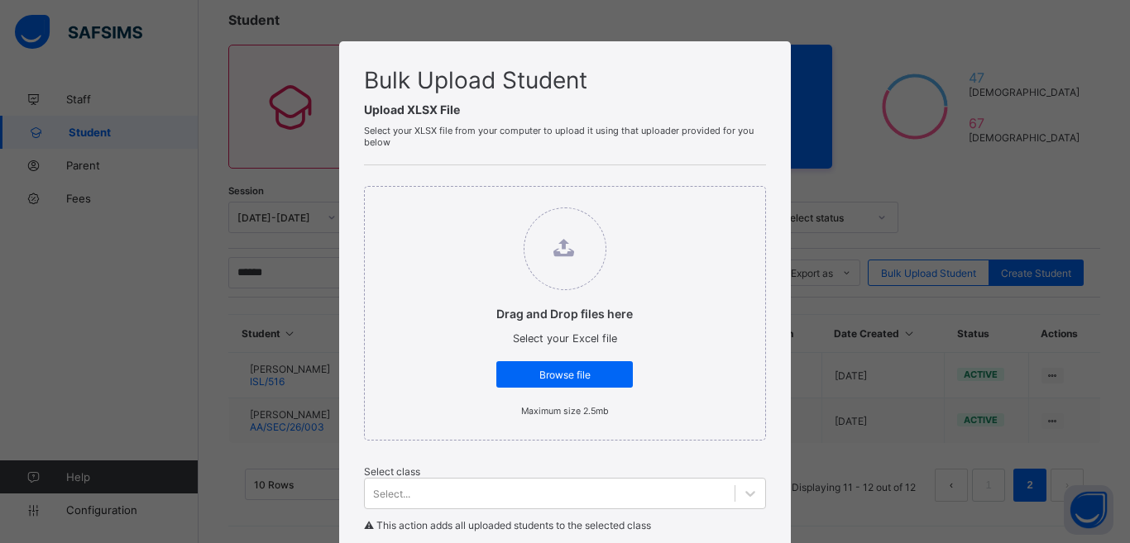
click at [845, 184] on div "Bulk Upload Student Upload XLSX File Select your XLSX file from your computer t…" at bounding box center [565, 271] width 1130 height 543
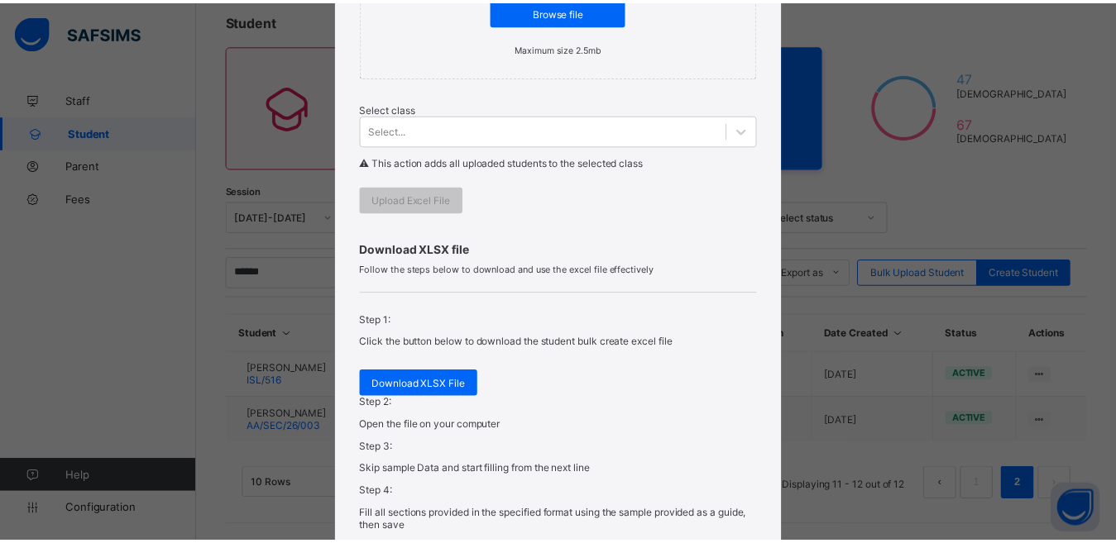
scroll to position [672, 0]
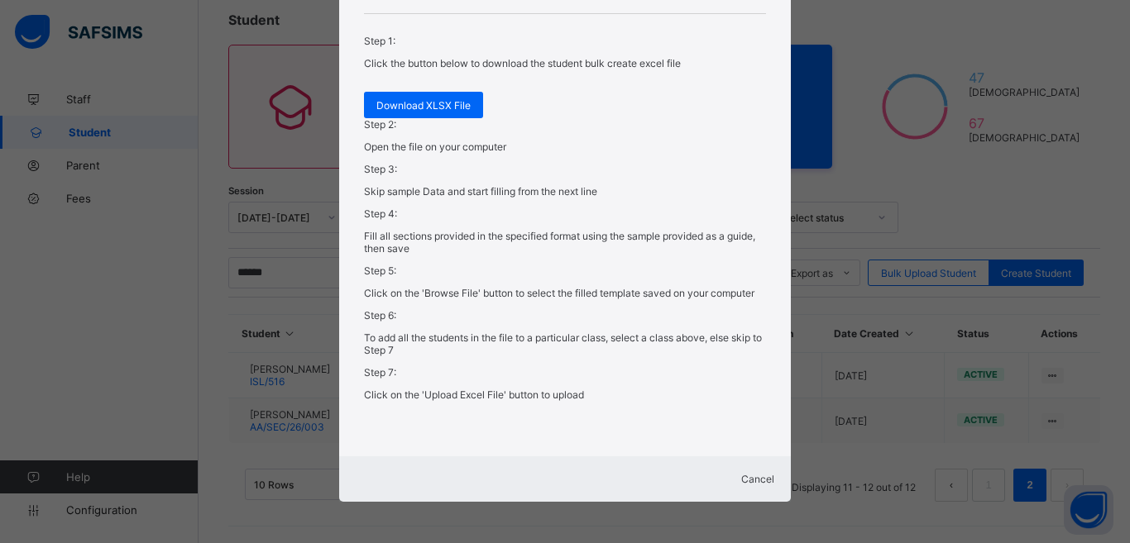
click at [741, 473] on span "Cancel" at bounding box center [757, 479] width 33 height 12
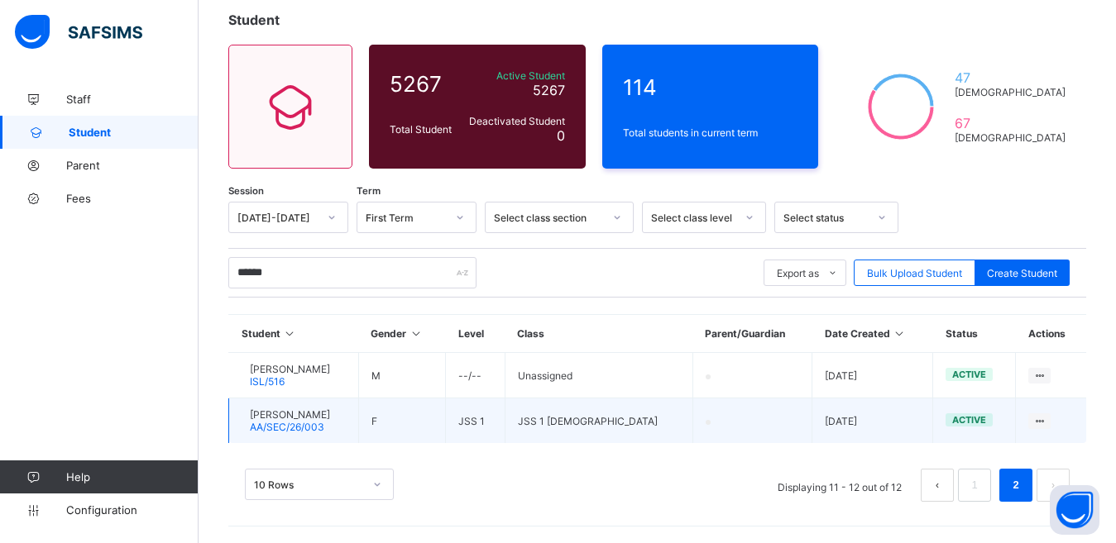
click at [359, 414] on td "[PERSON_NAME] AA/SEC/26/003" at bounding box center [294, 421] width 130 height 45
click at [505, 422] on td "JSS 1" at bounding box center [476, 421] width 60 height 45
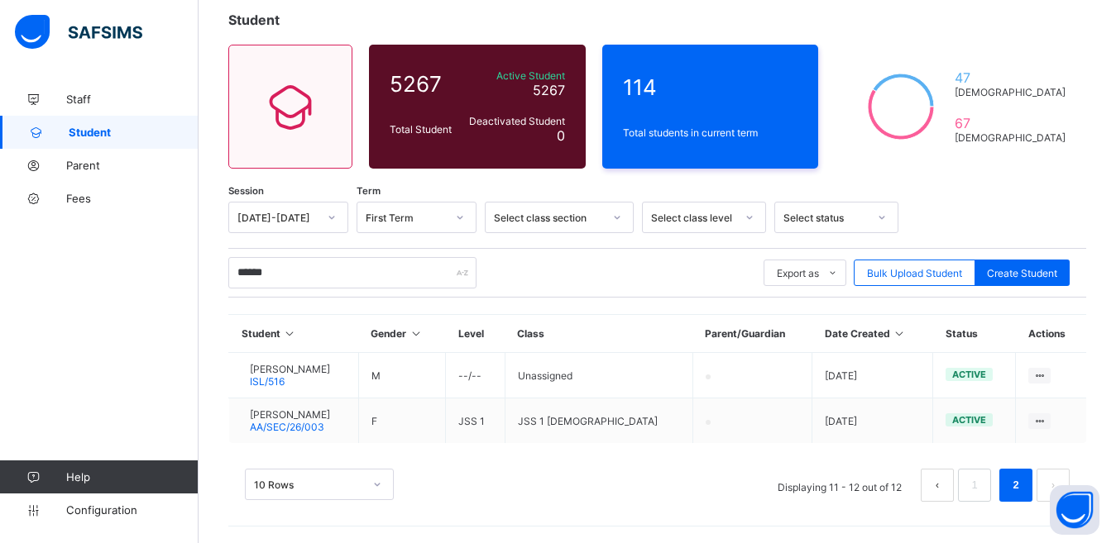
click at [502, 216] on div "Select class section" at bounding box center [548, 218] width 109 height 12
click at [687, 208] on div "Select class level" at bounding box center [688, 217] width 91 height 23
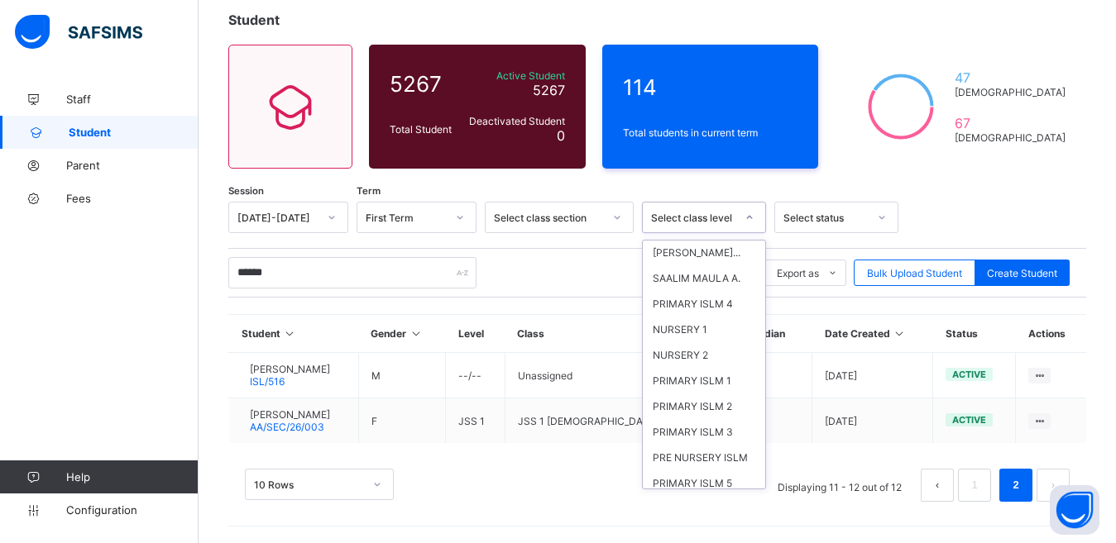
scroll to position [25, 0]
click at [757, 231] on div at bounding box center [749, 217] width 28 height 26
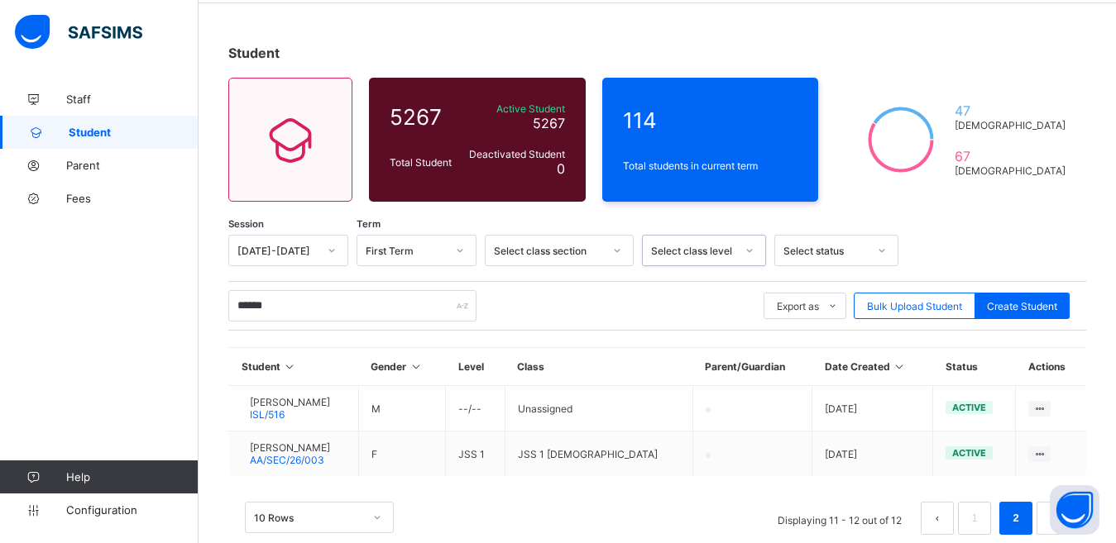
click at [752, 249] on icon at bounding box center [749, 250] width 10 height 17
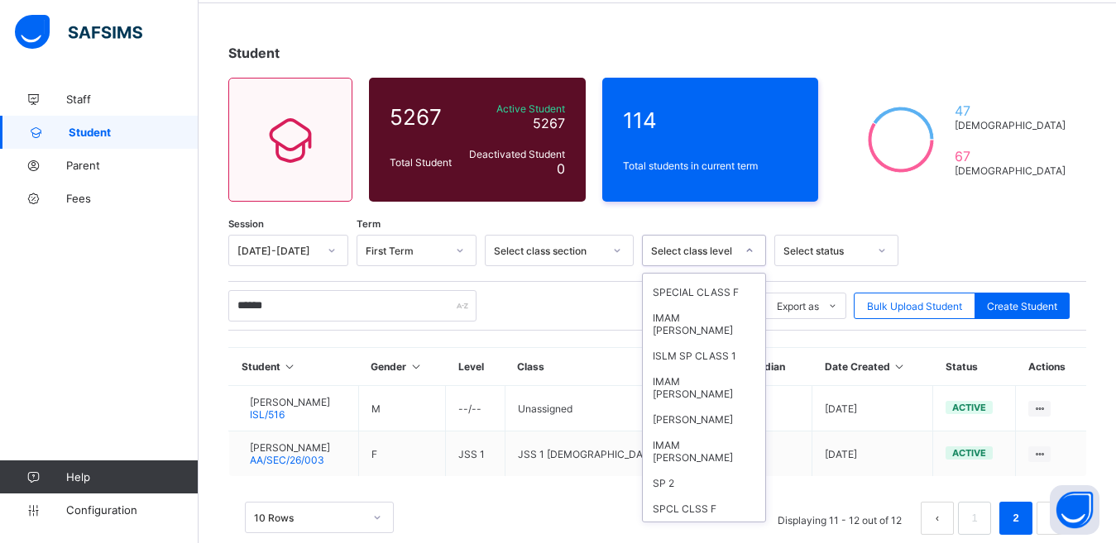
scroll to position [1929, 0]
click at [624, 318] on div "****** Export as Pdf Report Excel Report Excel Report (LMS) Bulk Upload Student…" at bounding box center [657, 305] width 858 height 31
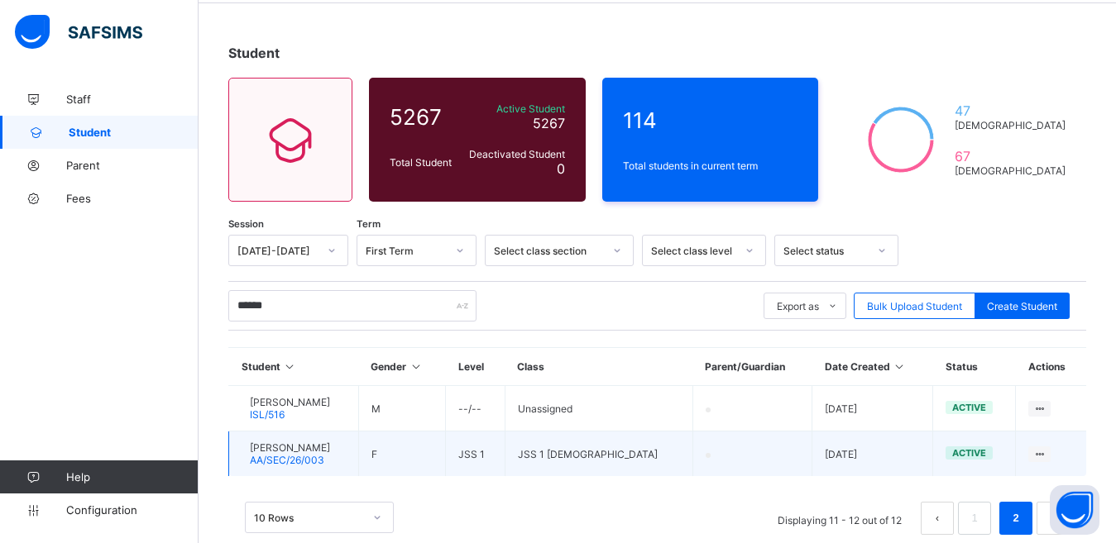
click at [505, 438] on td "JSS 1" at bounding box center [476, 454] width 60 height 45
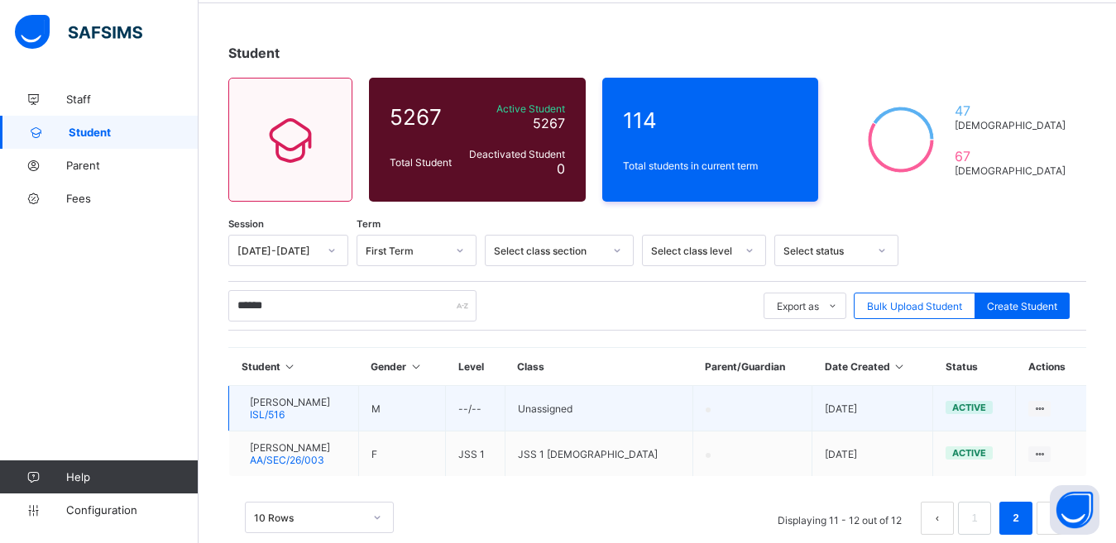
click at [435, 419] on td "M" at bounding box center [401, 408] width 87 height 45
click at [330, 411] on div "[PERSON_NAME] ISL/516" at bounding box center [290, 408] width 80 height 25
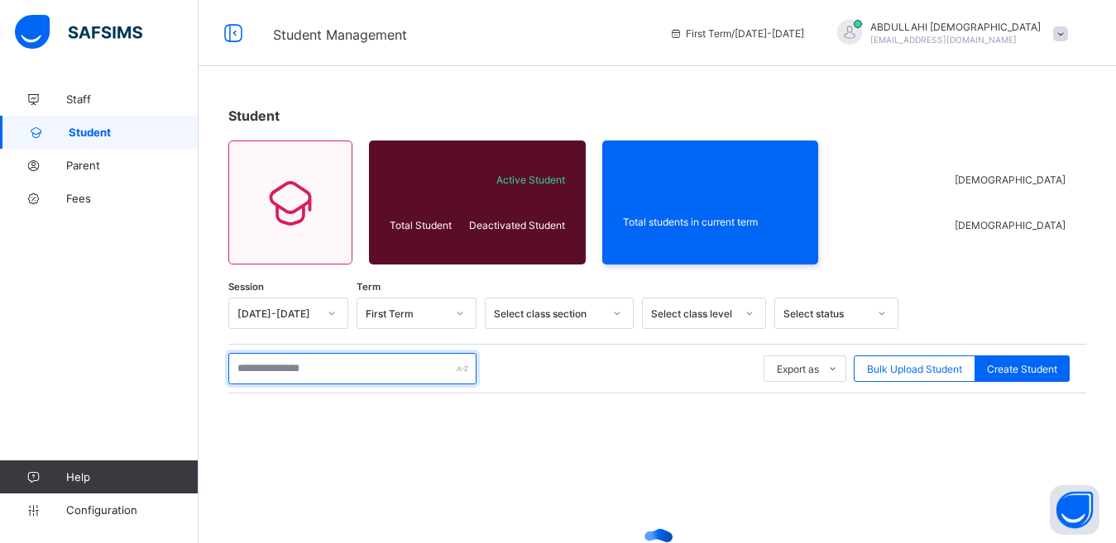
click at [400, 353] on input "text" at bounding box center [352, 368] width 248 height 31
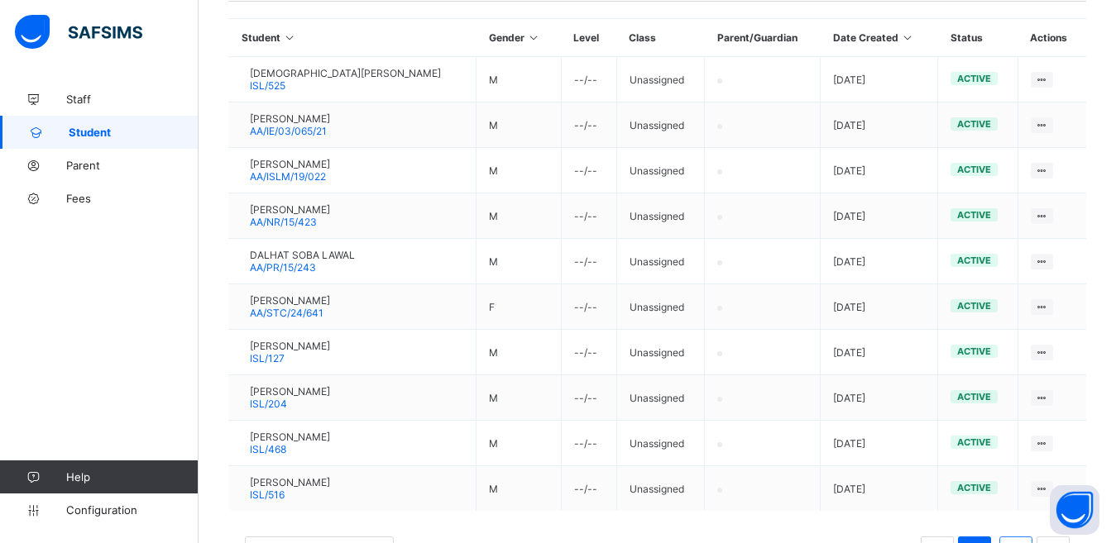
scroll to position [460, 0]
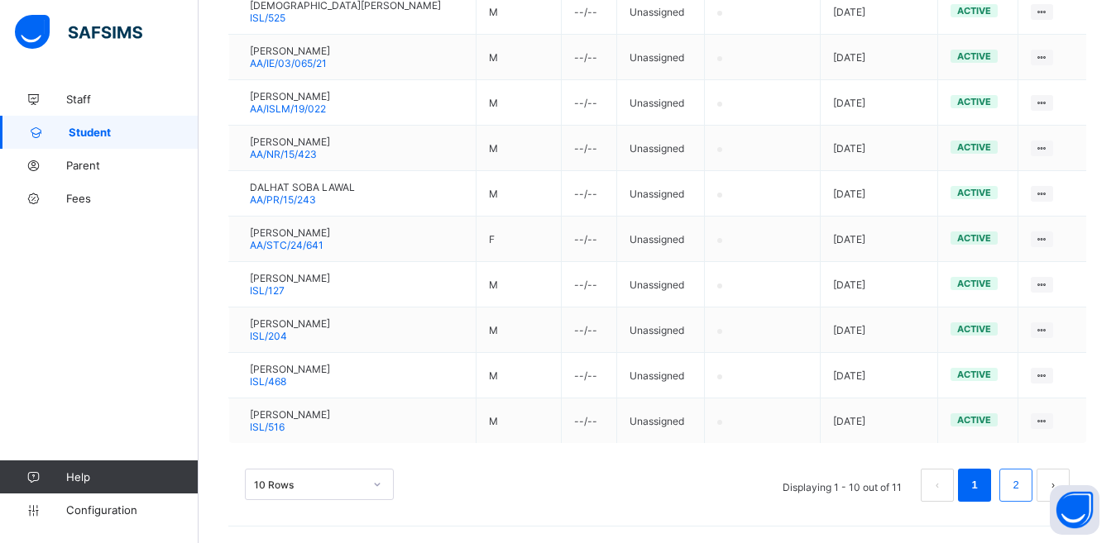
type input "******"
click at [1023, 486] on link "2" at bounding box center [1015, 486] width 16 height 22
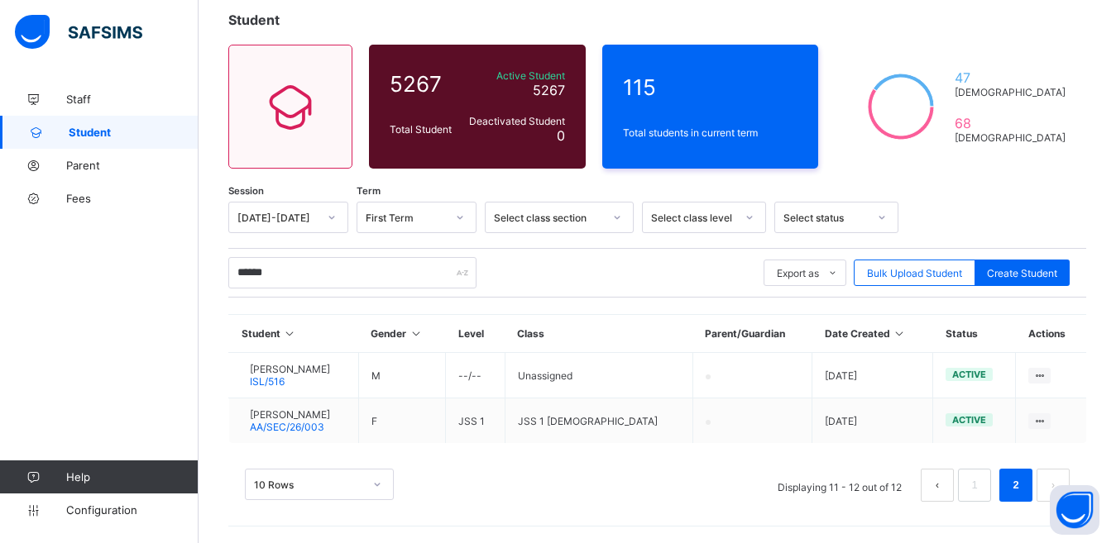
scroll to position [96, 0]
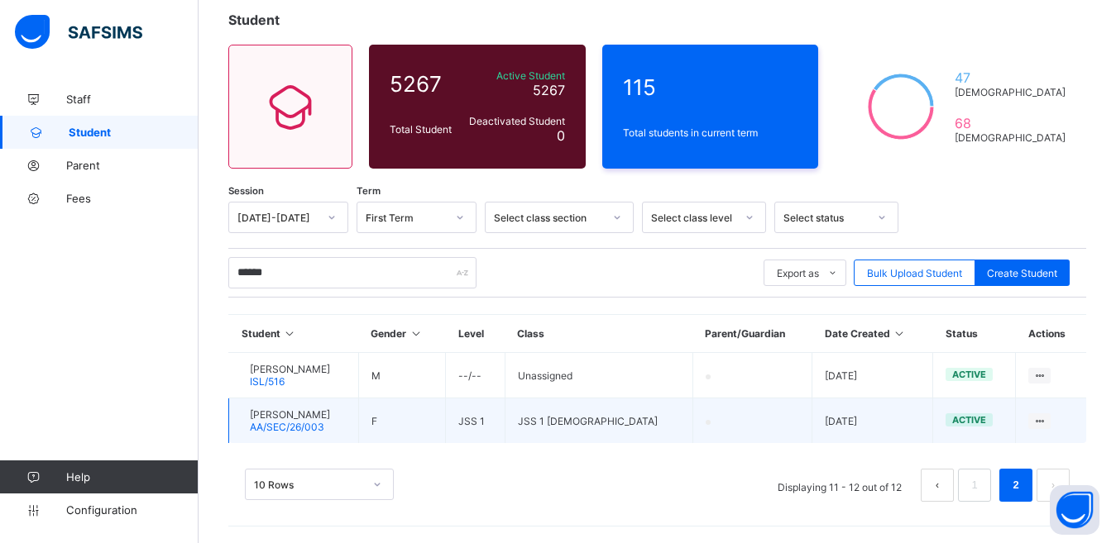
click at [359, 414] on td "[PERSON_NAME] AA/SEC/26/003" at bounding box center [294, 421] width 130 height 45
click at [302, 420] on span "[PERSON_NAME]" at bounding box center [290, 415] width 80 height 12
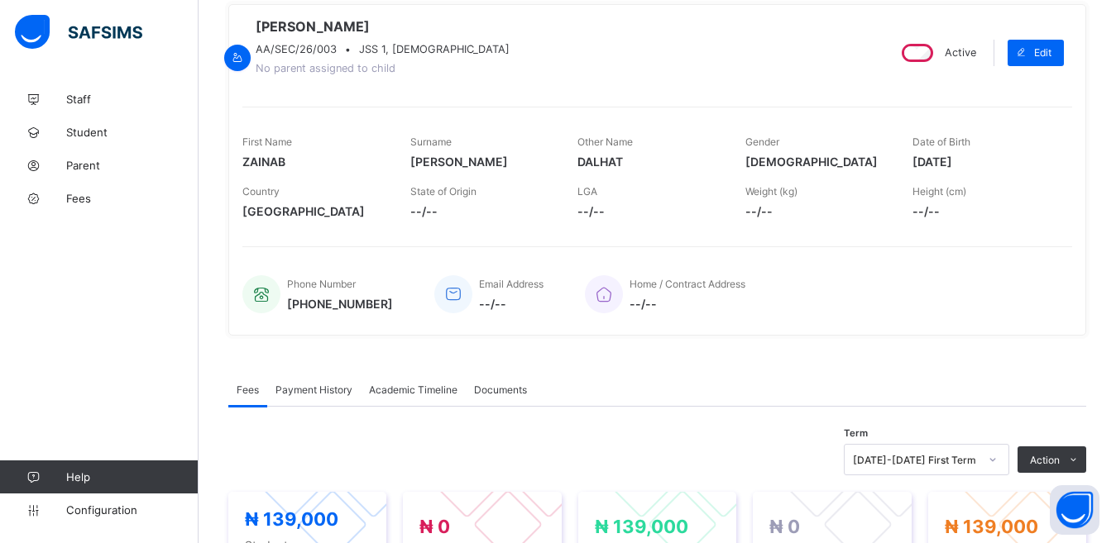
scroll to position [124, 0]
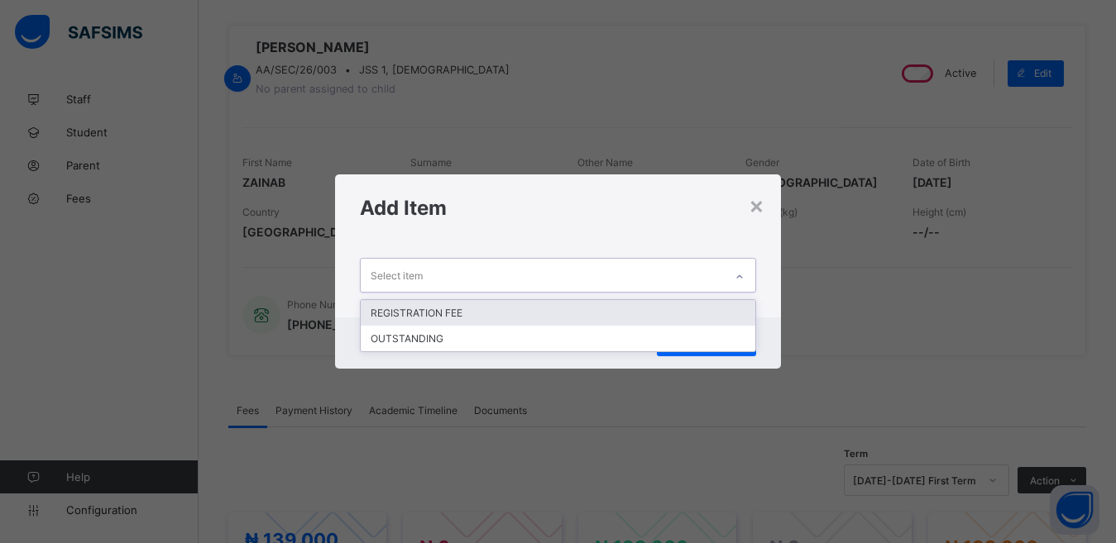
click at [742, 277] on icon at bounding box center [740, 276] width 6 height 3
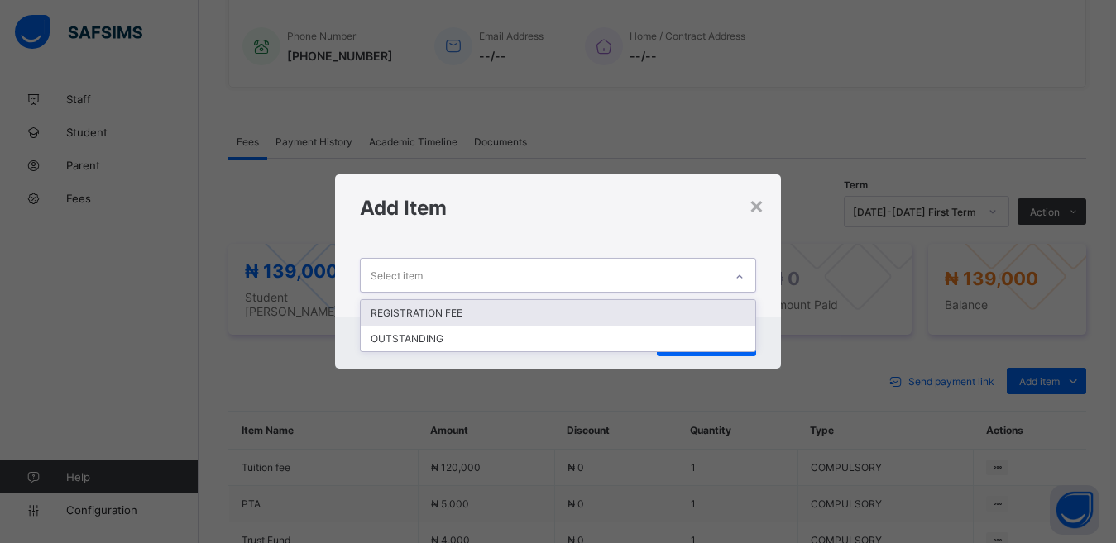
click at [585, 310] on div "REGISTRATION FEE" at bounding box center [558, 313] width 395 height 26
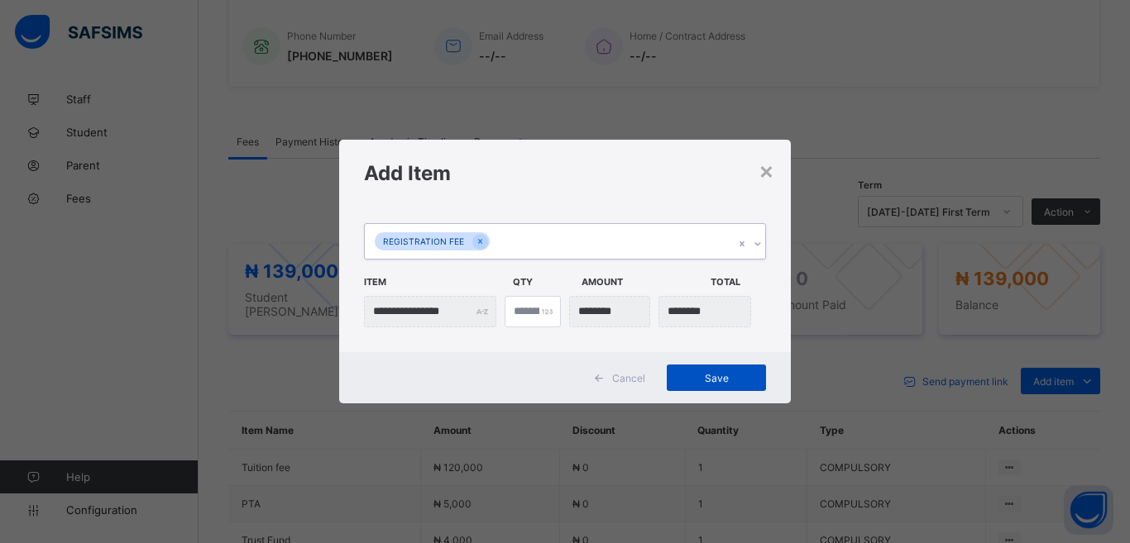
click at [722, 373] on span "Save" at bounding box center [716, 378] width 74 height 12
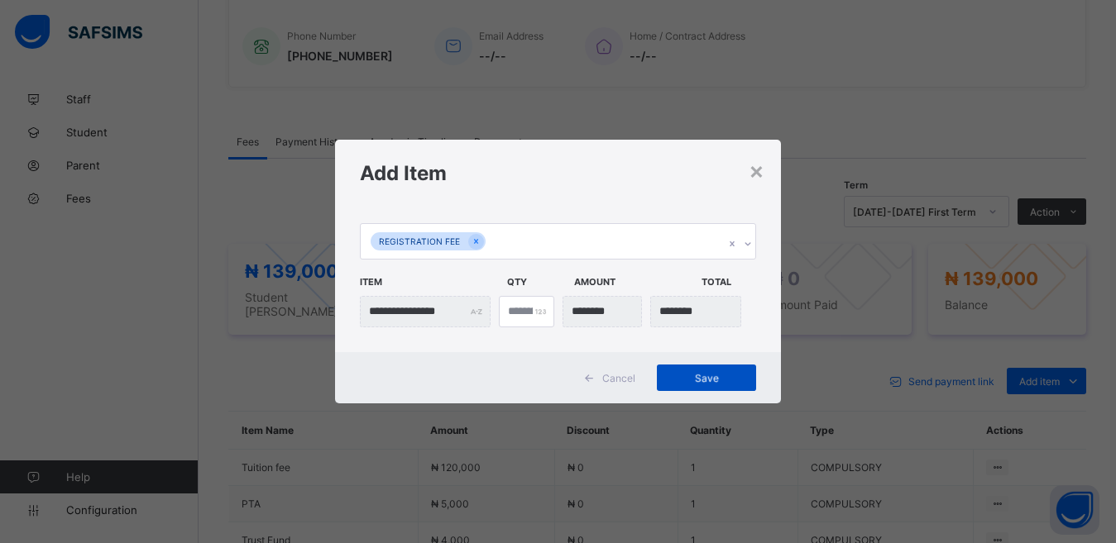
click at [722, 373] on span "Save" at bounding box center [706, 378] width 74 height 12
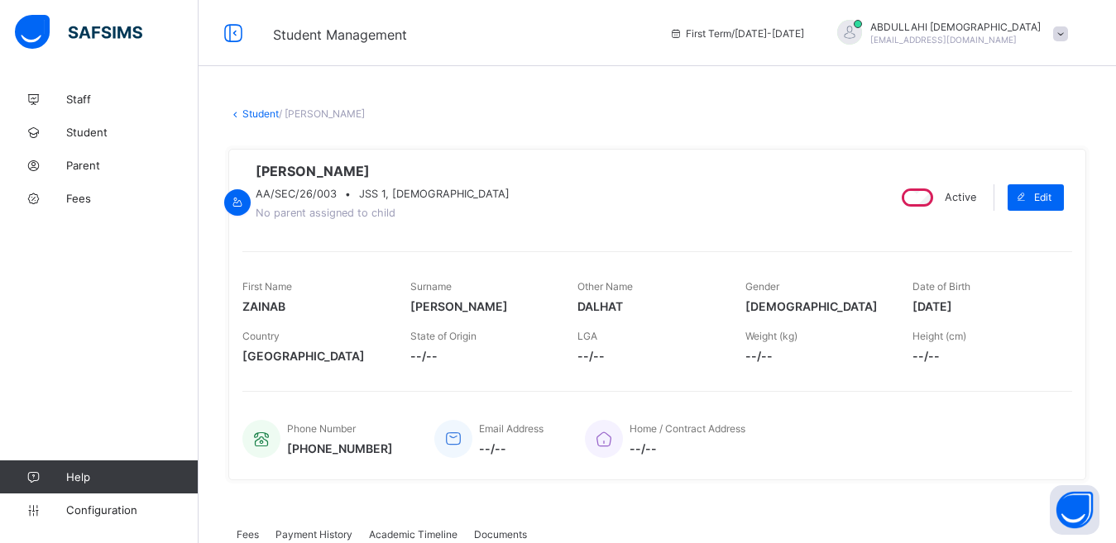
scroll to position [404, 0]
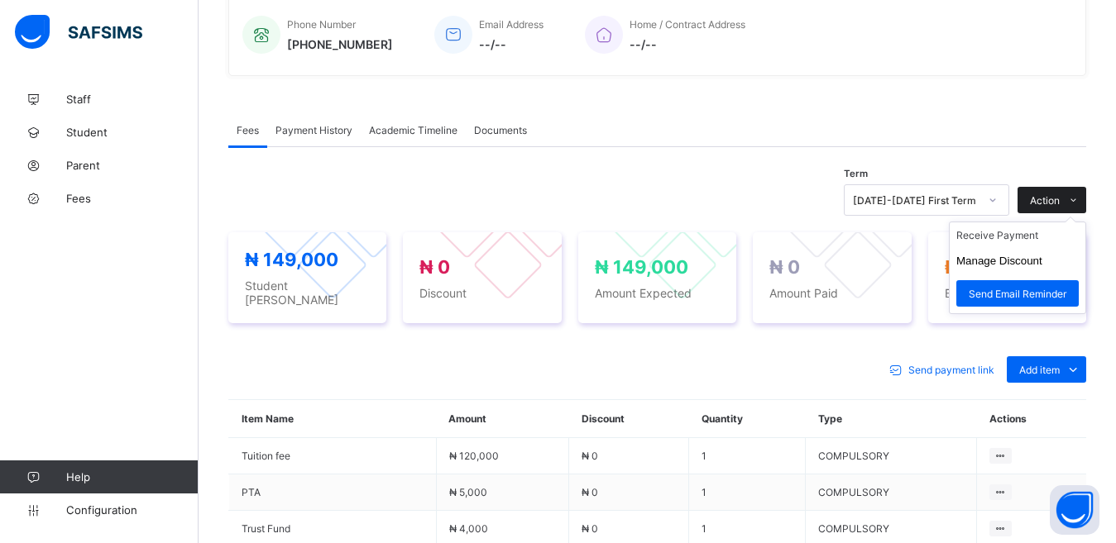
click at [1074, 202] on span at bounding box center [1073, 200] width 26 height 26
click at [1050, 237] on li "Receive Payment" at bounding box center [1018, 235] width 136 height 26
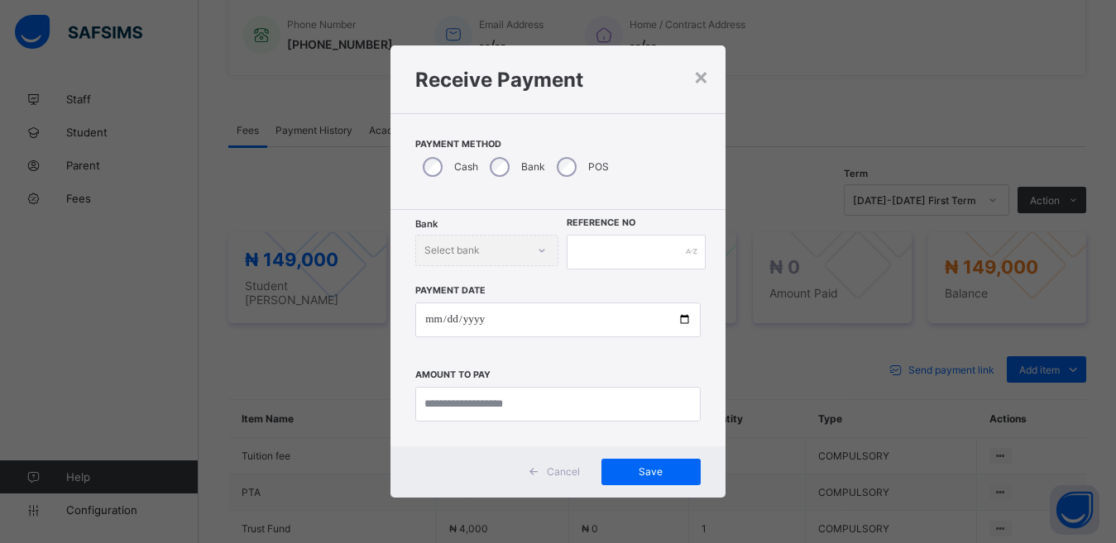
click at [497, 252] on div "Bank Select bank" at bounding box center [486, 250] width 142 height 31
click at [543, 250] on div "Bank Select bank" at bounding box center [486, 250] width 142 height 31
click at [534, 251] on div "Bank Select bank" at bounding box center [486, 250] width 142 height 31
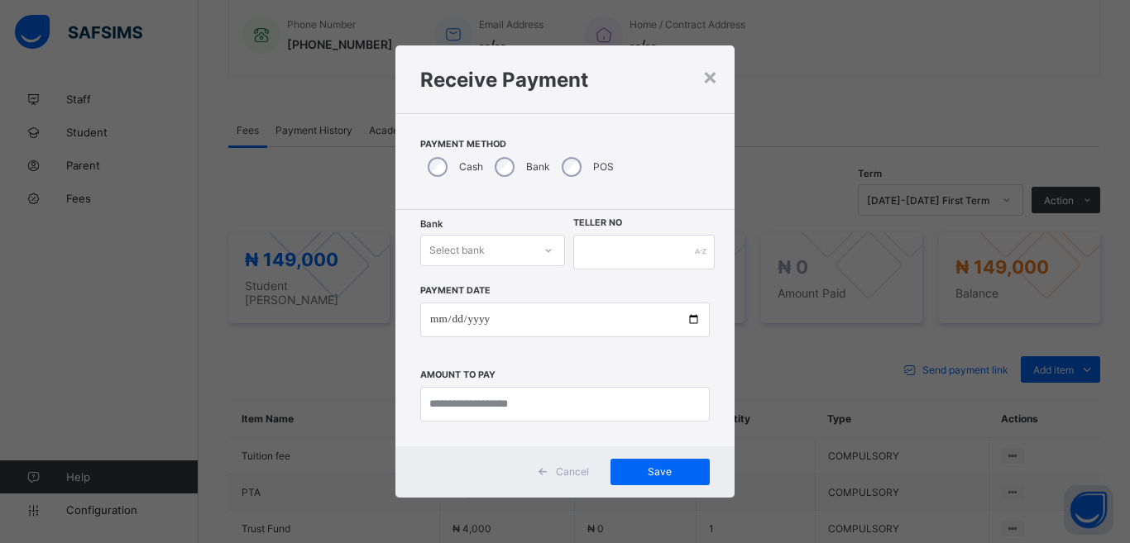
click at [495, 247] on div "Select bank" at bounding box center [477, 250] width 112 height 23
click at [541, 247] on div at bounding box center [548, 250] width 28 height 26
click at [509, 292] on div "Zenith Bank - Almanar edu & dev" at bounding box center [492, 293] width 143 height 38
click at [644, 256] on input "text" at bounding box center [643, 252] width 141 height 35
type input "******"
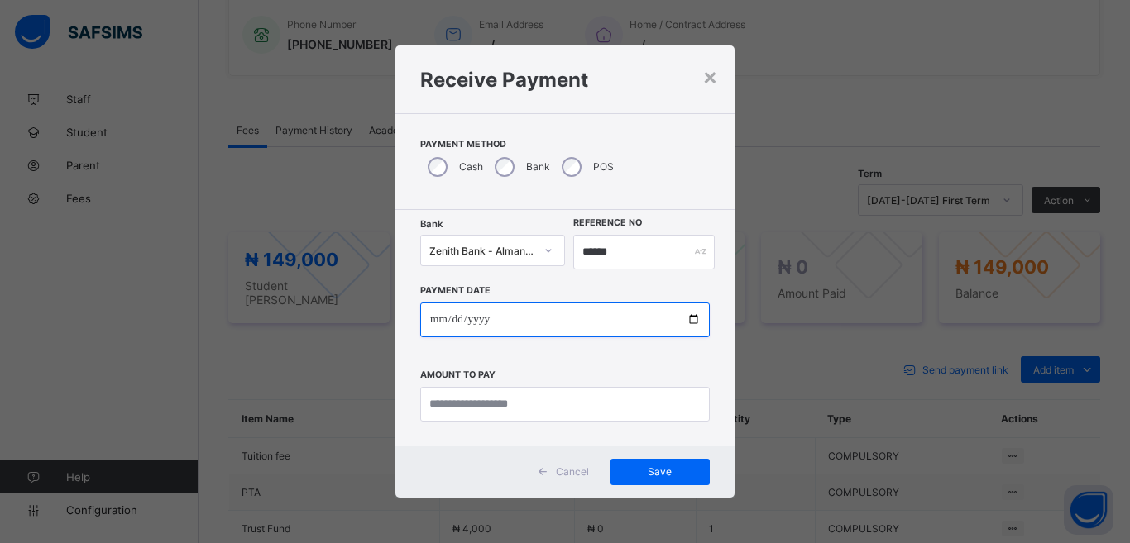
click at [692, 321] on input "date" at bounding box center [564, 320] width 289 height 35
type input "**********"
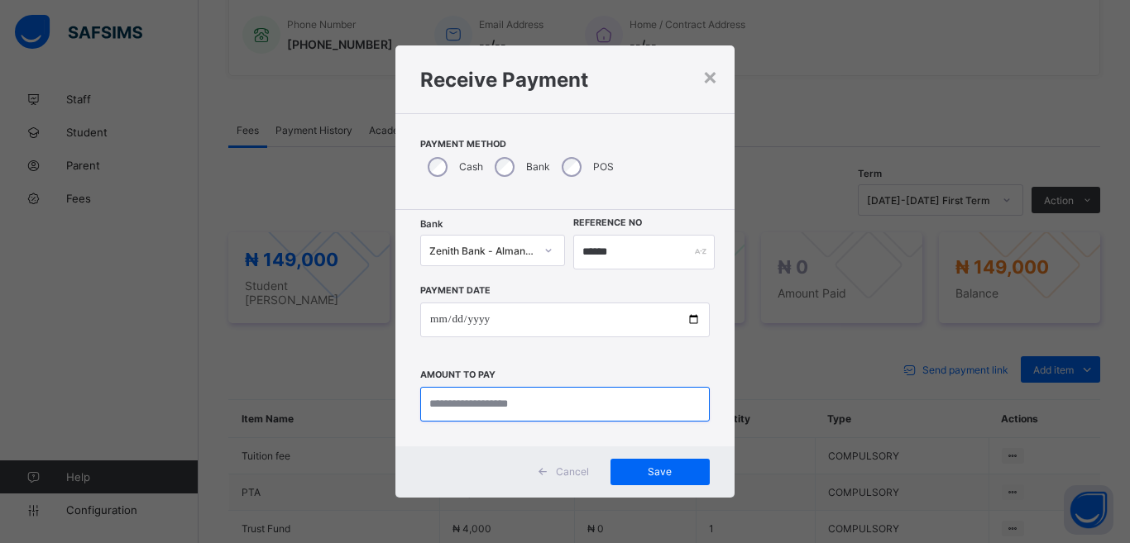
click at [532, 406] on input "currency" at bounding box center [564, 404] width 289 height 35
type input "*********"
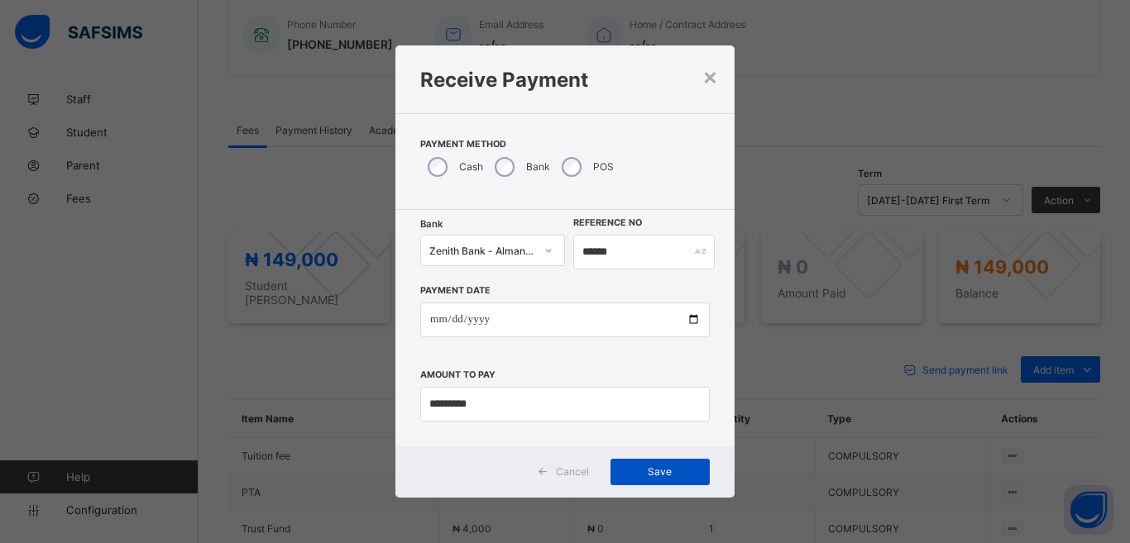
click at [654, 469] on span "Save" at bounding box center [660, 472] width 74 height 12
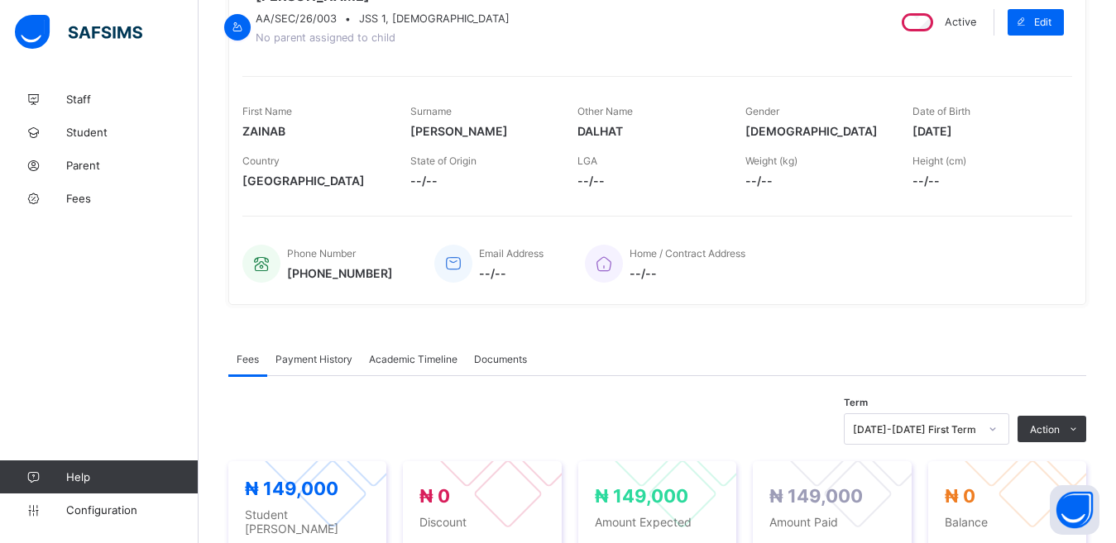
scroll to position [222, 0]
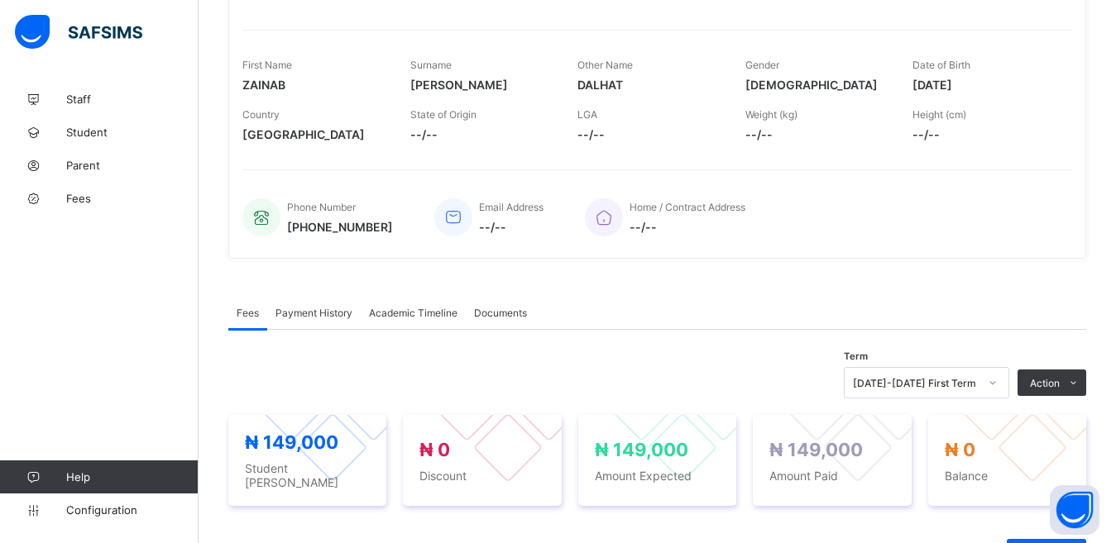
click at [318, 318] on span "Payment History" at bounding box center [313, 313] width 77 height 12
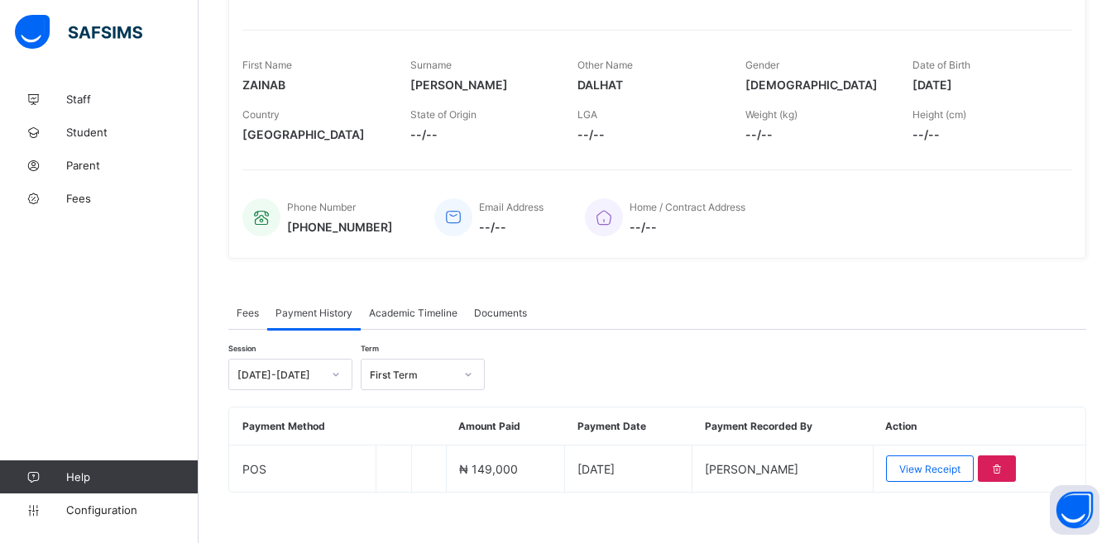
click at [248, 317] on span "Fees" at bounding box center [248, 313] width 22 height 12
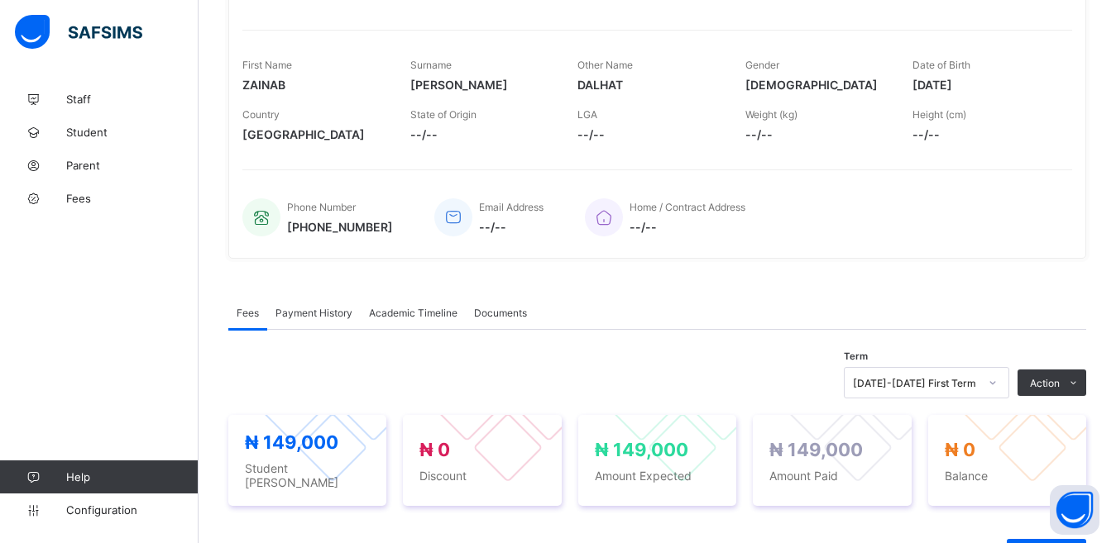
click at [309, 318] on span "Payment History" at bounding box center [313, 313] width 77 height 12
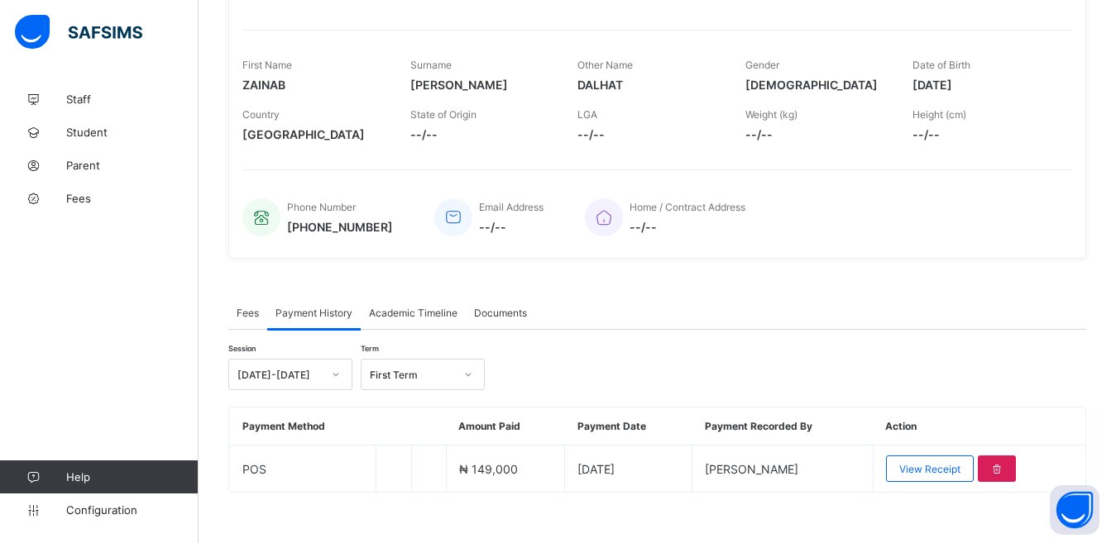
click at [309, 318] on span "Payment History" at bounding box center [313, 313] width 77 height 12
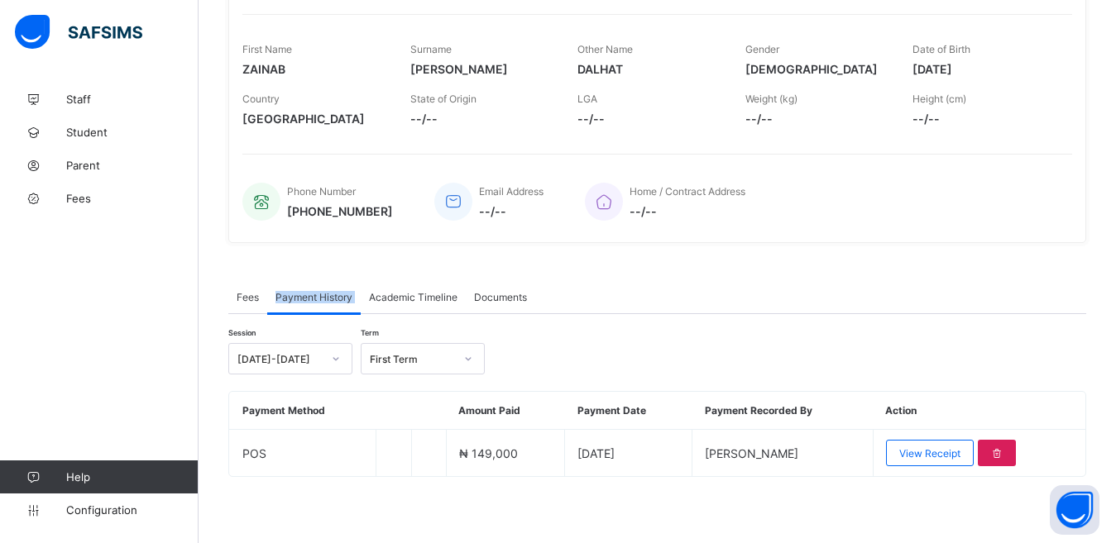
click at [220, 269] on div "× Delete Document This action would delete the document with name: from the sys…" at bounding box center [657, 194] width 917 height 698
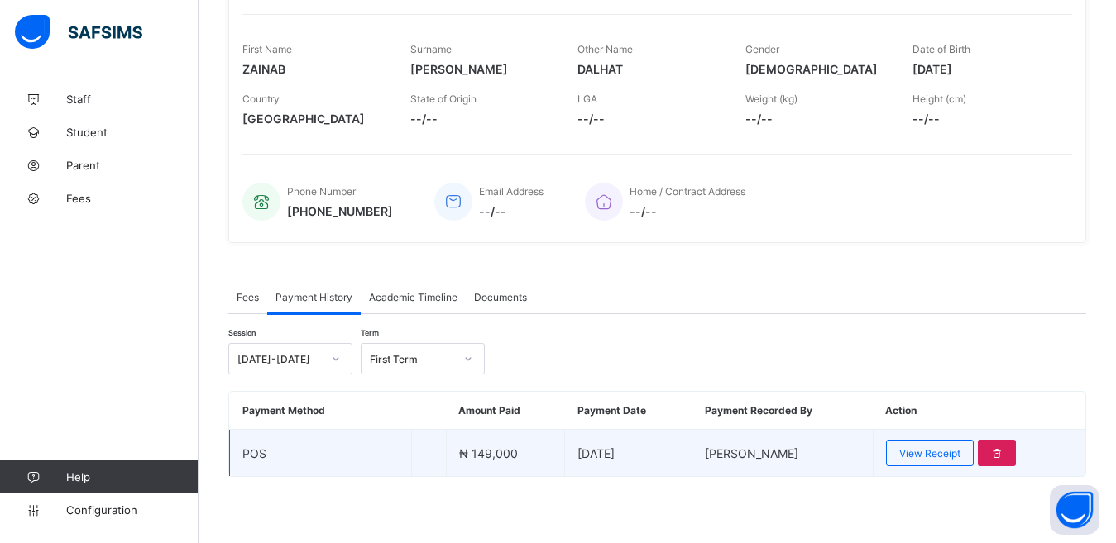
click at [517, 465] on td "₦ 149,000" at bounding box center [505, 453] width 118 height 47
click at [957, 453] on span "View Receipt" at bounding box center [929, 453] width 61 height 12
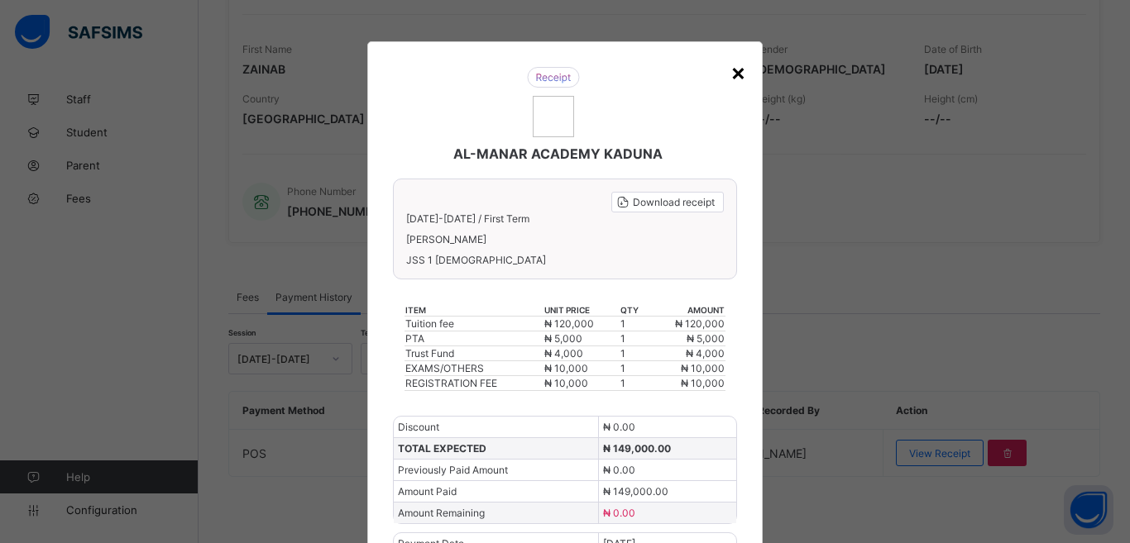
click at [735, 75] on div "×" at bounding box center [738, 72] width 16 height 28
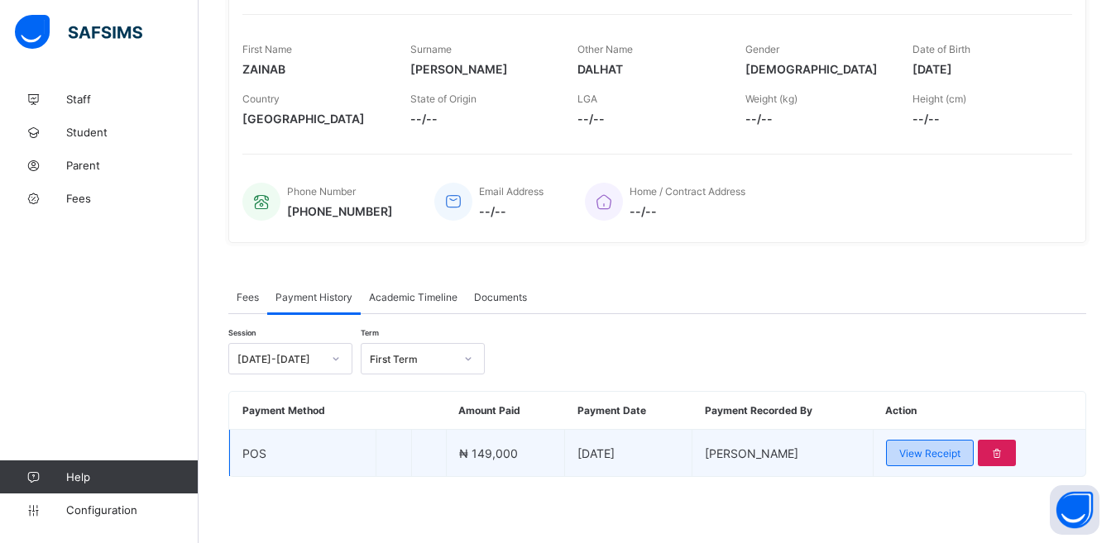
click at [934, 457] on span "View Receipt" at bounding box center [929, 453] width 61 height 12
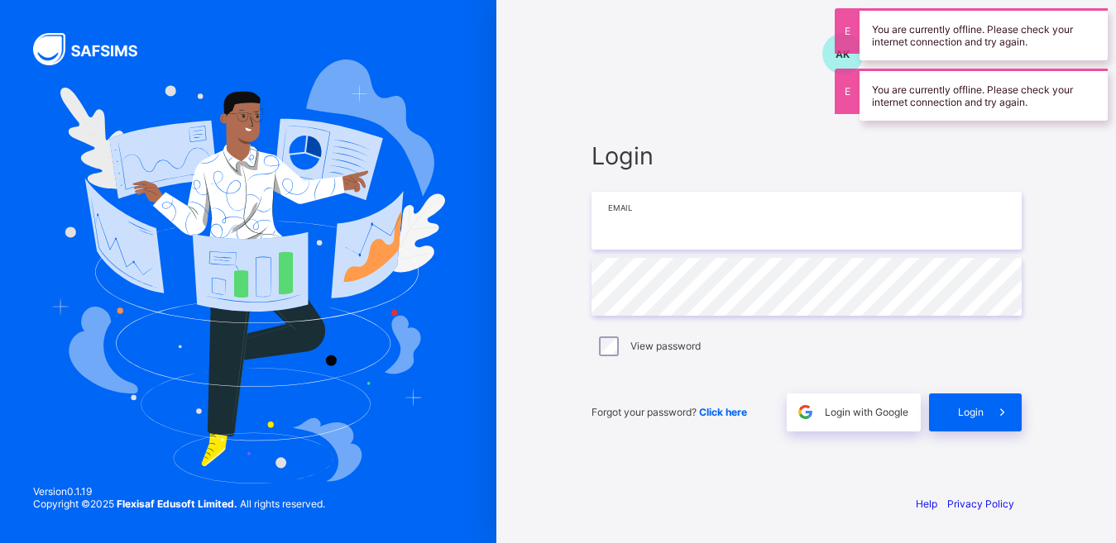
type input "**********"
